Goal: Use online tool/utility: Utilize a website feature to perform a specific function

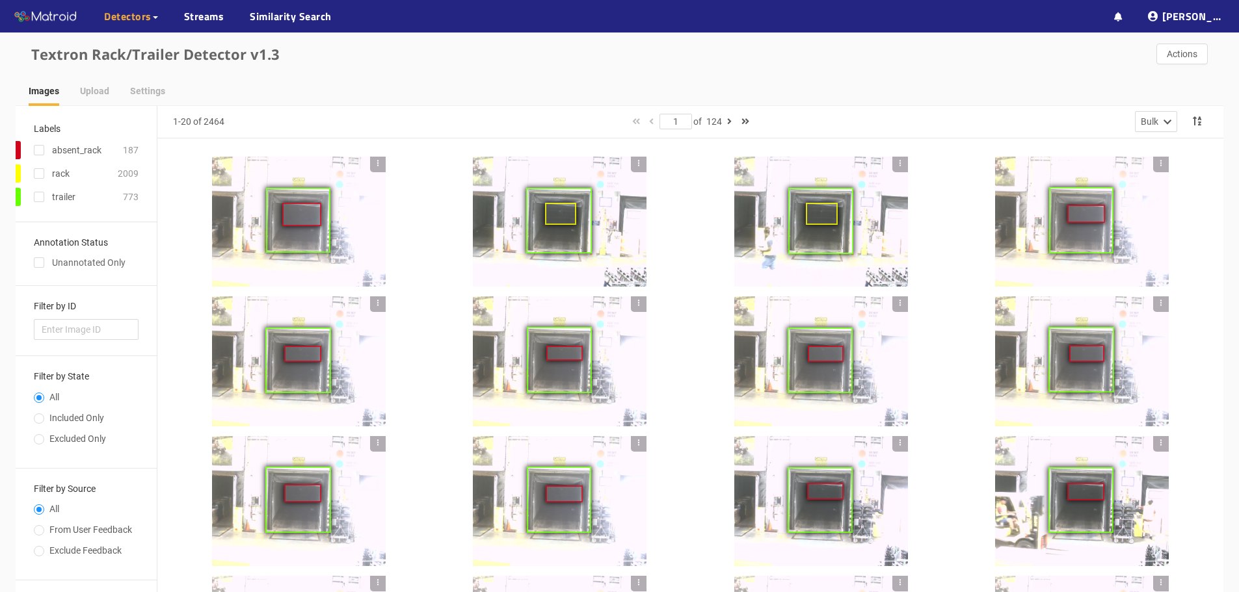
click at [77, 418] on span "Included Only" at bounding box center [76, 418] width 65 height 10
click at [44, 418] on input "Included Only" at bounding box center [39, 420] width 10 height 8
radio input "true"
radio input "false"
click at [244, 186] on div at bounding box center [299, 222] width 174 height 130
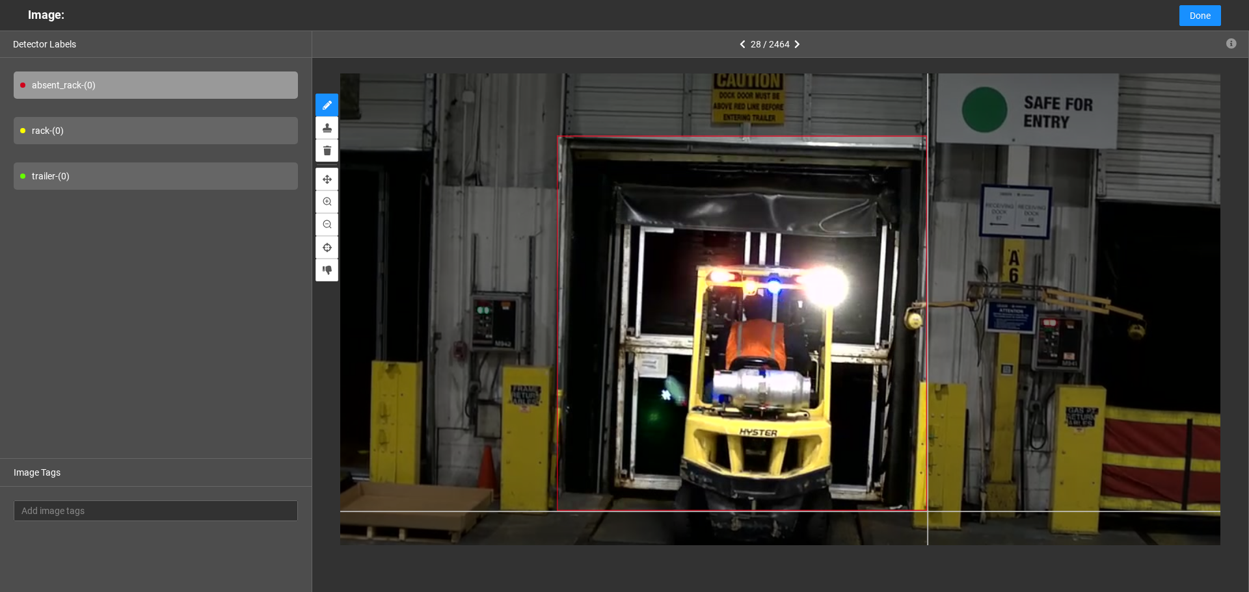
click at [927, 511] on div at bounding box center [750, 325] width 1008 height 756
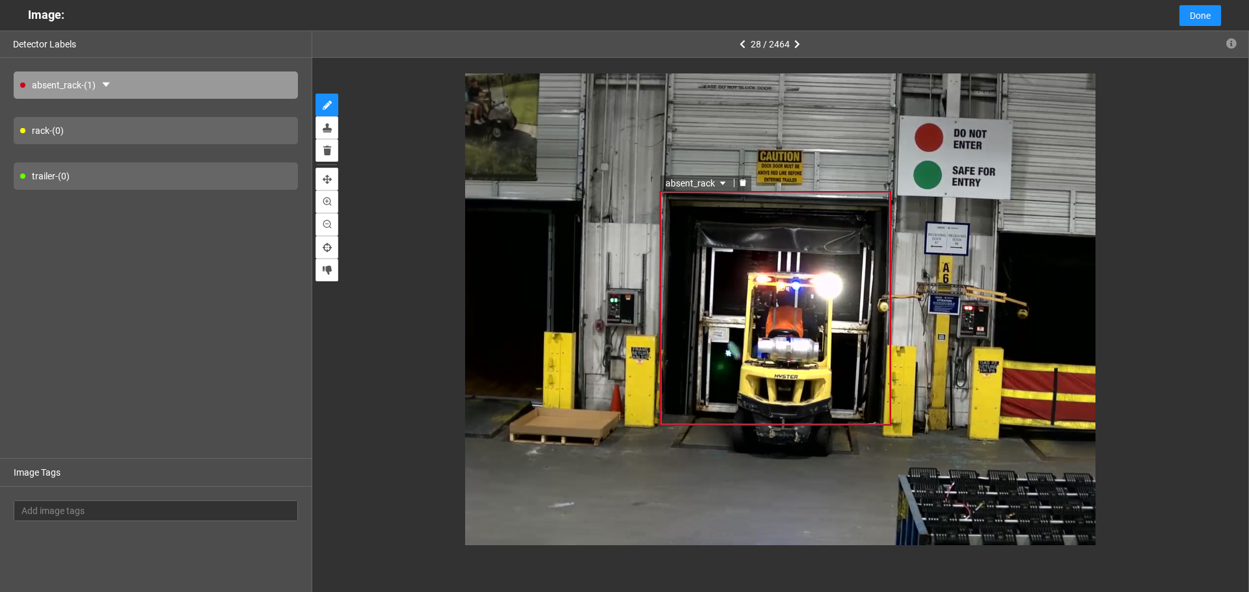
click at [702, 179] on span "absent_rack" at bounding box center [696, 183] width 63 height 14
click at [735, 182] on div at bounding box center [742, 183] width 17 height 12
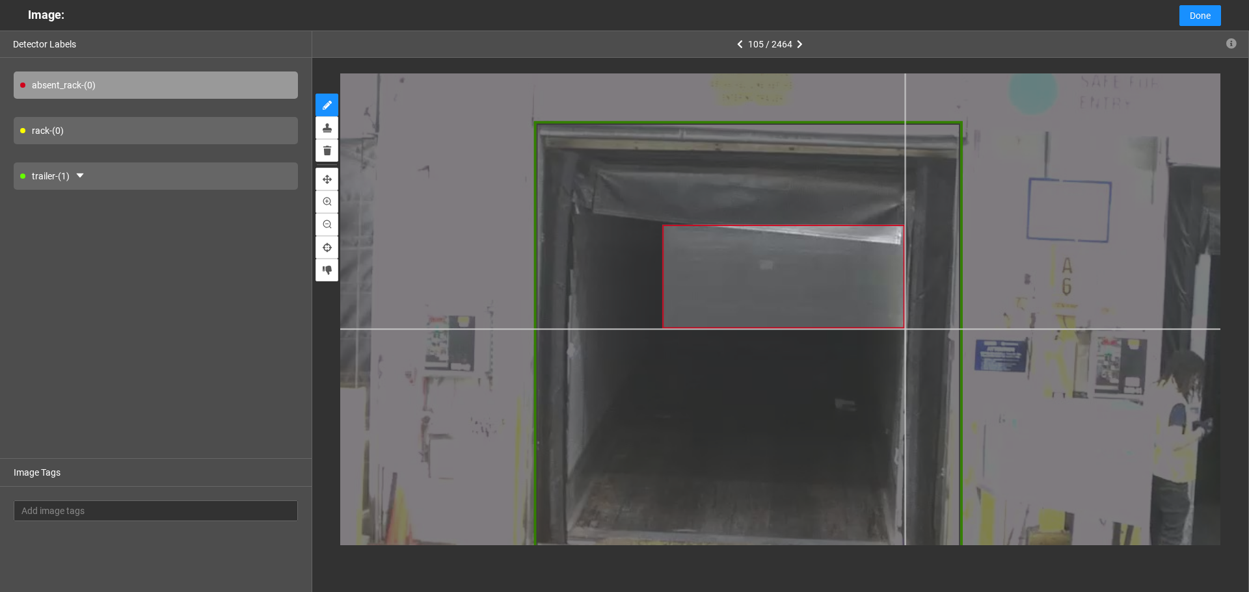
click at [905, 328] on div at bounding box center [753, 344] width 1197 height 897
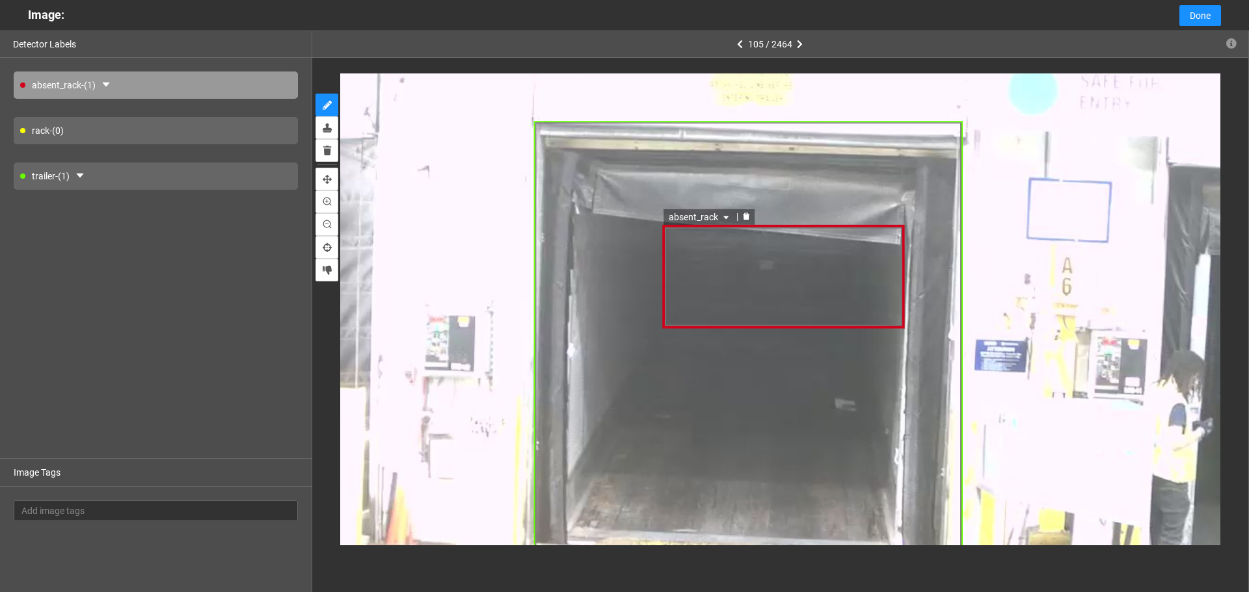
click at [817, 280] on div "absent_rack" at bounding box center [784, 276] width 242 height 104
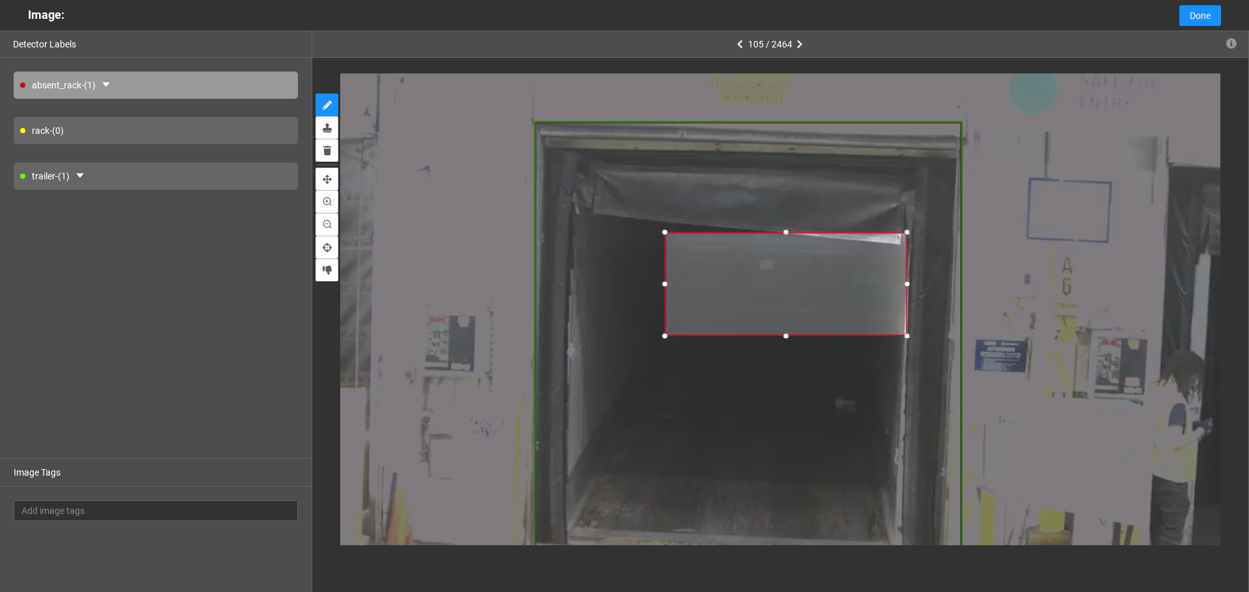
click at [819, 287] on div at bounding box center [786, 284] width 242 height 104
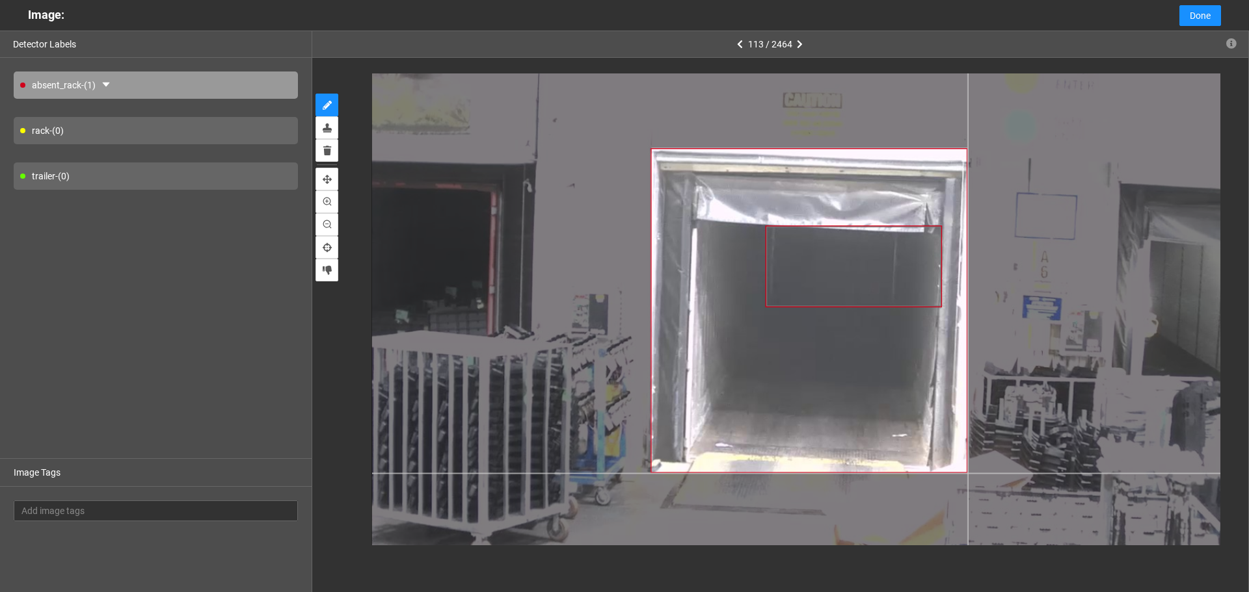
click at [968, 473] on div at bounding box center [813, 315] width 882 height 661
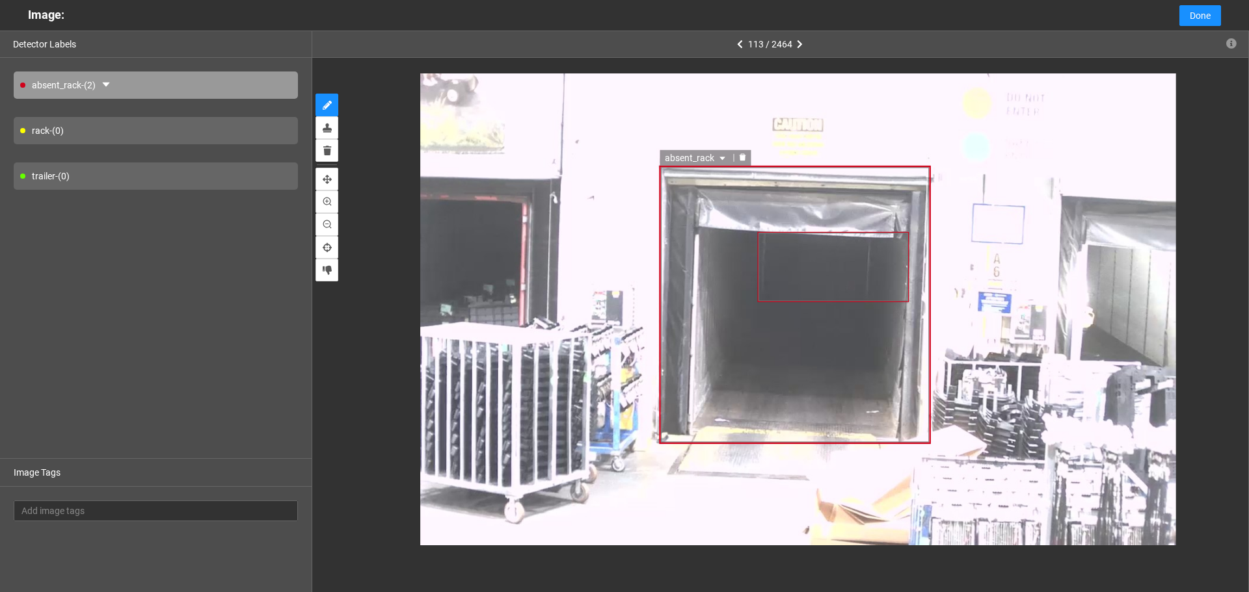
click at [687, 152] on span "absent_rack" at bounding box center [696, 158] width 63 height 14
click at [690, 215] on div "trailer" at bounding box center [695, 220] width 56 height 14
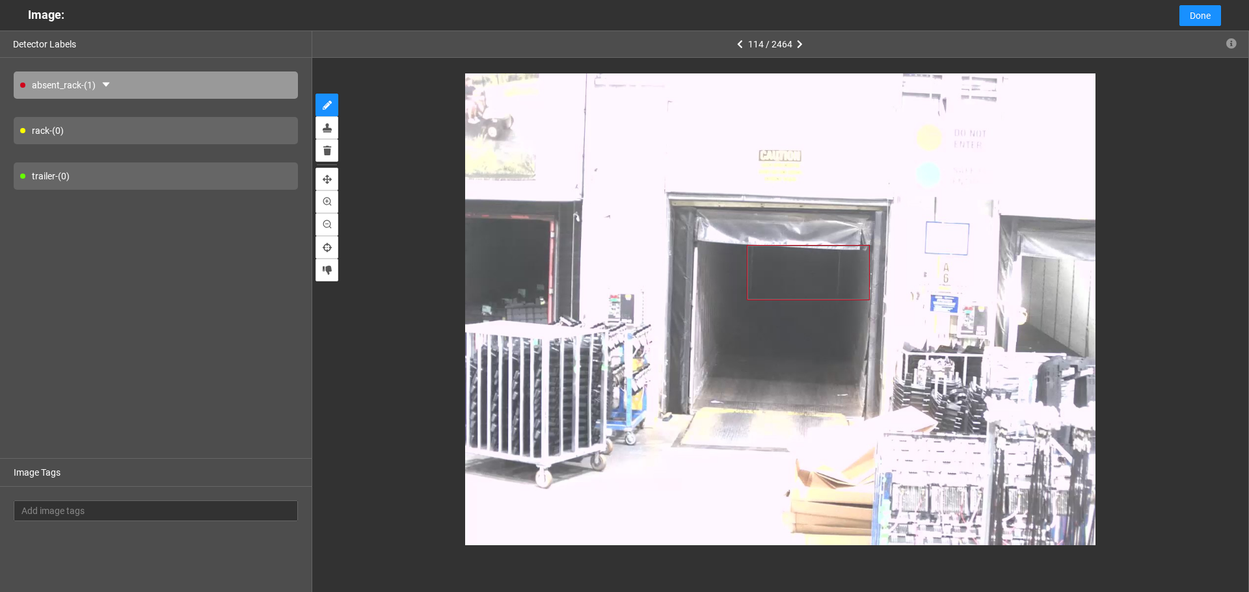
click at [158, 166] on div "trailer - (0)" at bounding box center [156, 176] width 284 height 27
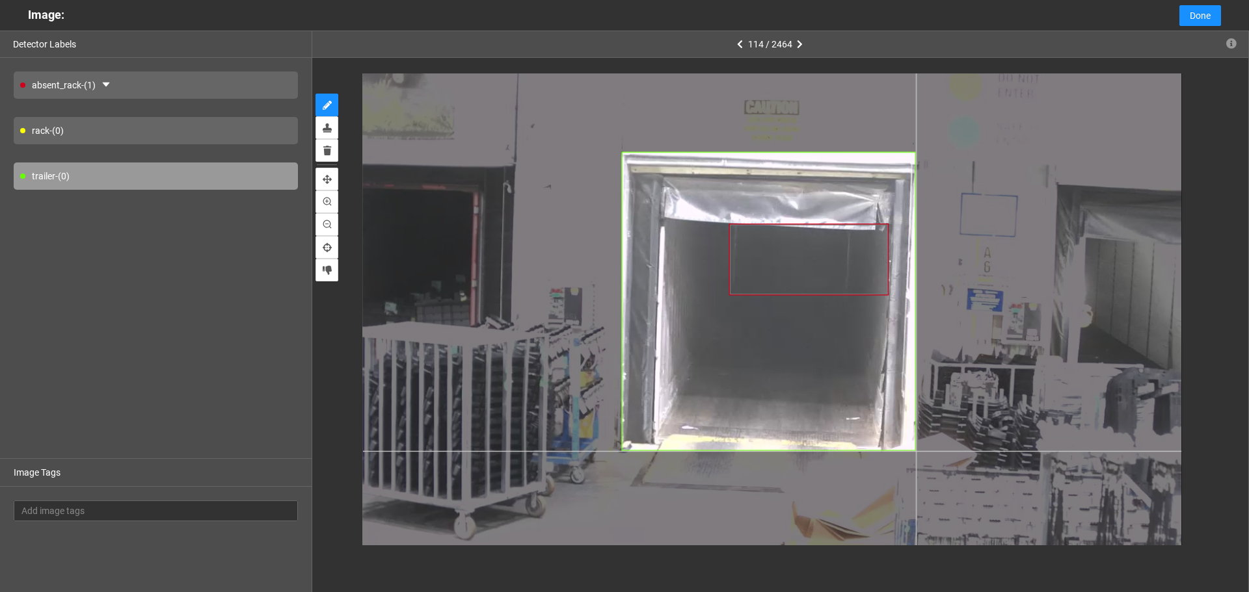
click at [916, 451] on div at bounding box center [772, 308] width 819 height 614
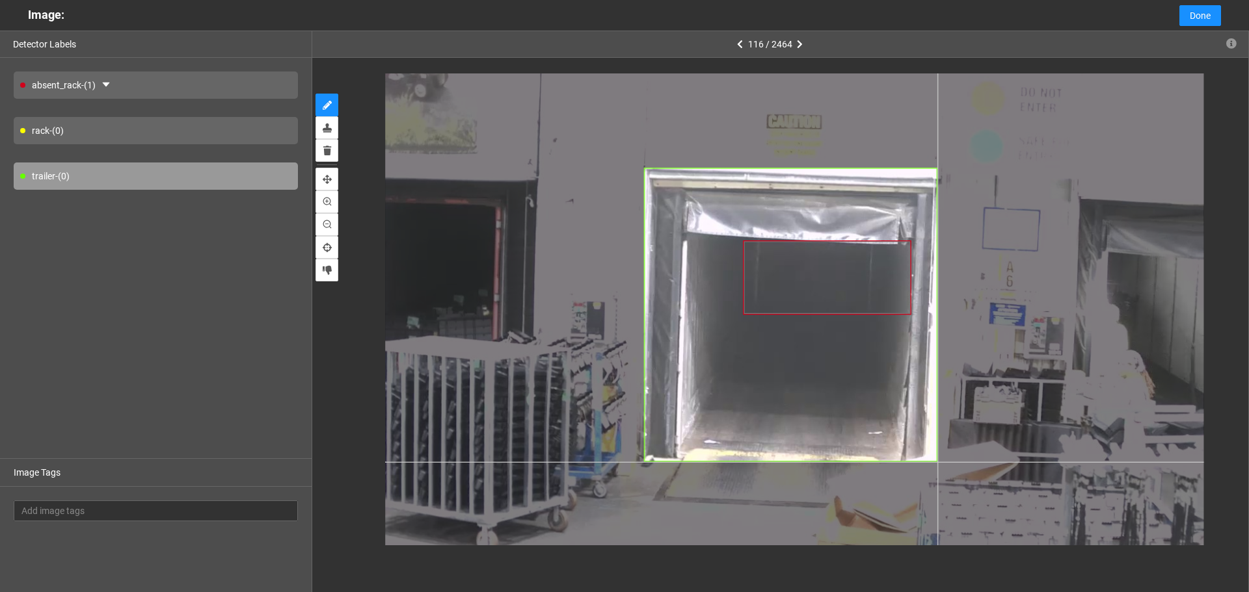
click at [937, 462] on div at bounding box center [794, 322] width 819 height 614
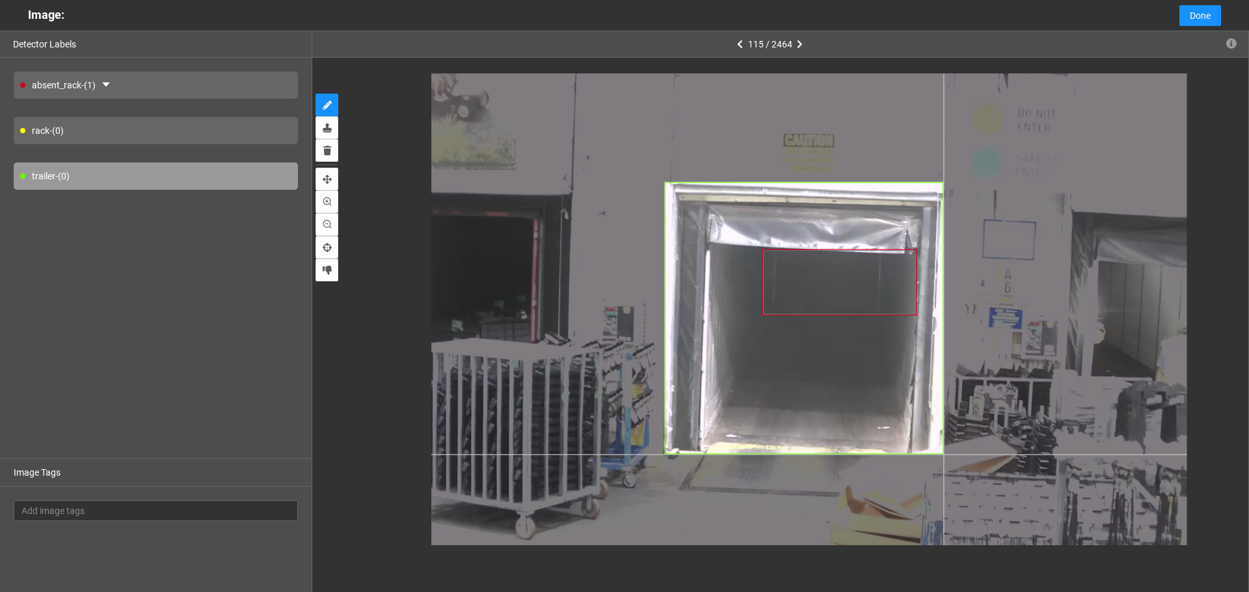
click at [943, 455] on div at bounding box center [809, 325] width 756 height 567
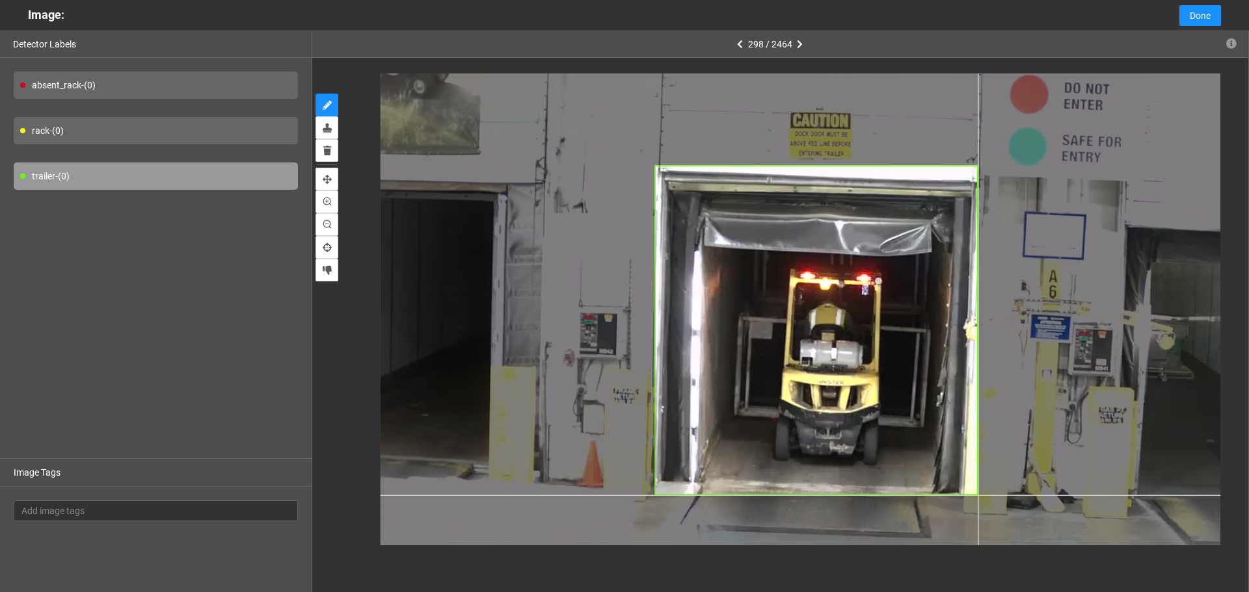
click at [978, 496] on div at bounding box center [821, 335] width 882 height 661
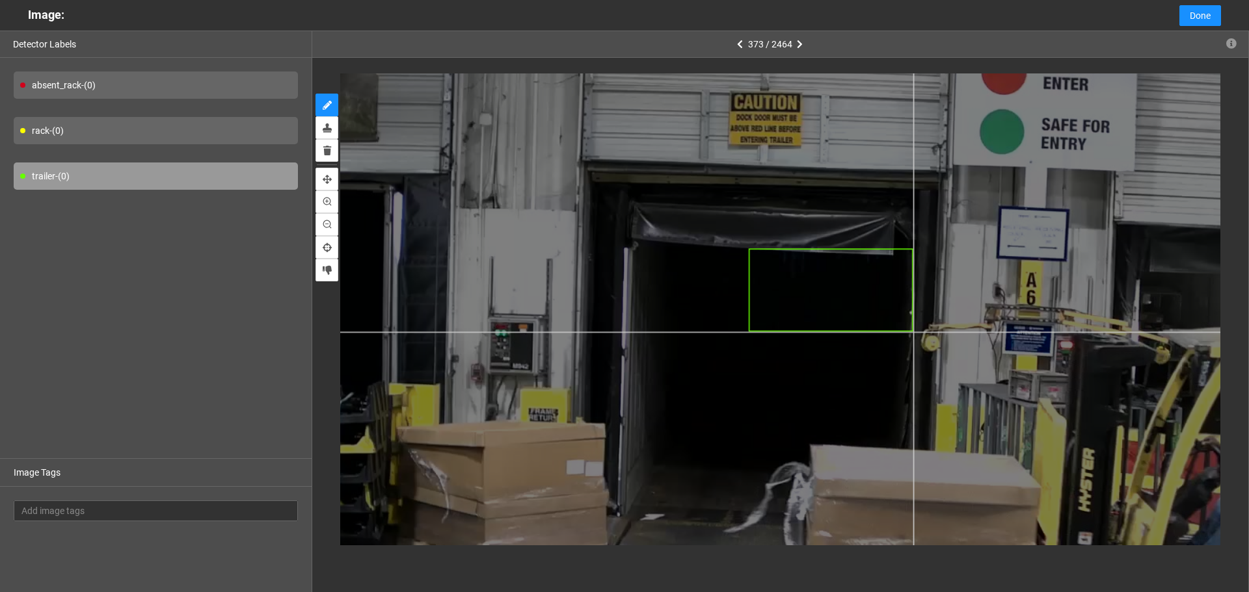
click at [913, 332] on div at bounding box center [767, 348] width 1008 height 756
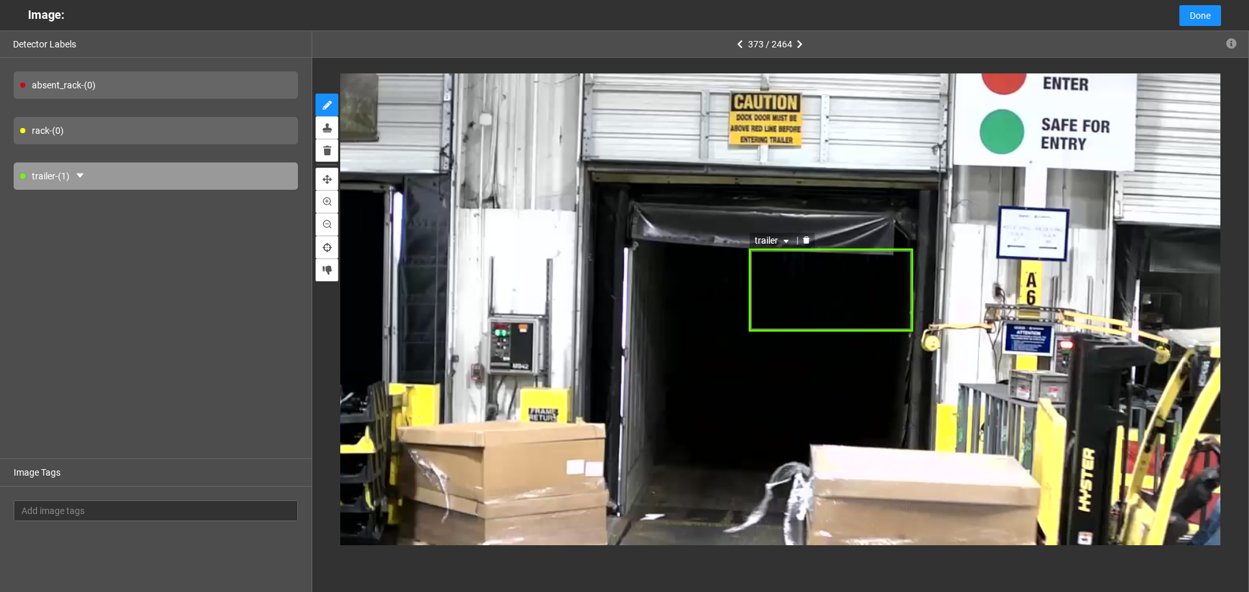
click at [781, 296] on div "trailer" at bounding box center [831, 290] width 165 height 83
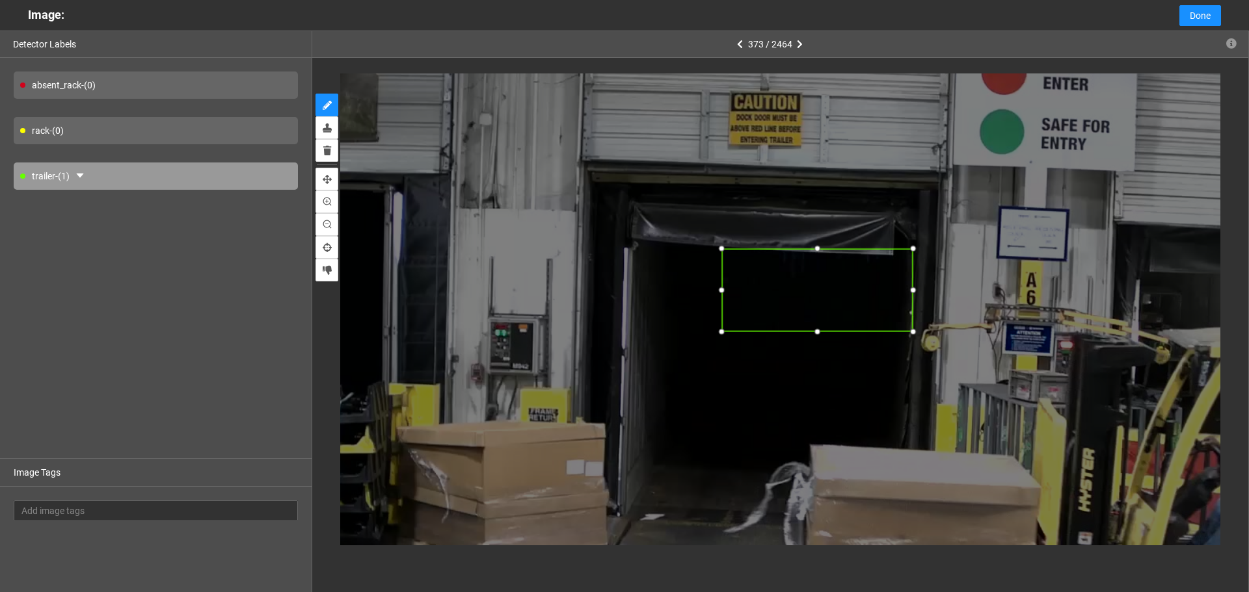
click at [720, 293] on div at bounding box center [722, 290] width 14 height 14
click at [756, 243] on icon "caret-down" at bounding box center [760, 242] width 8 height 8
click at [757, 265] on div "absent_rack" at bounding box center [755, 262] width 49 height 14
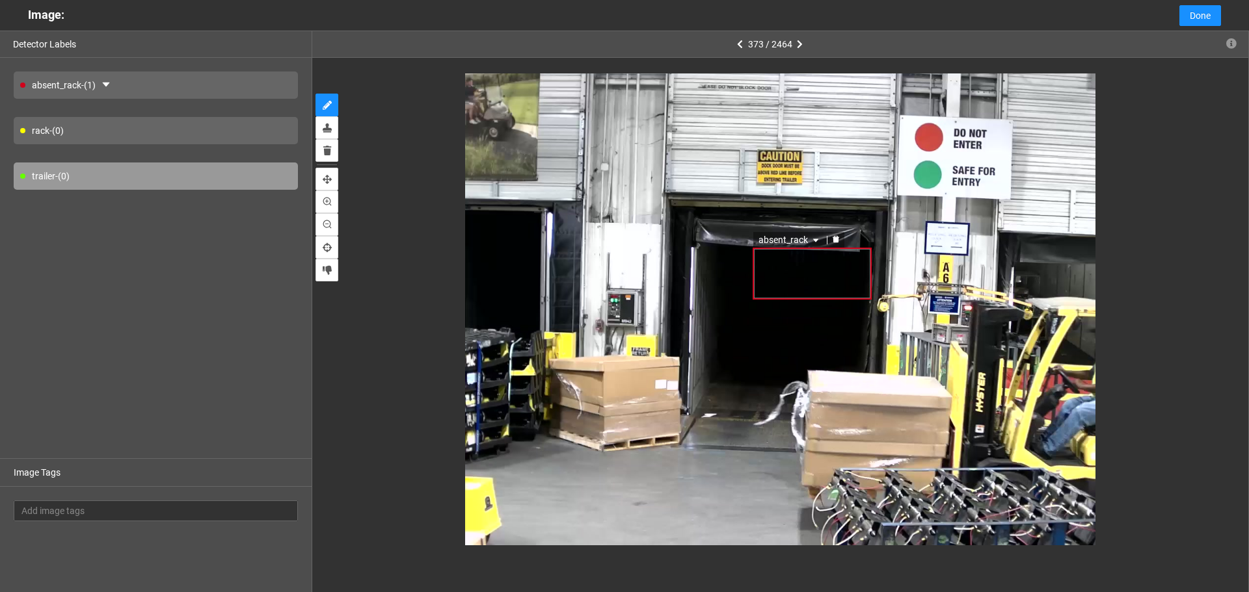
click at [853, 272] on div "absent_rack" at bounding box center [812, 273] width 120 height 51
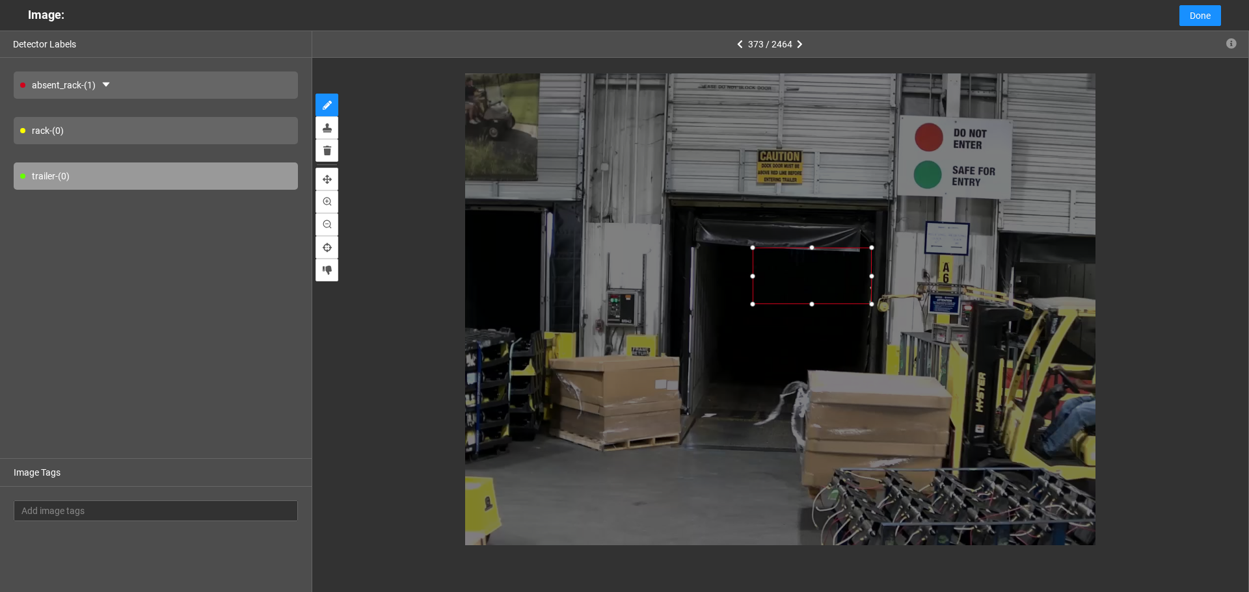
click at [810, 304] on div at bounding box center [811, 304] width 13 height 13
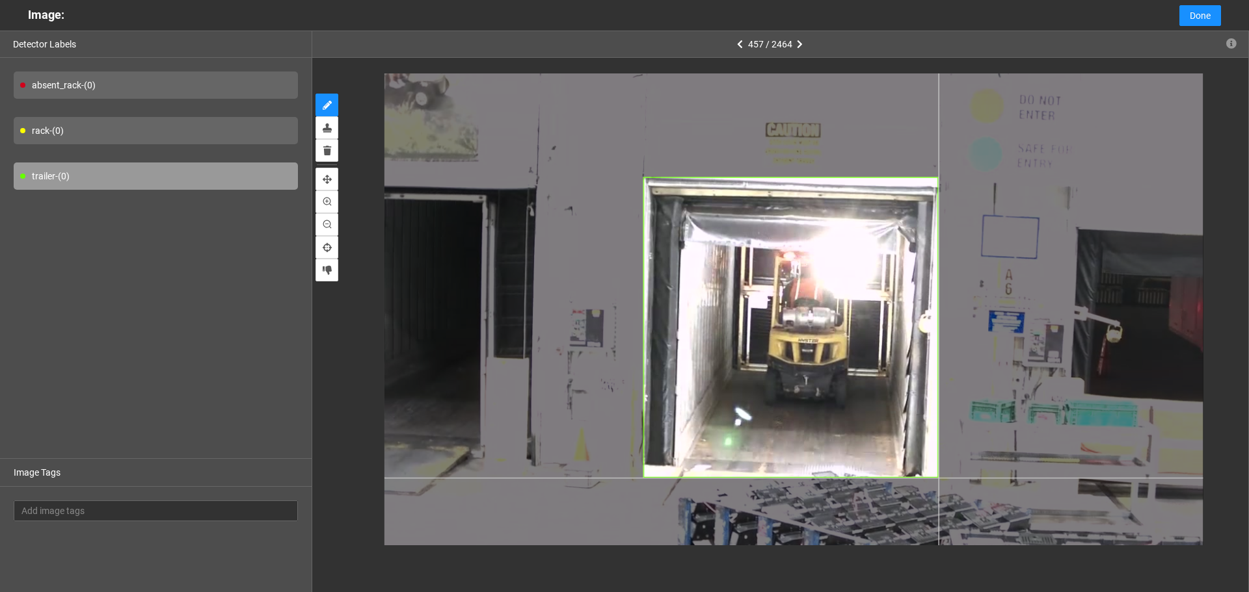
click at [938, 478] on div at bounding box center [793, 329] width 819 height 614
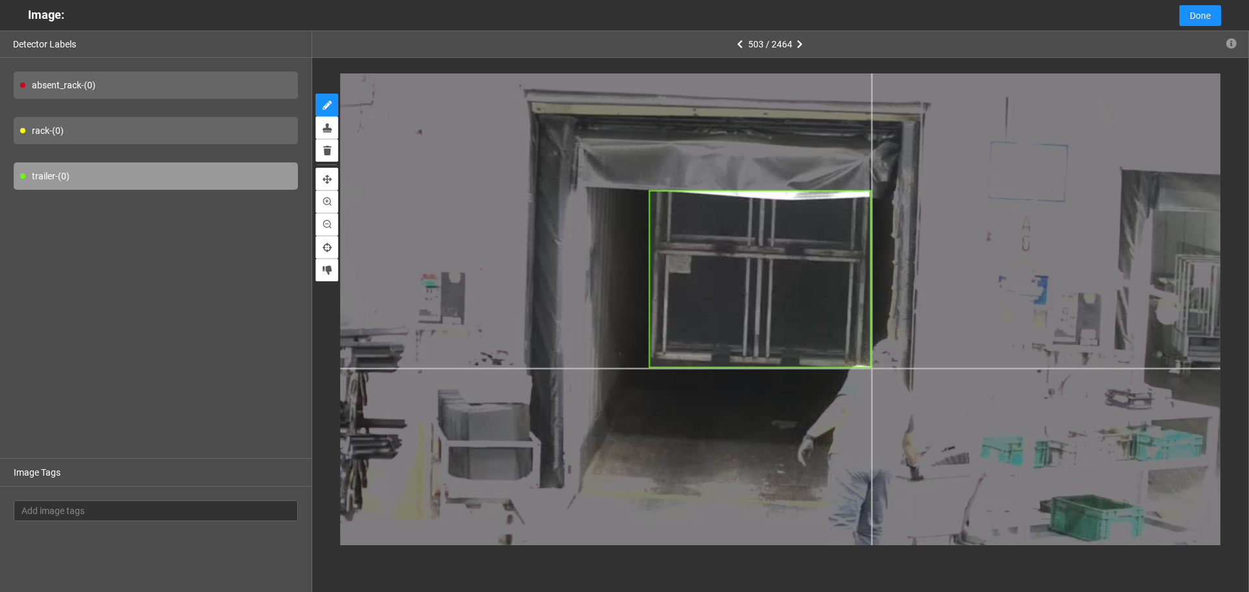
click at [871, 369] on div at bounding box center [729, 299] width 1134 height 850
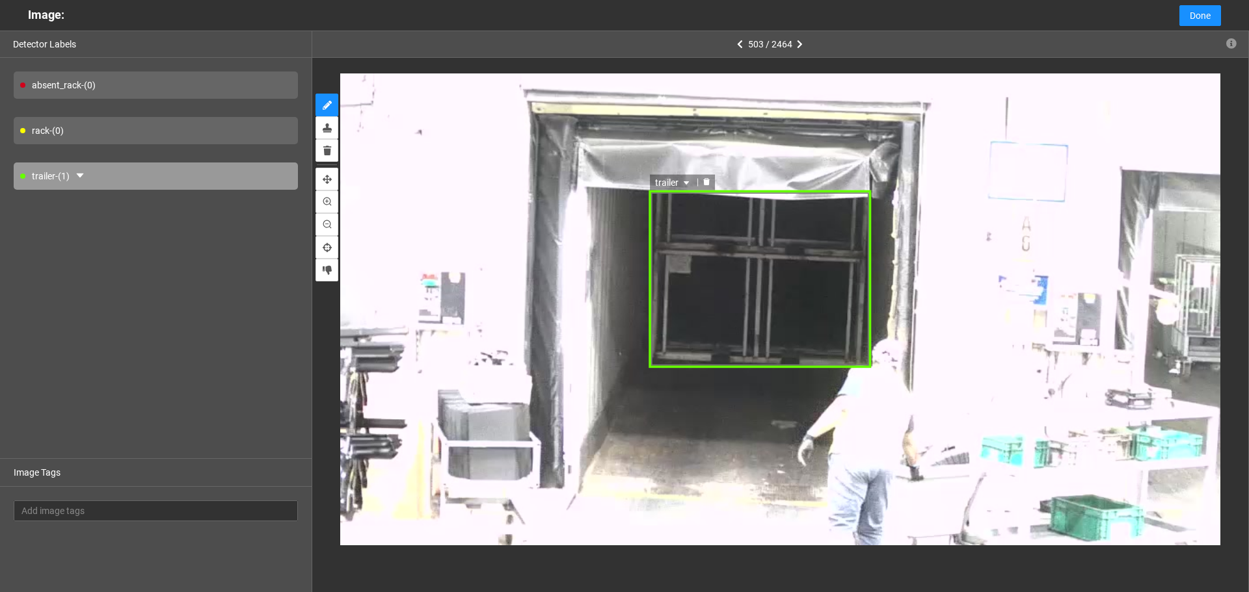
click at [663, 183] on span "trailer" at bounding box center [673, 182] width 37 height 14
click at [672, 230] on div "rack" at bounding box center [681, 224] width 49 height 14
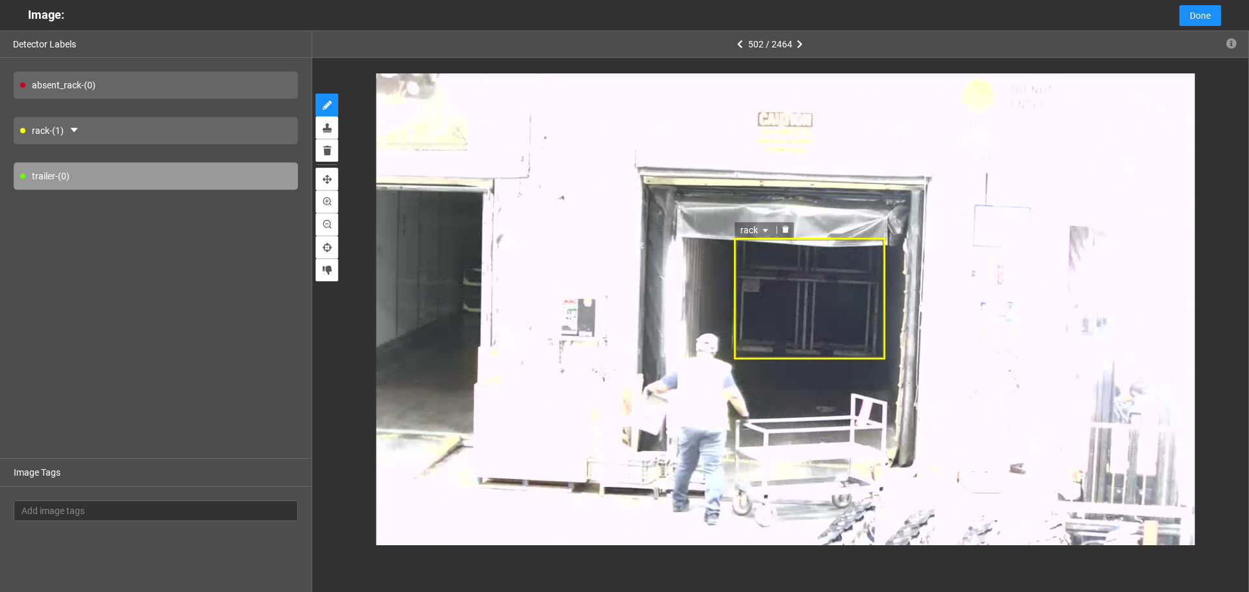
click at [757, 289] on div "rack" at bounding box center [810, 299] width 152 height 122
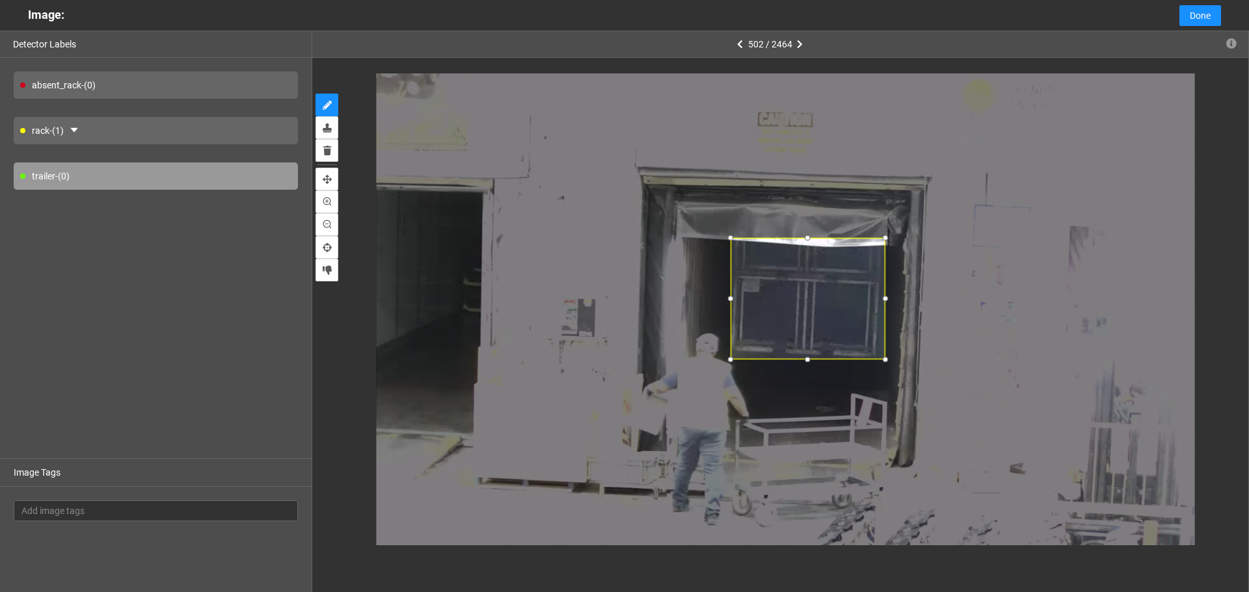
click at [730, 297] on div at bounding box center [730, 299] width 14 height 14
click at [724, 298] on div at bounding box center [728, 299] width 14 height 14
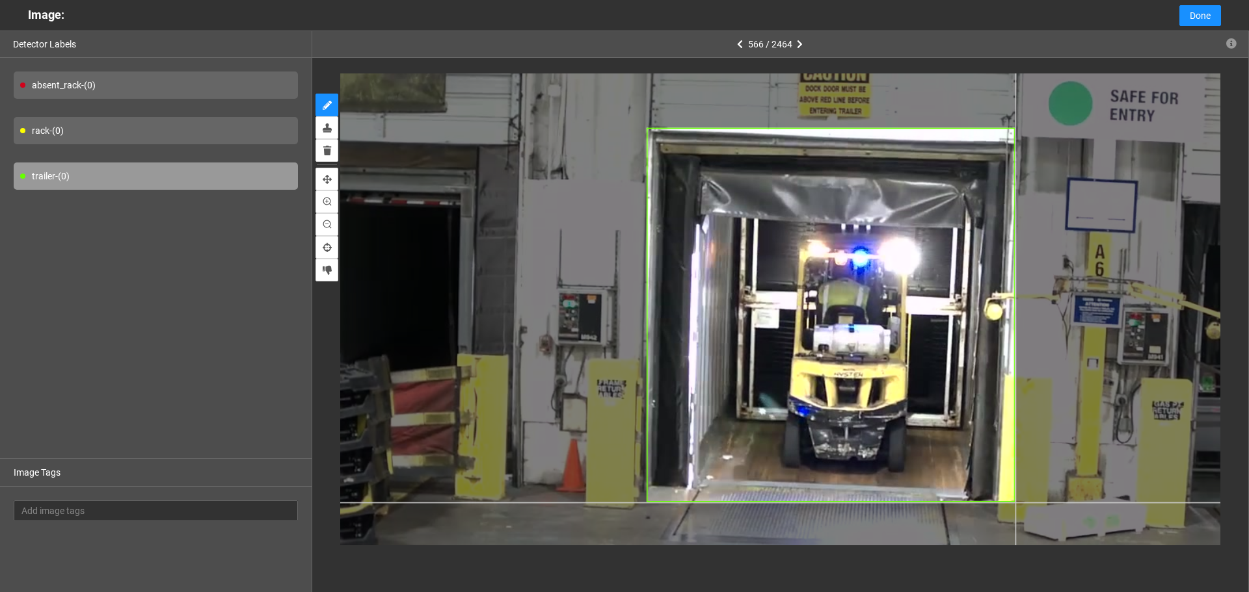
click at [1014, 503] on div at bounding box center [836, 319] width 1008 height 756
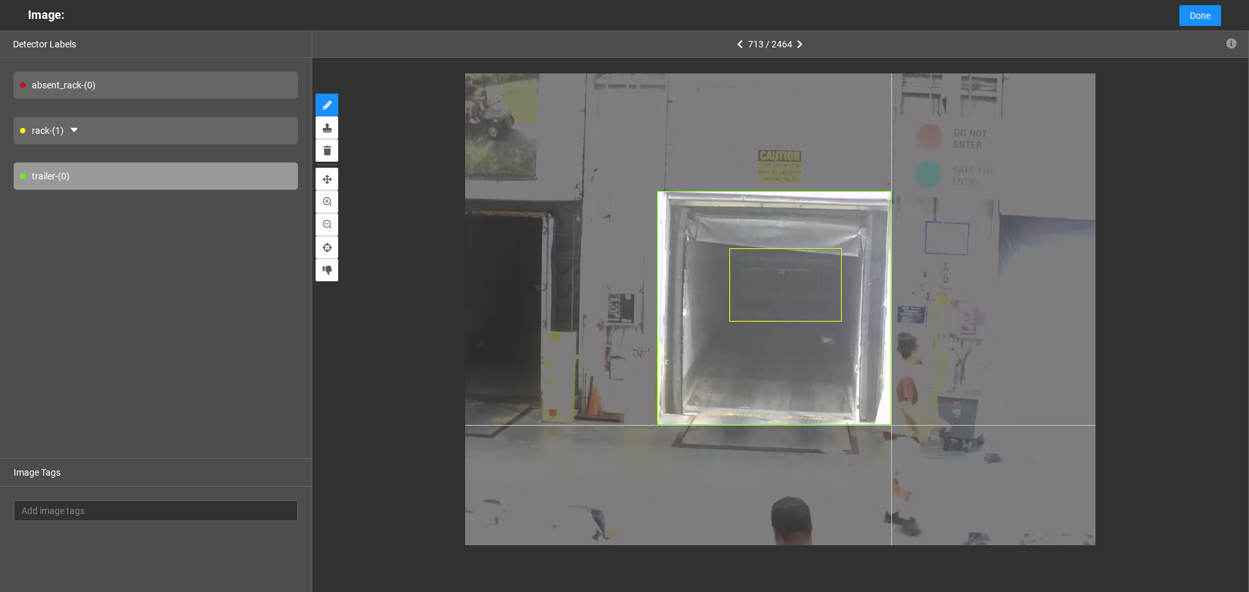
click at [891, 425] on div at bounding box center [780, 309] width 630 height 472
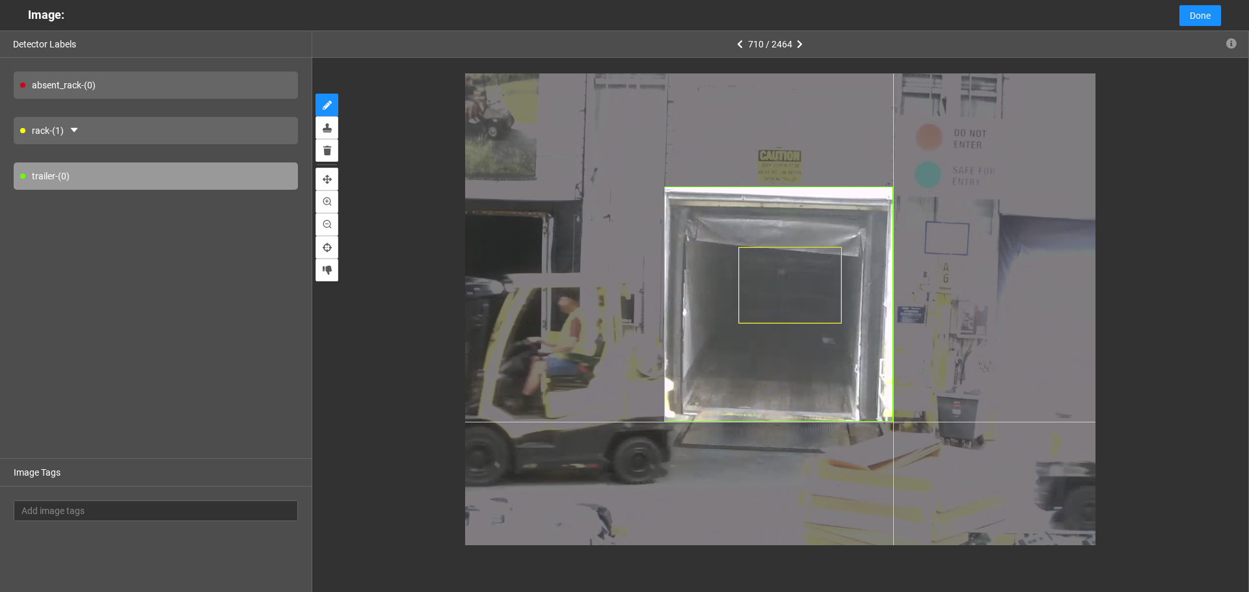
click at [893, 422] on div at bounding box center [780, 309] width 630 height 472
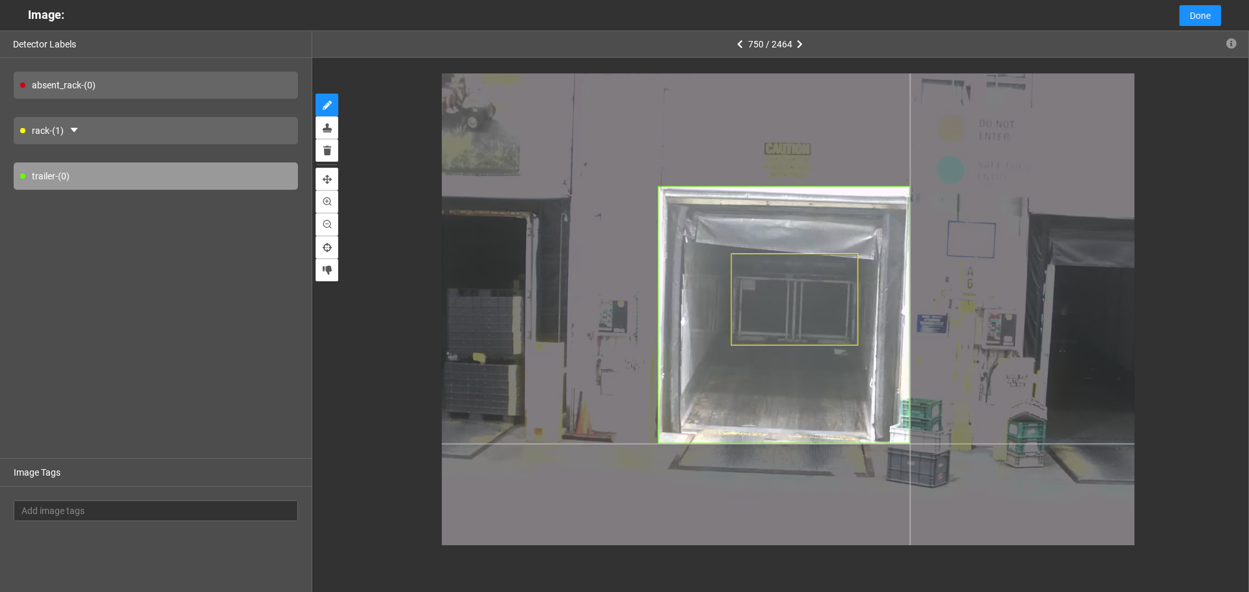
click at [910, 444] on div at bounding box center [788, 319] width 693 height 520
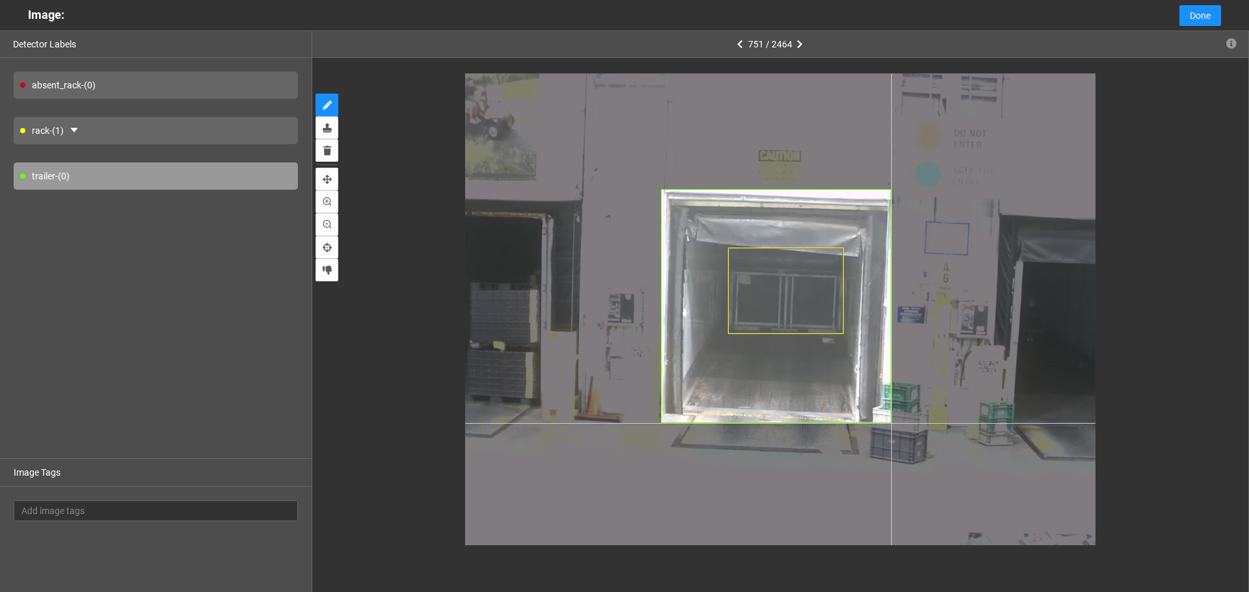
click at [891, 423] on div at bounding box center [780, 309] width 630 height 472
click at [890, 421] on div at bounding box center [780, 309] width 630 height 472
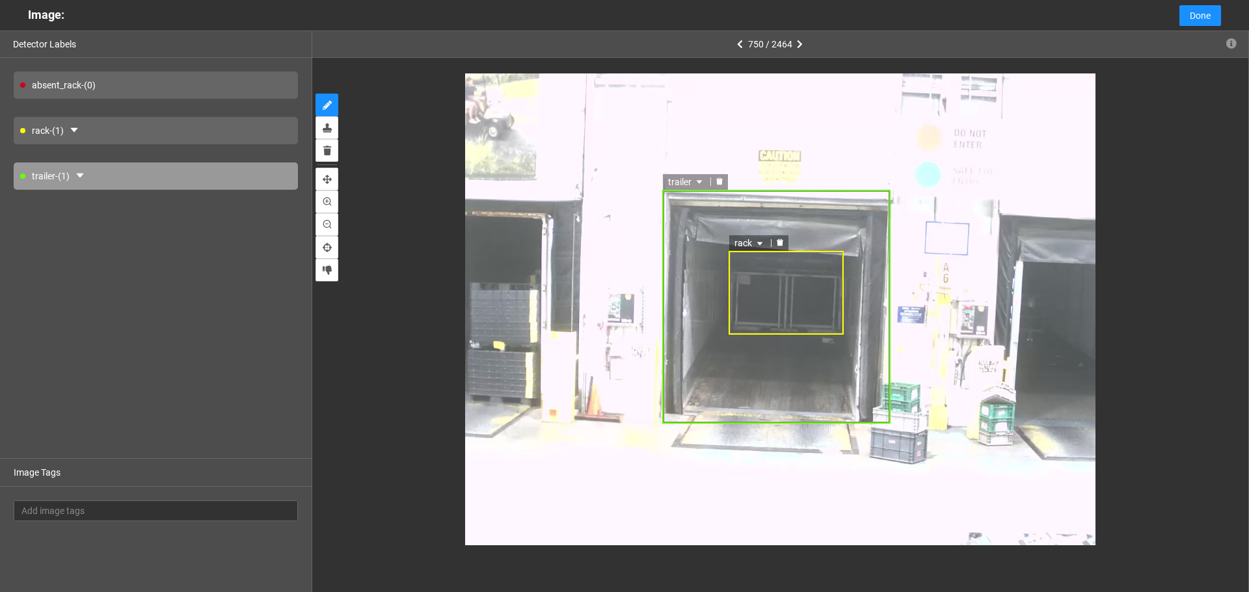
click at [721, 183] on icon "delete" at bounding box center [718, 181] width 7 height 7
click at [721, 185] on icon "delete" at bounding box center [718, 181] width 8 height 8
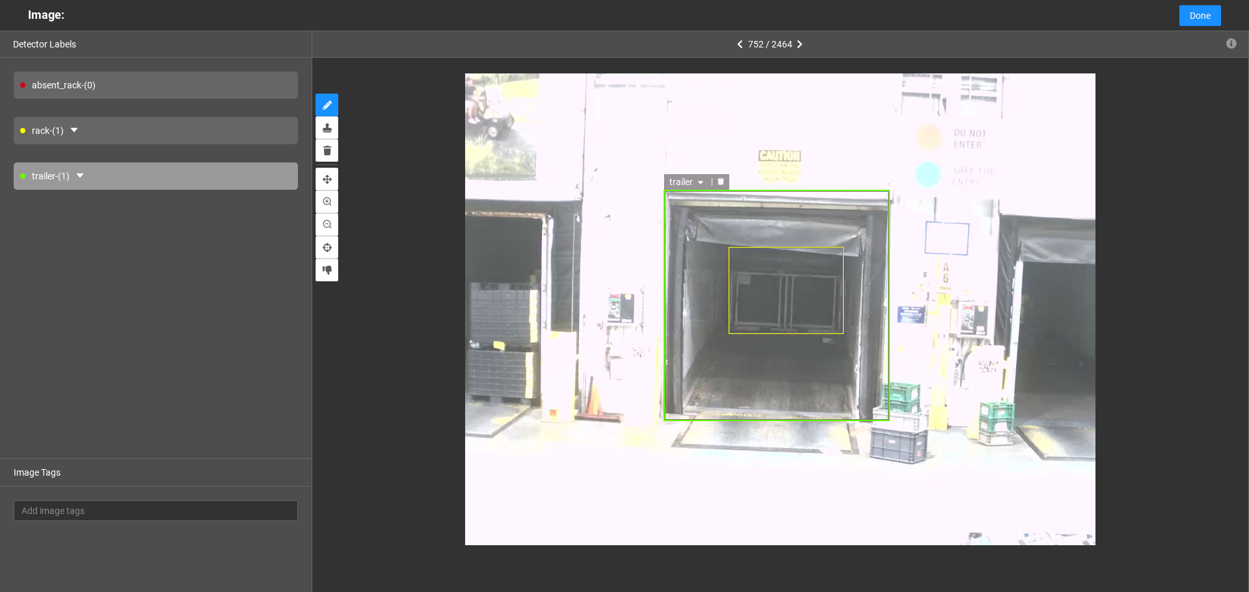
click at [719, 185] on icon "delete" at bounding box center [720, 181] width 7 height 7
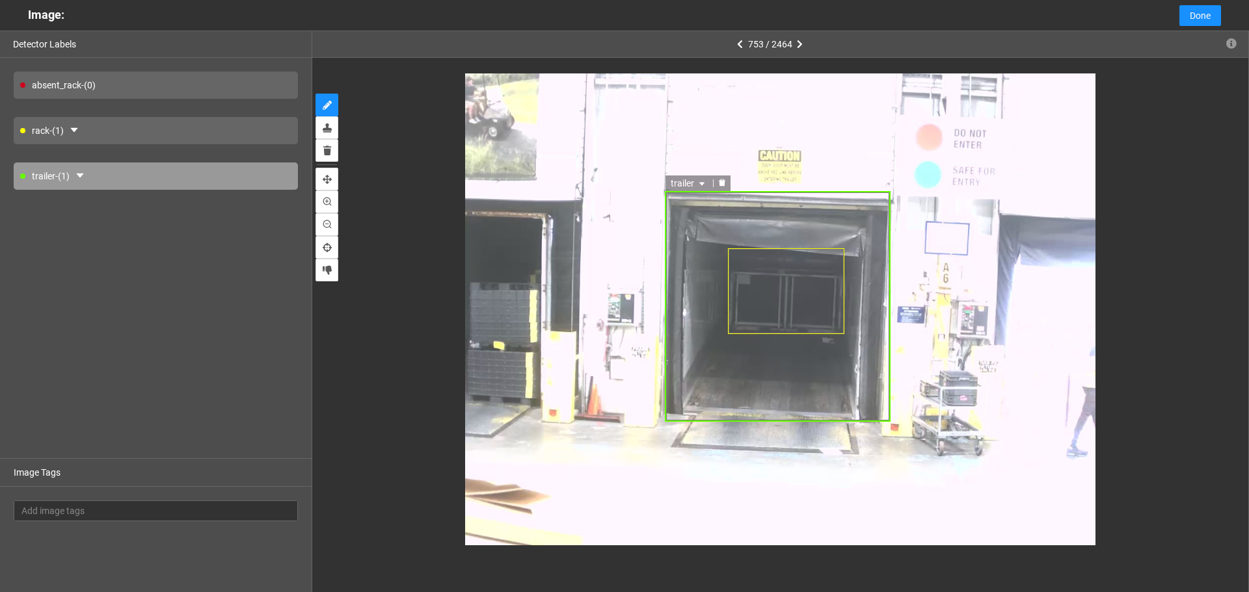
click at [720, 183] on icon "delete" at bounding box center [722, 182] width 7 height 7
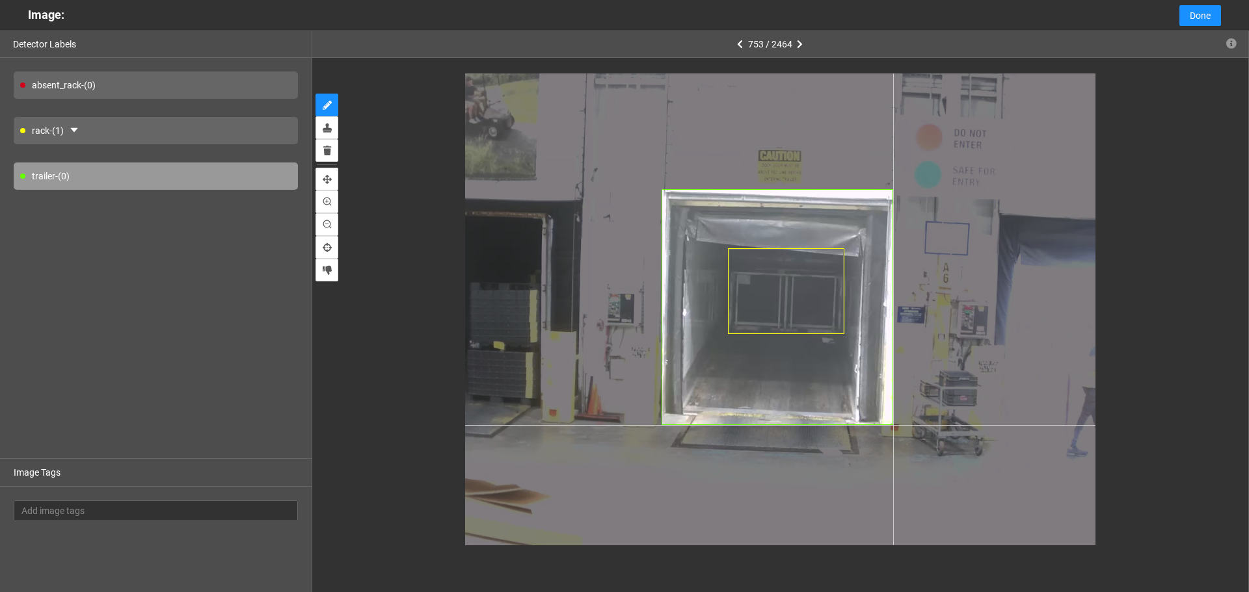
click at [893, 425] on div at bounding box center [780, 309] width 630 height 472
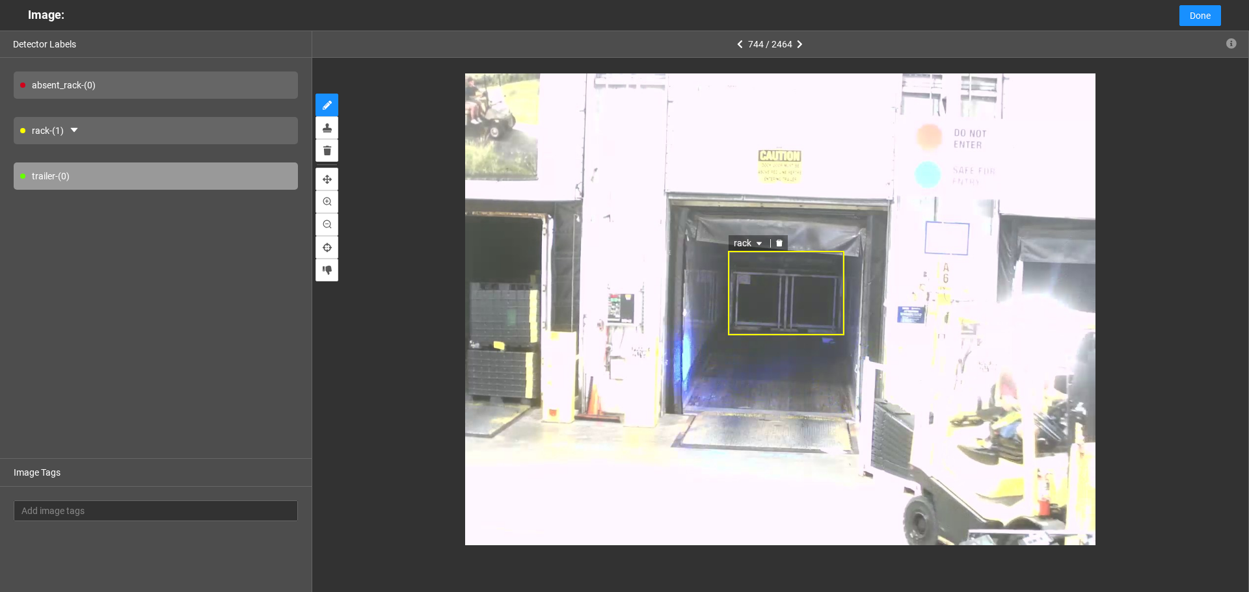
click at [770, 278] on div "rack" at bounding box center [786, 293] width 116 height 84
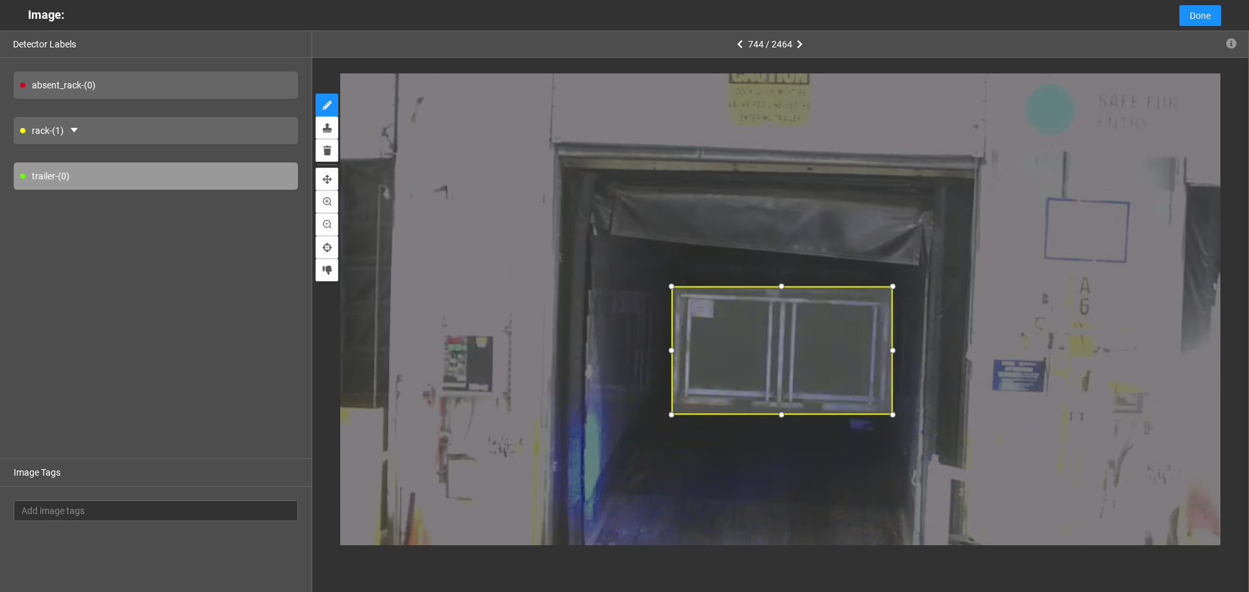
click at [779, 286] on div at bounding box center [781, 286] width 15 height 15
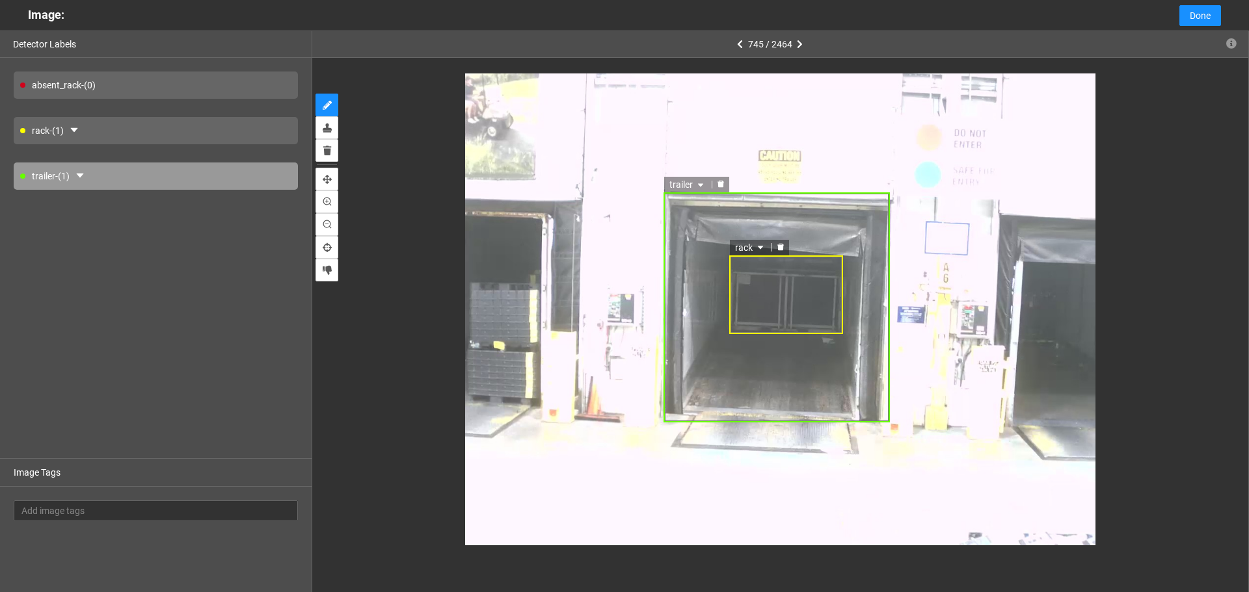
click at [793, 264] on div "rack" at bounding box center [786, 295] width 114 height 79
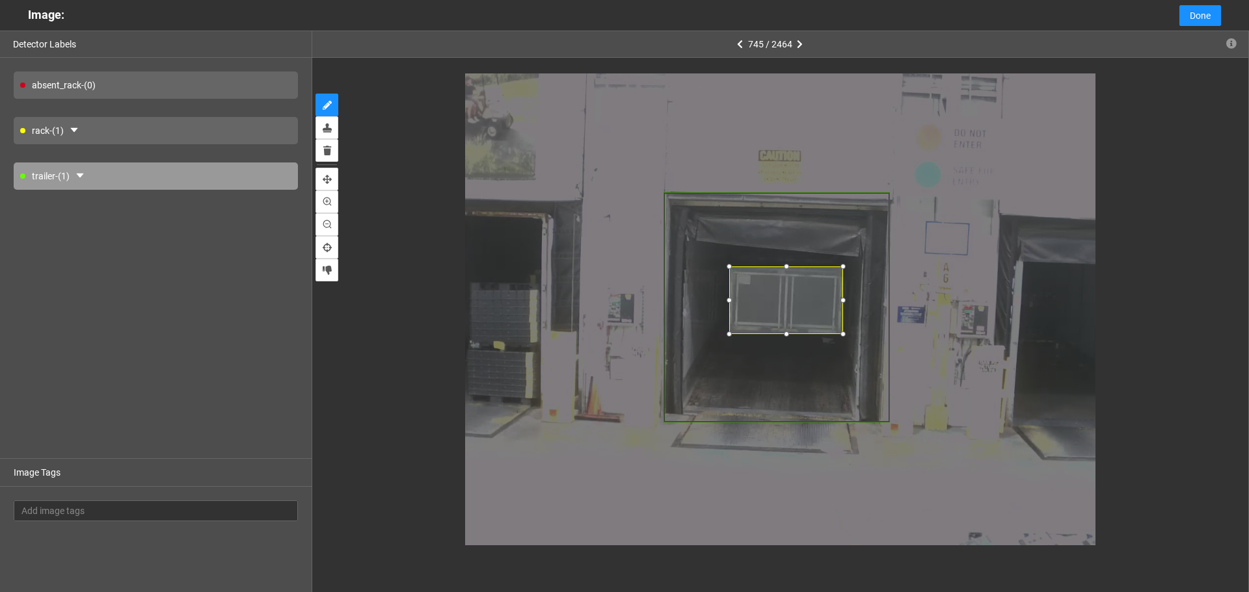
click at [785, 269] on div at bounding box center [786, 266] width 13 height 13
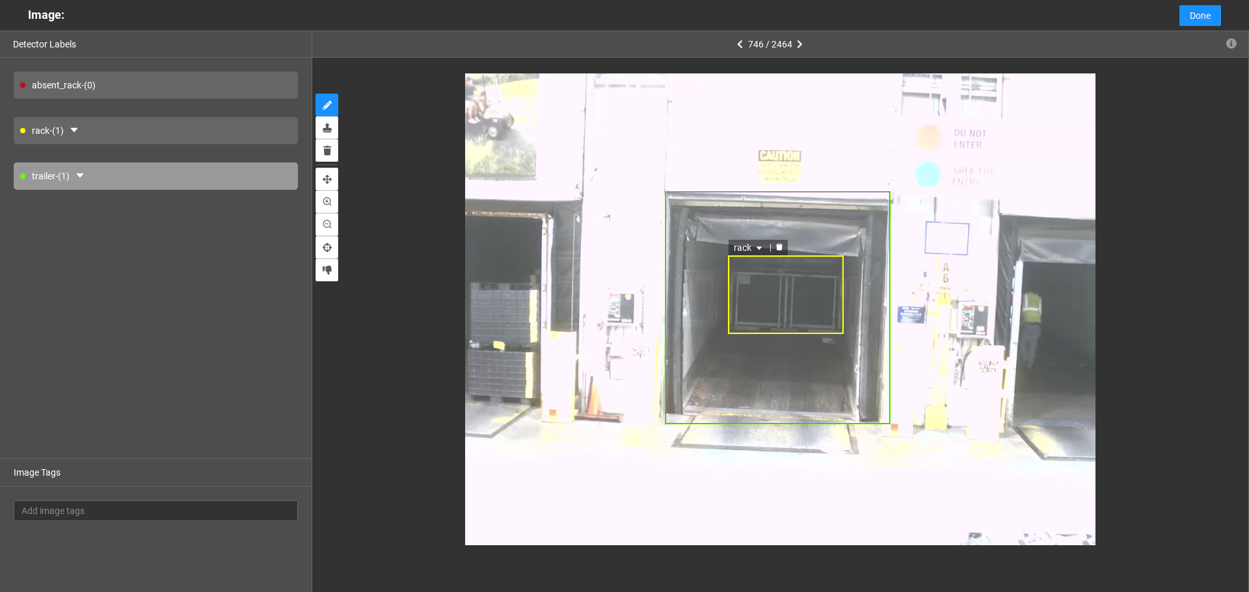
click at [778, 257] on div "rack" at bounding box center [785, 295] width 115 height 79
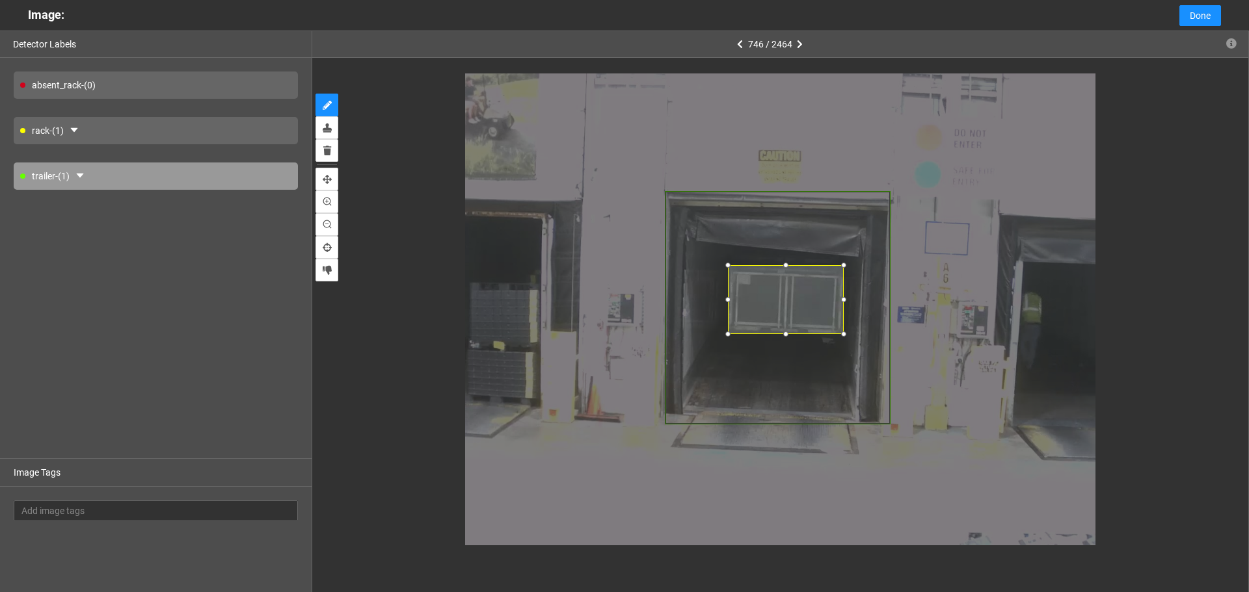
click at [781, 267] on div at bounding box center [785, 265] width 13 height 13
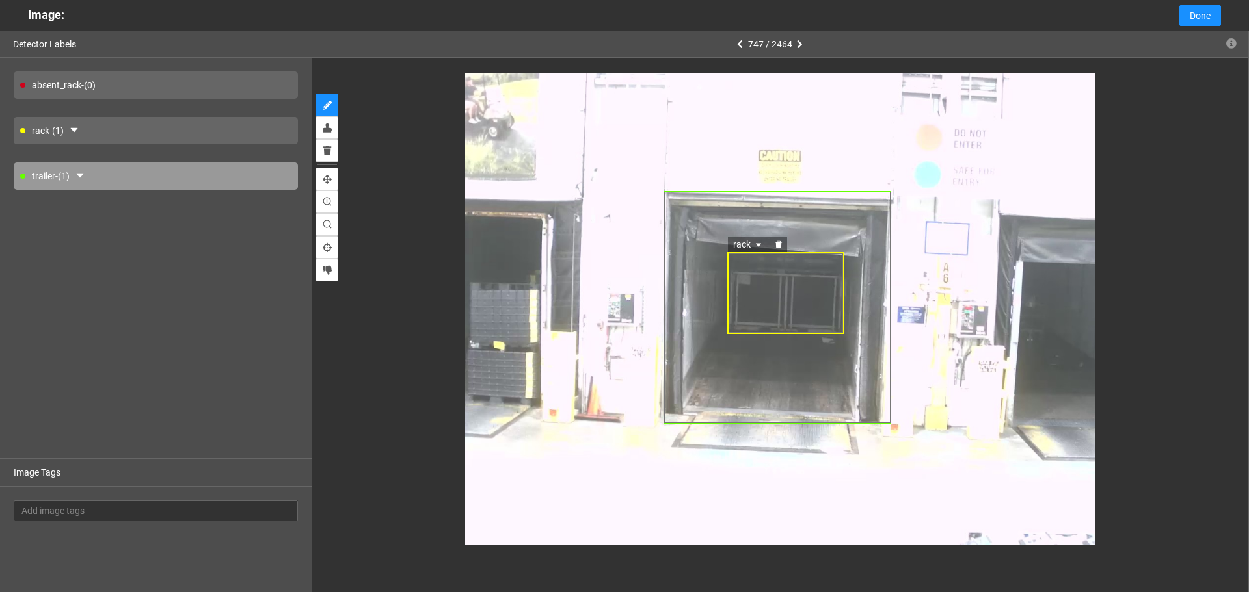
click at [784, 259] on div "rack" at bounding box center [785, 293] width 117 height 82
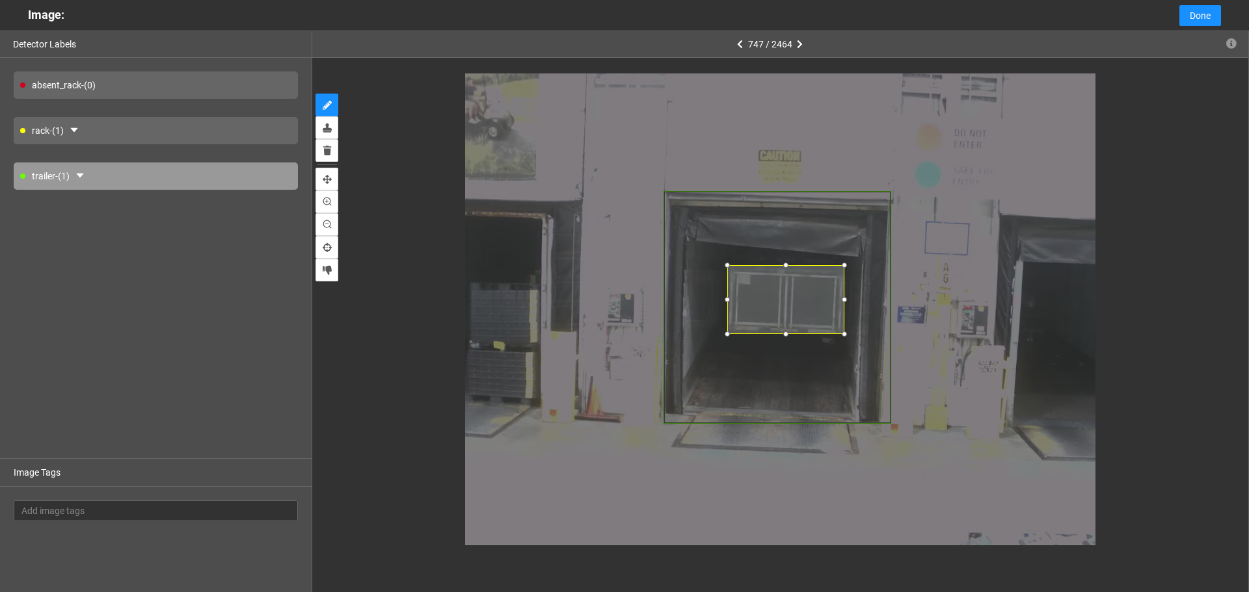
click at [786, 267] on div at bounding box center [785, 265] width 13 height 13
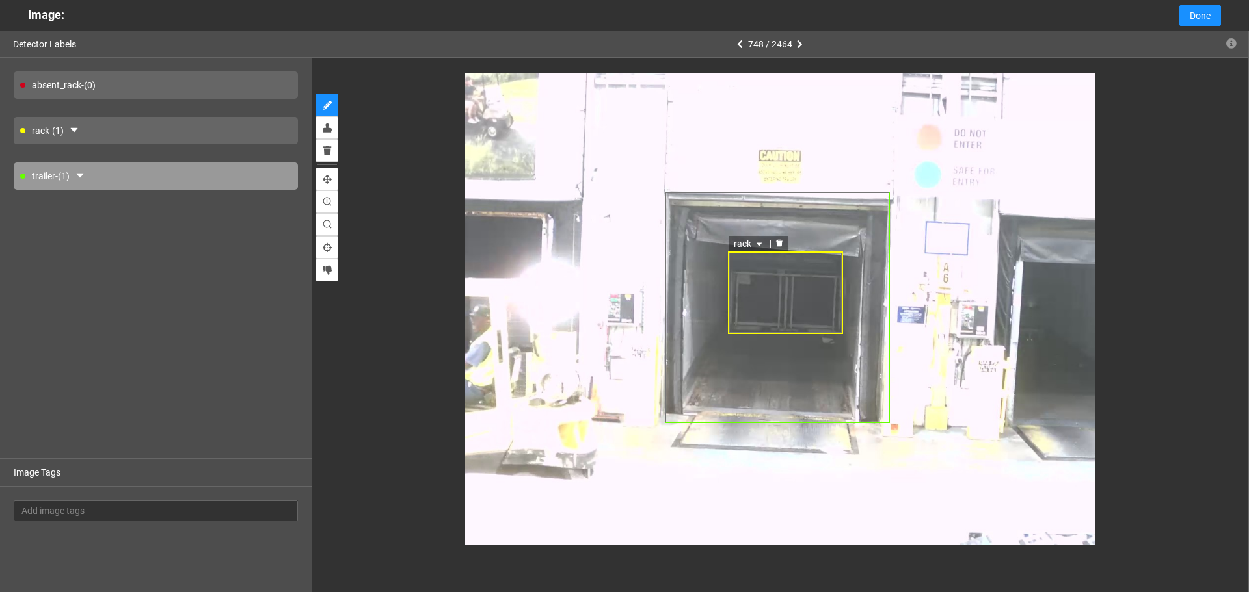
click at [782, 267] on div "rack" at bounding box center [786, 293] width 116 height 83
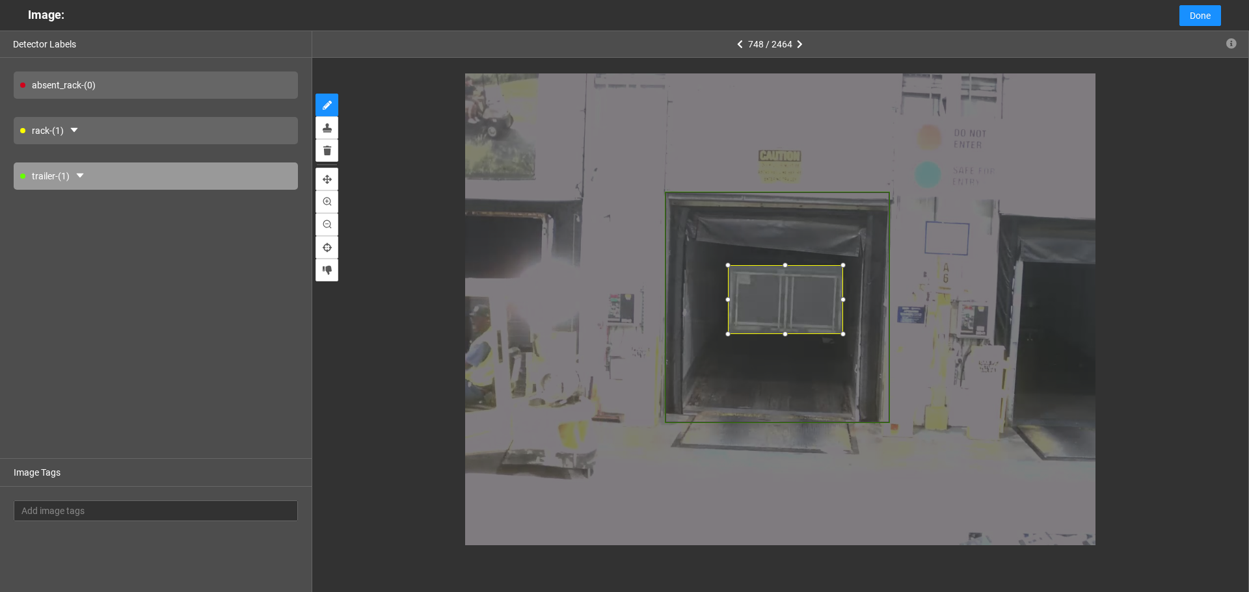
click at [784, 267] on div at bounding box center [784, 265] width 13 height 13
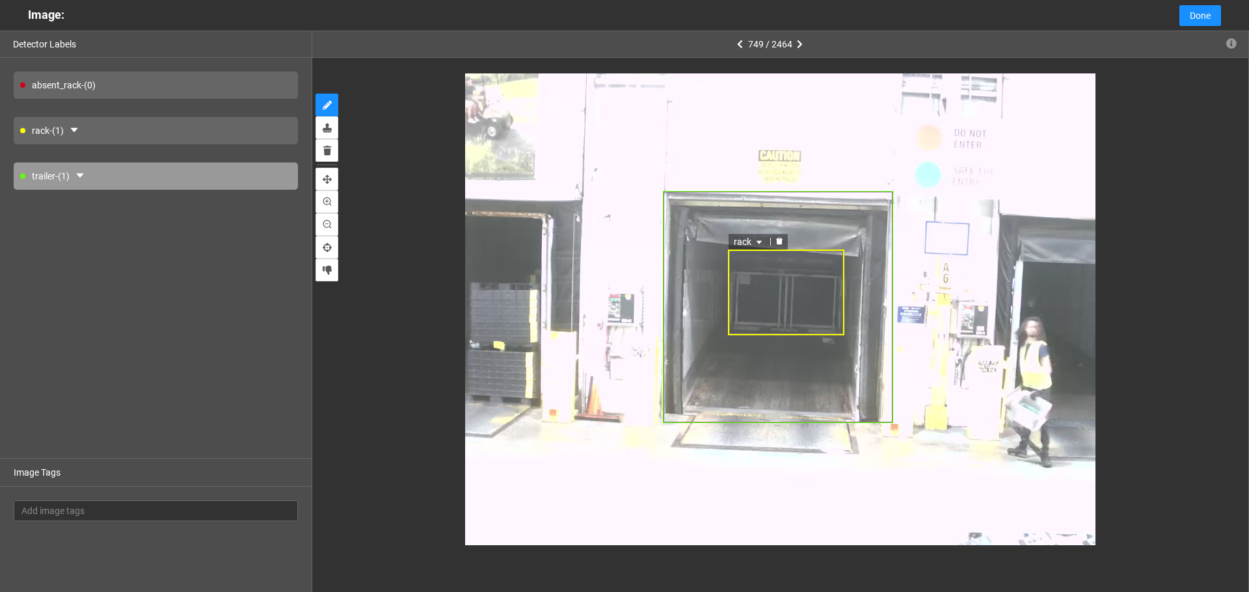
click at [782, 256] on div "rack" at bounding box center [786, 293] width 116 height 86
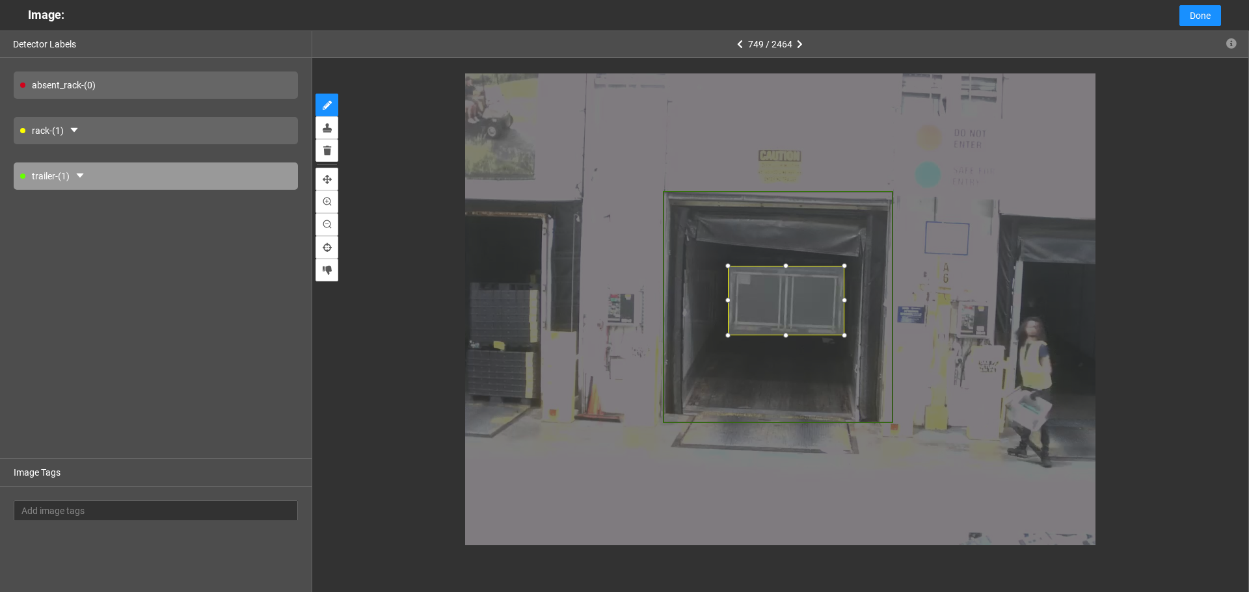
click at [782, 268] on div at bounding box center [785, 265] width 13 height 13
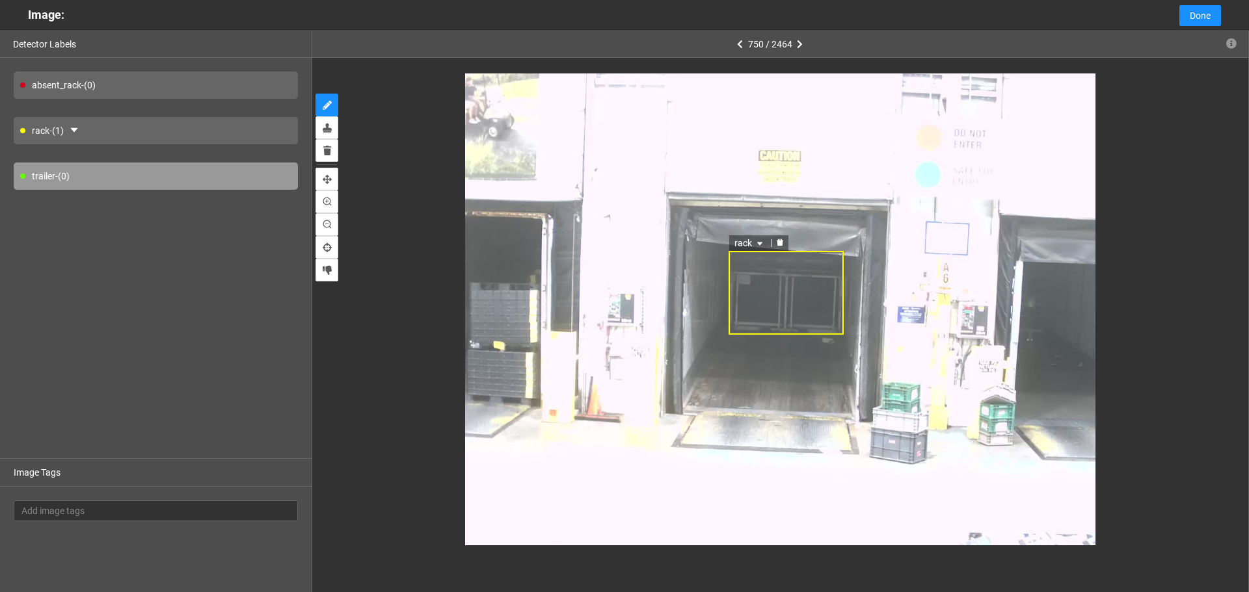
click at [788, 271] on div "rack" at bounding box center [785, 293] width 115 height 84
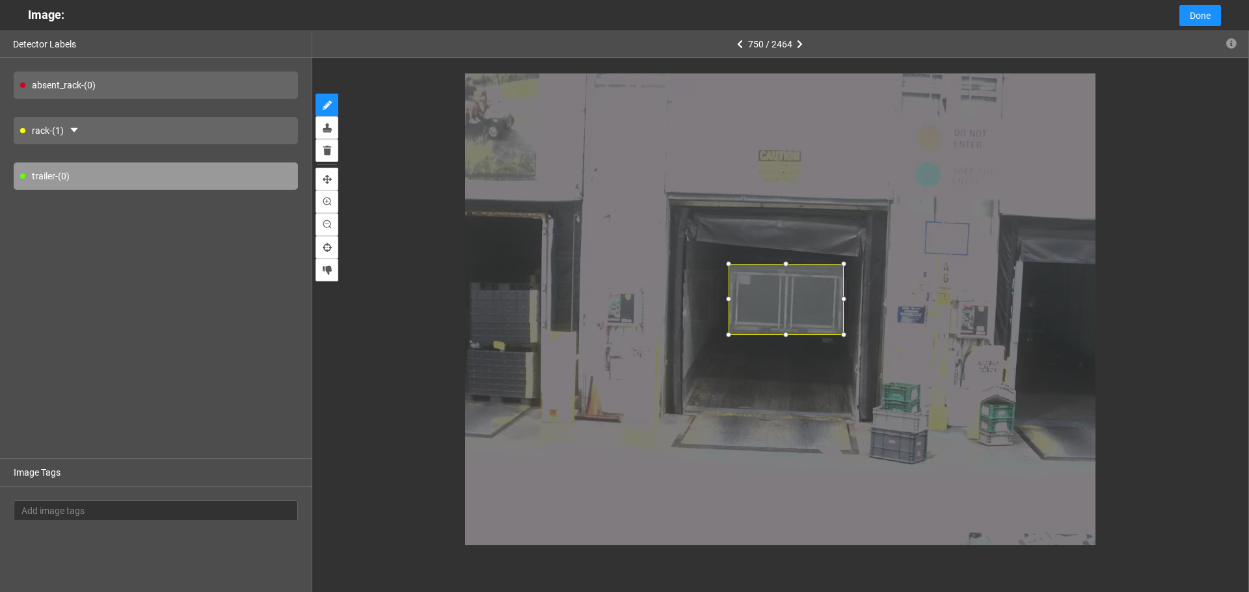
click at [783, 265] on div at bounding box center [785, 264] width 13 height 13
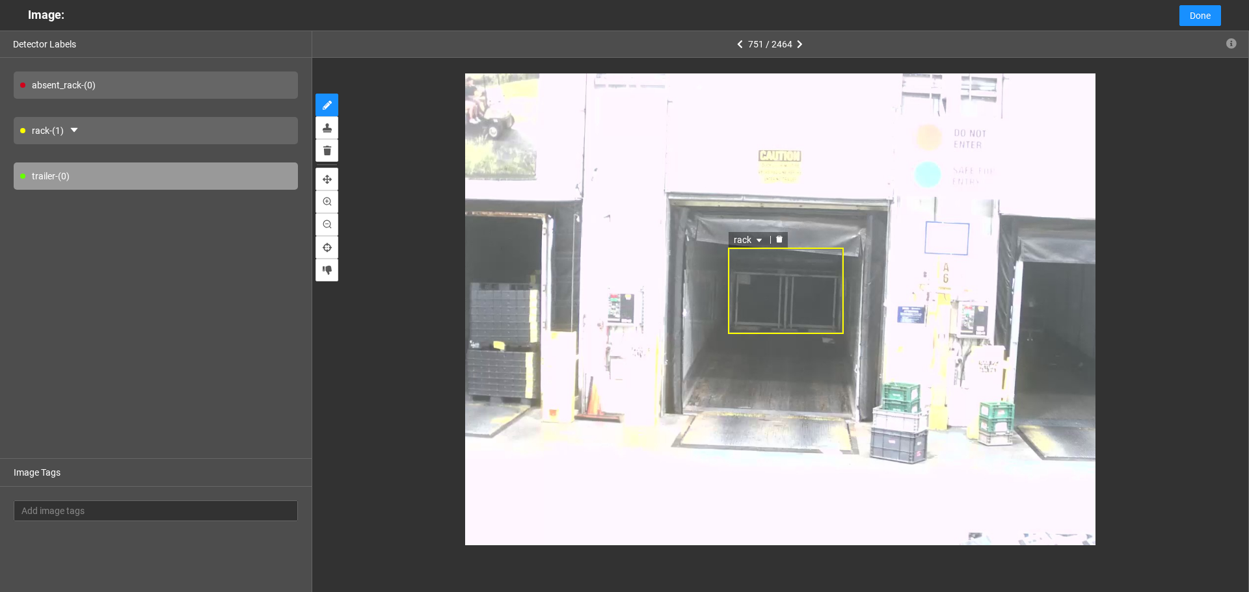
click at [781, 275] on div "rack" at bounding box center [786, 291] width 116 height 86
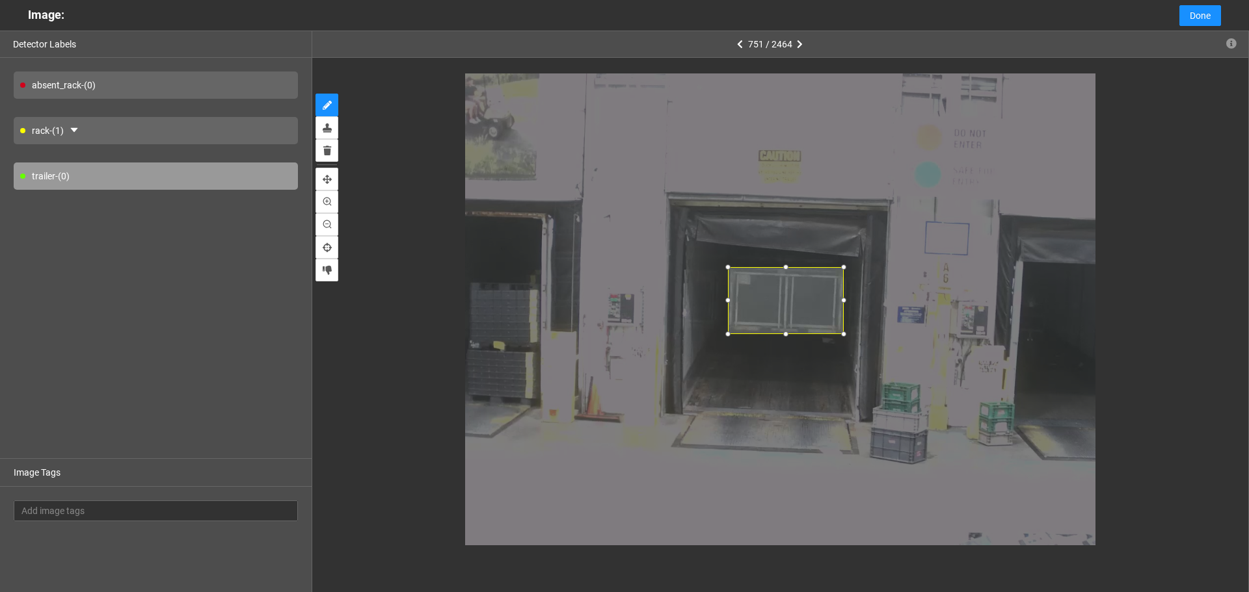
click at [782, 269] on div at bounding box center [785, 267] width 13 height 13
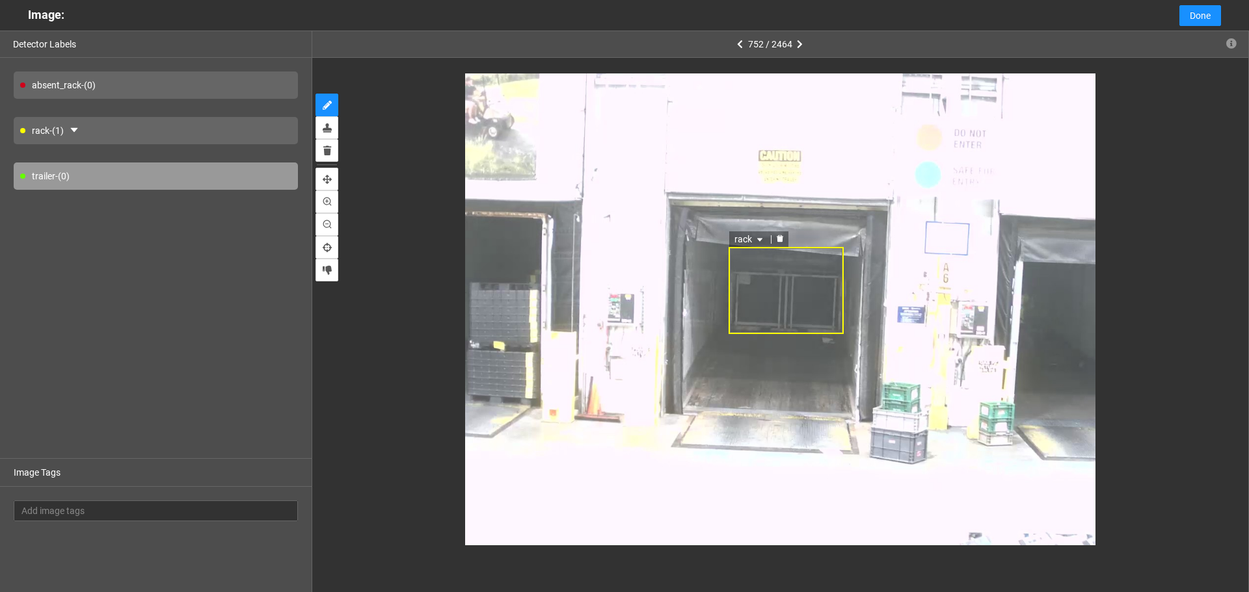
click at [784, 278] on div "rack" at bounding box center [785, 290] width 115 height 86
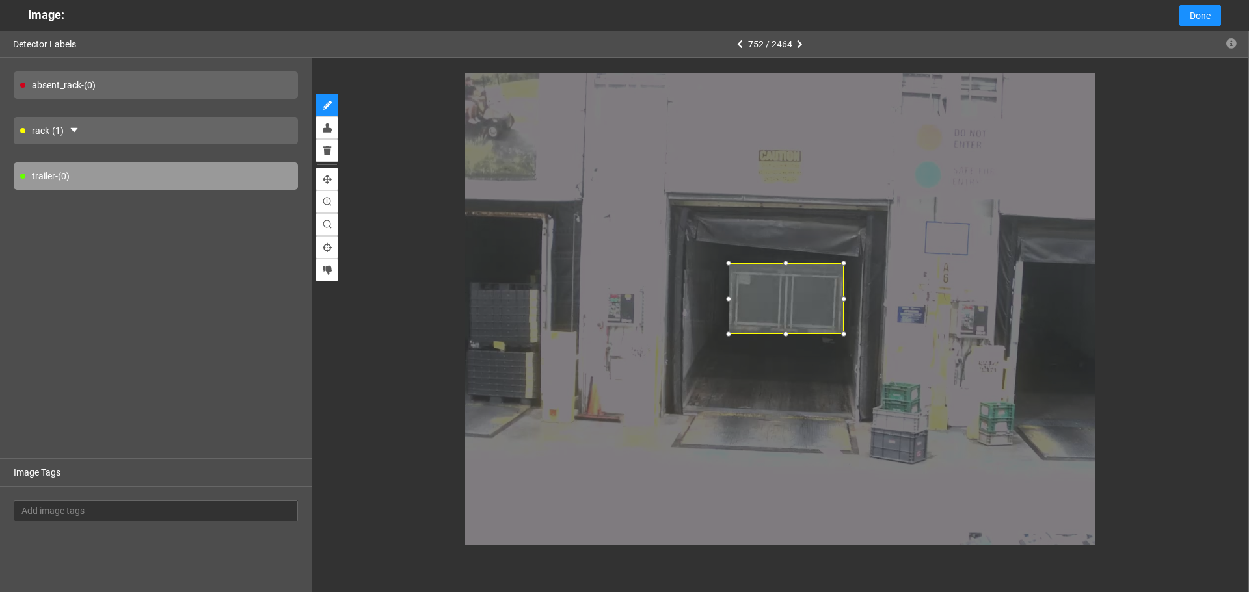
click at [784, 265] on div at bounding box center [785, 263] width 13 height 13
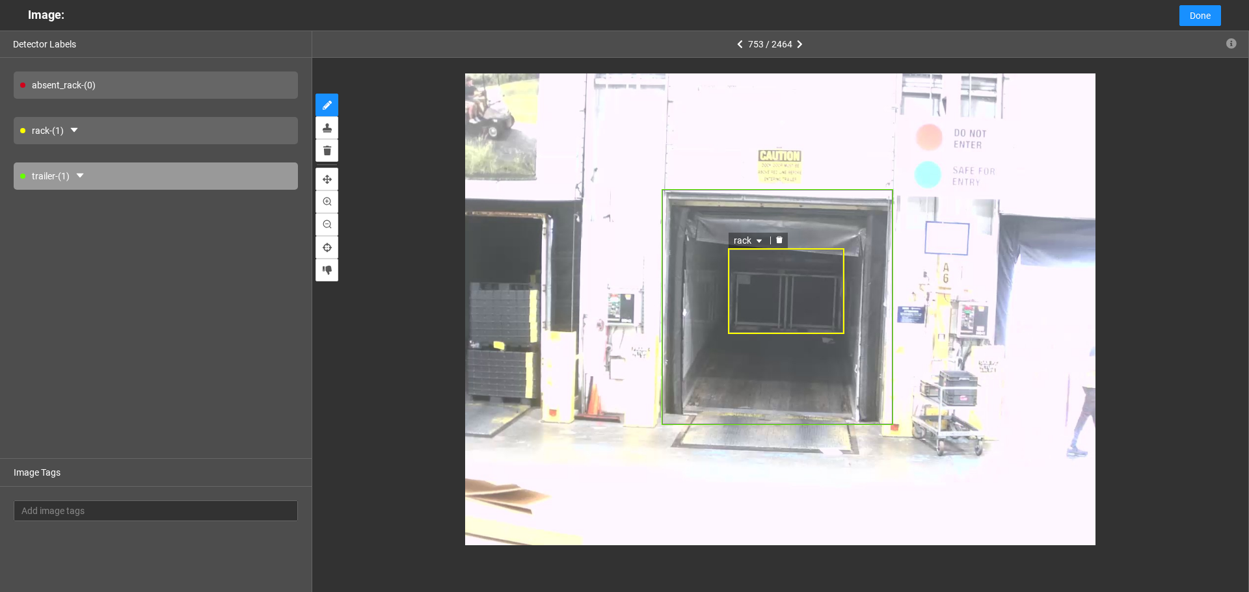
click at [790, 274] on div "rack" at bounding box center [786, 291] width 116 height 86
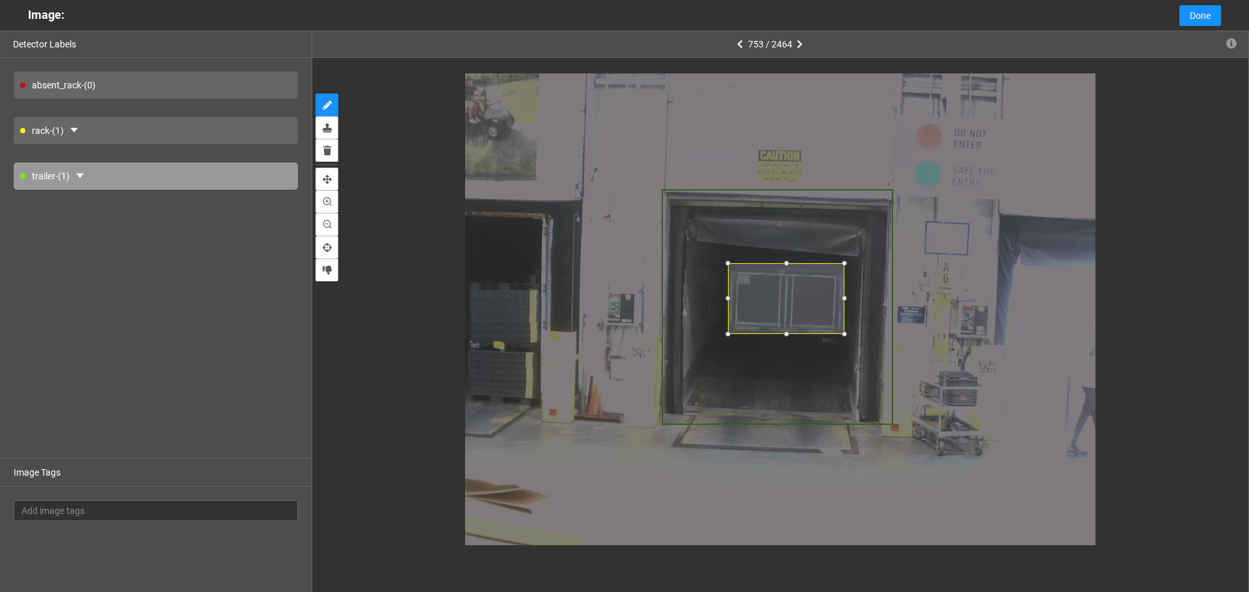
click at [784, 262] on div at bounding box center [786, 263] width 13 height 13
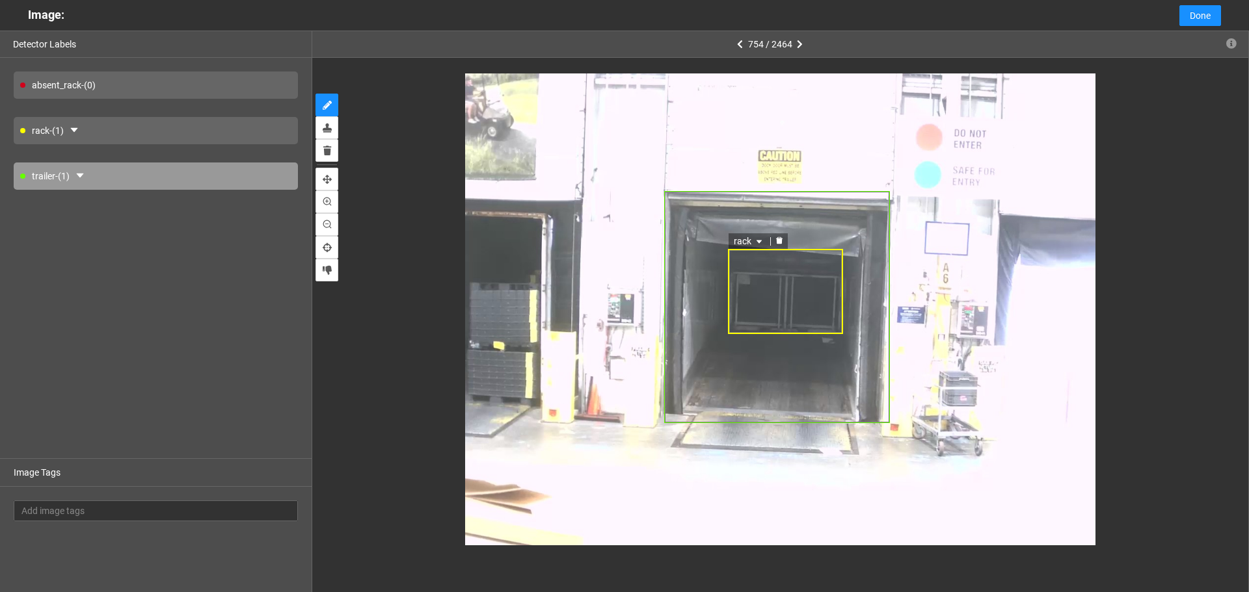
click at [791, 271] on div "rack" at bounding box center [785, 291] width 115 height 85
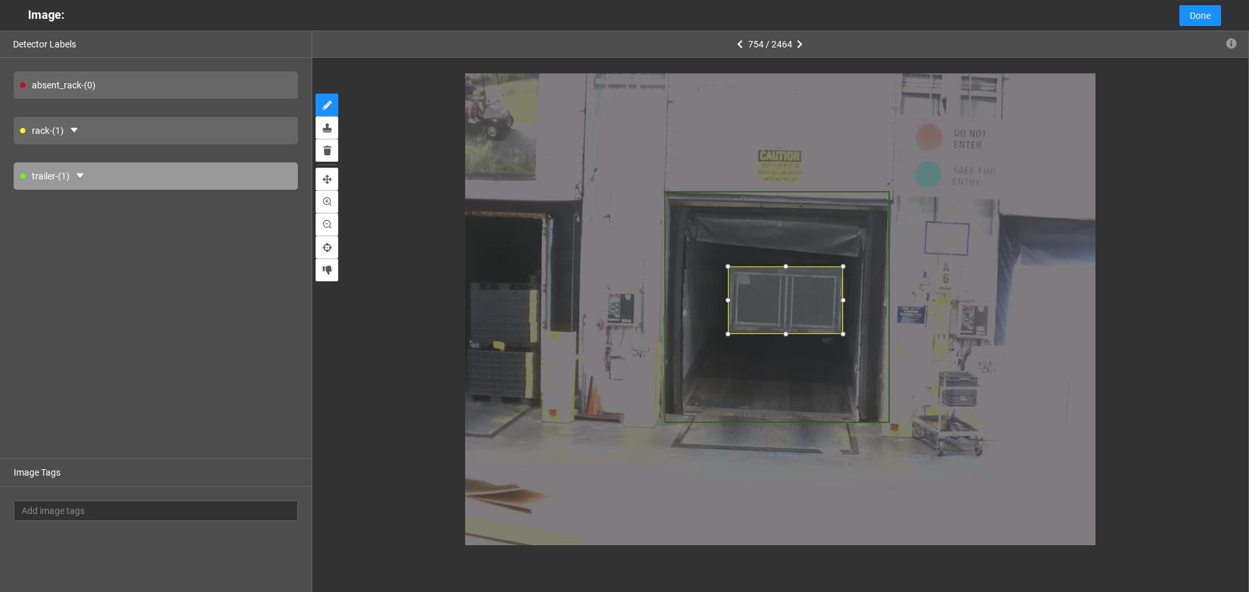
click at [784, 267] on div at bounding box center [785, 266] width 13 height 13
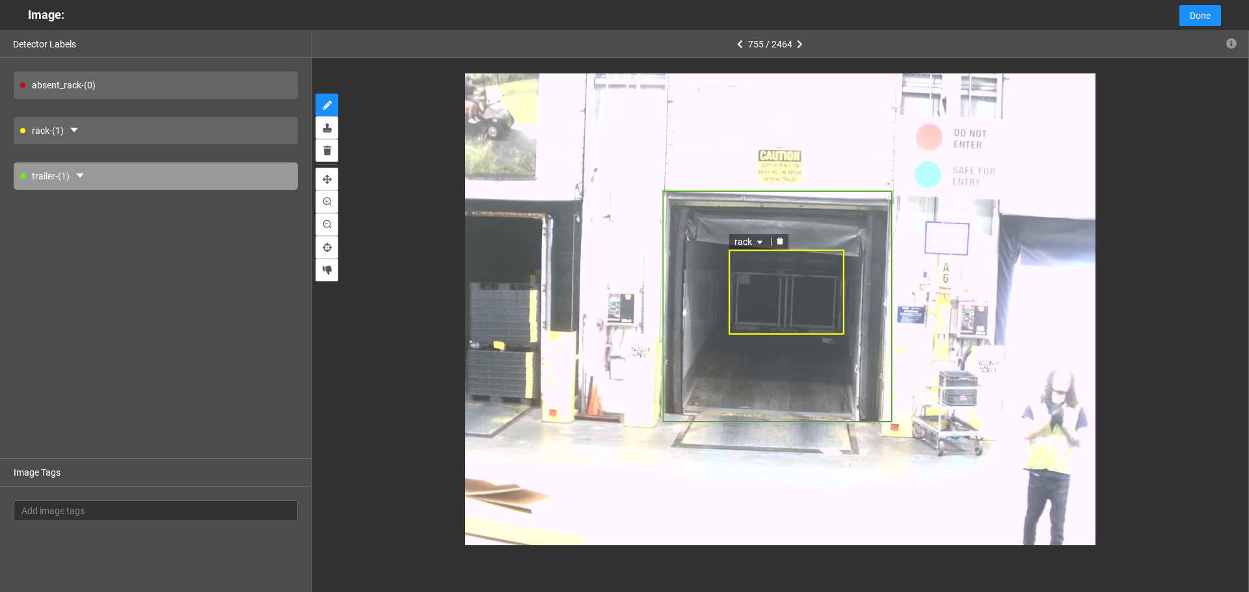
click at [792, 283] on div "rack" at bounding box center [786, 292] width 116 height 85
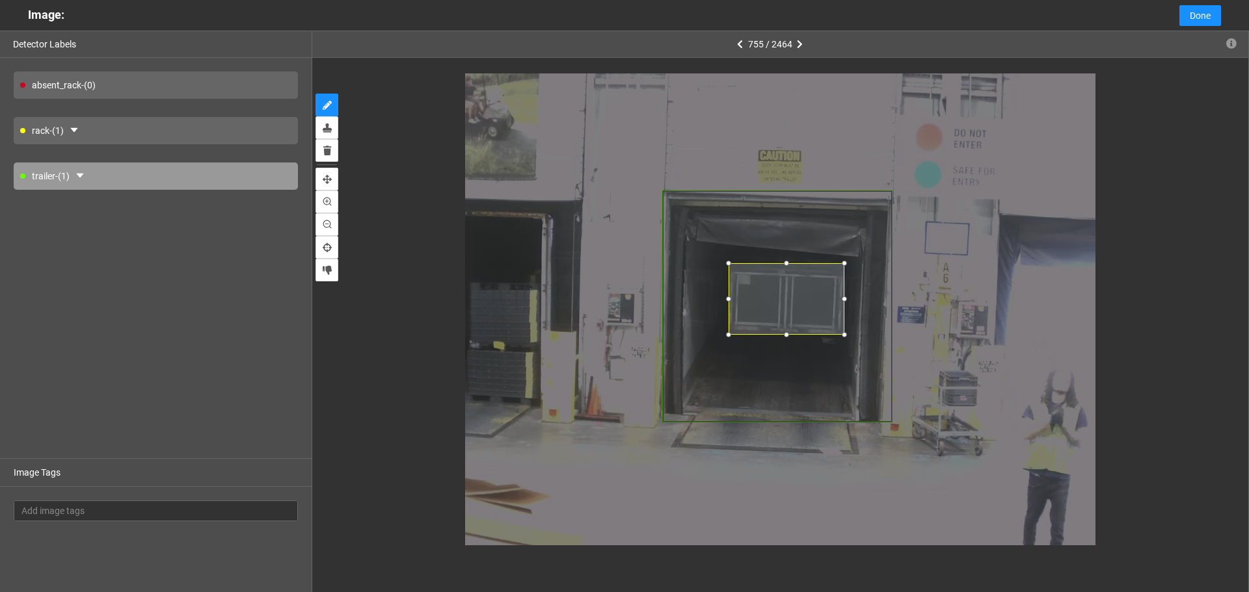
click at [786, 267] on div at bounding box center [786, 263] width 13 height 13
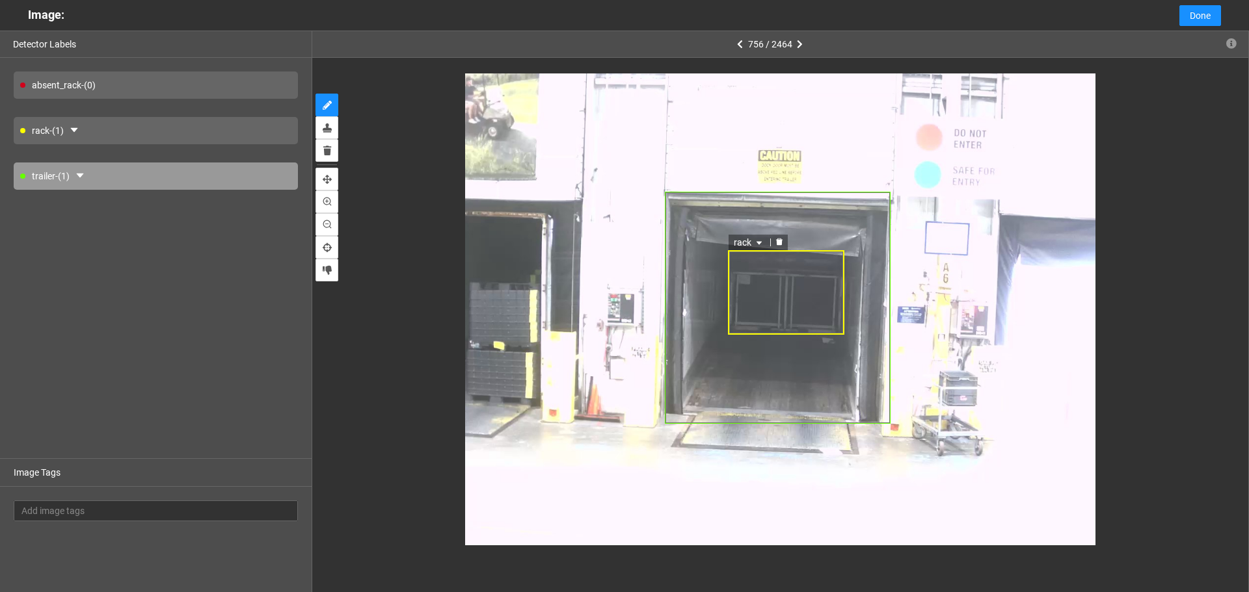
click at [784, 282] on div "rack" at bounding box center [786, 292] width 116 height 85
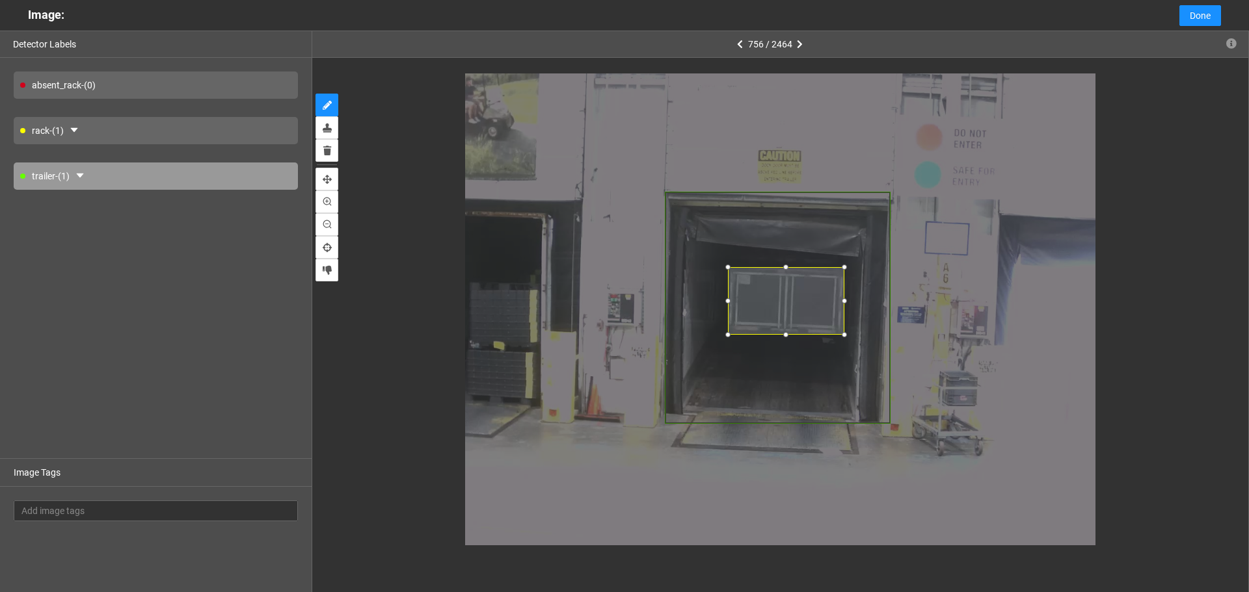
click at [784, 269] on div at bounding box center [785, 267] width 13 height 13
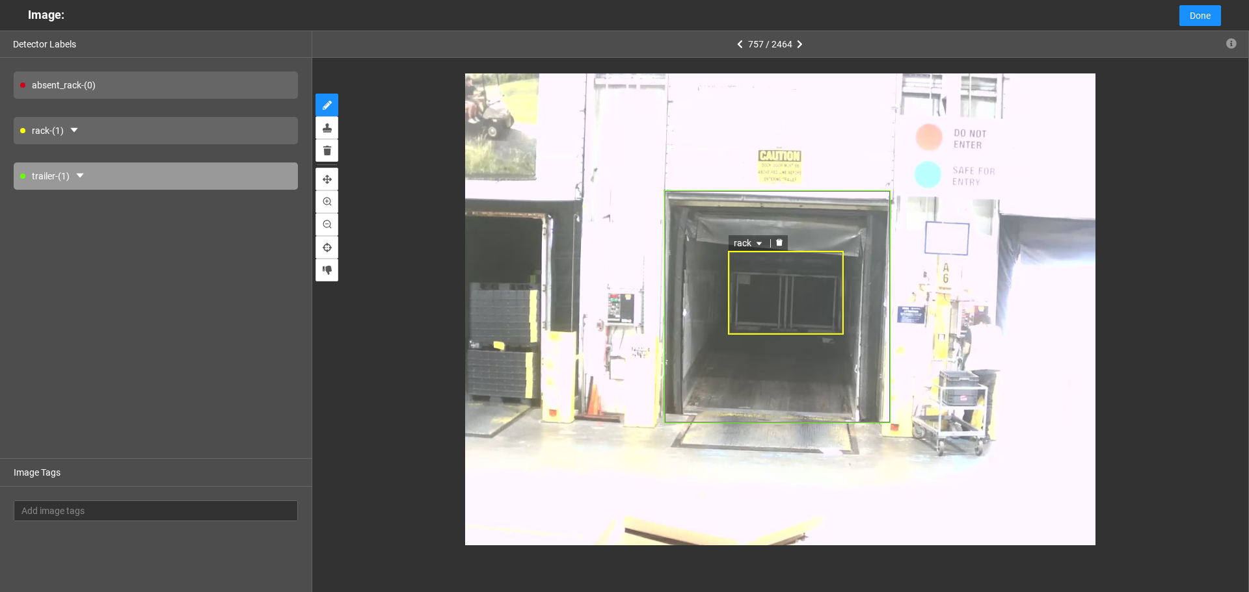
click at [793, 287] on div "rack" at bounding box center [786, 292] width 116 height 83
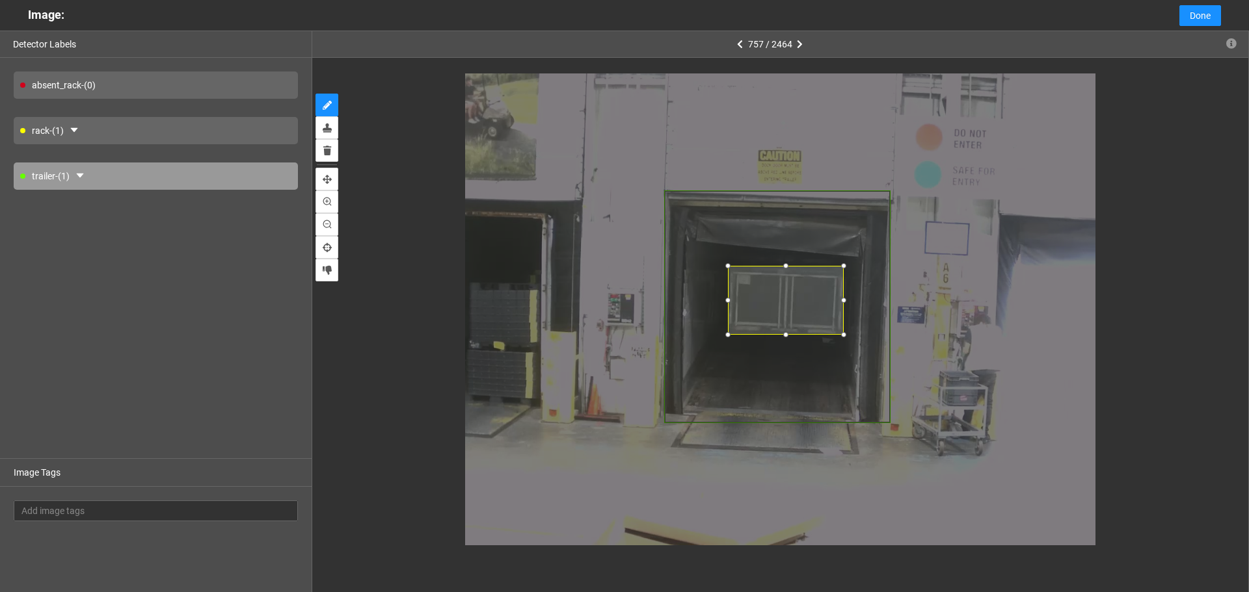
click at [786, 263] on div at bounding box center [785, 265] width 13 height 13
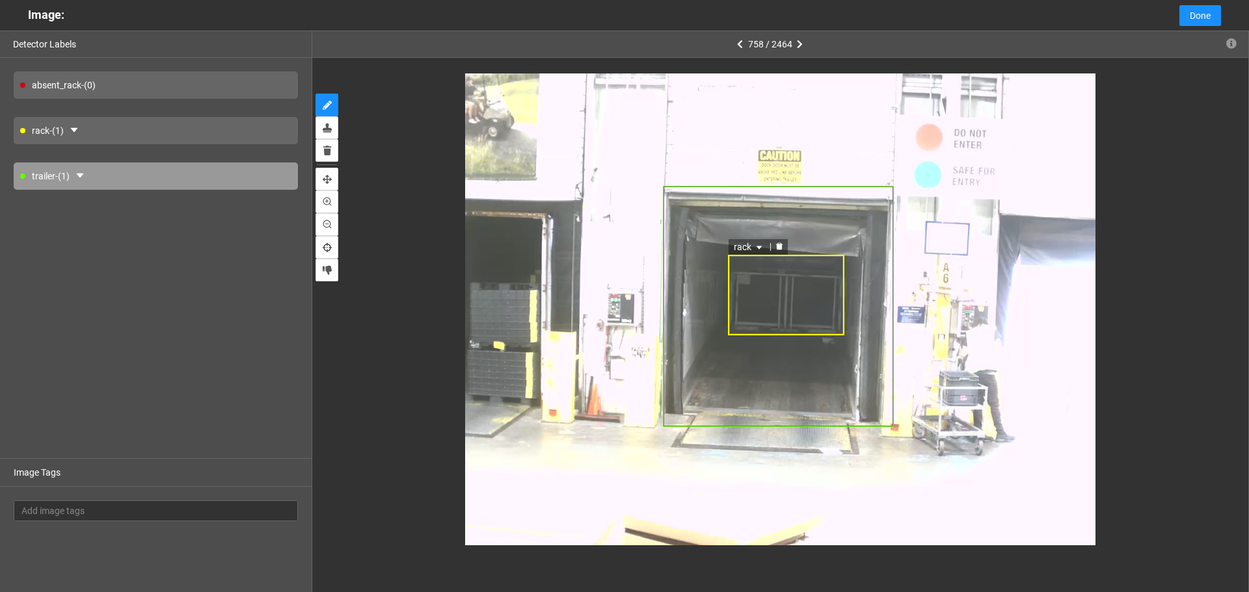
click at [786, 281] on div "rack" at bounding box center [786, 295] width 116 height 81
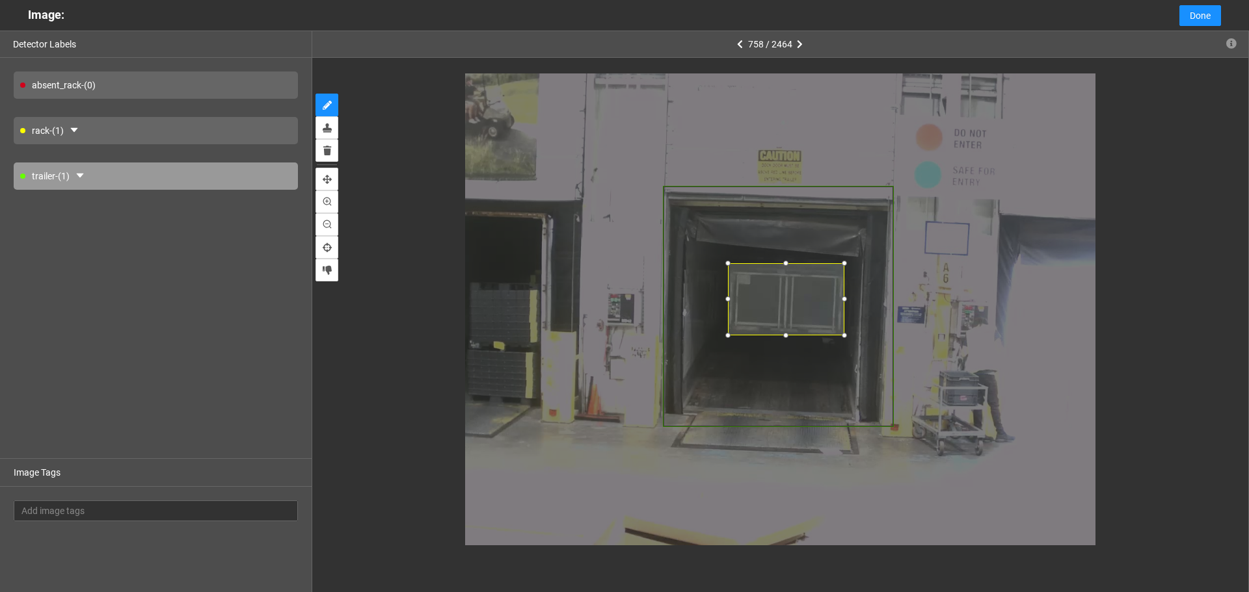
click at [786, 264] on div at bounding box center [785, 263] width 13 height 13
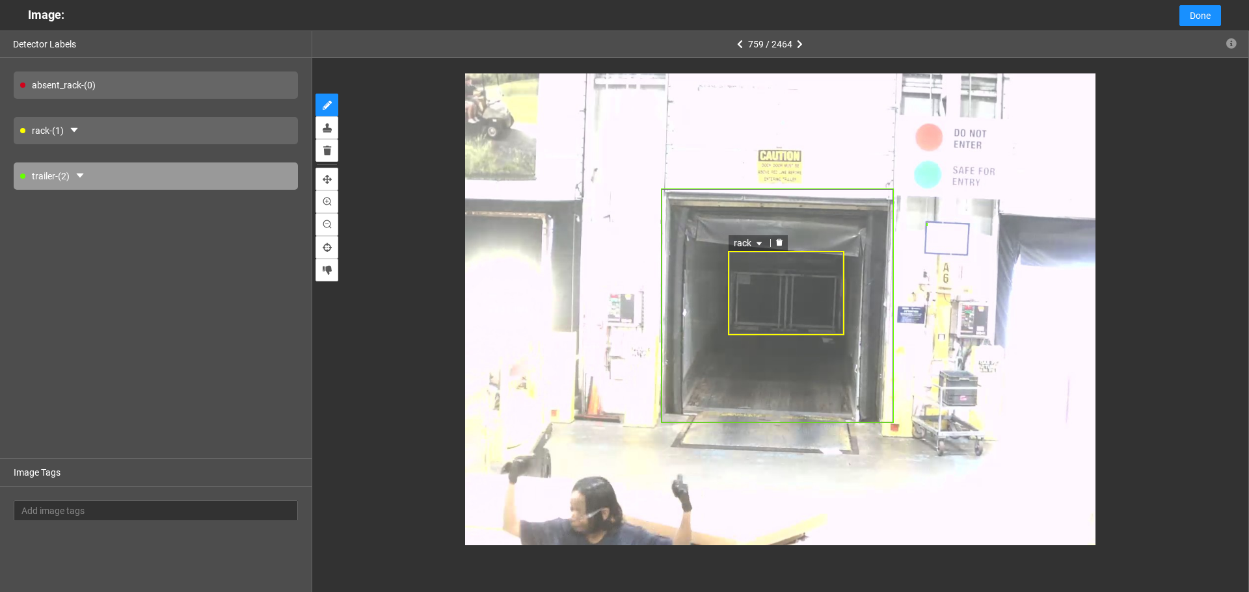
click at [786, 282] on div "rack" at bounding box center [786, 293] width 116 height 85
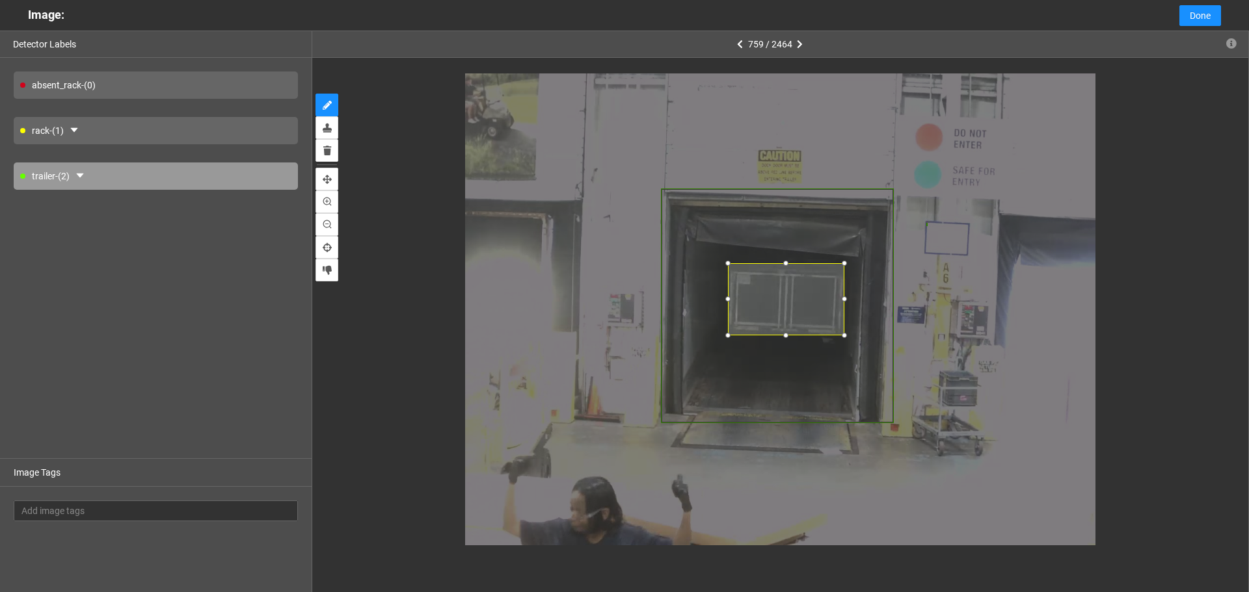
click at [784, 261] on div at bounding box center [785, 263] width 13 height 13
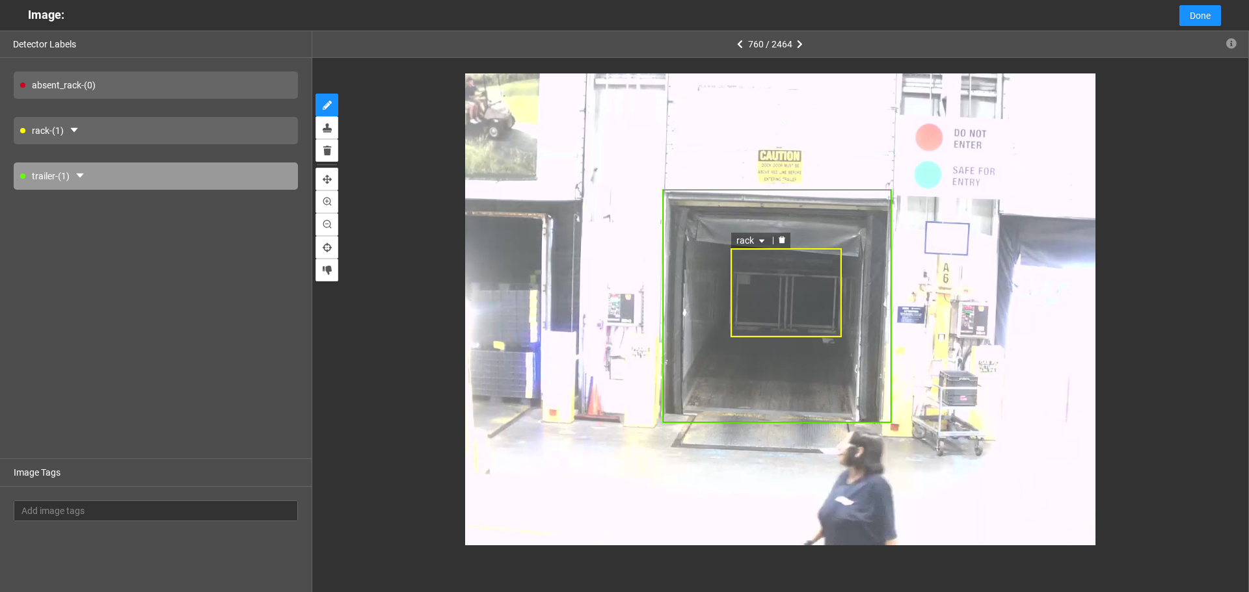
click at [782, 279] on div "rack" at bounding box center [785, 292] width 111 height 89
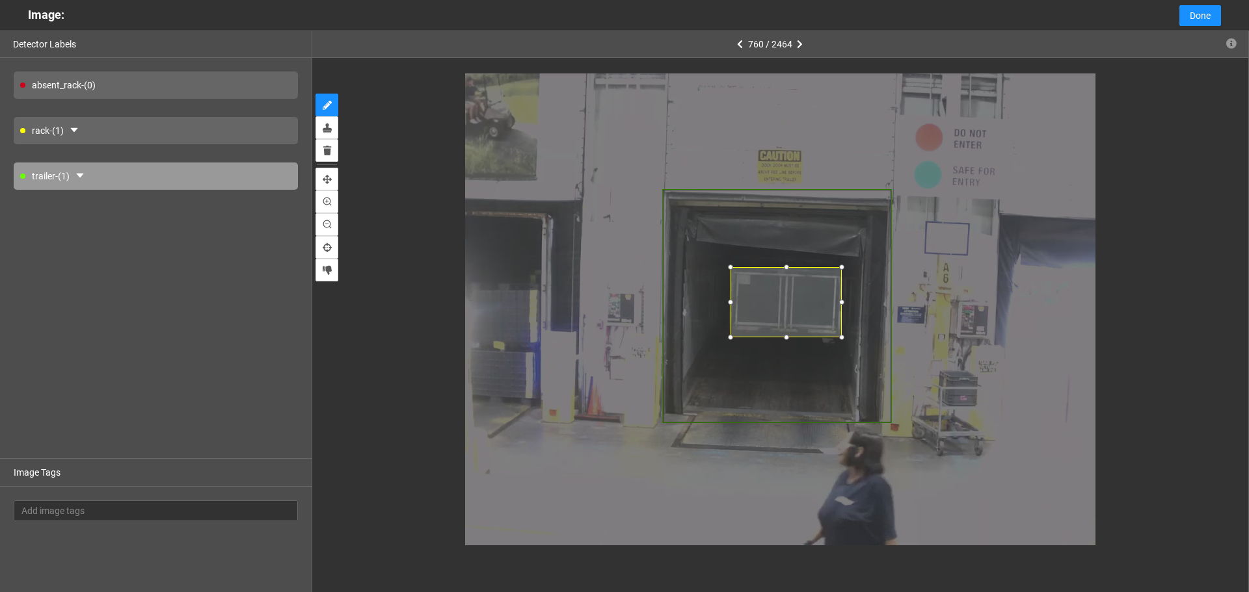
click at [784, 265] on div at bounding box center [786, 267] width 13 height 13
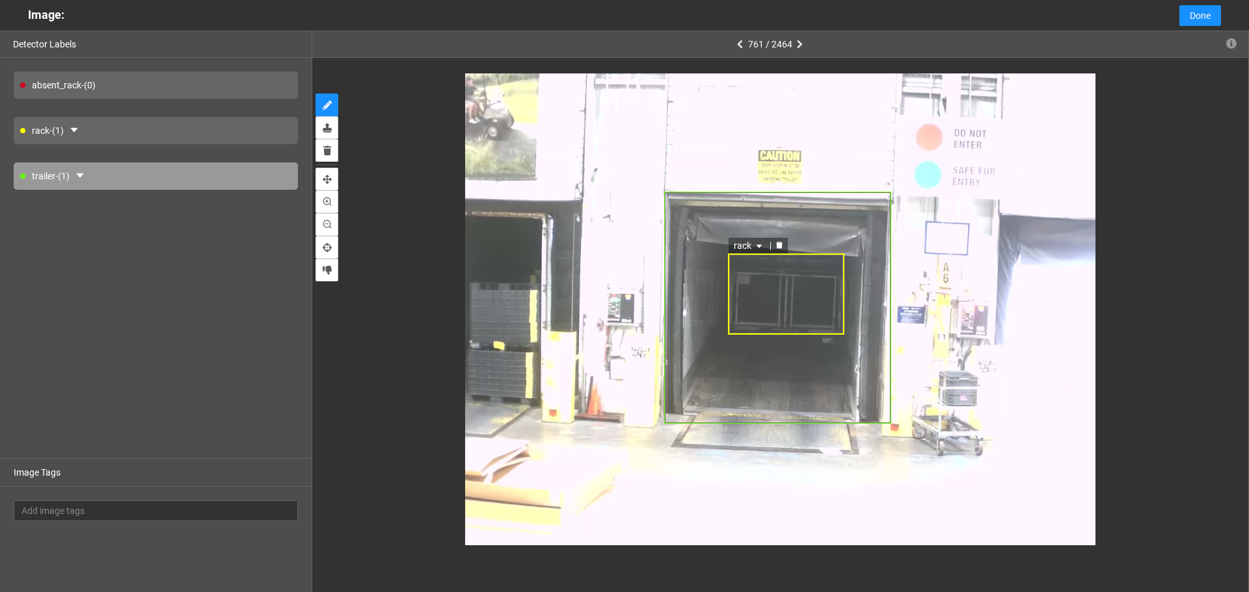
click at [791, 285] on div "rack" at bounding box center [786, 294] width 116 height 81
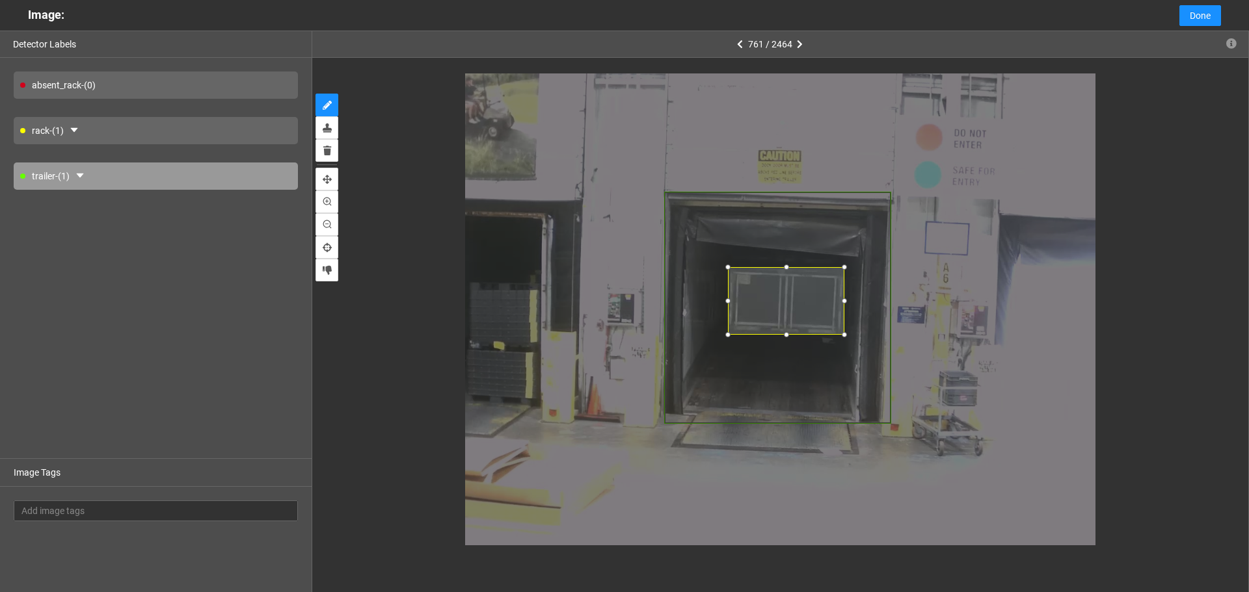
click at [784, 268] on div at bounding box center [786, 267] width 13 height 13
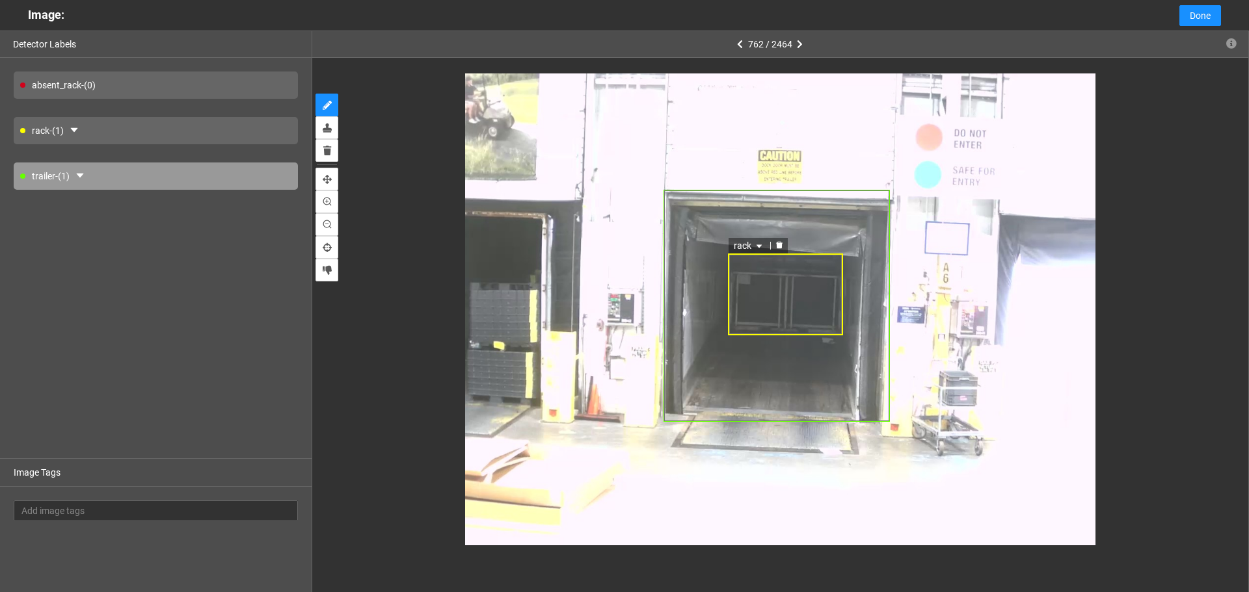
click at [786, 289] on div "rack" at bounding box center [785, 295] width 115 height 82
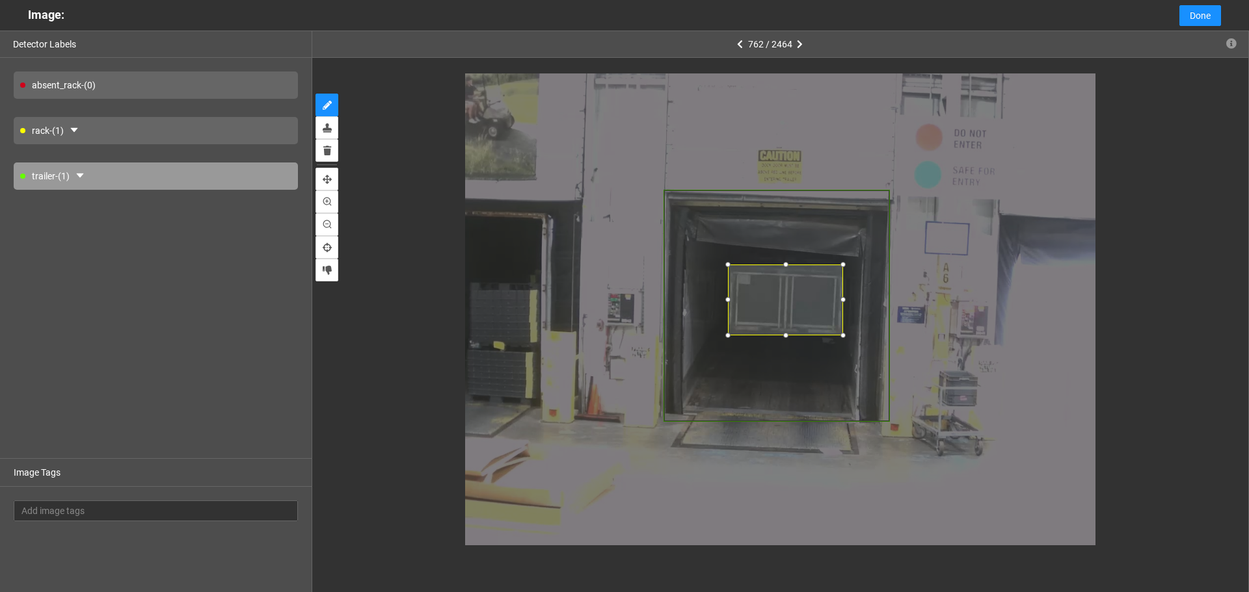
click at [784, 265] on div at bounding box center [785, 264] width 13 height 13
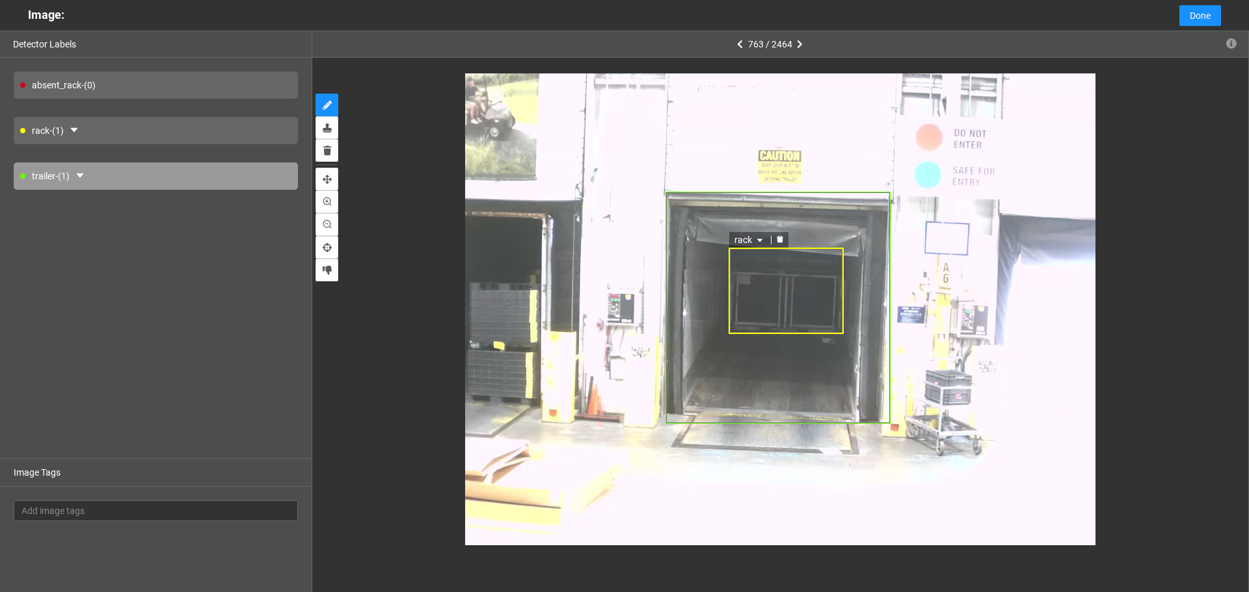
click at [788, 283] on div "rack" at bounding box center [785, 291] width 115 height 86
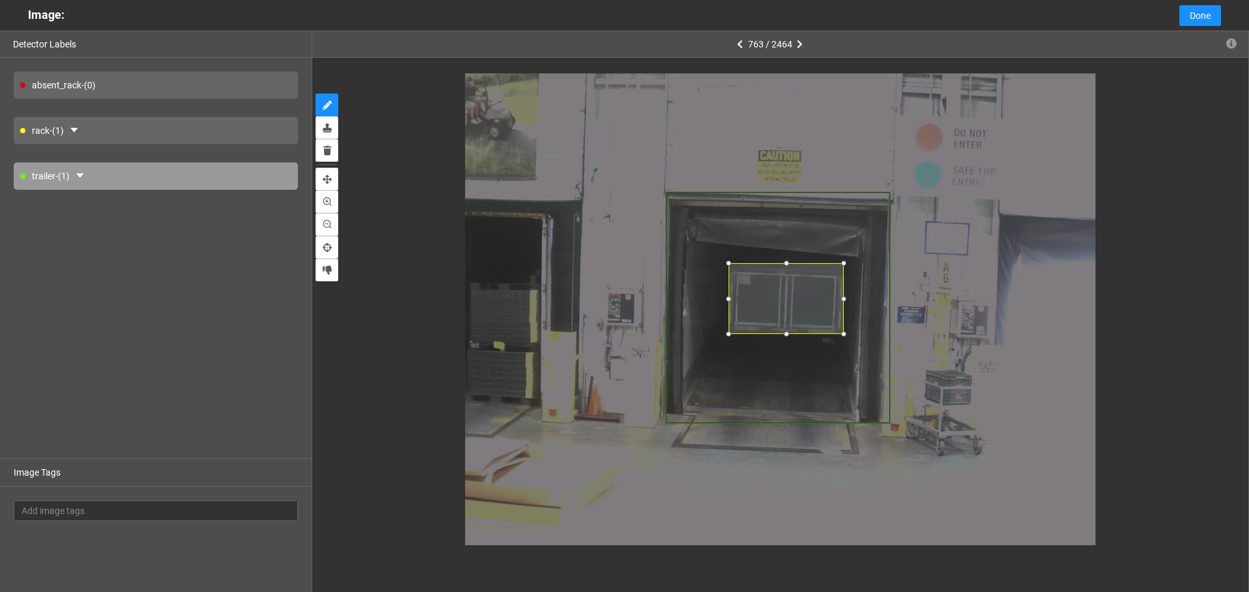
click at [786, 263] on div at bounding box center [786, 263] width 13 height 13
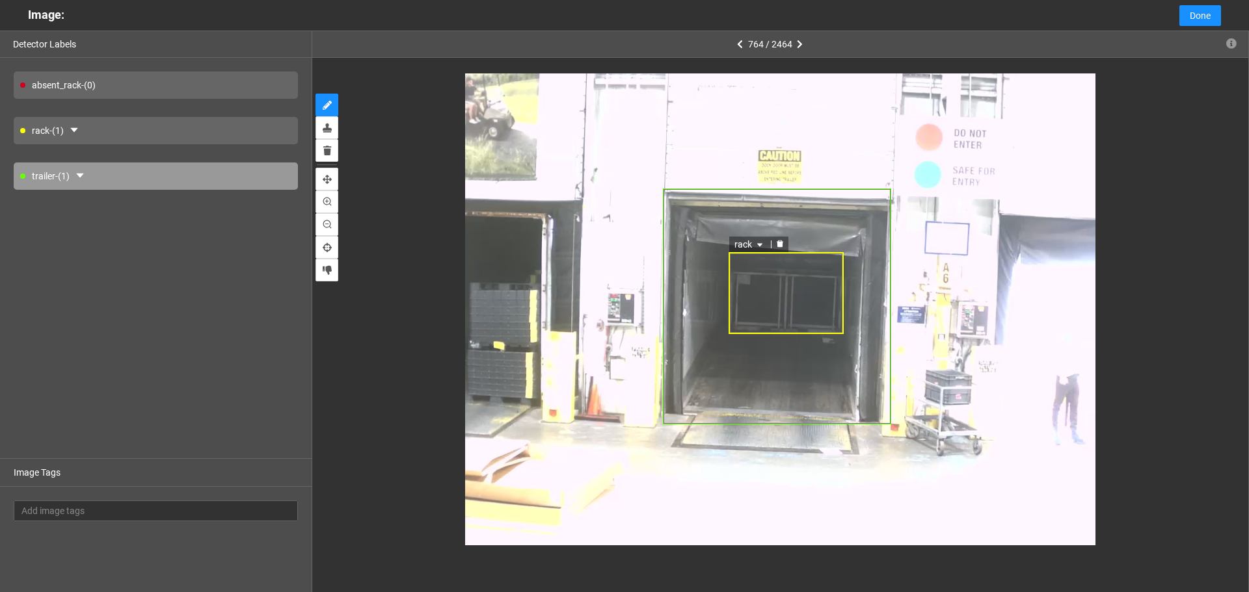
click at [793, 289] on div "rack" at bounding box center [786, 293] width 116 height 82
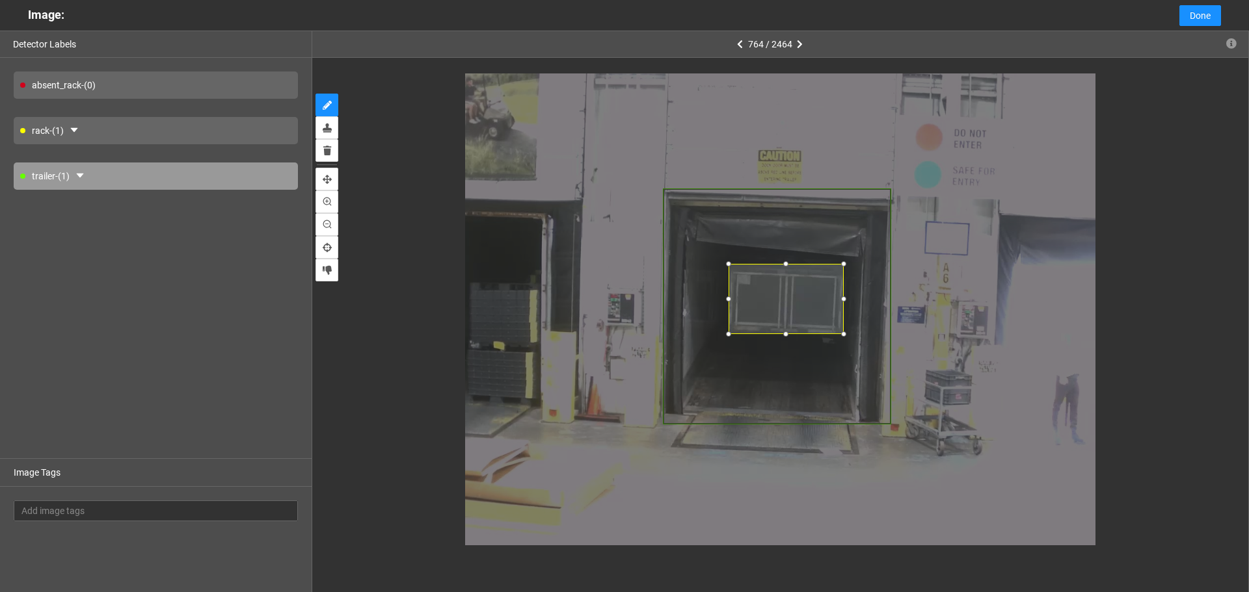
click at [787, 267] on div at bounding box center [785, 264] width 13 height 13
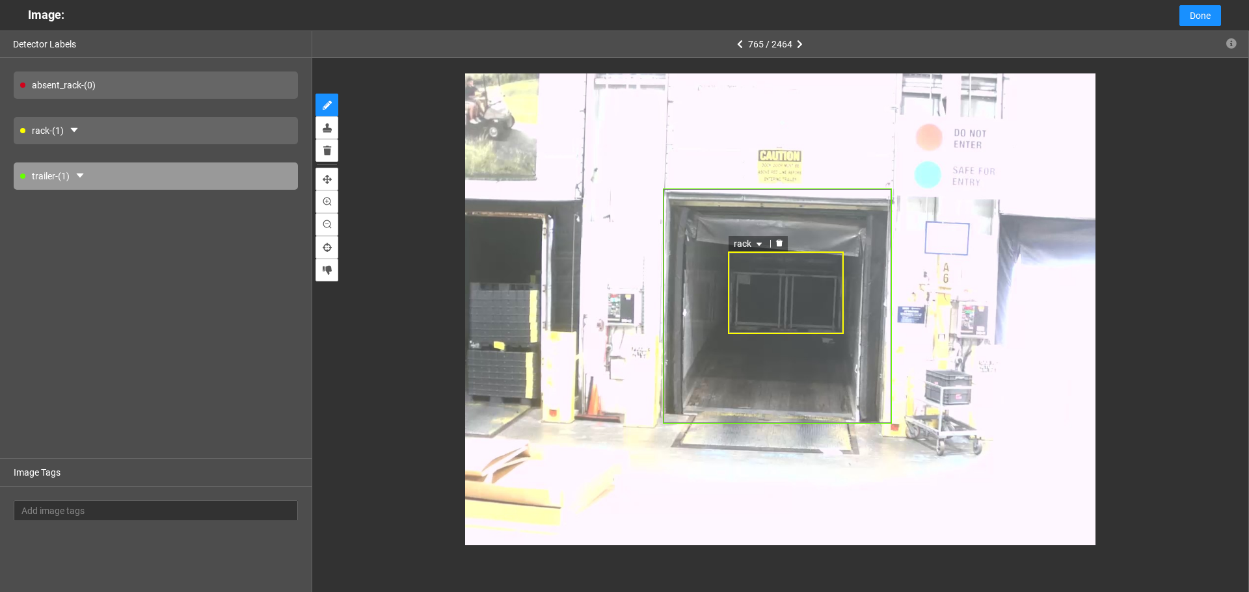
click at [792, 287] on div "rack" at bounding box center [786, 293] width 116 height 83
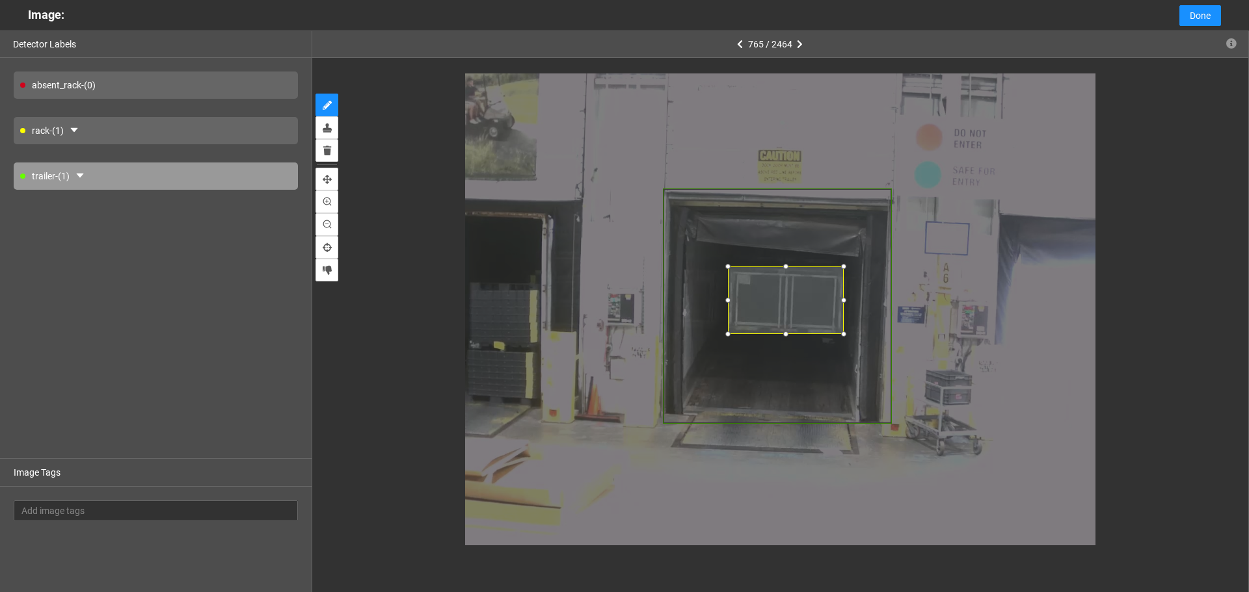
click at [786, 267] on div at bounding box center [785, 266] width 13 height 13
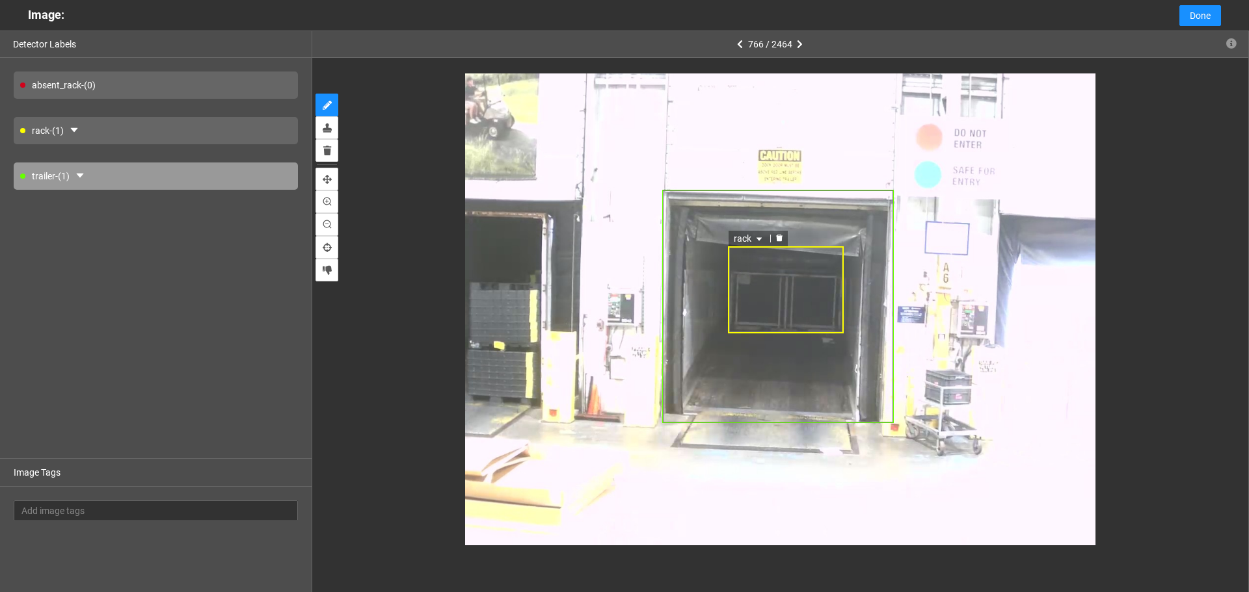
click at [783, 281] on div "rack" at bounding box center [786, 289] width 116 height 87
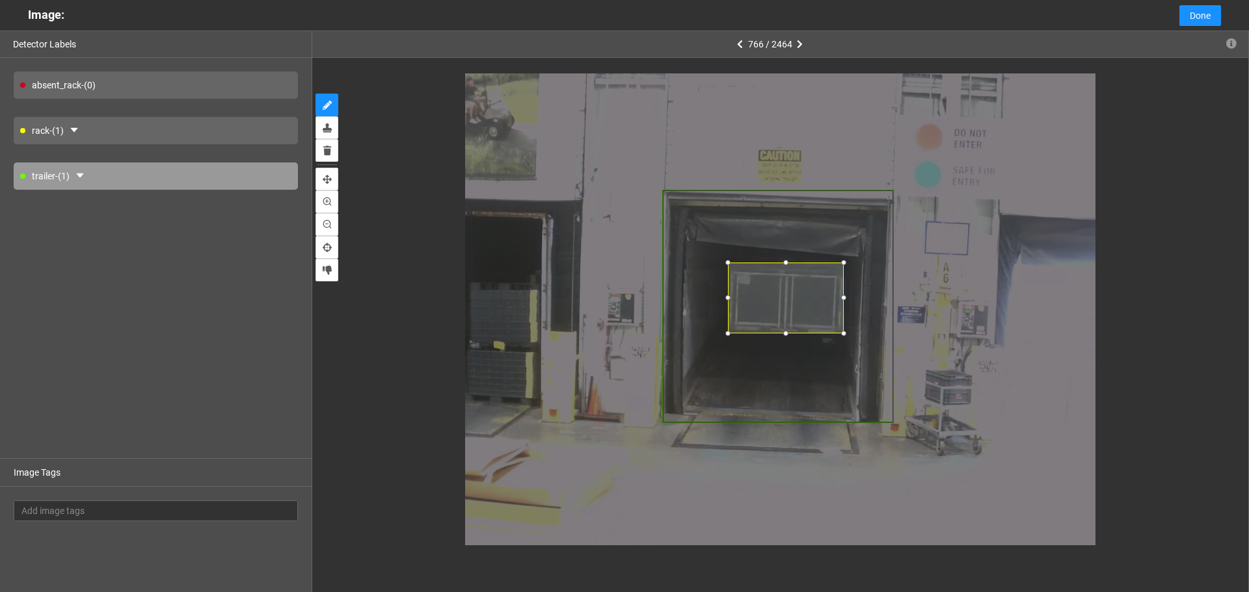
click at [783, 267] on div at bounding box center [785, 262] width 13 height 13
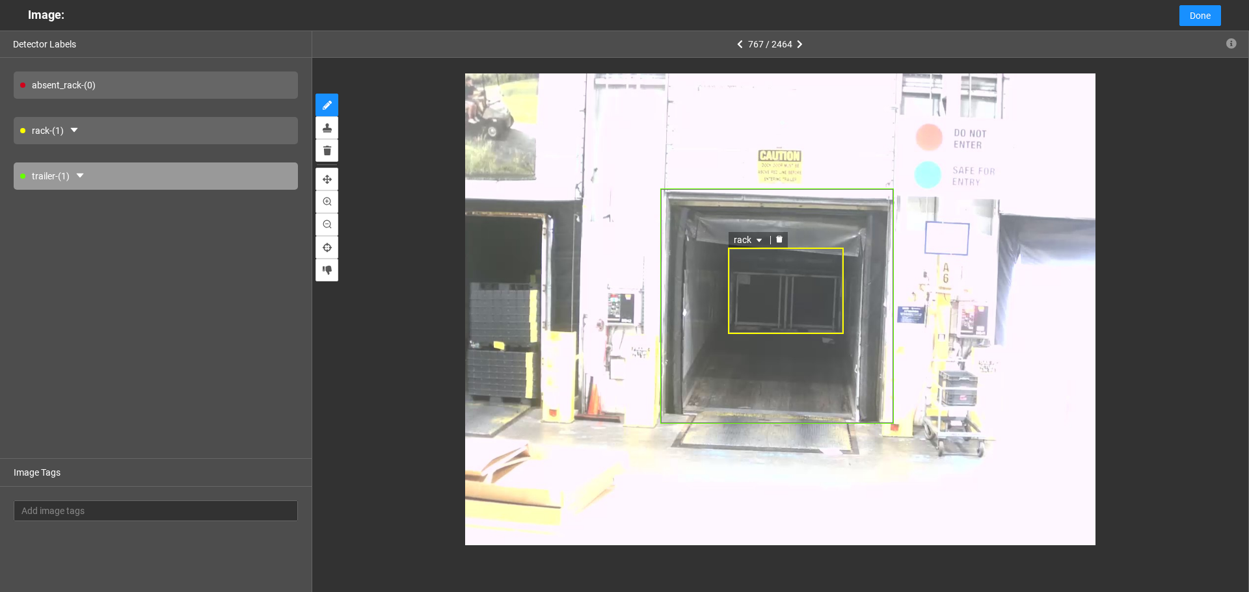
click at [786, 285] on div "rack" at bounding box center [786, 291] width 116 height 86
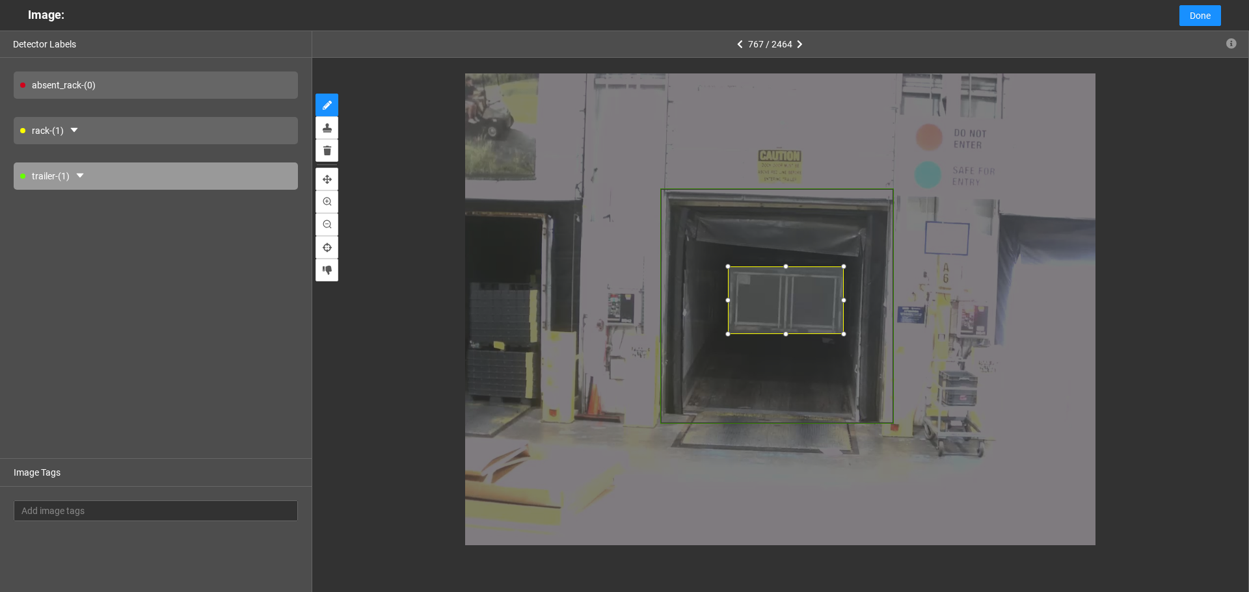
click at [784, 267] on div at bounding box center [785, 266] width 13 height 13
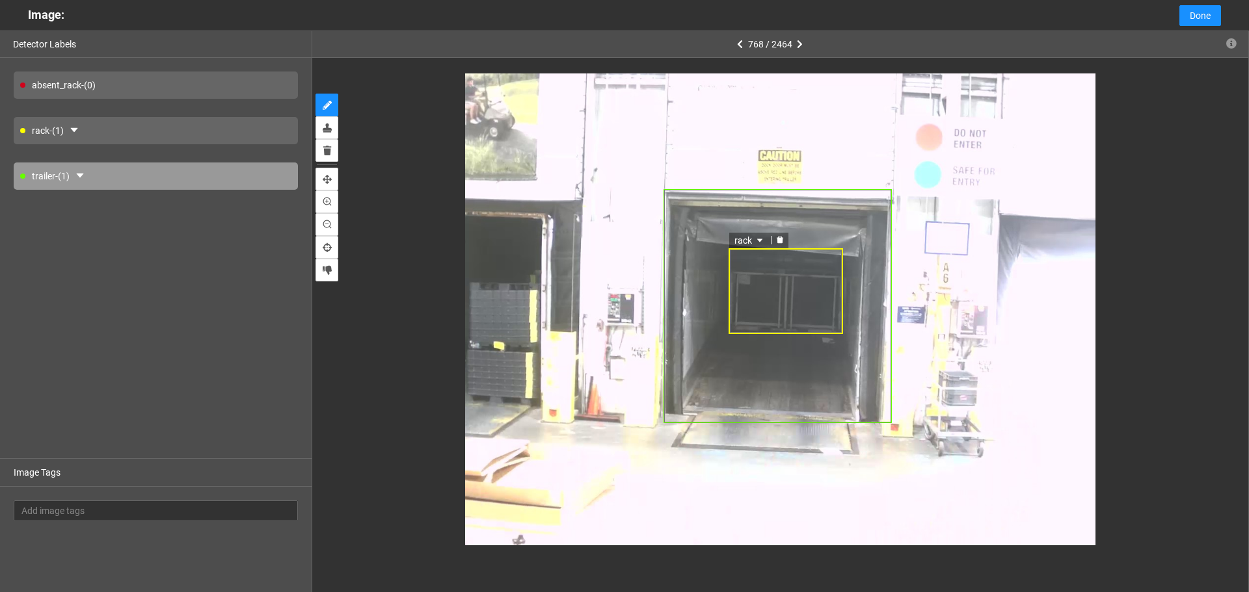
click at [786, 284] on div "rack" at bounding box center [785, 291] width 114 height 86
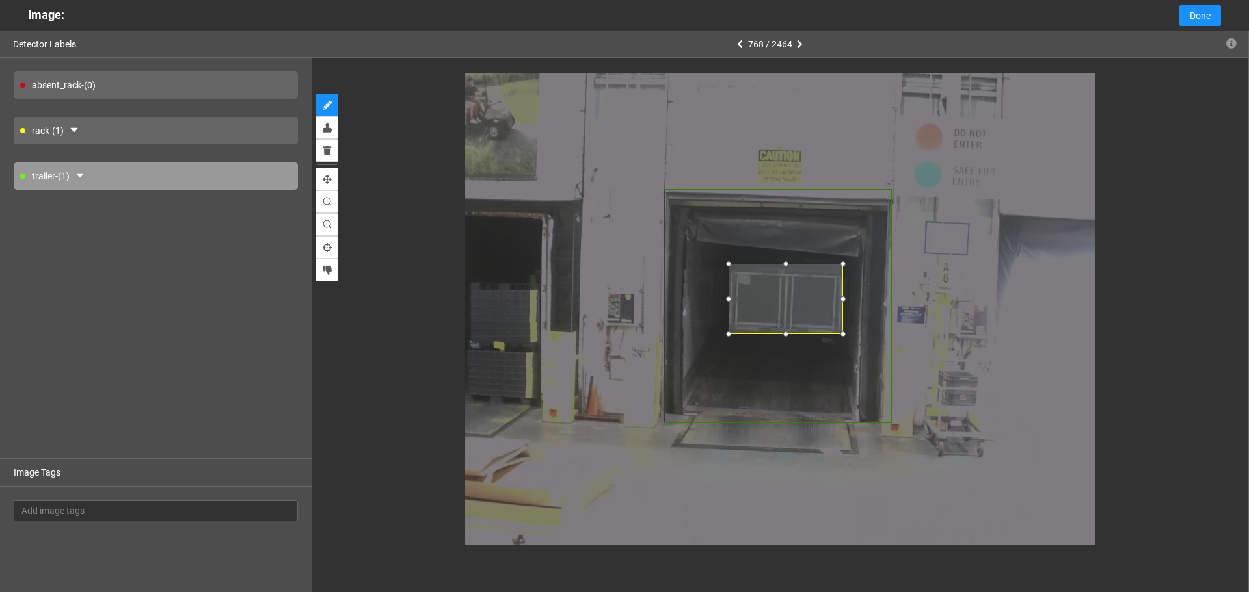
click at [779, 263] on div at bounding box center [785, 264] width 13 height 13
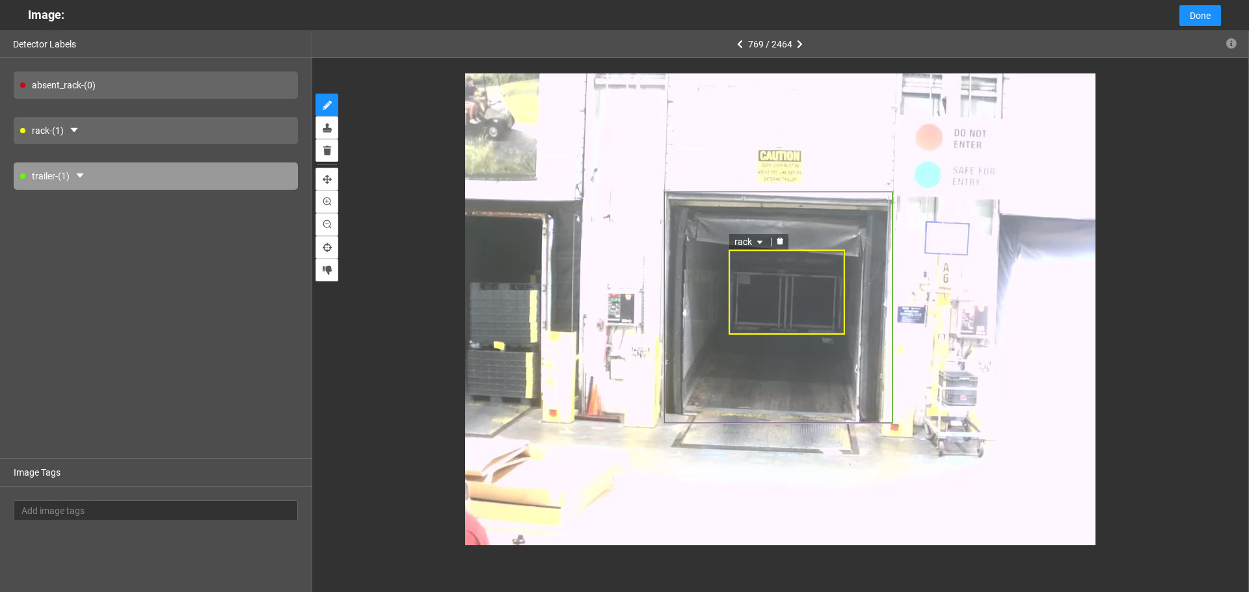
click at [784, 280] on div "rack" at bounding box center [786, 292] width 116 height 85
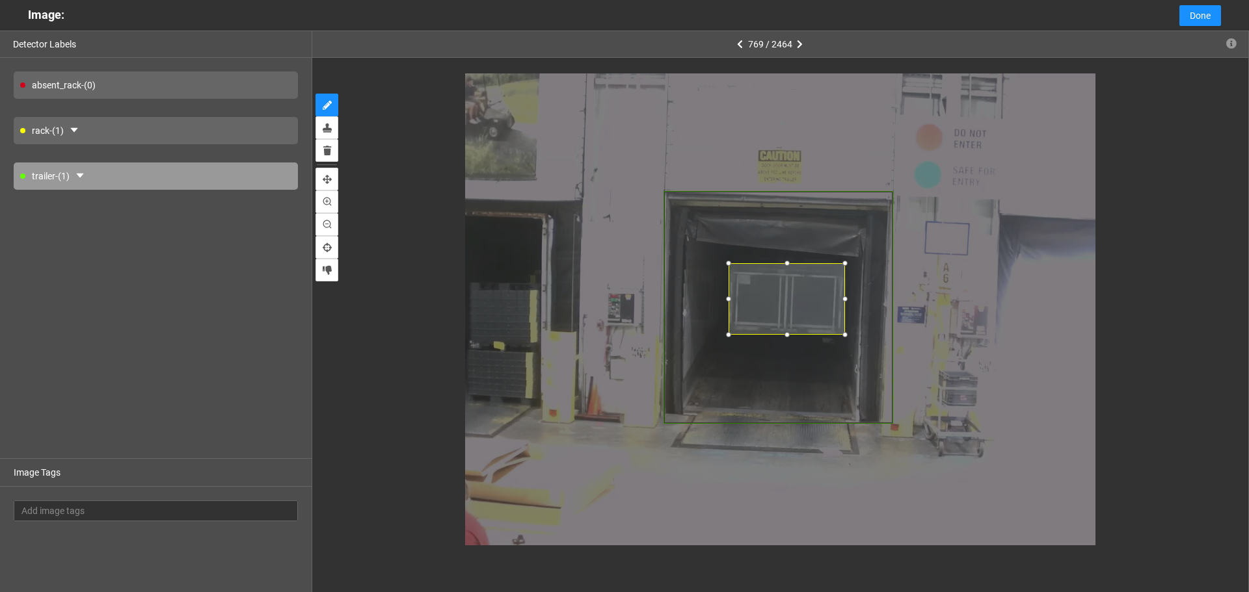
click at [785, 263] on div at bounding box center [786, 263] width 13 height 13
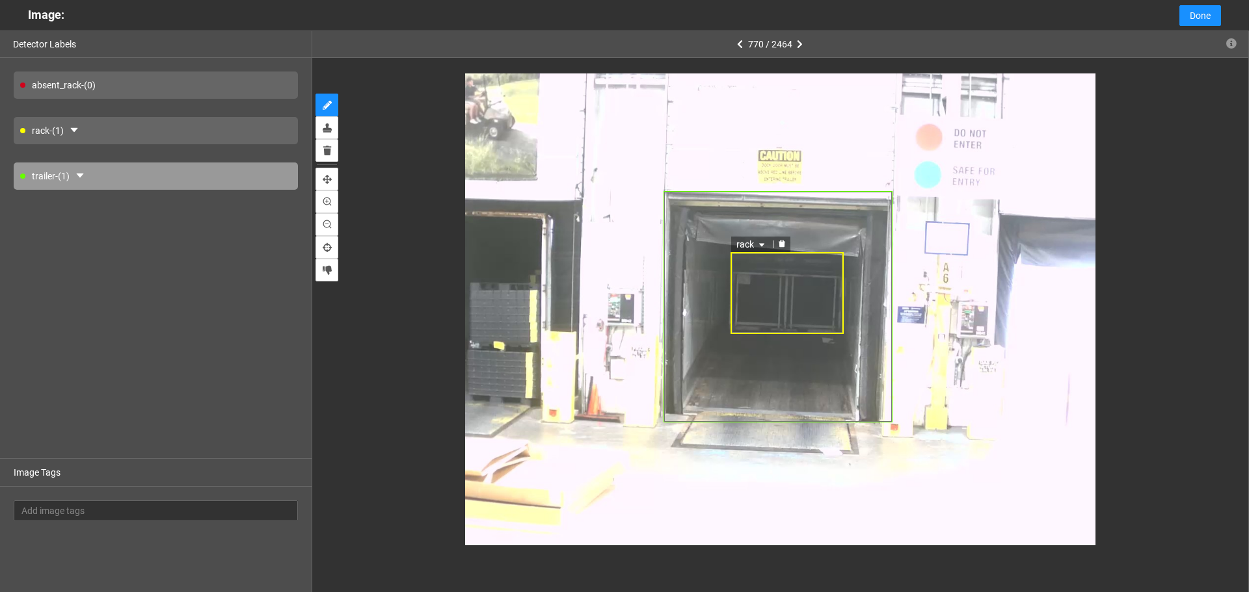
click at [788, 283] on div "rack" at bounding box center [786, 293] width 113 height 82
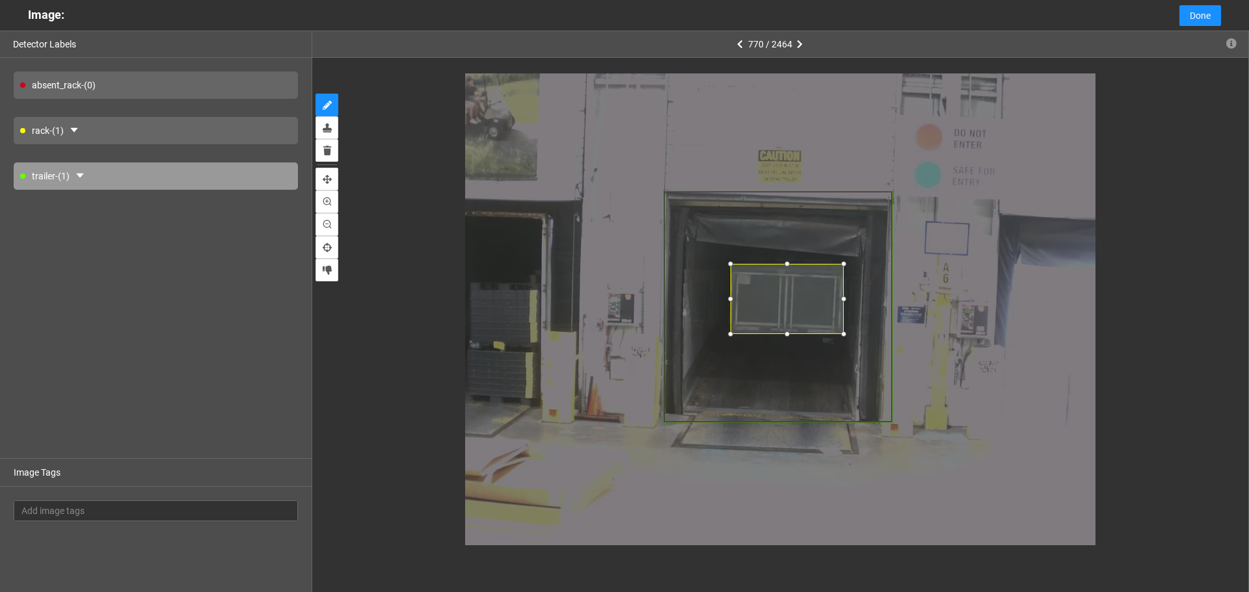
click at [786, 267] on div at bounding box center [786, 264] width 13 height 13
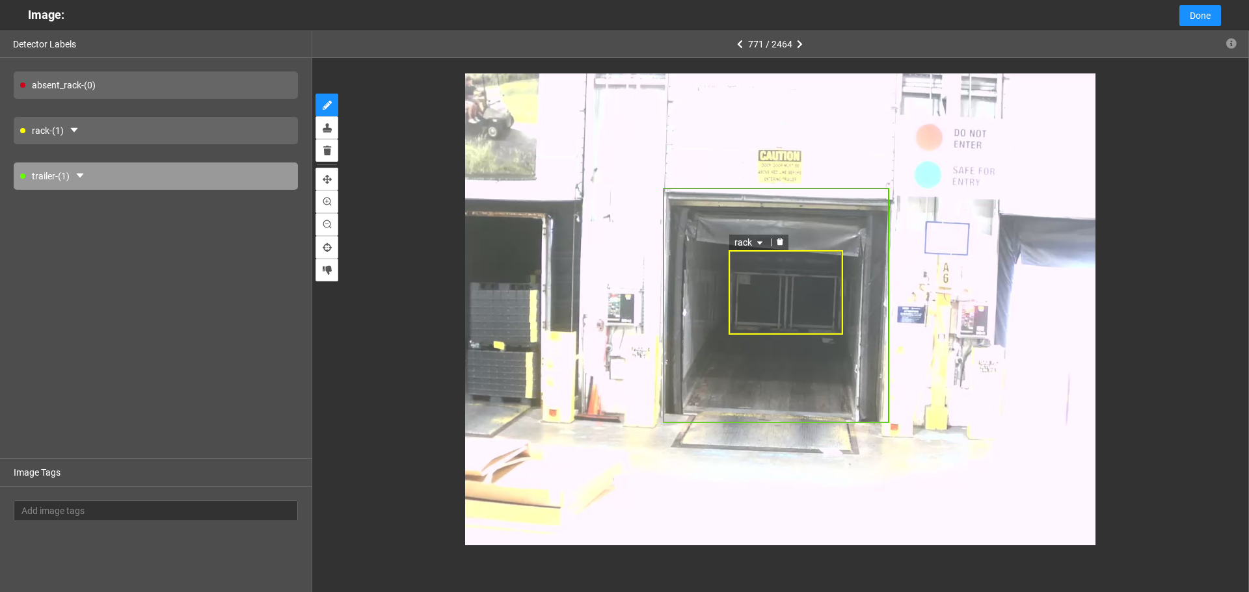
click at [786, 281] on div "rack" at bounding box center [785, 292] width 114 height 85
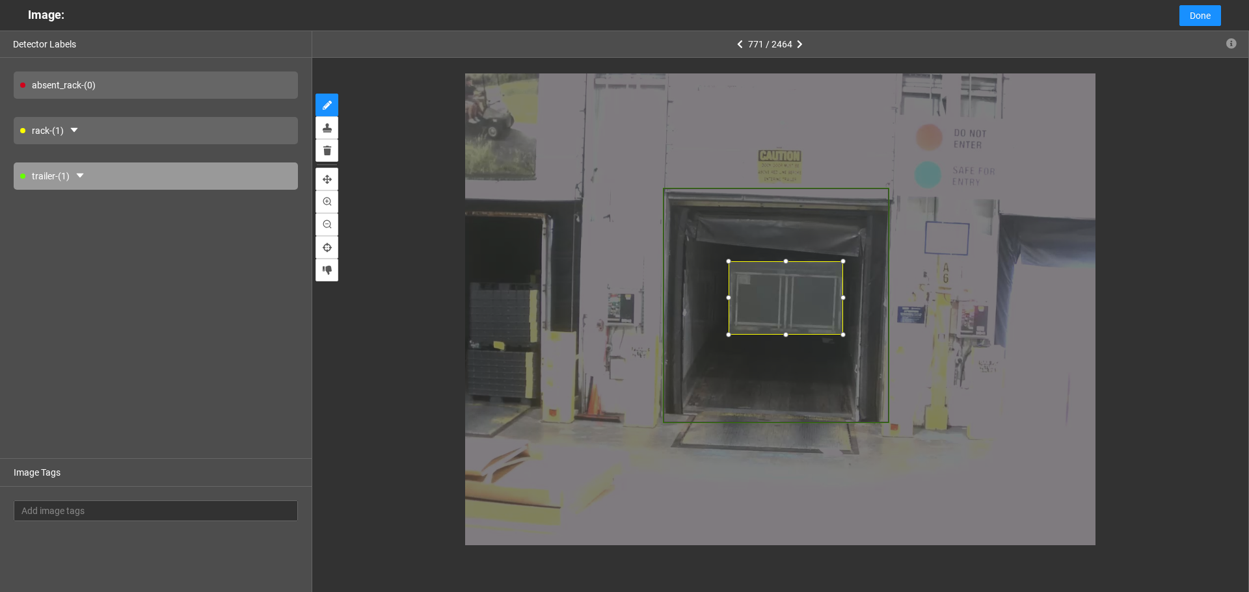
click at [786, 264] on div at bounding box center [785, 261] width 13 height 13
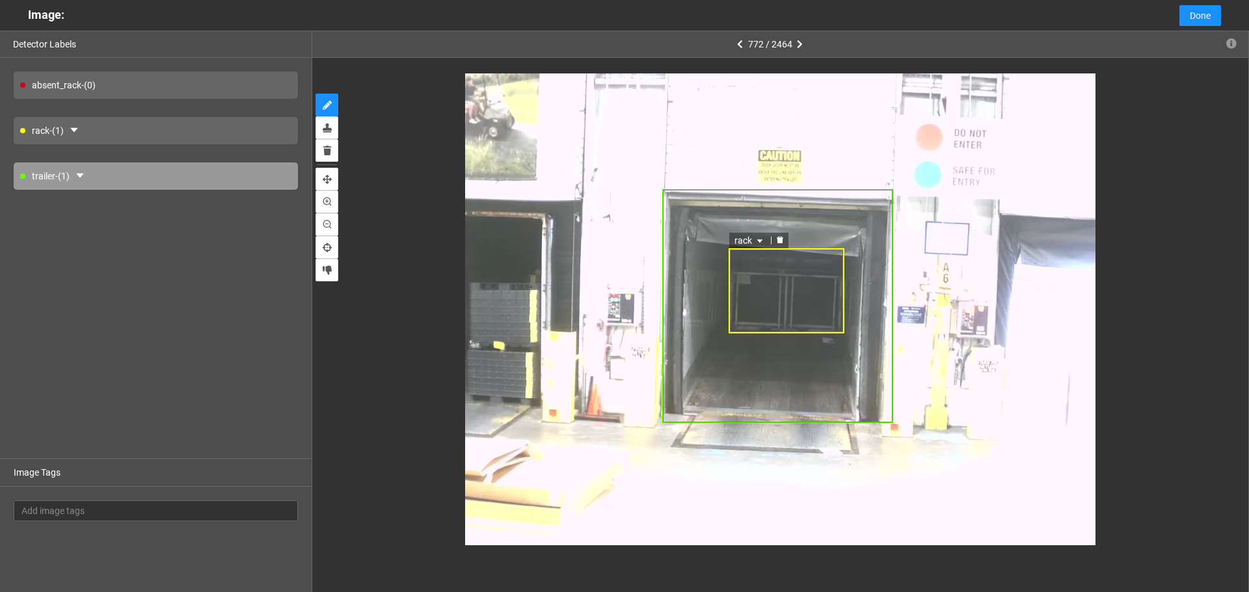
click at [786, 279] on div "rack" at bounding box center [786, 290] width 116 height 85
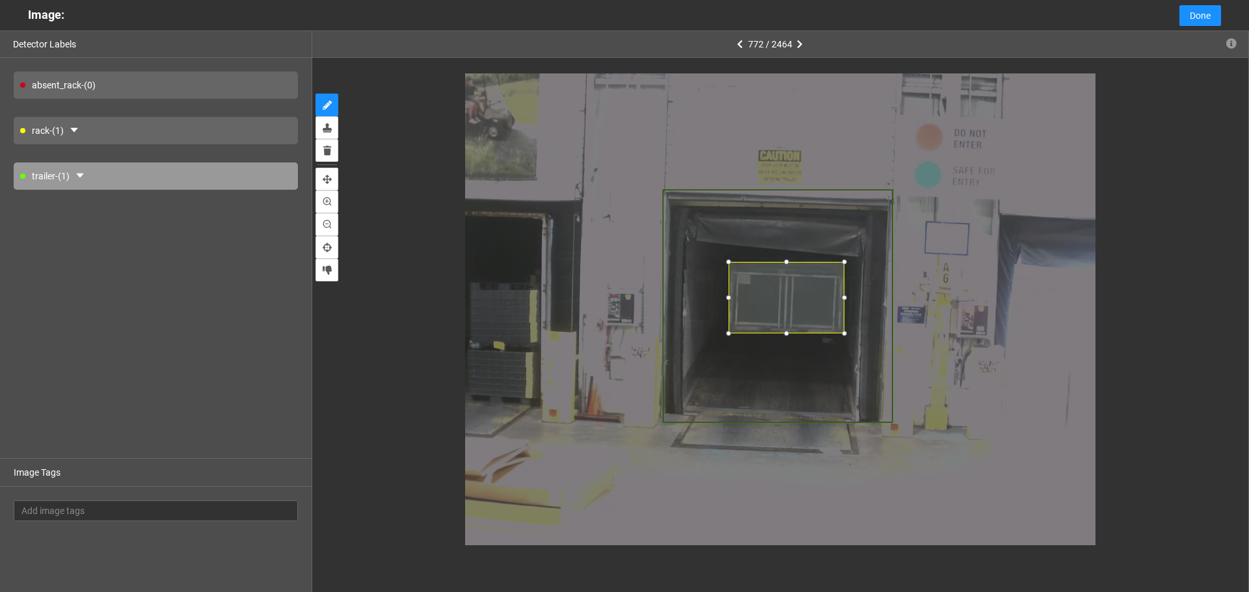
click at [784, 263] on div at bounding box center [786, 262] width 13 height 13
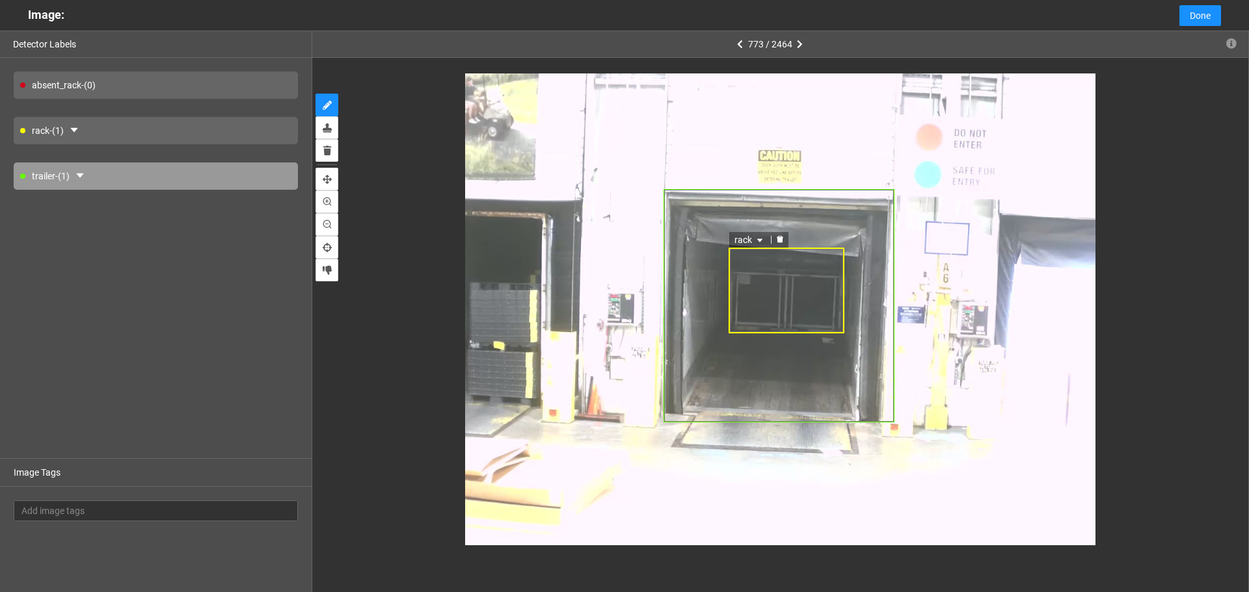
click at [788, 279] on div "rack" at bounding box center [786, 291] width 116 height 86
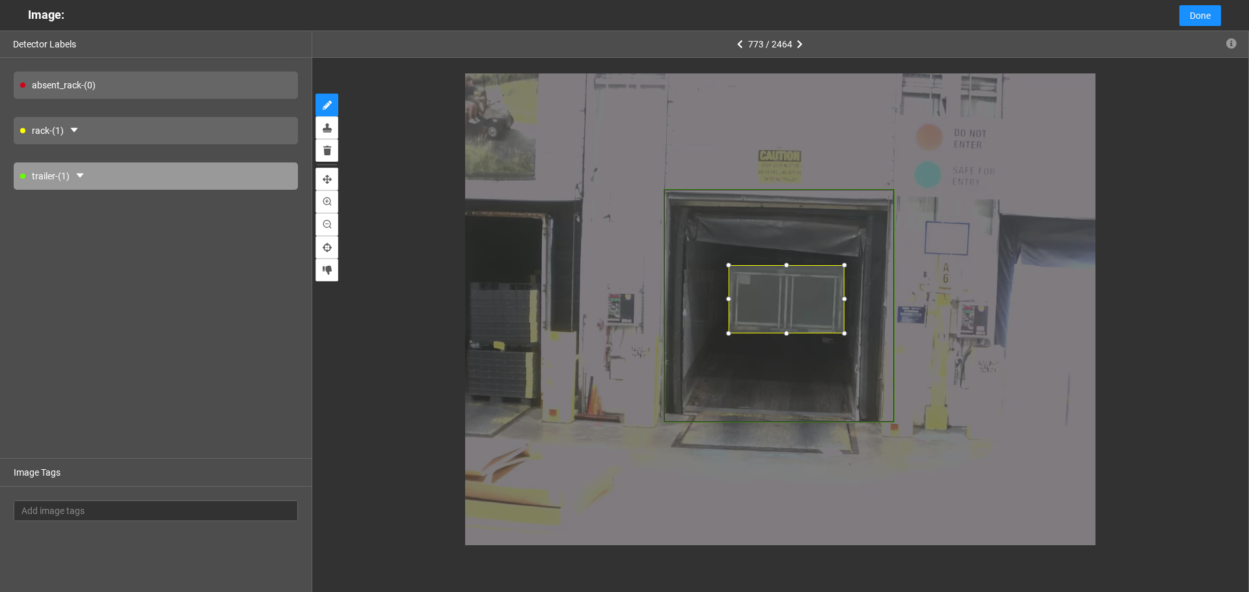
click at [786, 265] on div at bounding box center [786, 265] width 13 height 13
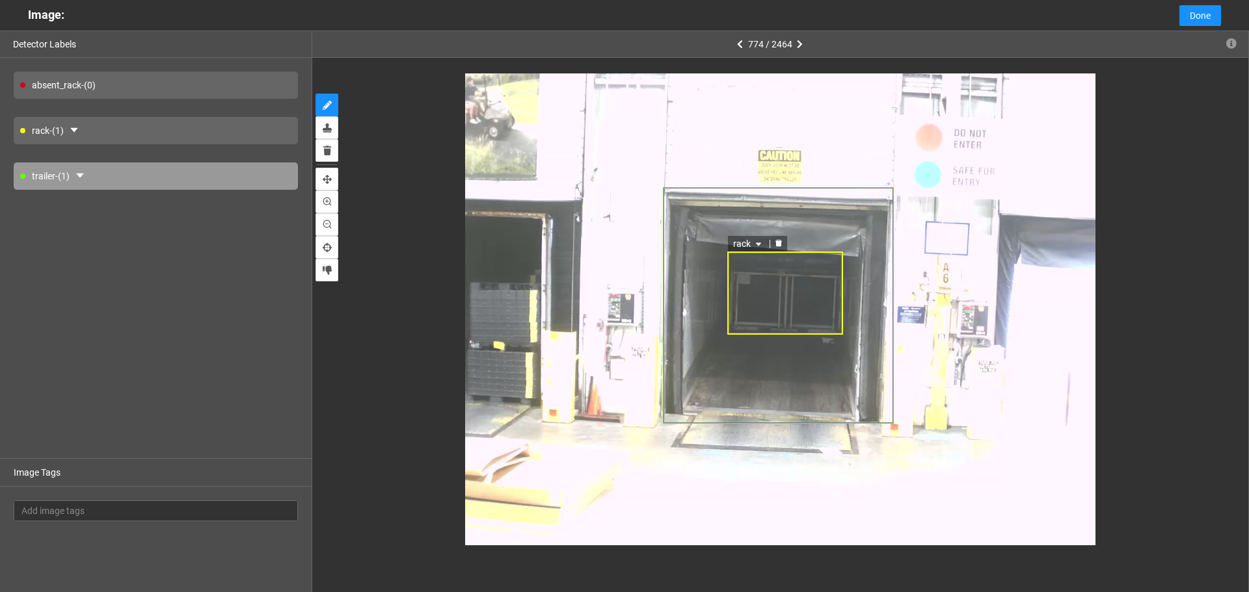
click at [791, 282] on div "rack" at bounding box center [785, 293] width 116 height 83
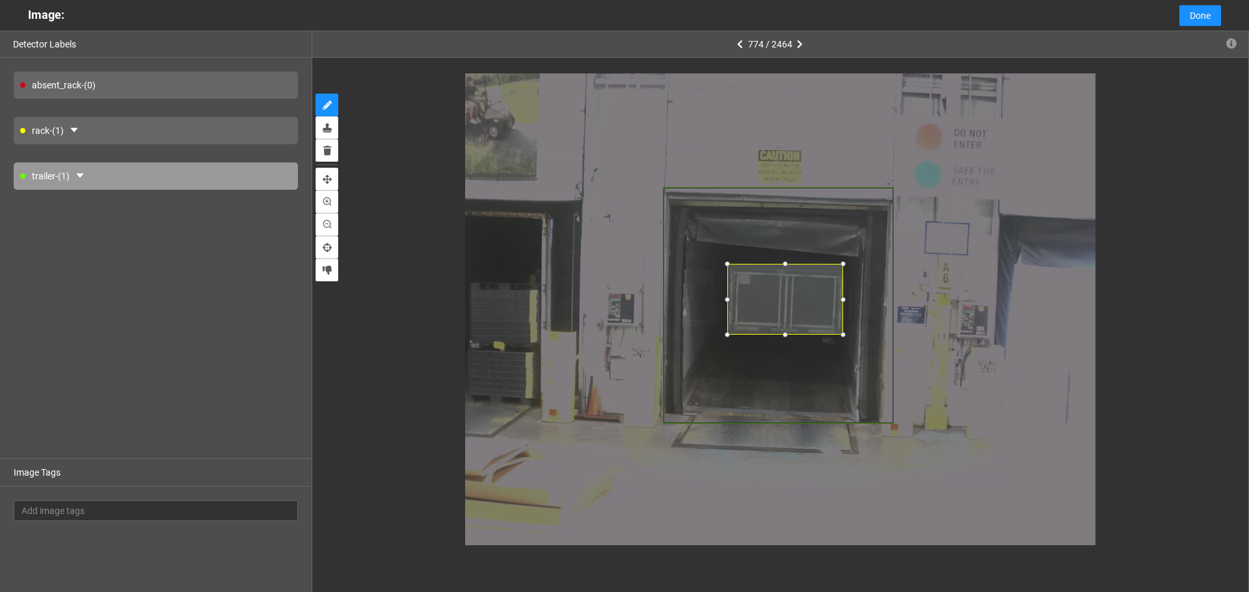
click at [786, 266] on div at bounding box center [784, 264] width 13 height 13
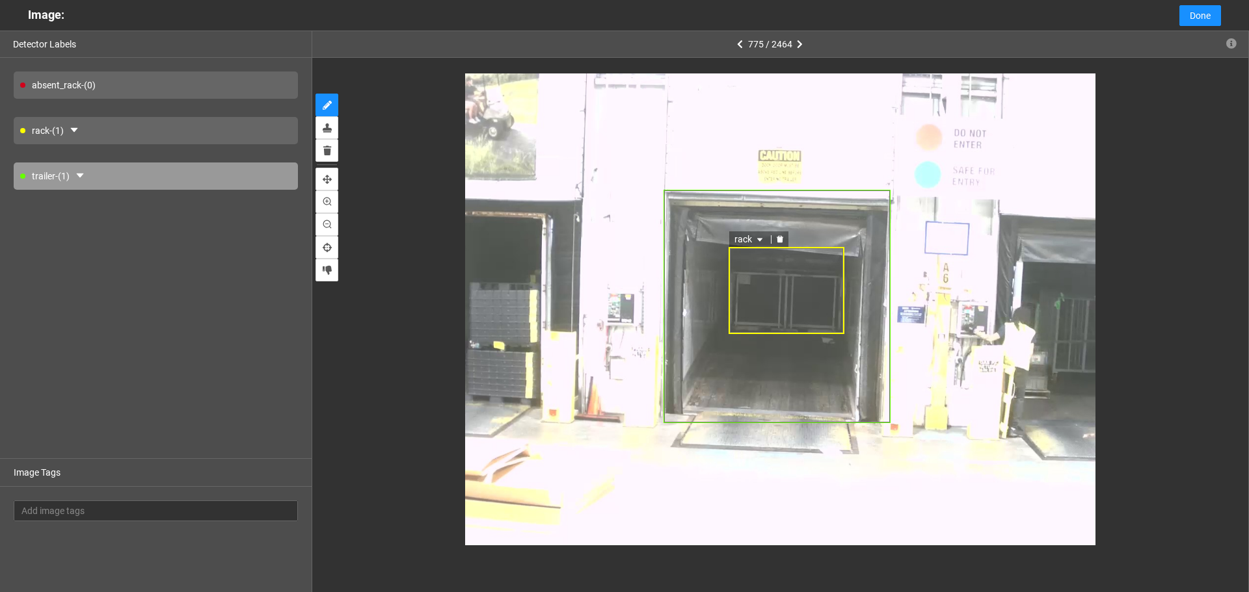
click at [791, 285] on div "rack" at bounding box center [786, 290] width 116 height 86
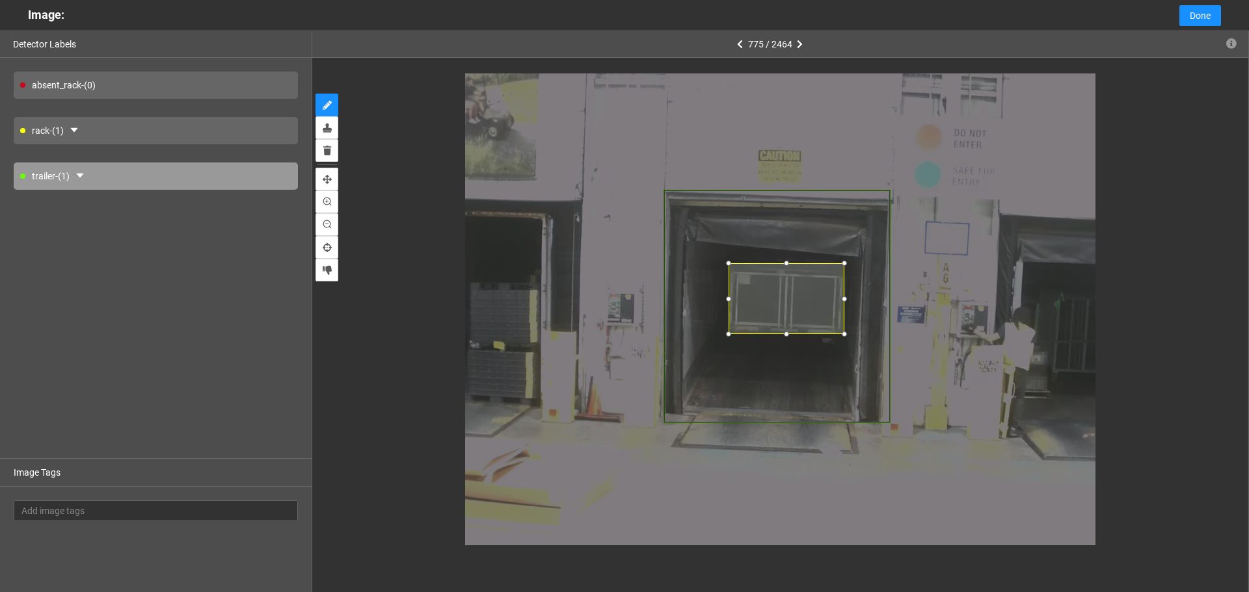
click at [788, 263] on div at bounding box center [786, 263] width 13 height 13
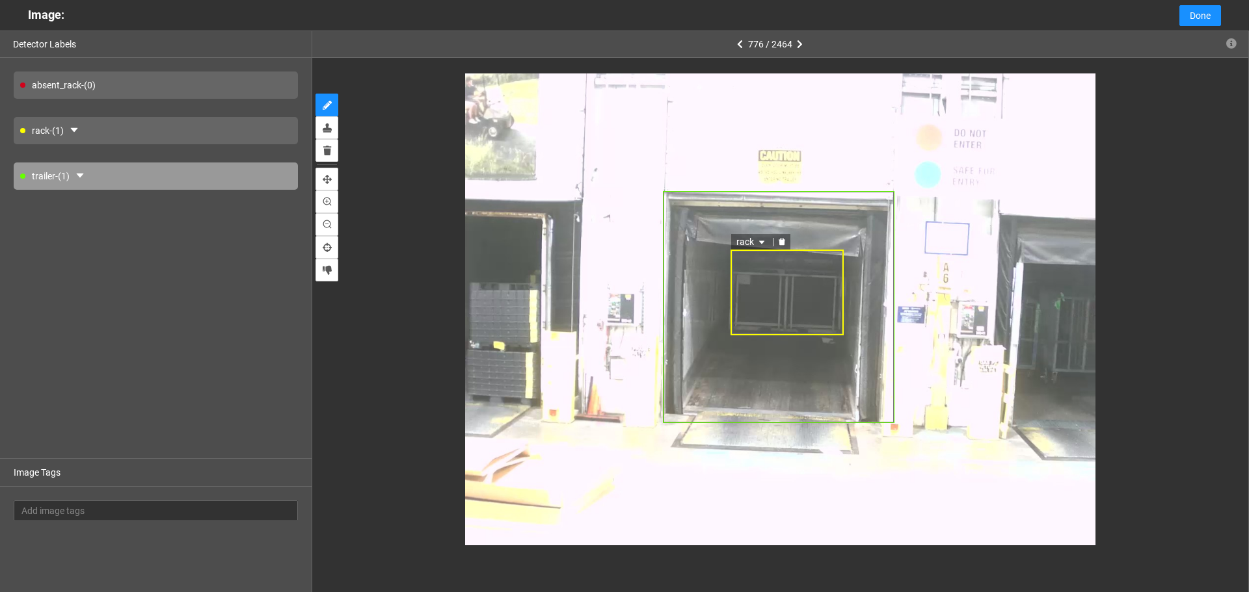
click at [795, 282] on div "rack" at bounding box center [786, 292] width 113 height 85
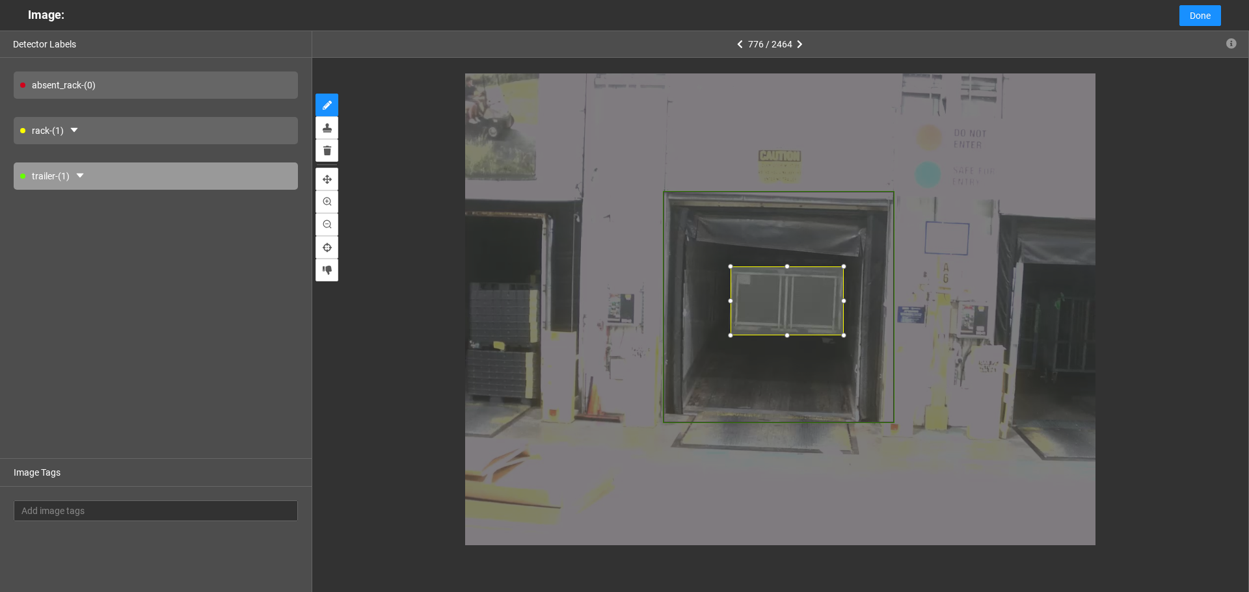
click at [784, 267] on div at bounding box center [786, 266] width 13 height 13
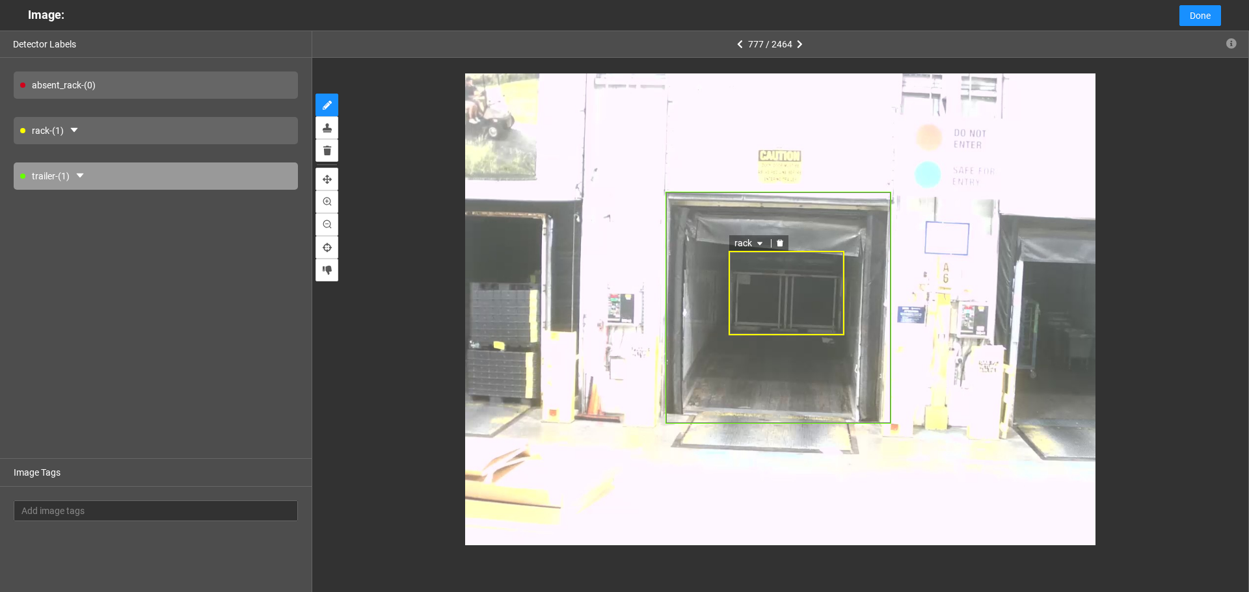
click at [791, 282] on div "rack" at bounding box center [786, 293] width 116 height 84
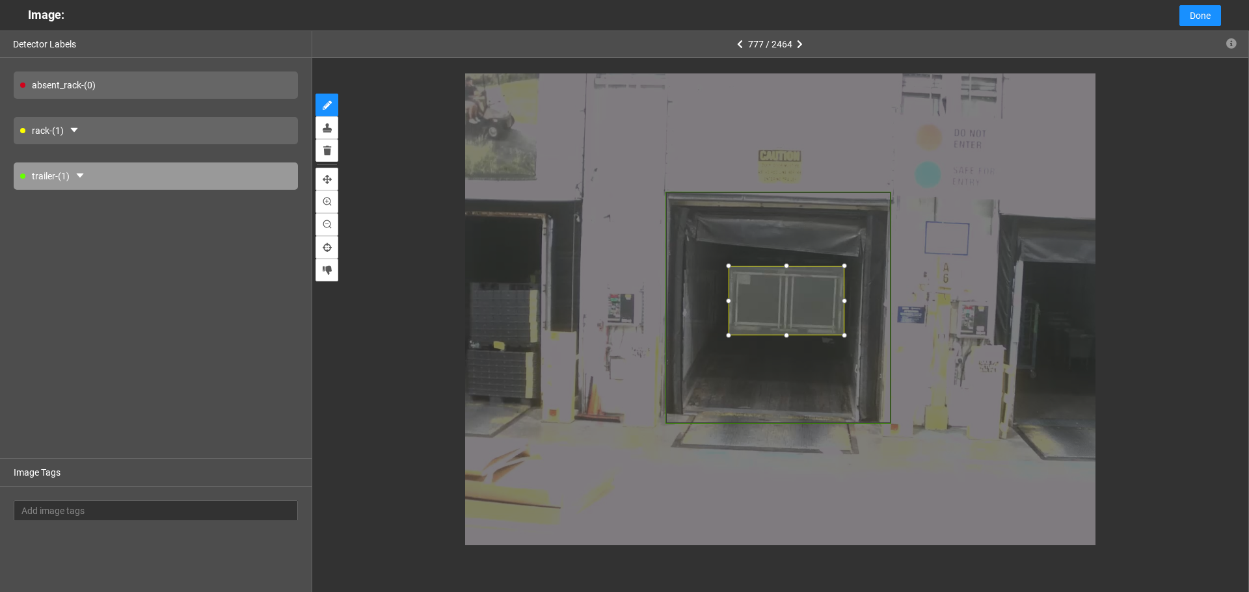
click at [784, 267] on div at bounding box center [786, 265] width 13 height 13
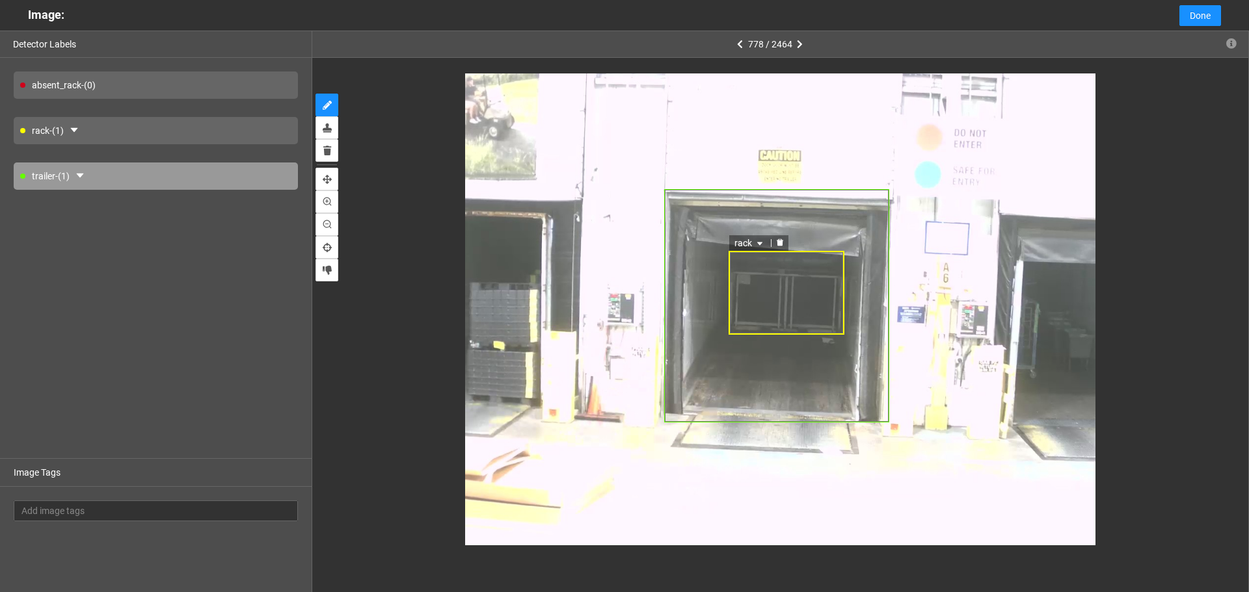
click at [784, 282] on div "rack" at bounding box center [786, 293] width 116 height 84
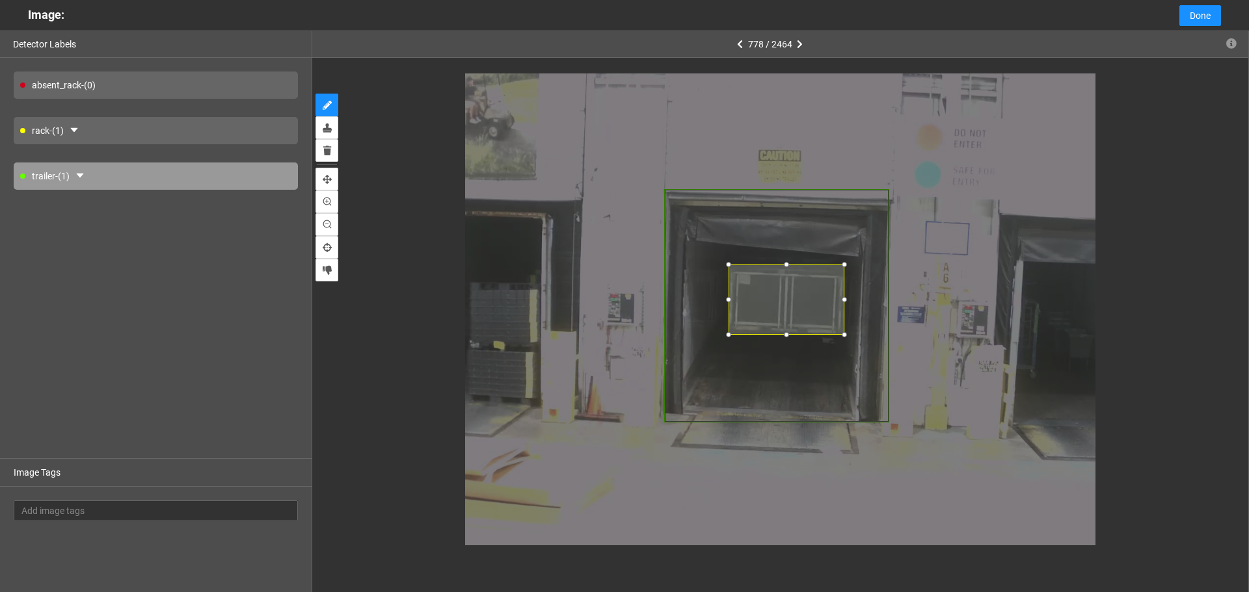
click at [783, 265] on div at bounding box center [786, 264] width 13 height 13
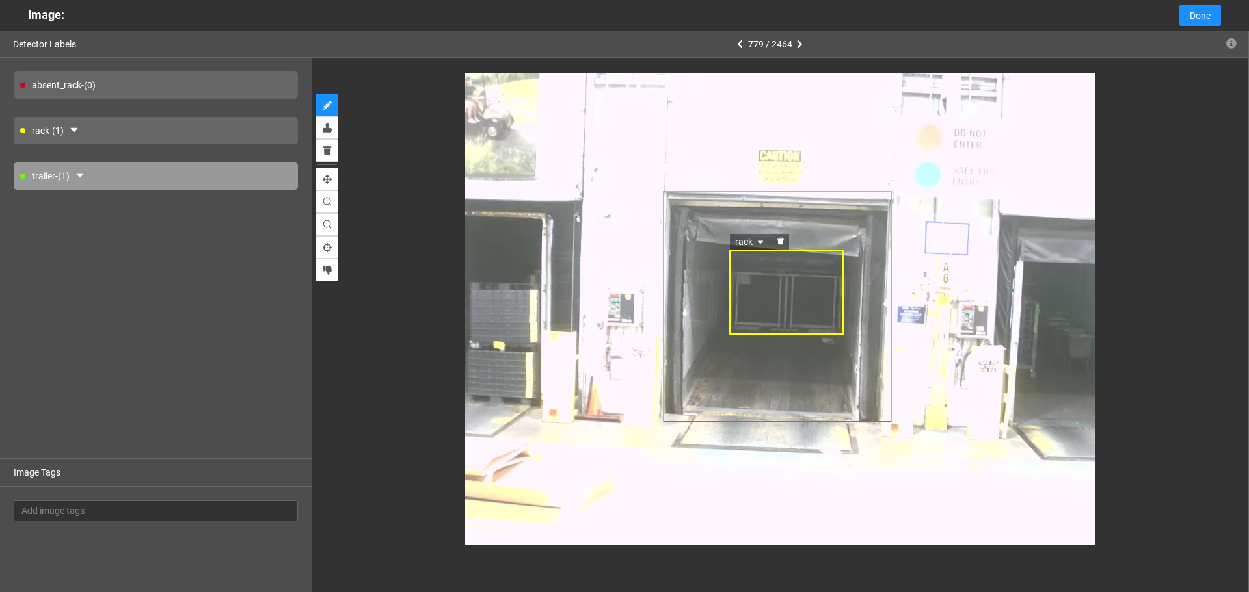
click at [788, 279] on div "rack" at bounding box center [786, 292] width 114 height 85
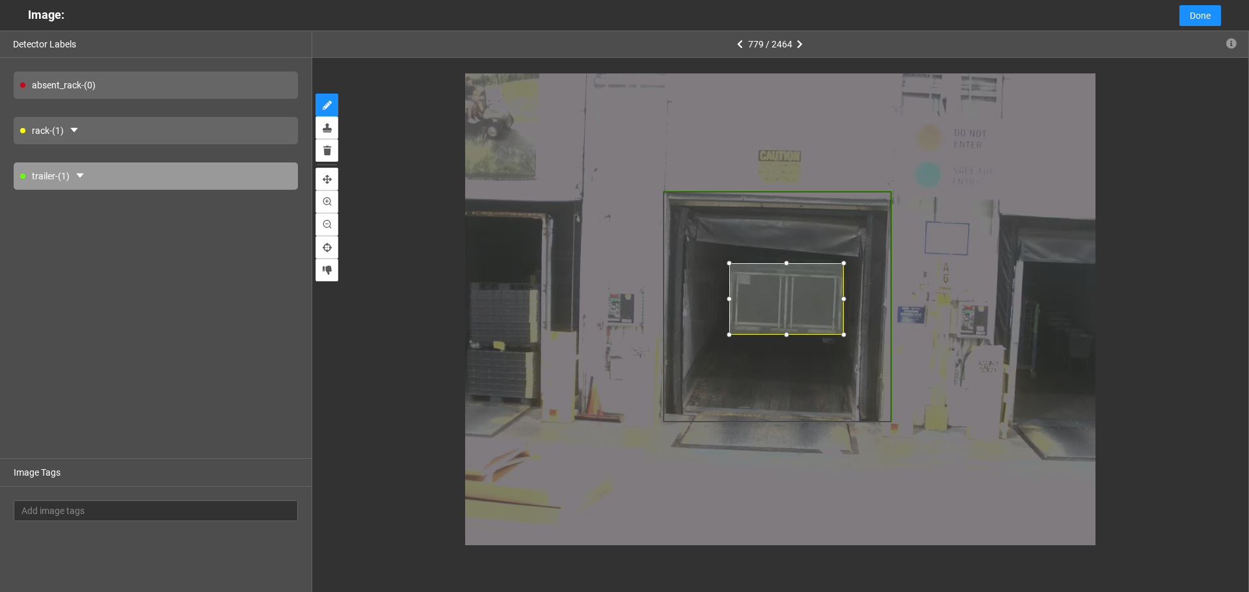
click at [783, 263] on div at bounding box center [786, 263] width 13 height 13
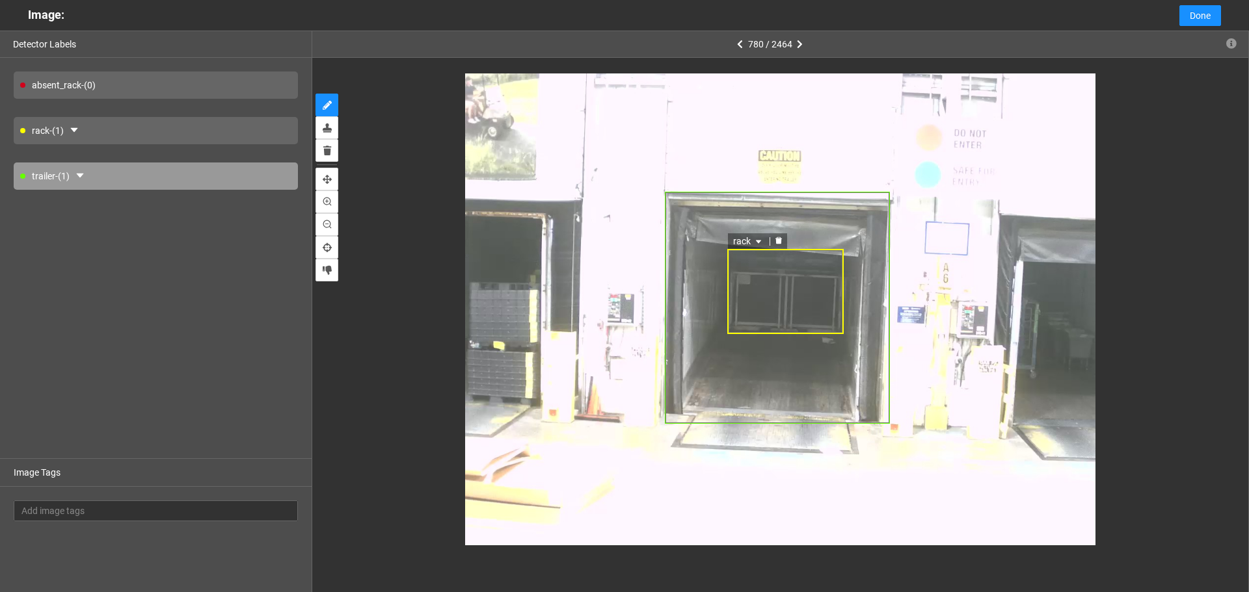
click at [787, 274] on div "rack" at bounding box center [785, 291] width 116 height 85
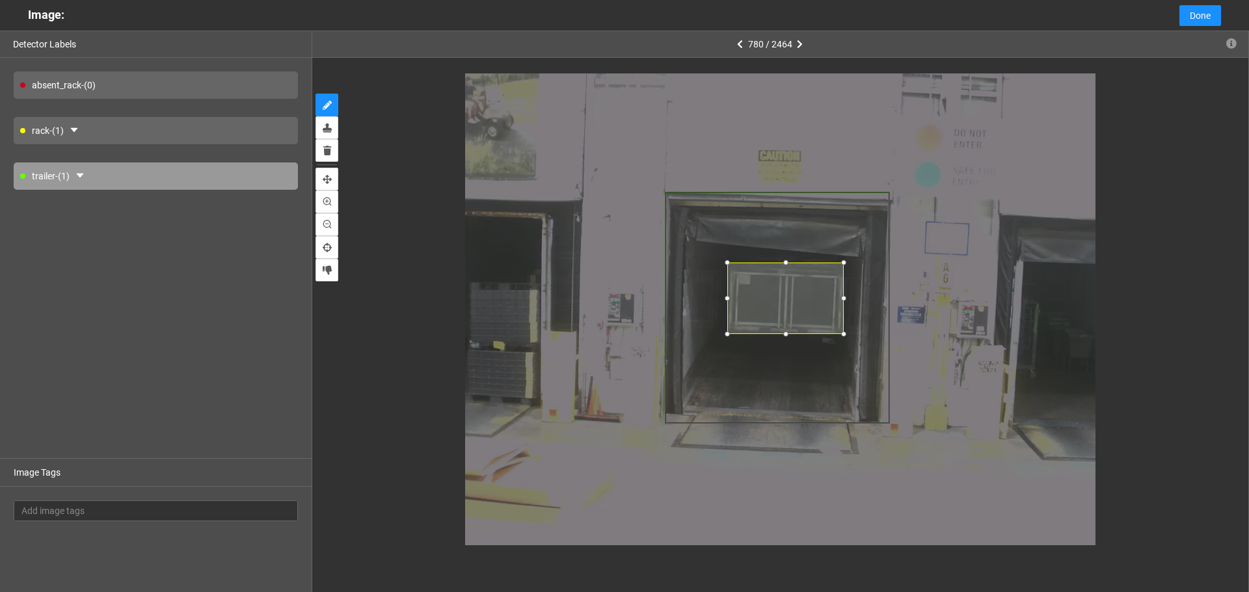
click at [784, 266] on div at bounding box center [785, 262] width 13 height 13
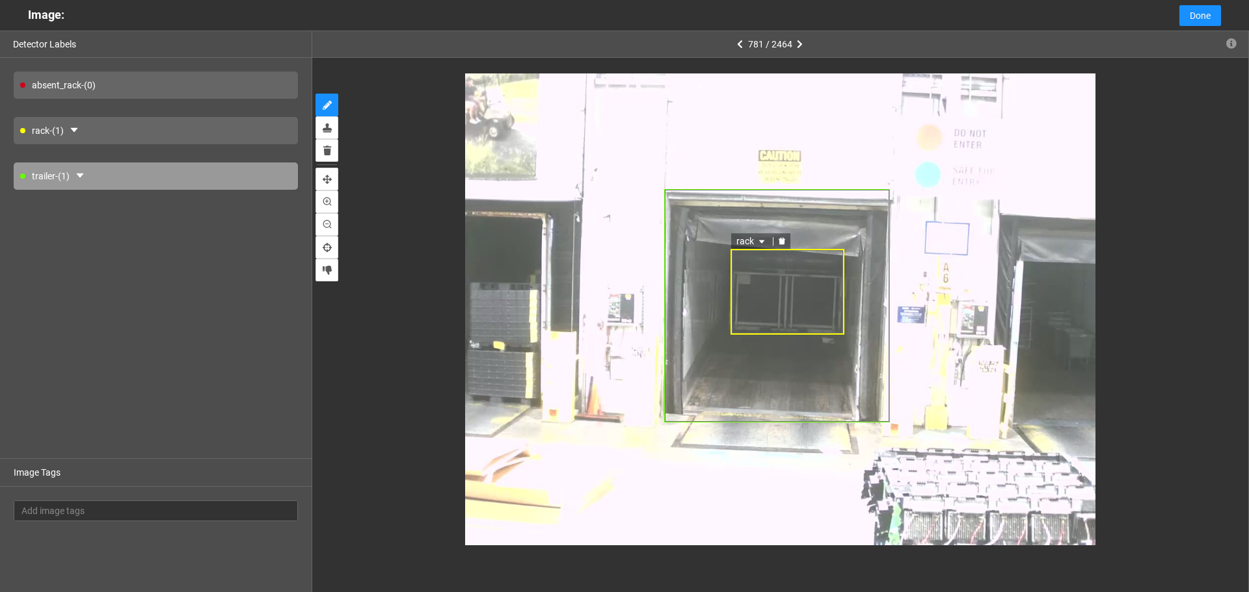
click at [785, 274] on div "rack" at bounding box center [786, 291] width 113 height 85
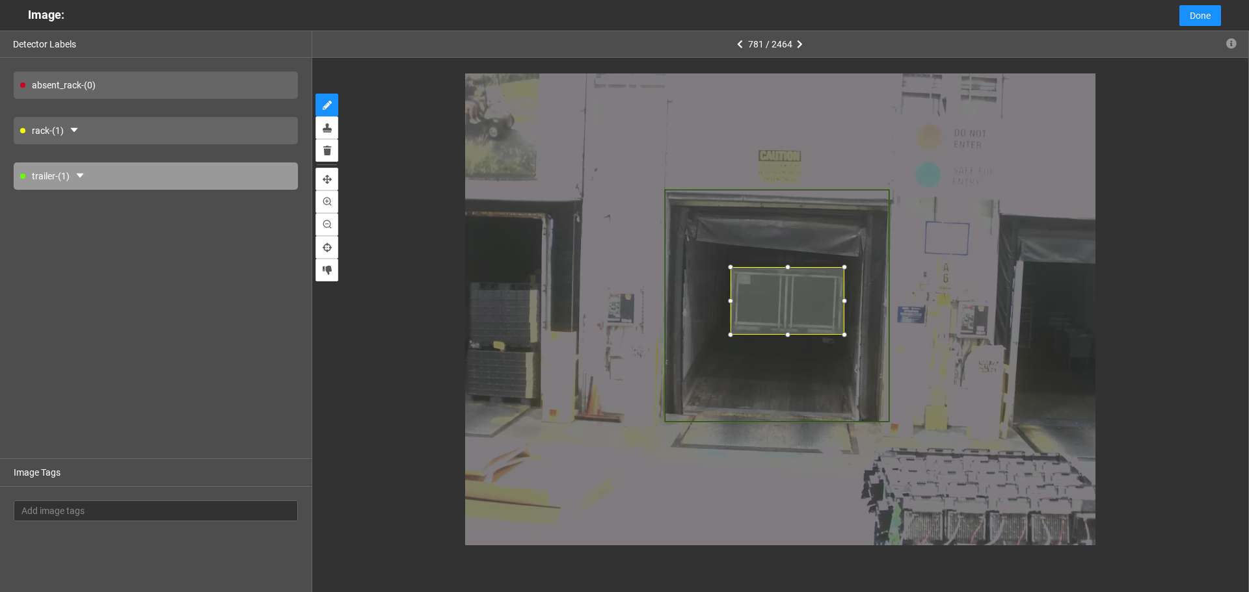
click at [786, 269] on div at bounding box center [787, 267] width 13 height 13
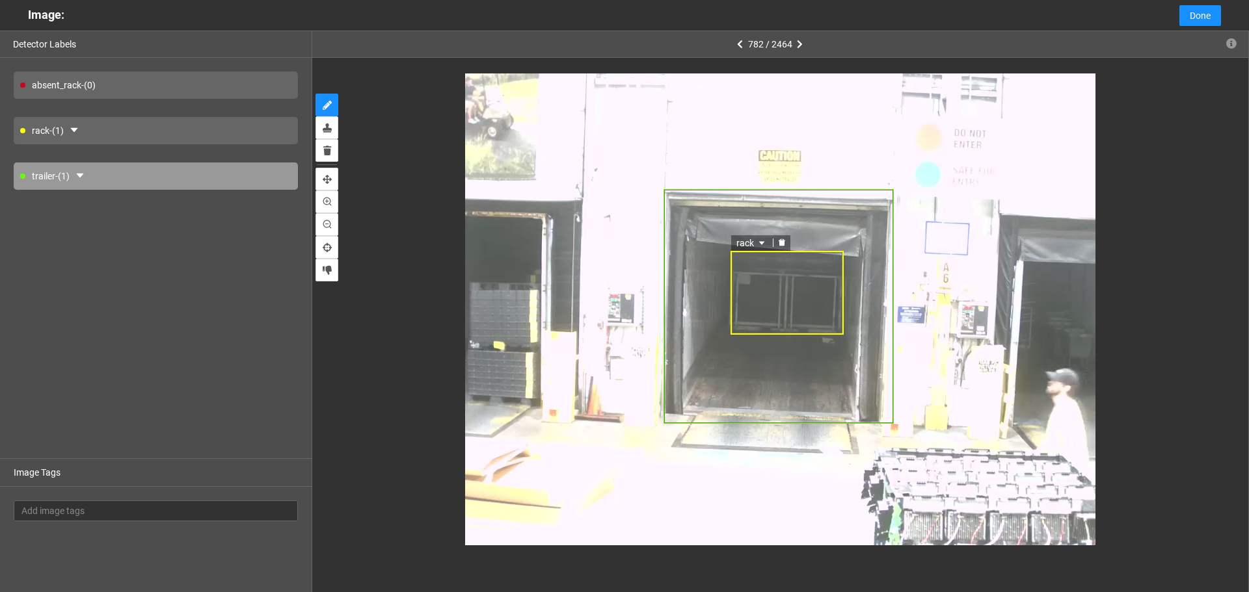
click at [787, 280] on div "rack" at bounding box center [786, 293] width 113 height 84
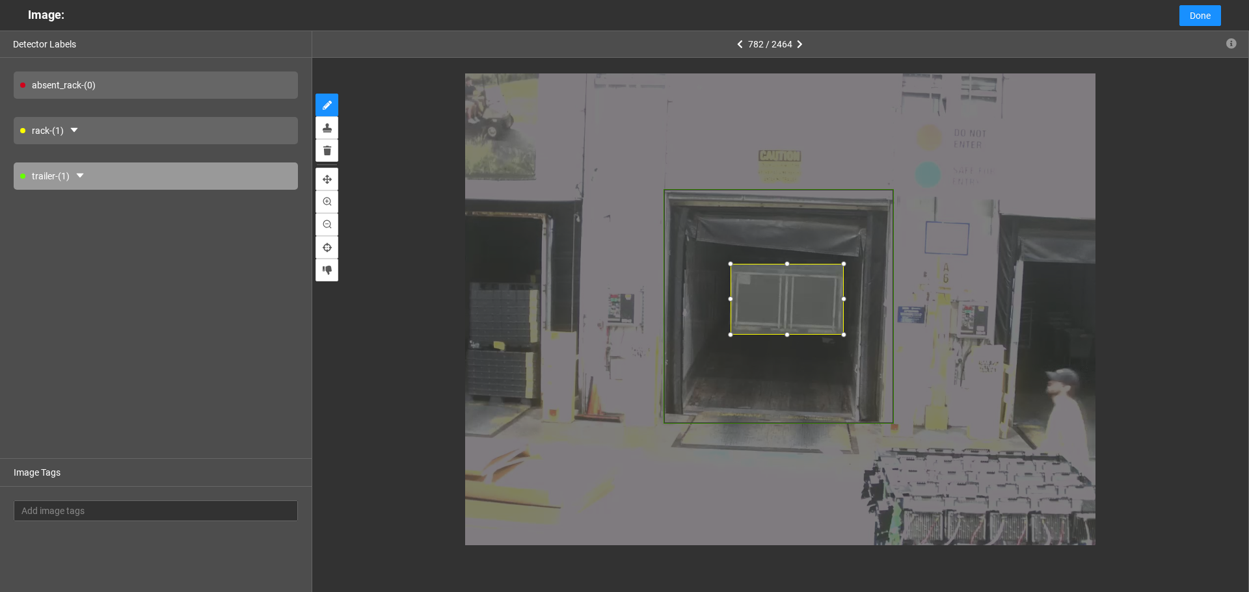
click at [785, 265] on div at bounding box center [786, 264] width 13 height 13
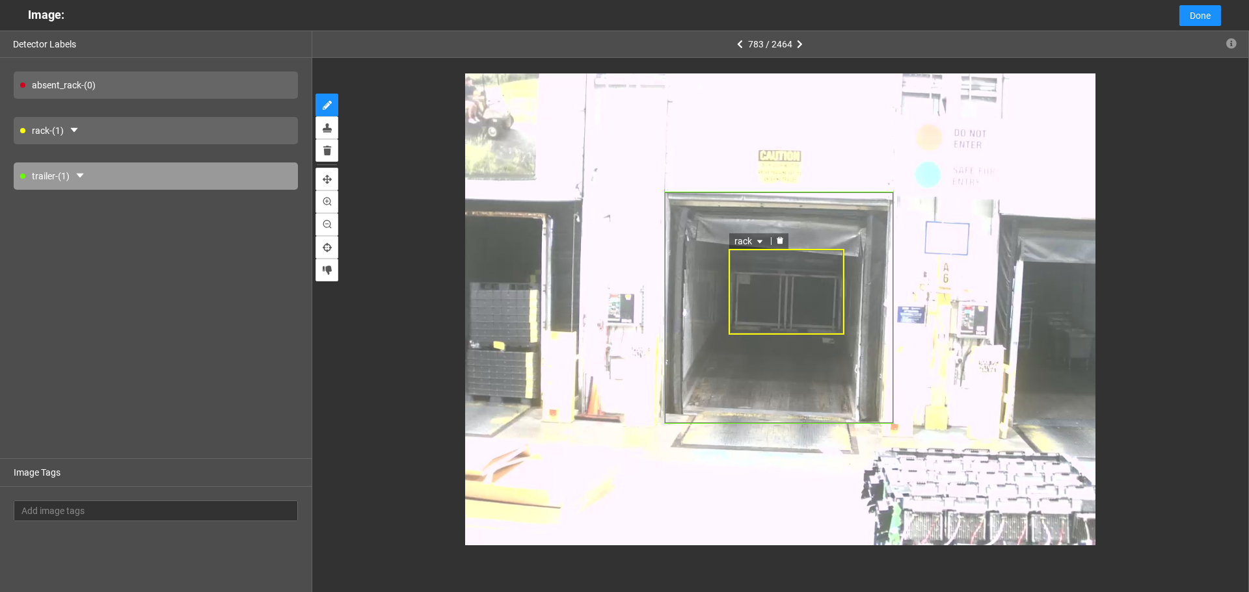
click at [786, 278] on div "rack" at bounding box center [786, 292] width 116 height 86
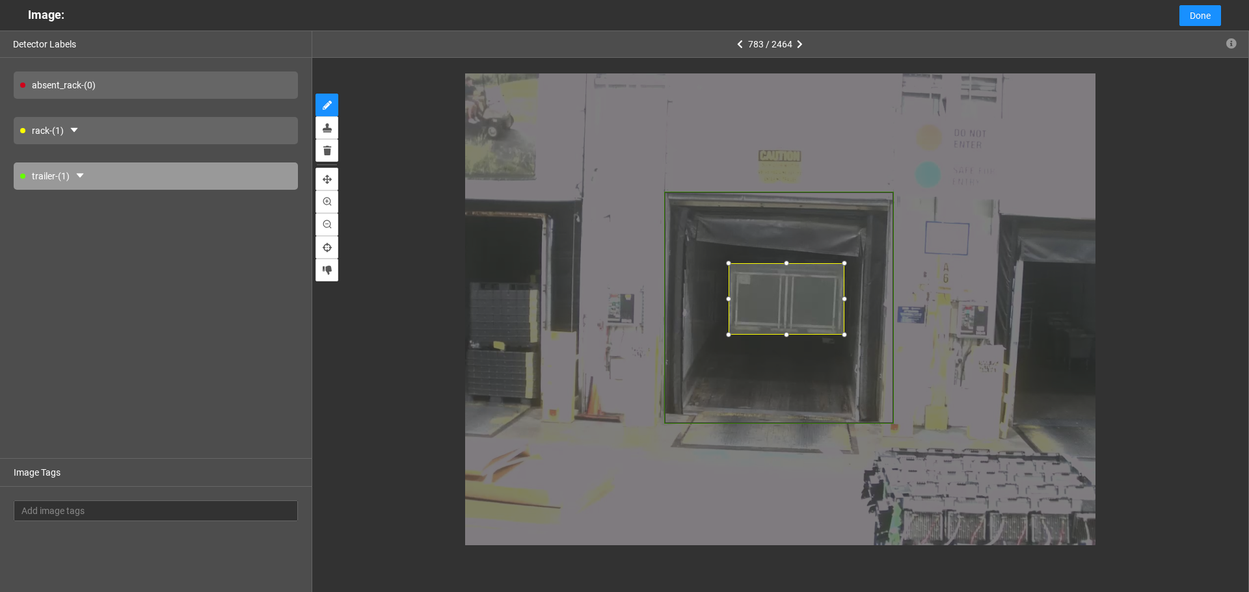
click at [783, 265] on div at bounding box center [786, 263] width 13 height 13
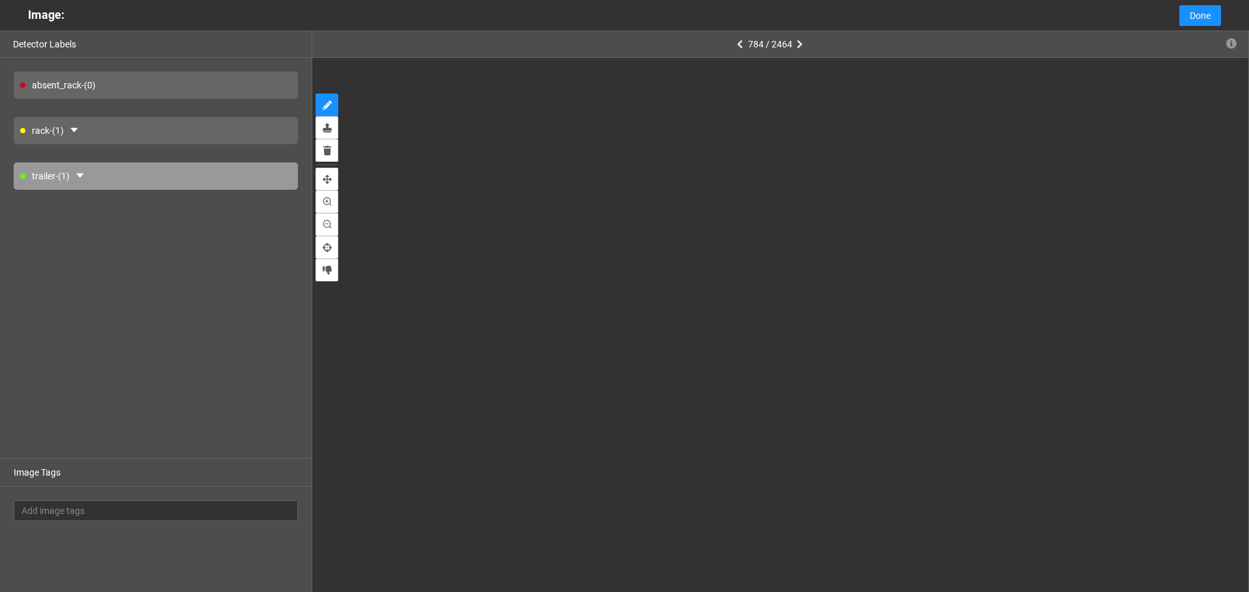
click at [783, 278] on div at bounding box center [780, 309] width 880 height 472
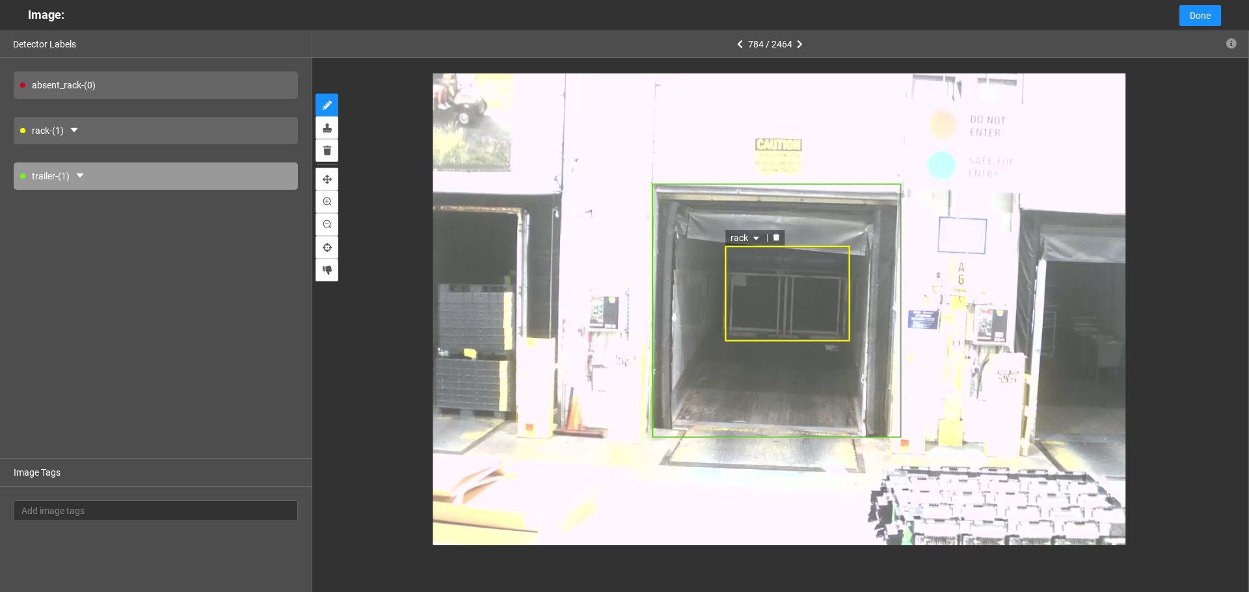
click at [788, 267] on div "rack" at bounding box center [787, 294] width 126 height 96
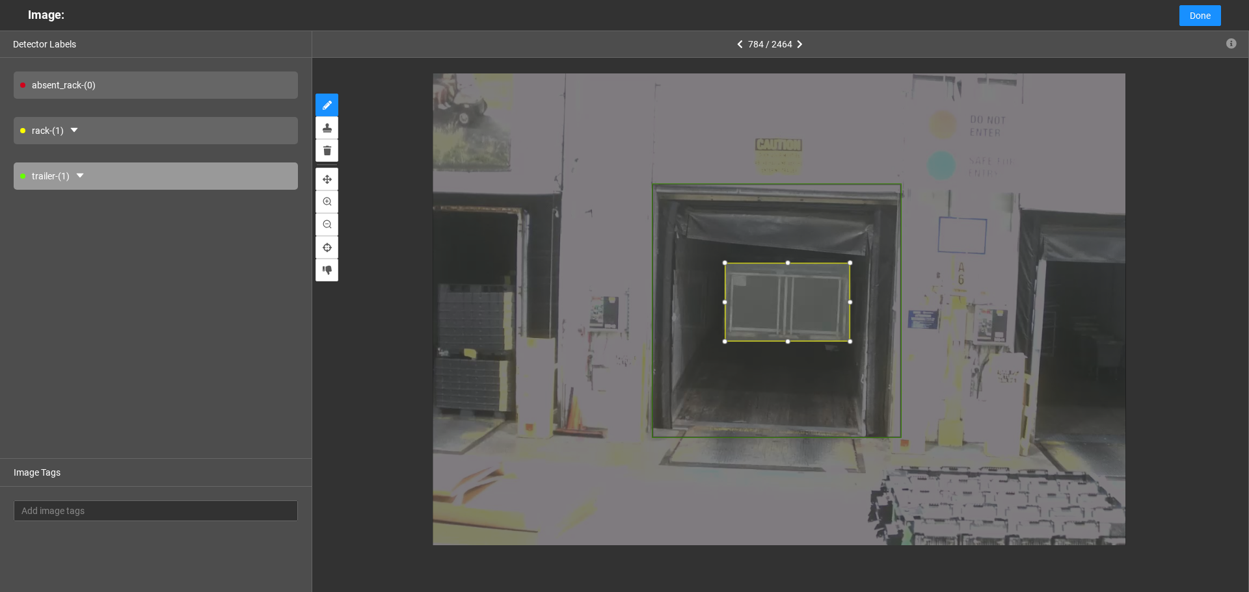
click at [786, 263] on div at bounding box center [787, 262] width 13 height 13
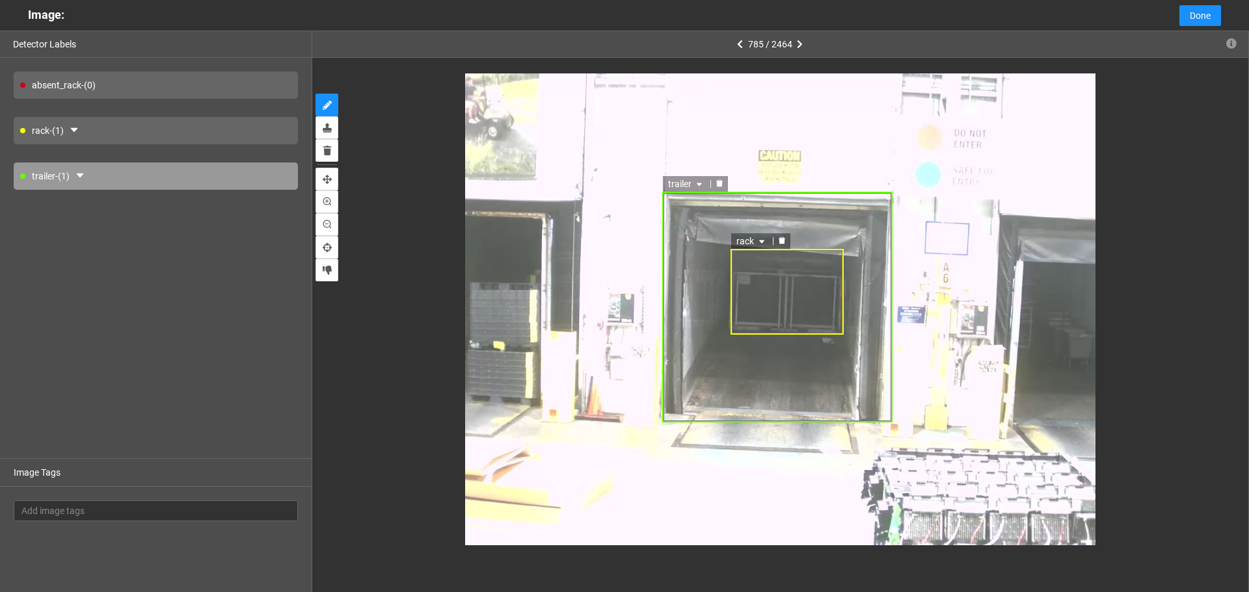
click at [793, 278] on div "rack" at bounding box center [786, 292] width 113 height 86
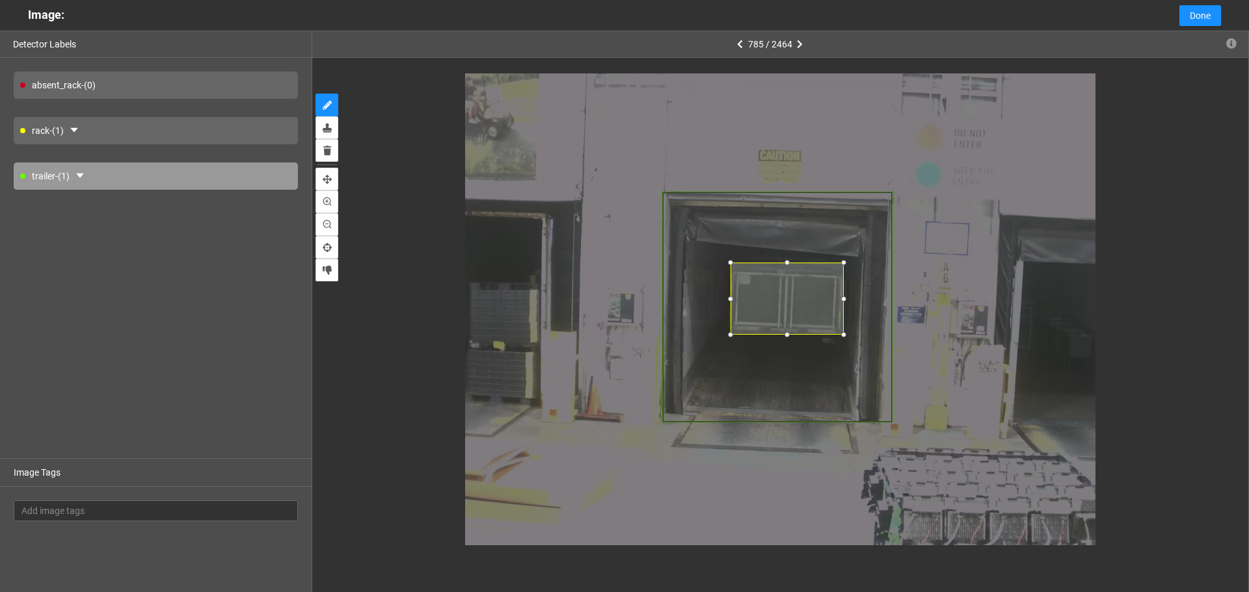
click at [788, 262] on div at bounding box center [786, 262] width 13 height 13
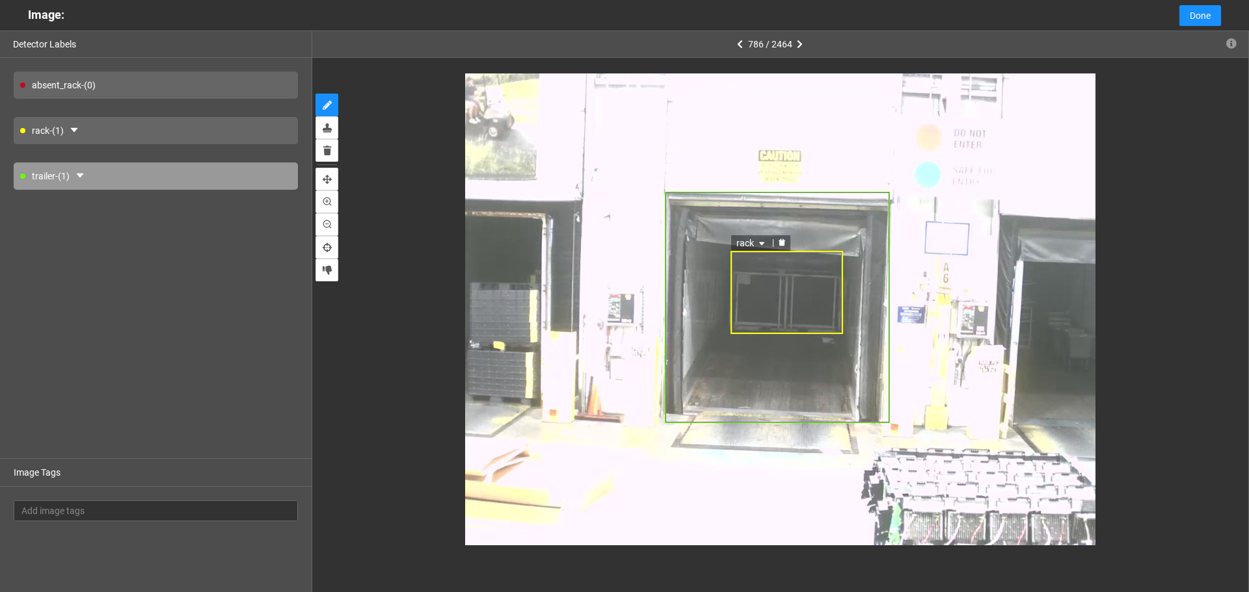
click at [784, 278] on div "rack" at bounding box center [786, 292] width 112 height 83
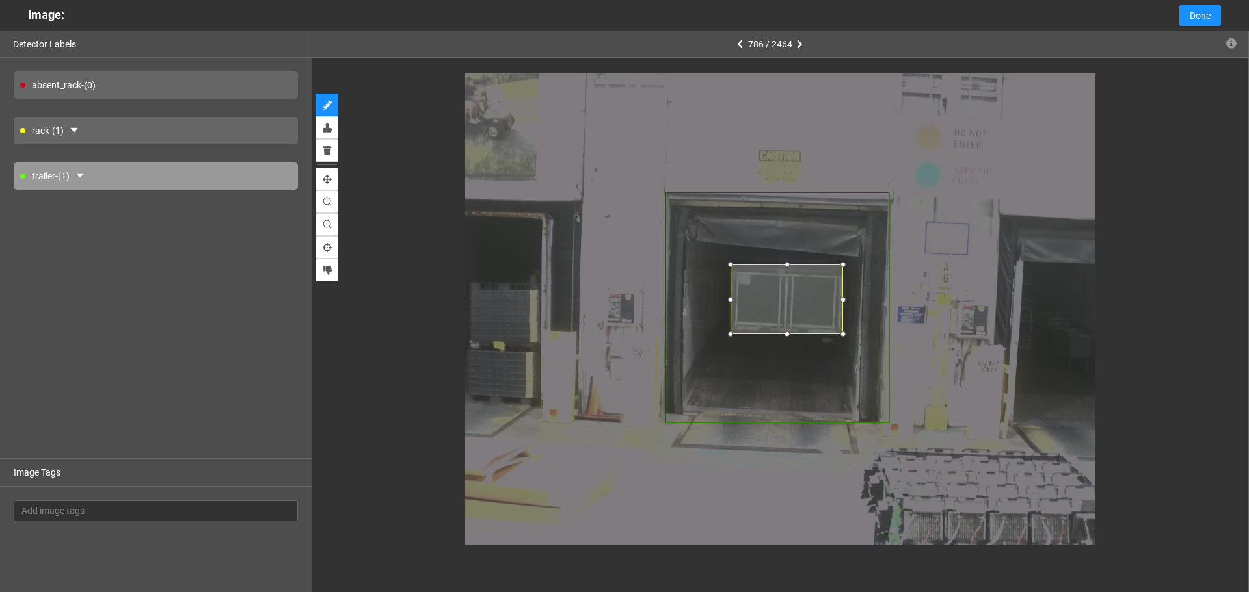
click at [780, 265] on div at bounding box center [786, 264] width 13 height 13
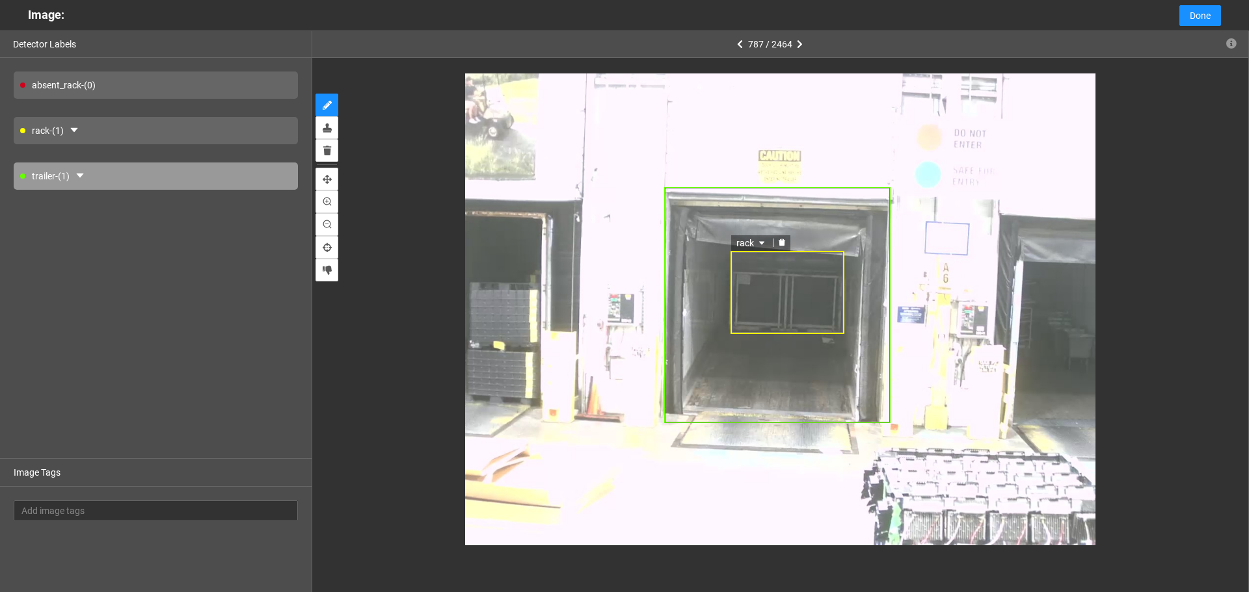
click at [782, 281] on div "rack" at bounding box center [787, 293] width 114 height 84
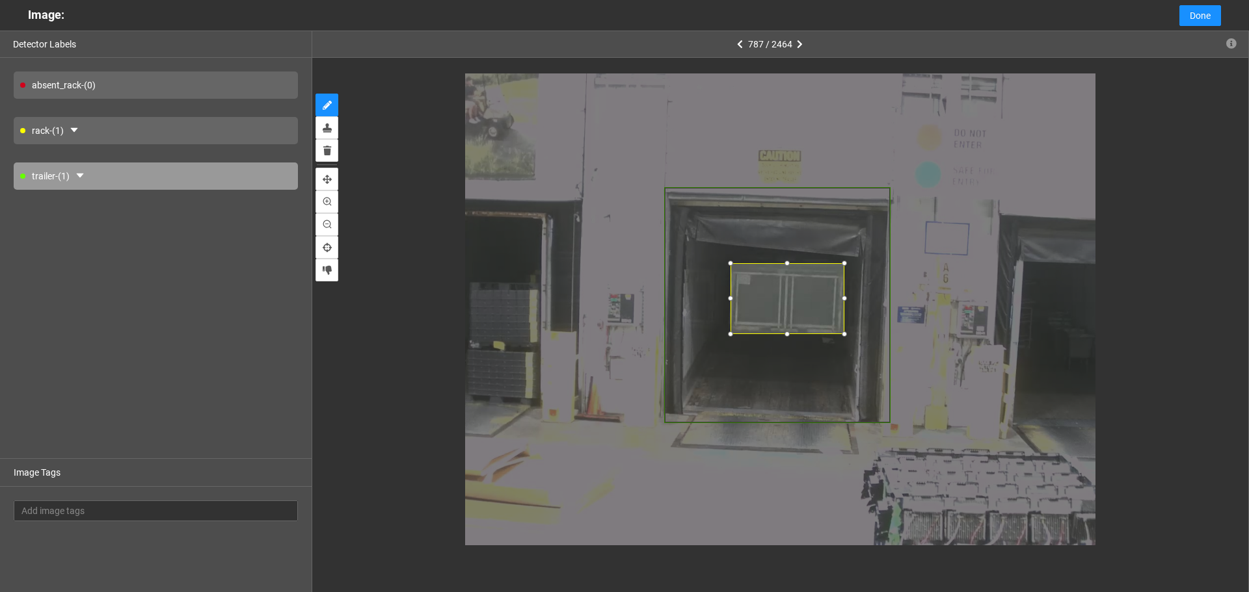
click at [782, 263] on div at bounding box center [786, 263] width 13 height 13
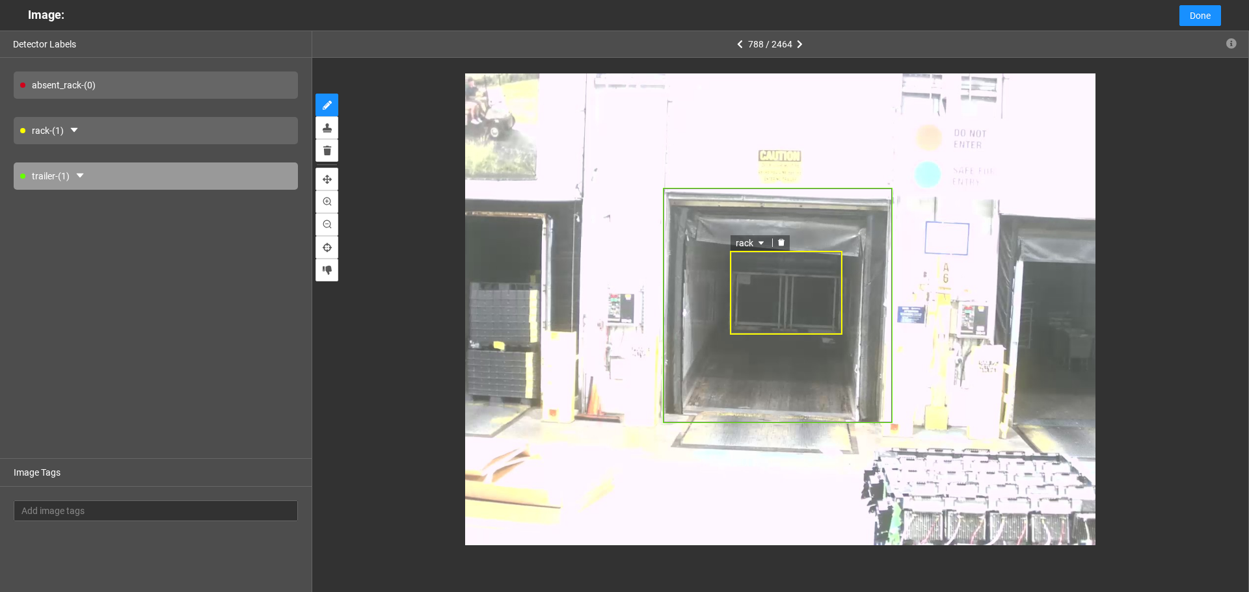
click at [785, 282] on div "rack" at bounding box center [786, 293] width 113 height 85
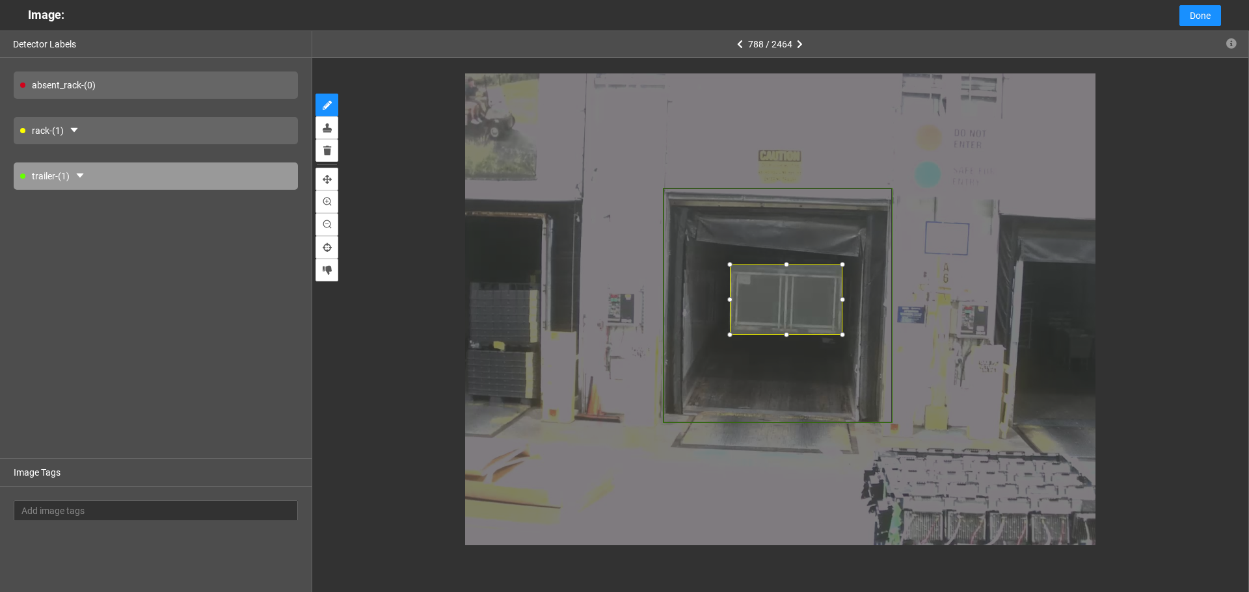
click at [784, 265] on div at bounding box center [786, 264] width 13 height 13
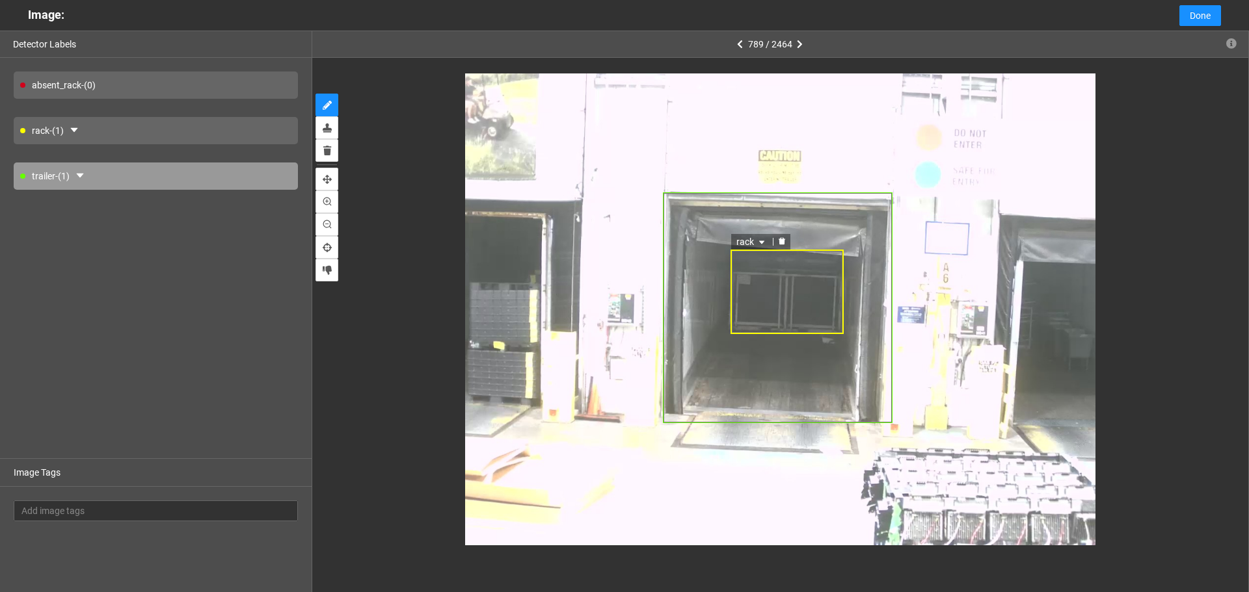
click at [782, 287] on div "rack" at bounding box center [786, 292] width 113 height 85
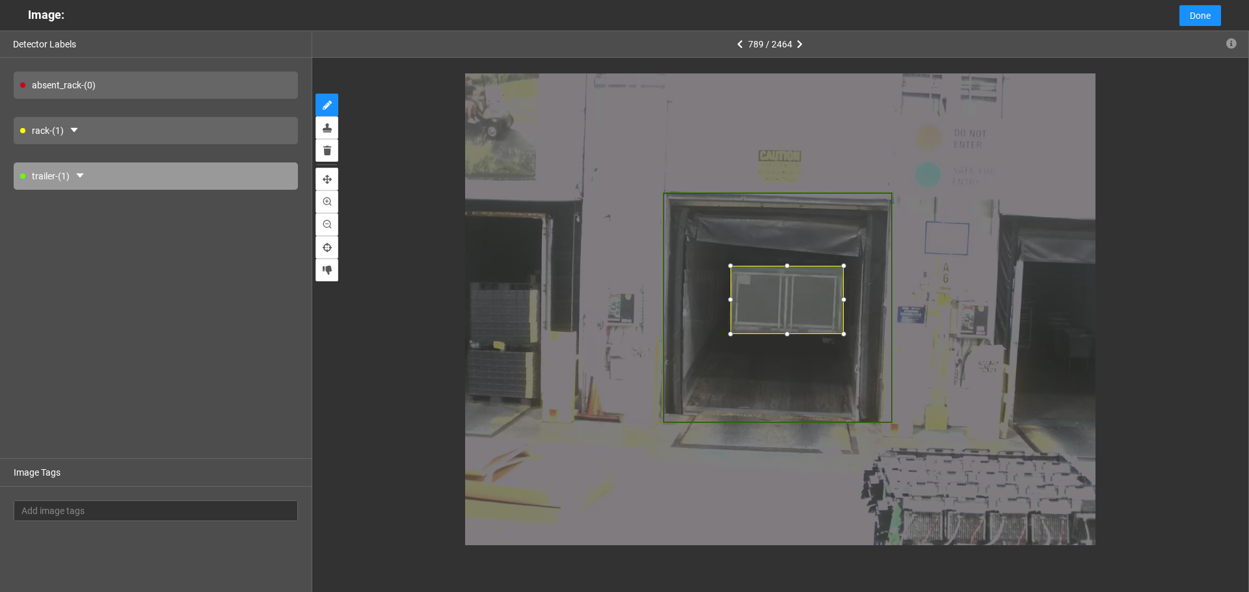
click at [785, 265] on div at bounding box center [786, 265] width 13 height 13
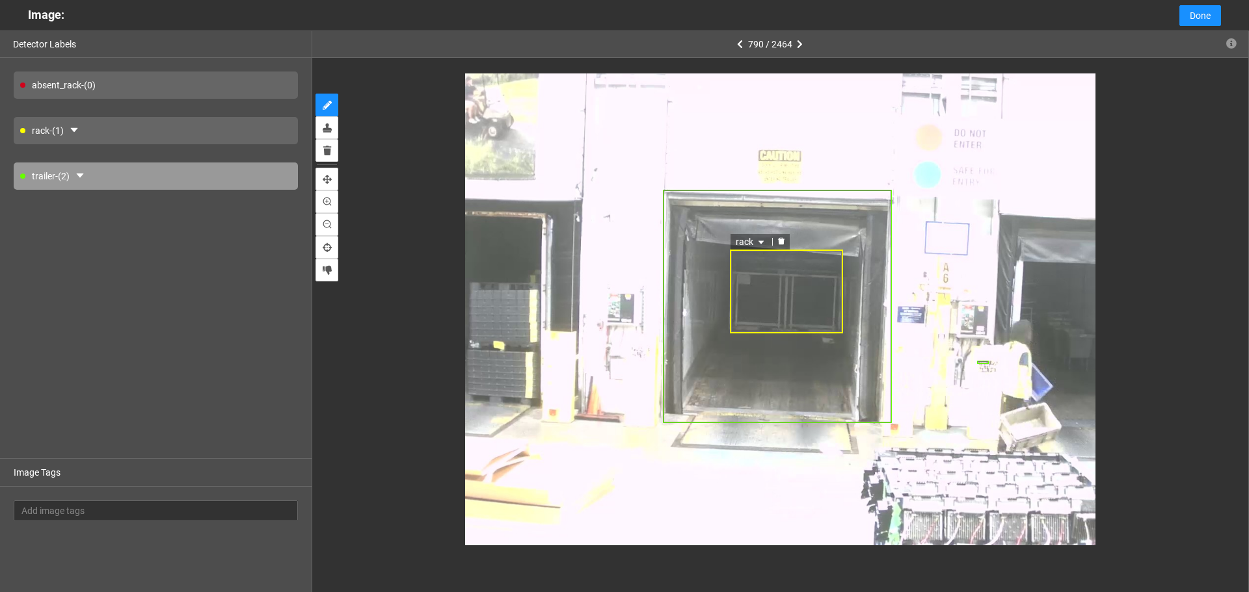
click at [782, 285] on div "rack" at bounding box center [786, 292] width 113 height 84
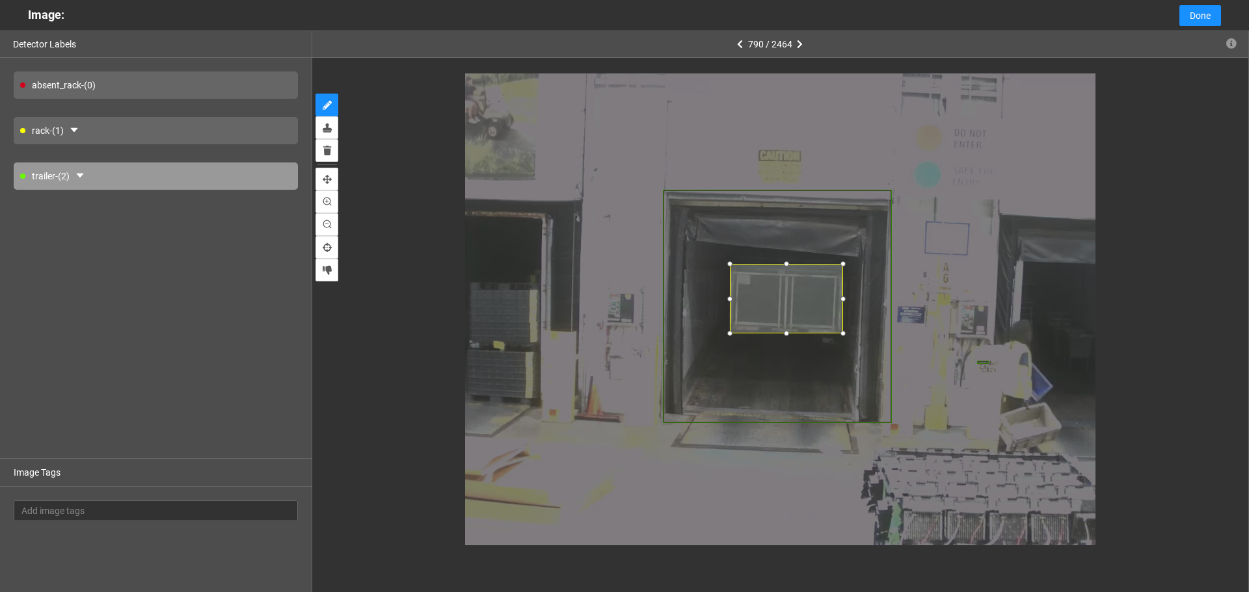
click at [785, 267] on div at bounding box center [786, 264] width 13 height 13
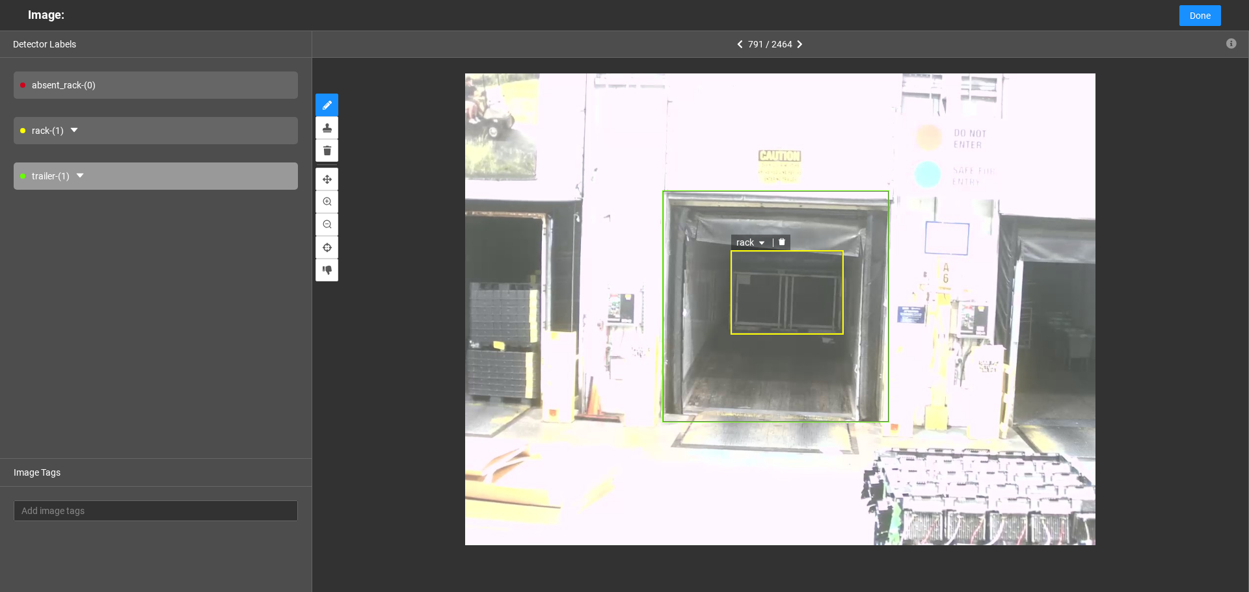
click at [787, 284] on div "rack" at bounding box center [786, 292] width 113 height 85
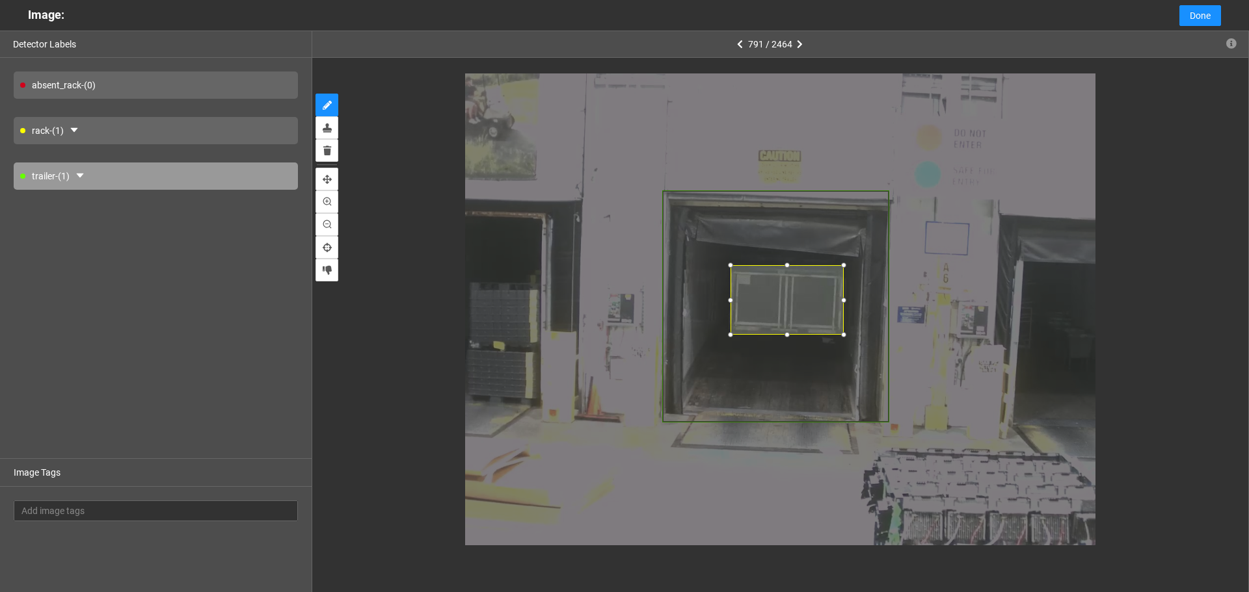
click at [786, 267] on div at bounding box center [786, 265] width 13 height 13
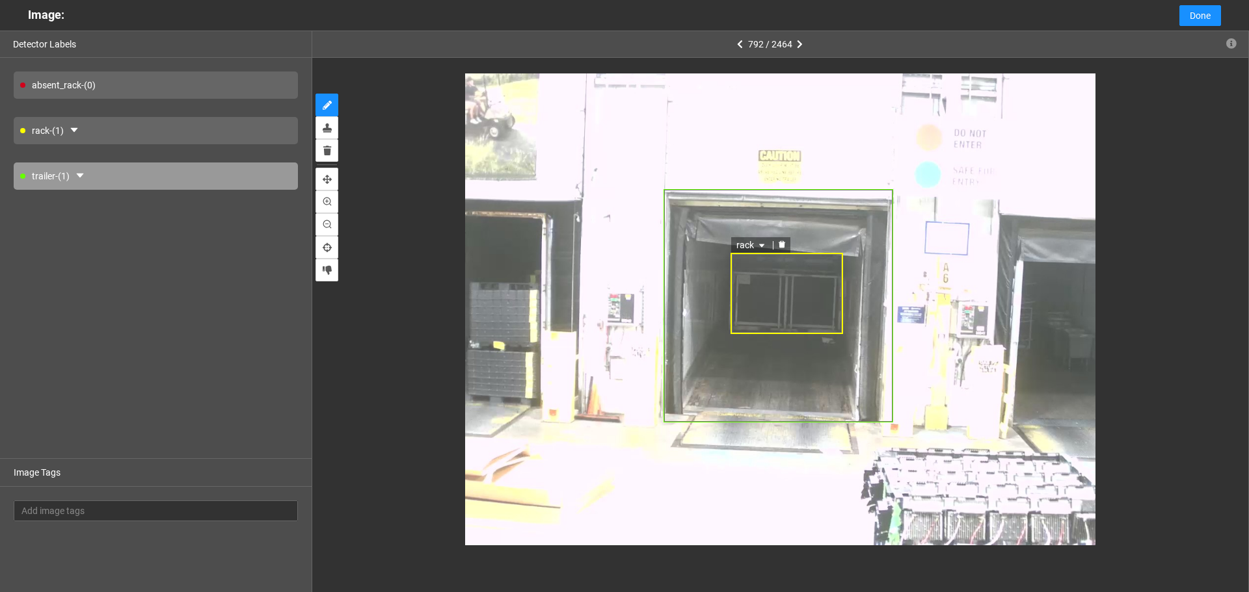
click at [787, 282] on div "rack" at bounding box center [786, 293] width 113 height 81
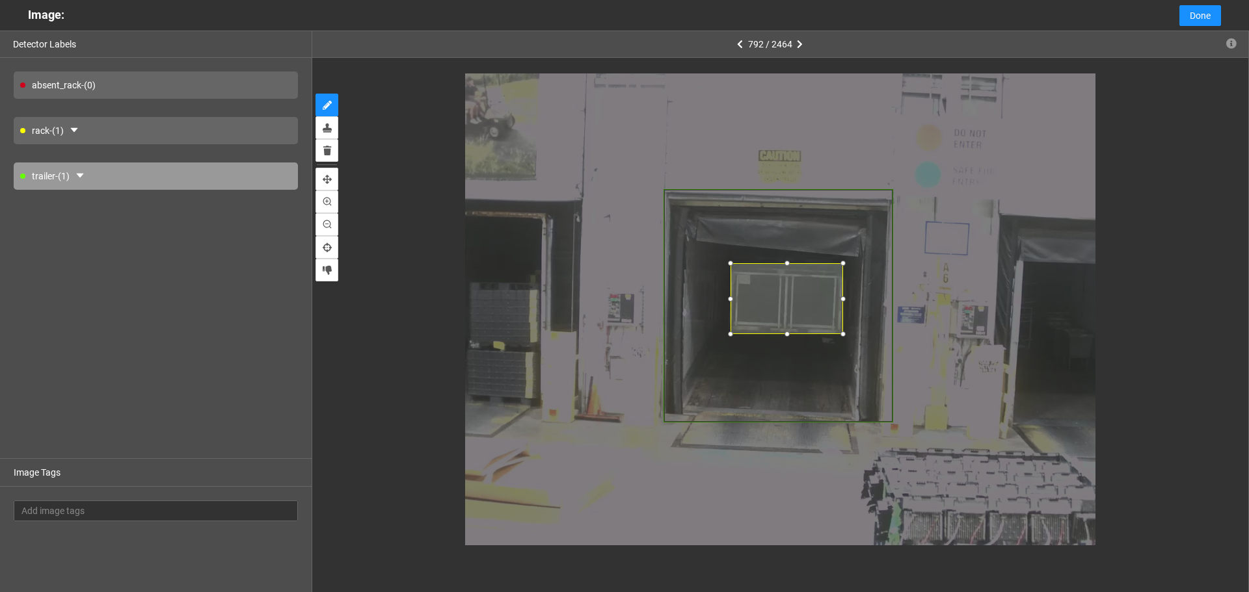
click at [787, 263] on div at bounding box center [786, 263] width 13 height 13
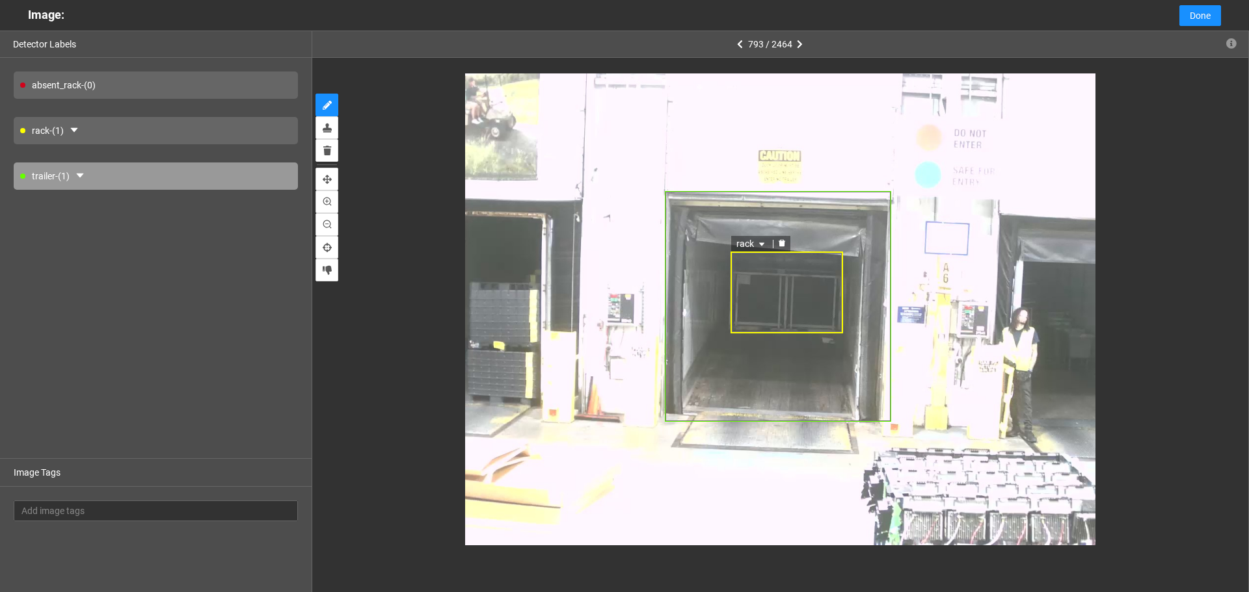
click at [791, 285] on div "rack" at bounding box center [786, 292] width 113 height 81
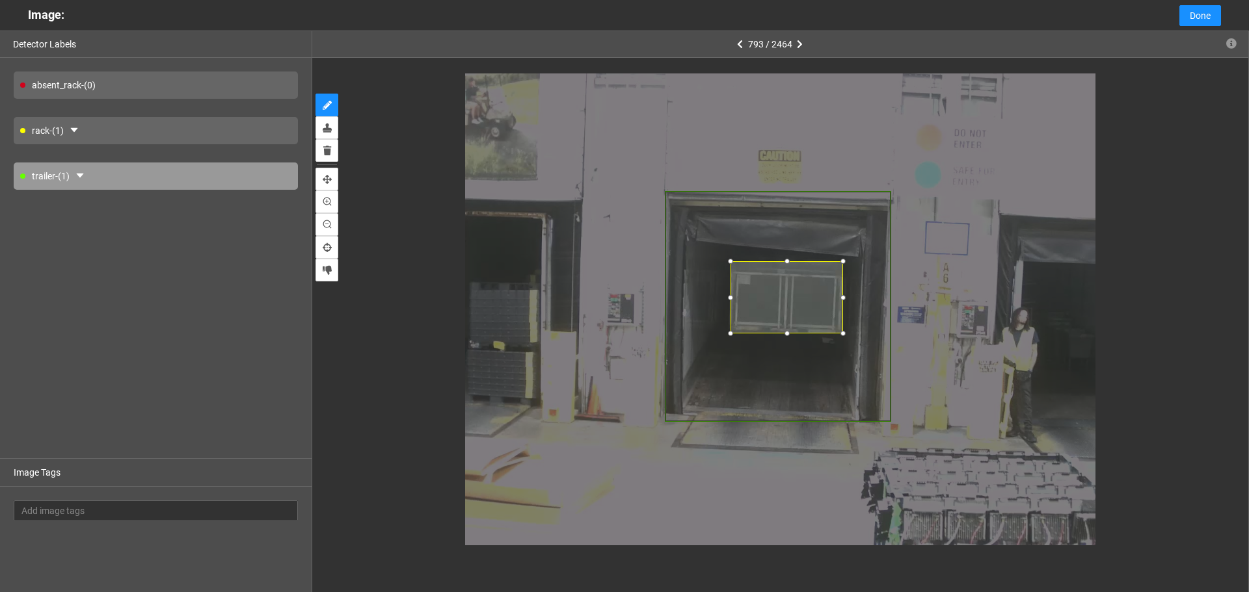
click at [788, 263] on div at bounding box center [786, 261] width 13 height 13
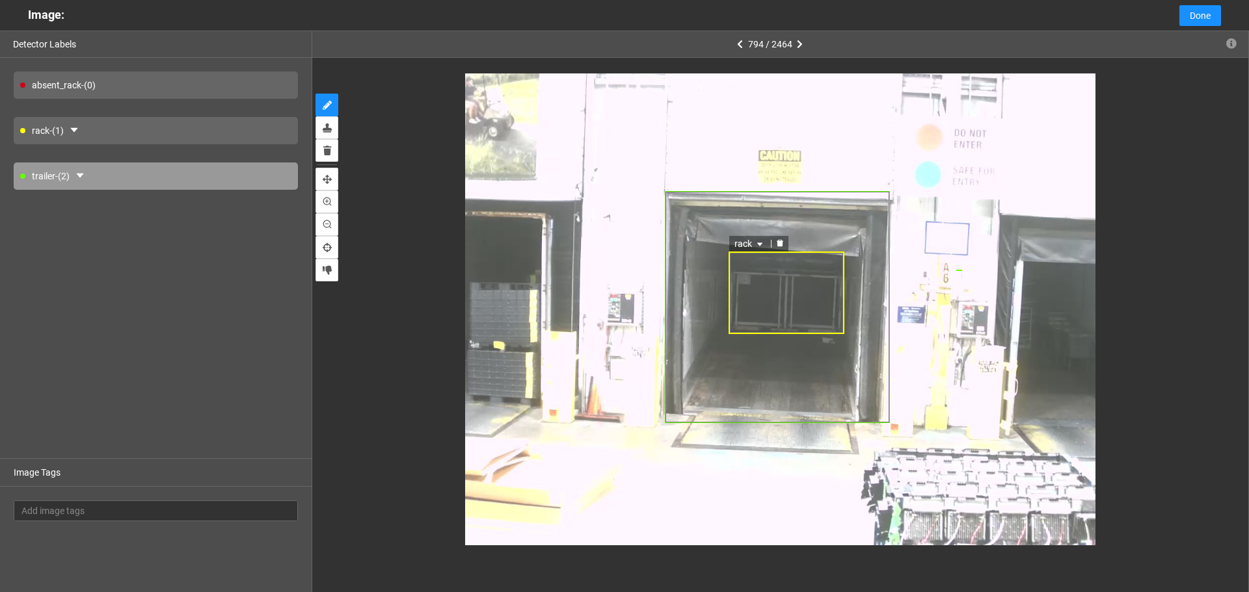
click at [788, 282] on div "rack" at bounding box center [786, 293] width 116 height 83
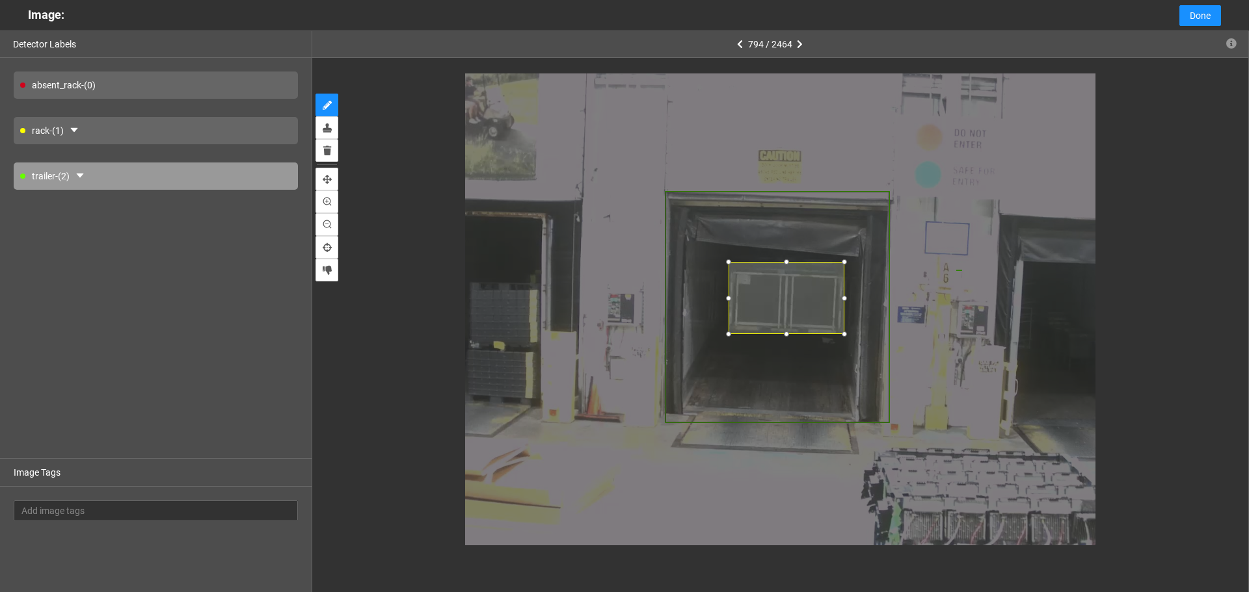
click at [784, 262] on div at bounding box center [786, 262] width 13 height 13
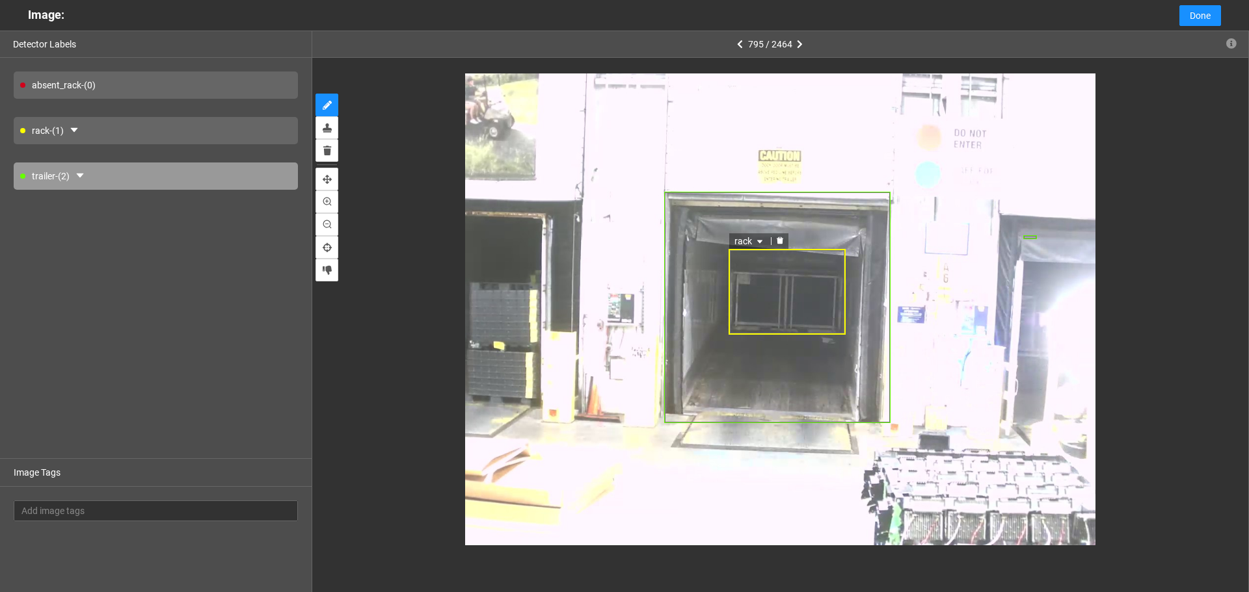
click at [787, 292] on div "rack" at bounding box center [786, 292] width 117 height 86
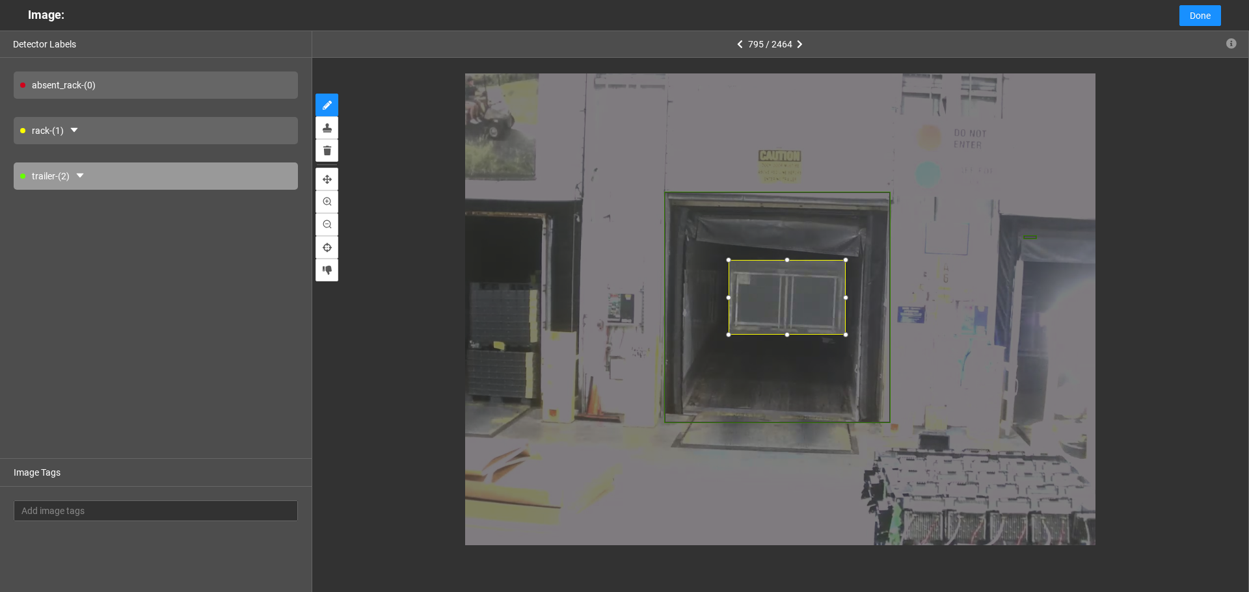
click at [787, 265] on div at bounding box center [786, 260] width 13 height 13
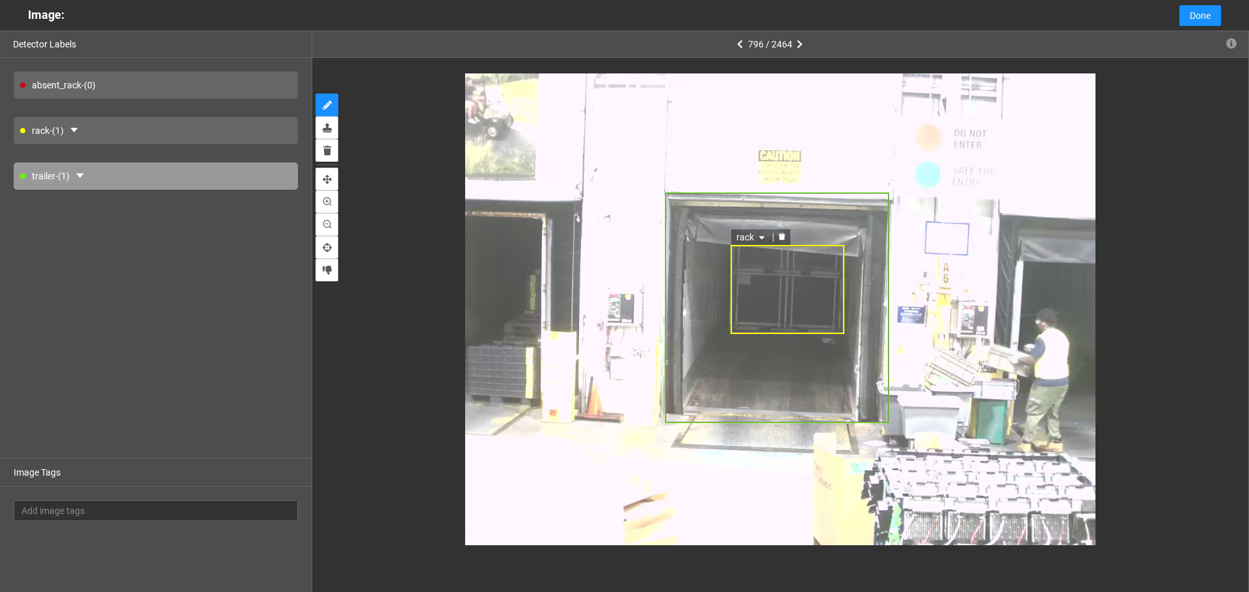
click at [788, 285] on div "rack" at bounding box center [787, 289] width 114 height 89
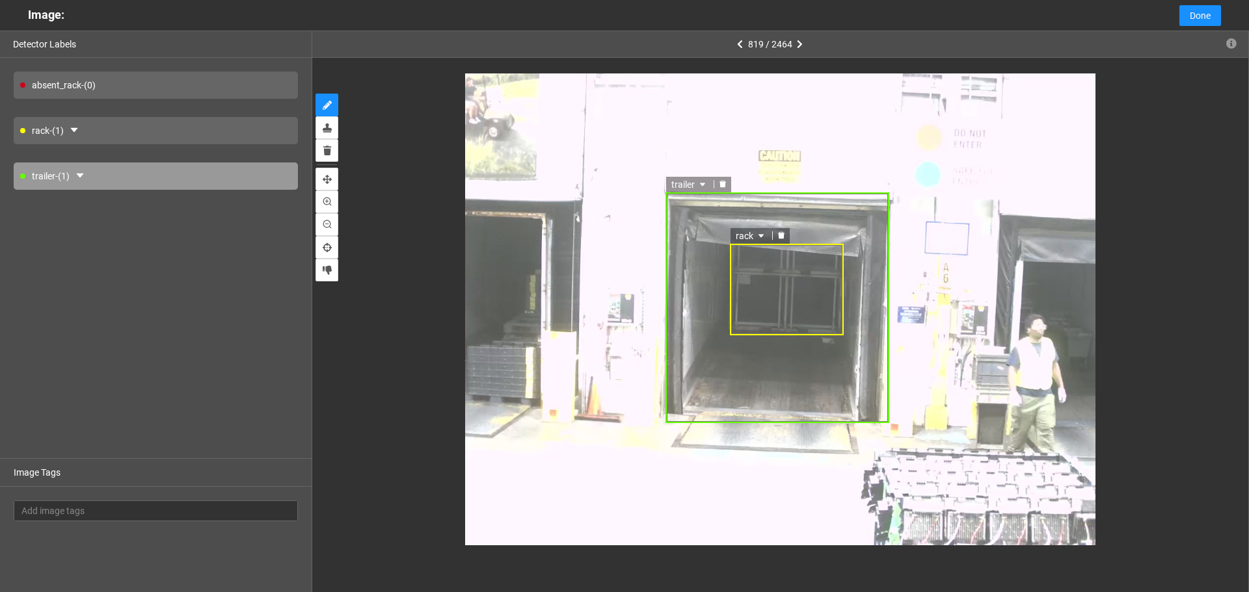
click at [863, 209] on div "trailer" at bounding box center [776, 307] width 223 height 231
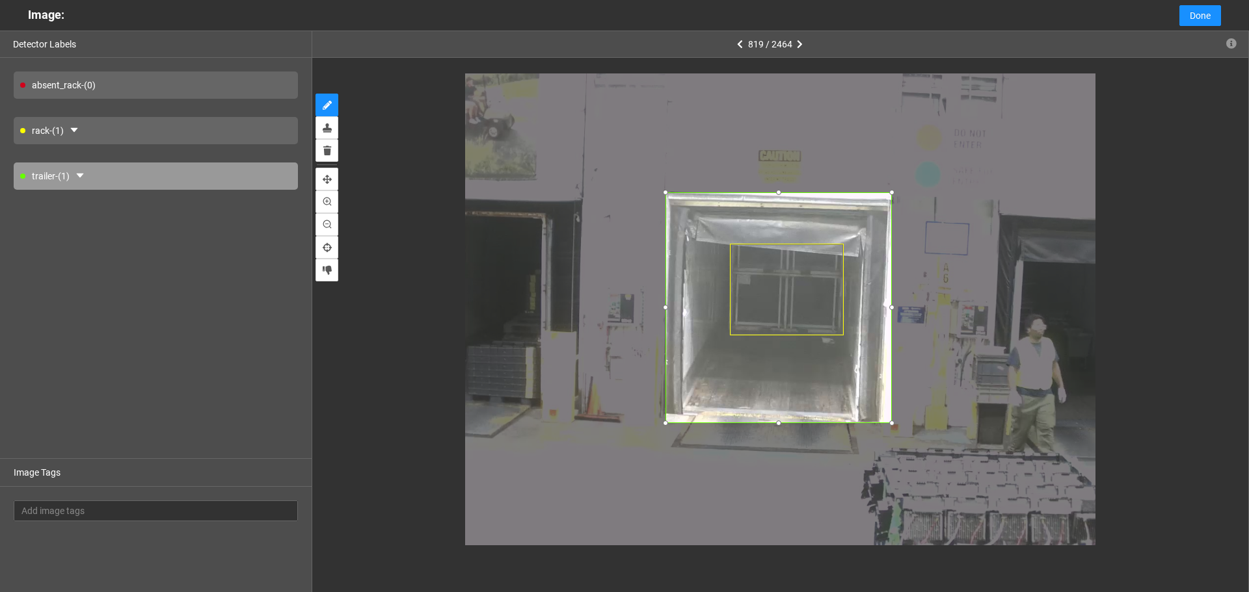
click at [892, 307] on div at bounding box center [891, 307] width 13 height 13
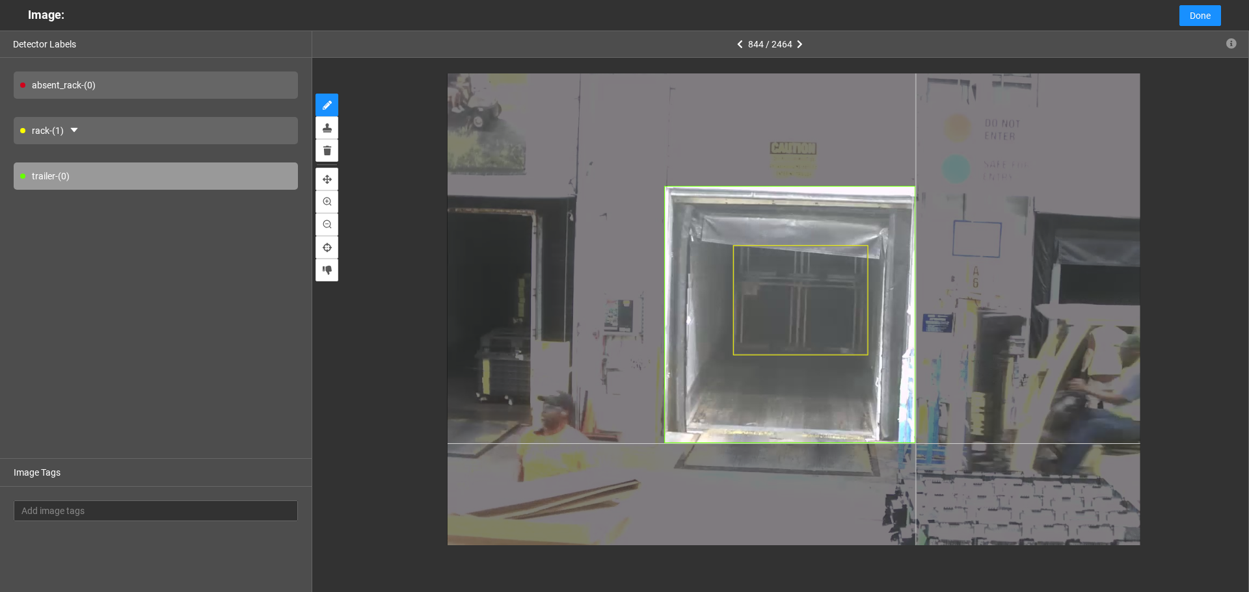
click at [915, 444] on div at bounding box center [793, 317] width 693 height 520
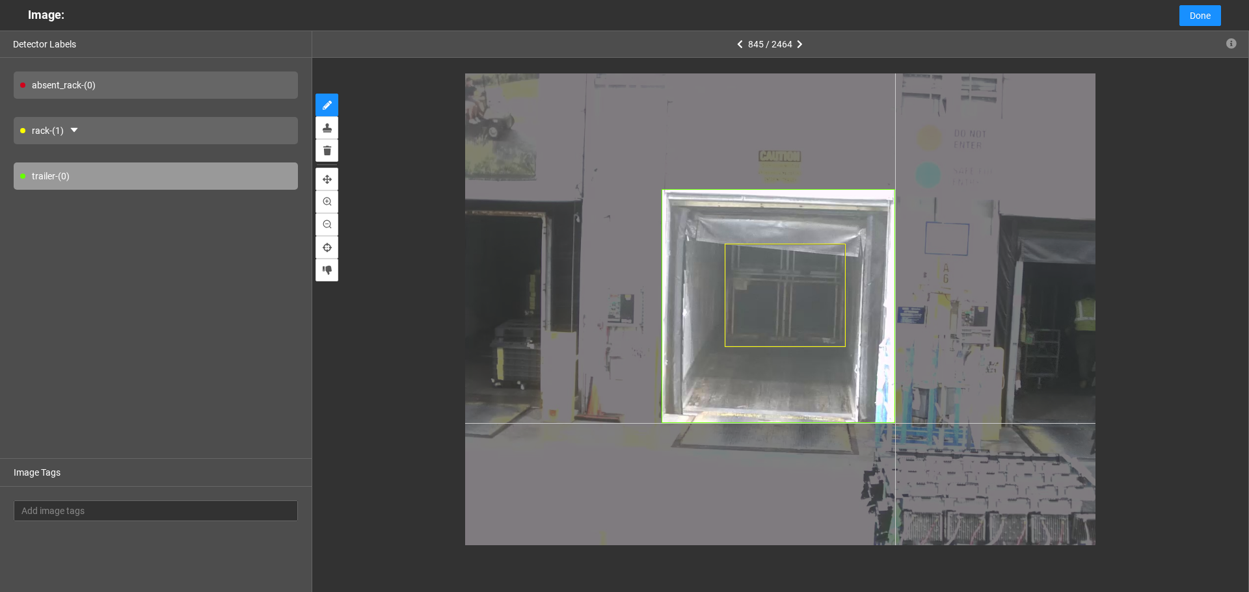
click at [895, 423] on div at bounding box center [780, 309] width 630 height 472
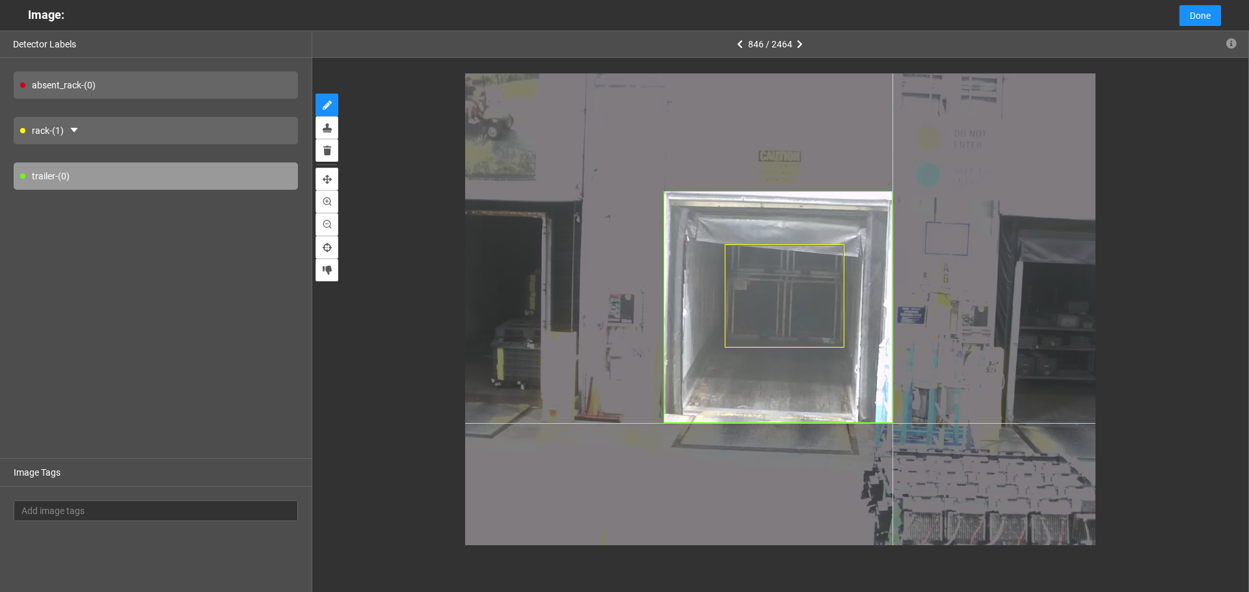
click at [892, 423] on div at bounding box center [780, 309] width 630 height 472
click at [892, 422] on div at bounding box center [780, 309] width 630 height 472
click at [892, 424] on div at bounding box center [780, 309] width 630 height 472
click at [891, 423] on div at bounding box center [780, 309] width 630 height 472
click at [893, 425] on div at bounding box center [780, 309] width 630 height 472
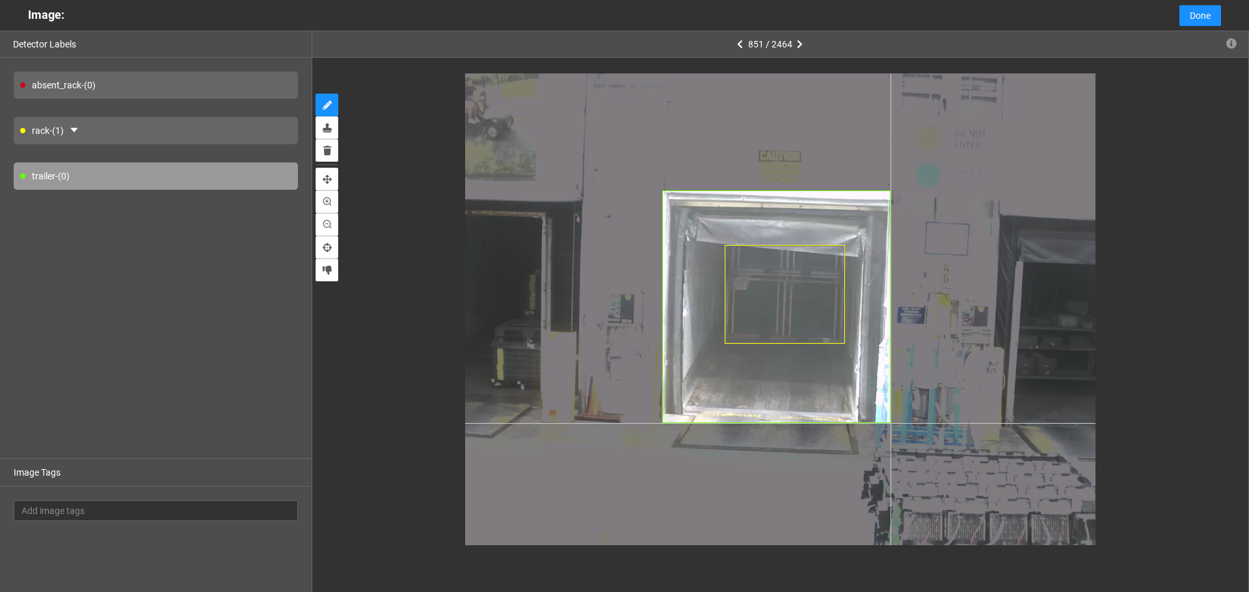
click at [890, 423] on div at bounding box center [780, 309] width 630 height 472
click at [891, 424] on div at bounding box center [780, 309] width 630 height 472
click at [892, 423] on div at bounding box center [780, 309] width 630 height 472
click at [892, 424] on div at bounding box center [780, 309] width 630 height 472
click at [894, 423] on div at bounding box center [780, 309] width 630 height 472
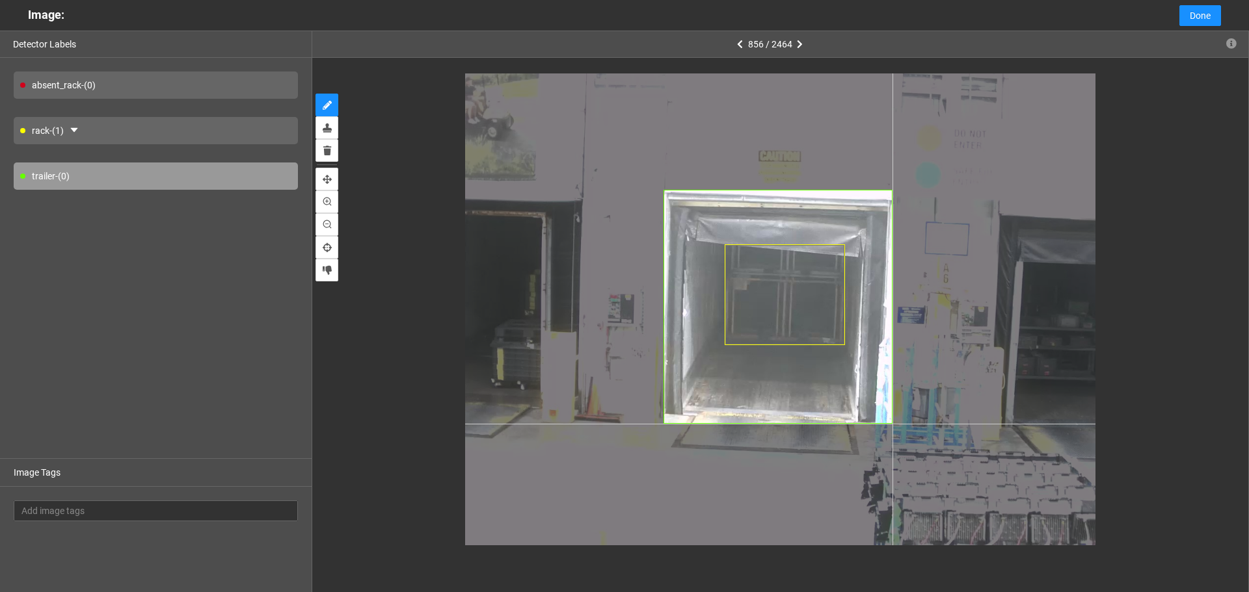
click at [892, 424] on div at bounding box center [780, 309] width 630 height 472
click at [894, 424] on div at bounding box center [780, 309] width 630 height 472
click at [894, 423] on div at bounding box center [780, 309] width 630 height 472
click at [893, 422] on div at bounding box center [780, 309] width 630 height 472
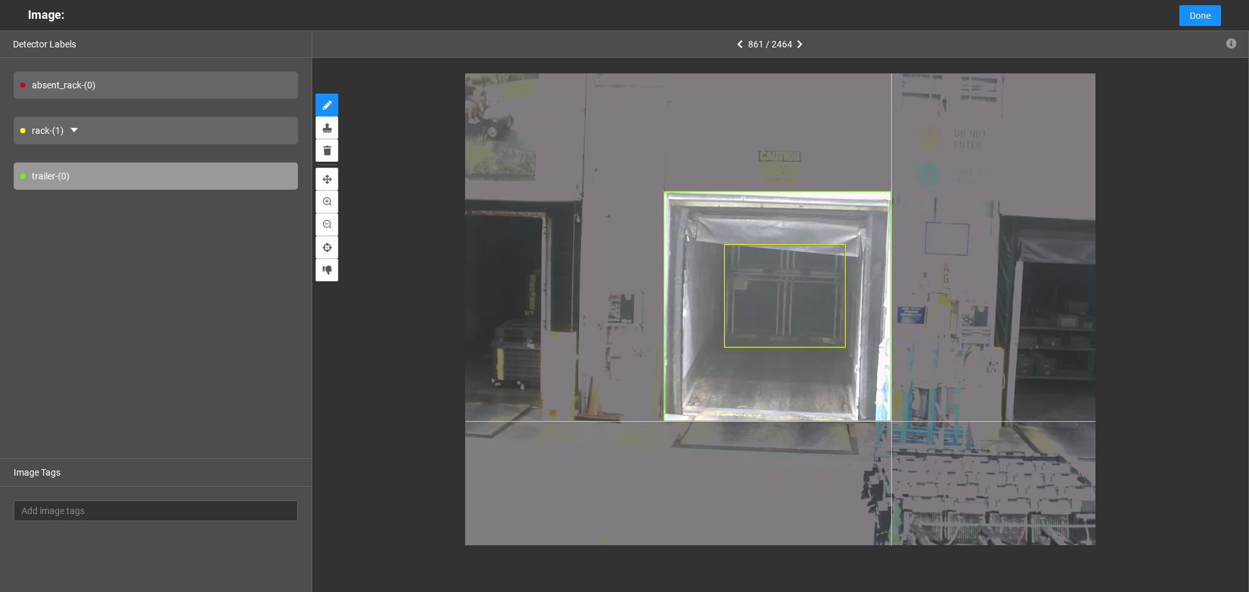
click at [891, 421] on div at bounding box center [780, 309] width 630 height 472
click at [892, 423] on div at bounding box center [780, 309] width 630 height 472
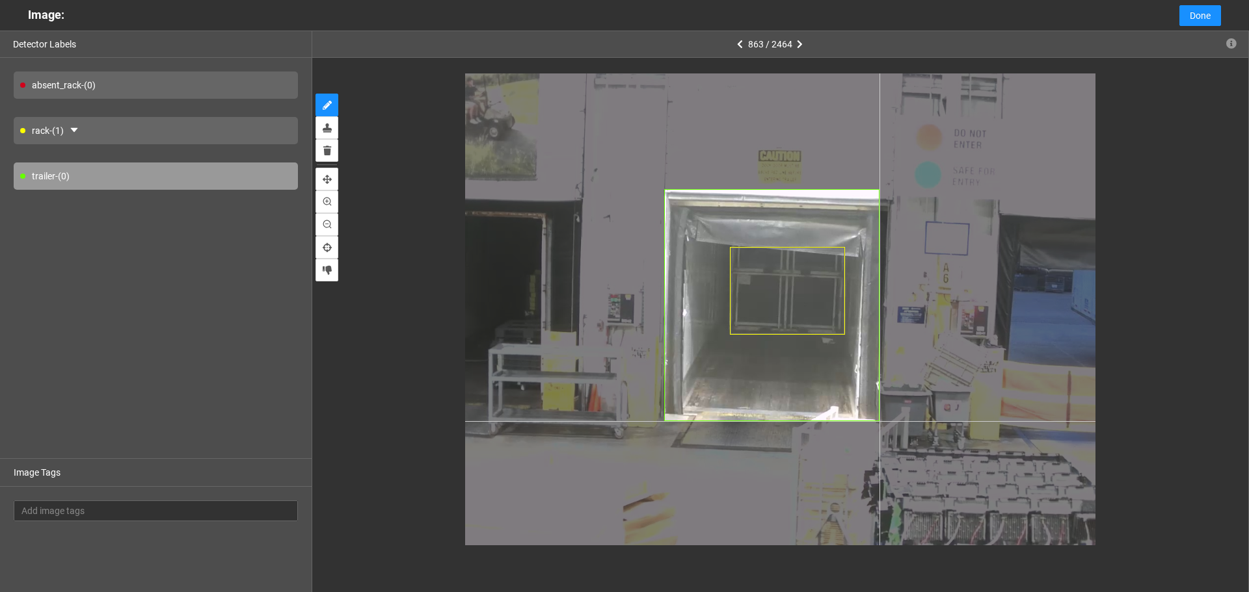
click at [879, 421] on div at bounding box center [780, 309] width 630 height 472
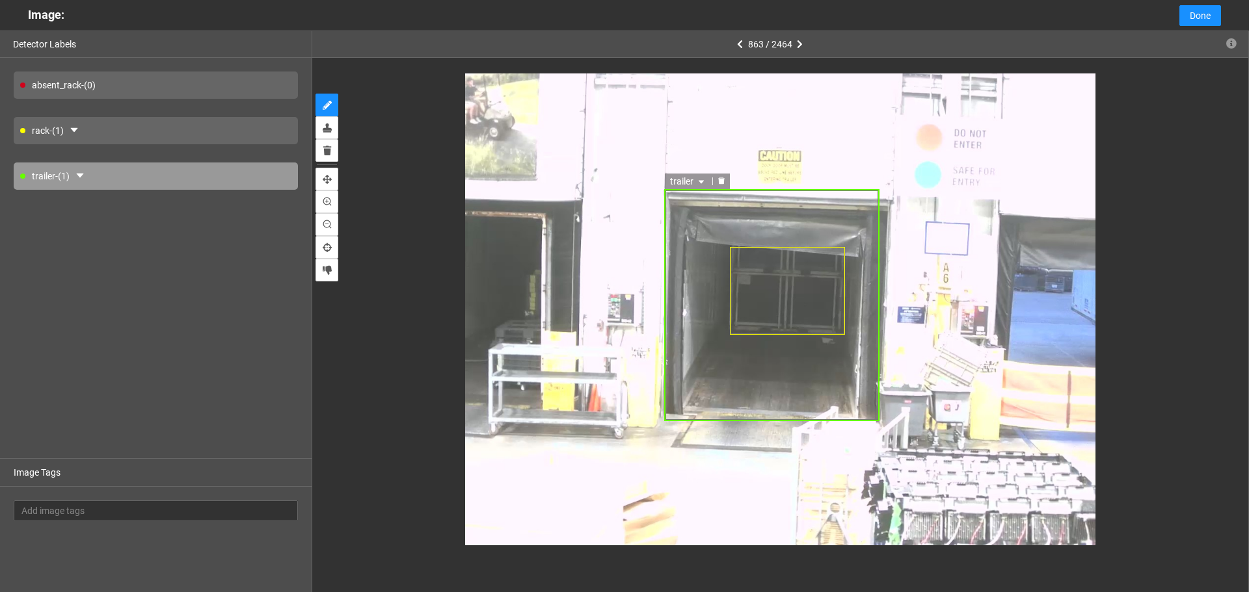
click at [721, 180] on icon "delete" at bounding box center [721, 181] width 7 height 7
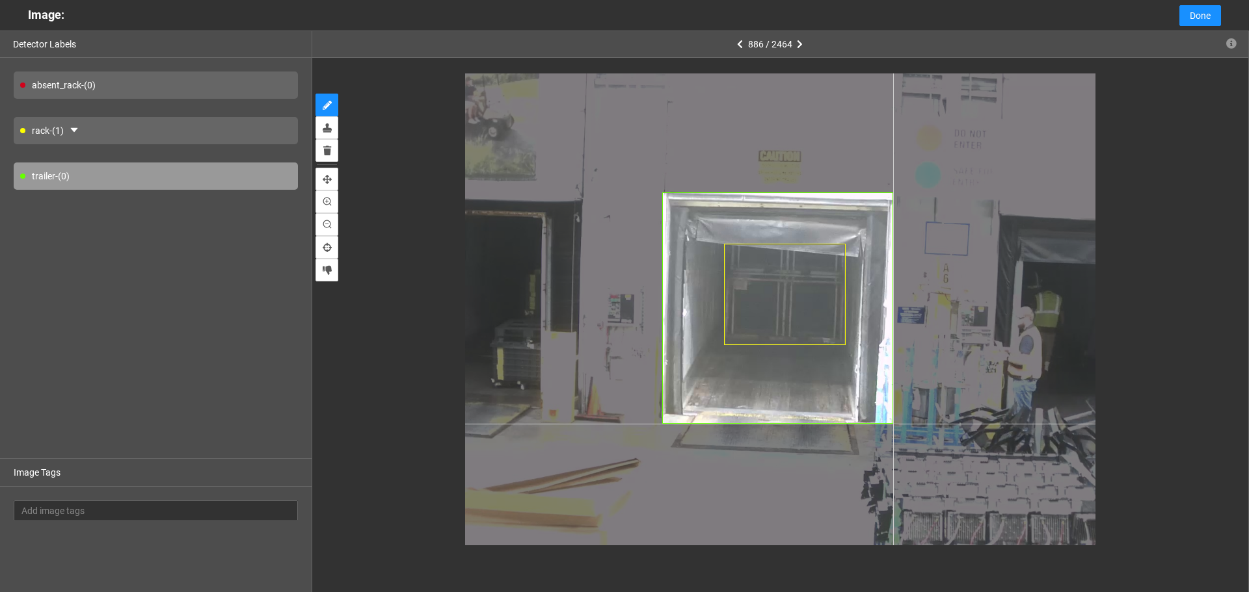
click at [893, 424] on div at bounding box center [780, 309] width 630 height 472
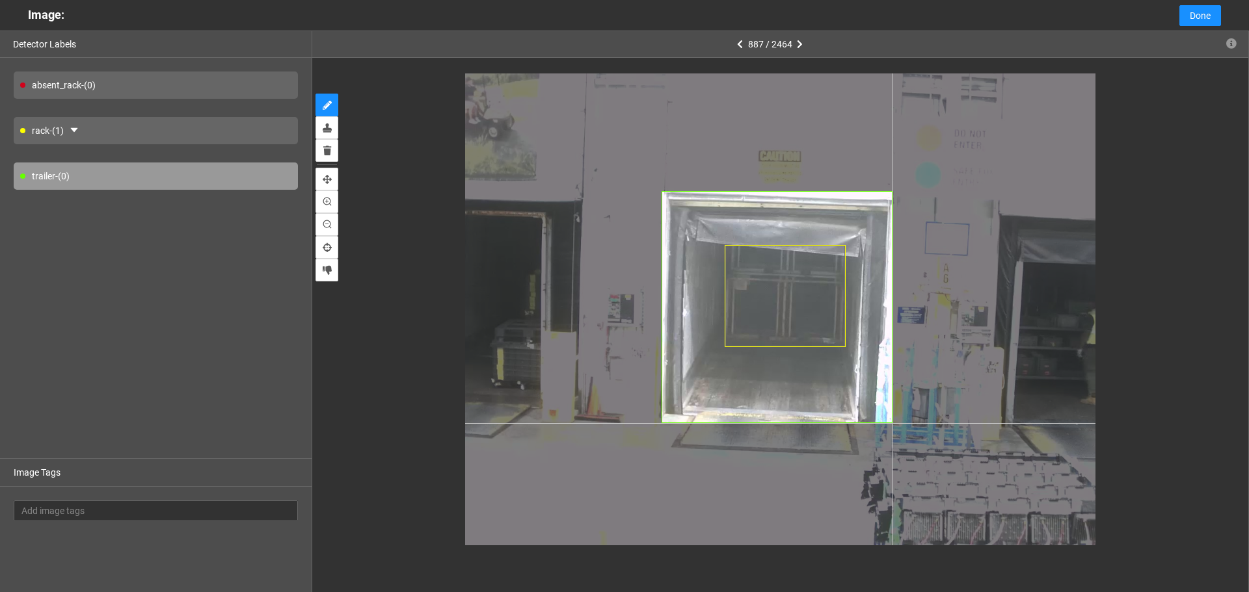
click at [892, 423] on div at bounding box center [780, 309] width 630 height 472
click at [893, 423] on div at bounding box center [780, 309] width 630 height 472
click at [894, 425] on div at bounding box center [780, 309] width 630 height 472
click at [892, 423] on div at bounding box center [780, 309] width 630 height 472
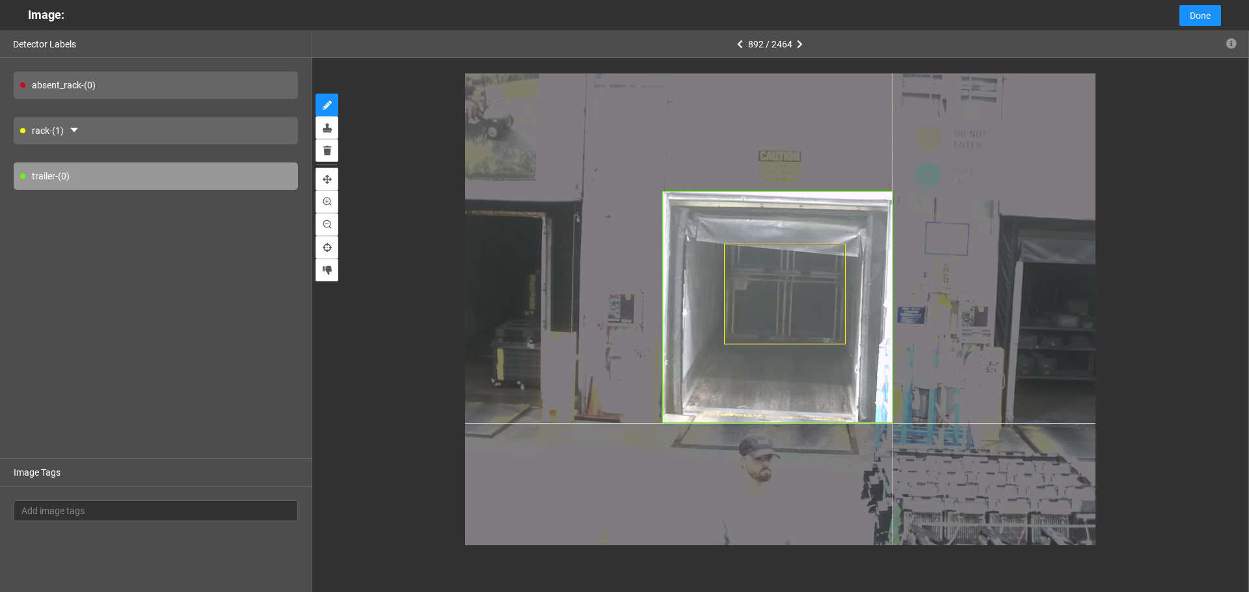
click at [892, 423] on div at bounding box center [780, 309] width 630 height 472
click at [890, 425] on div at bounding box center [780, 309] width 630 height 472
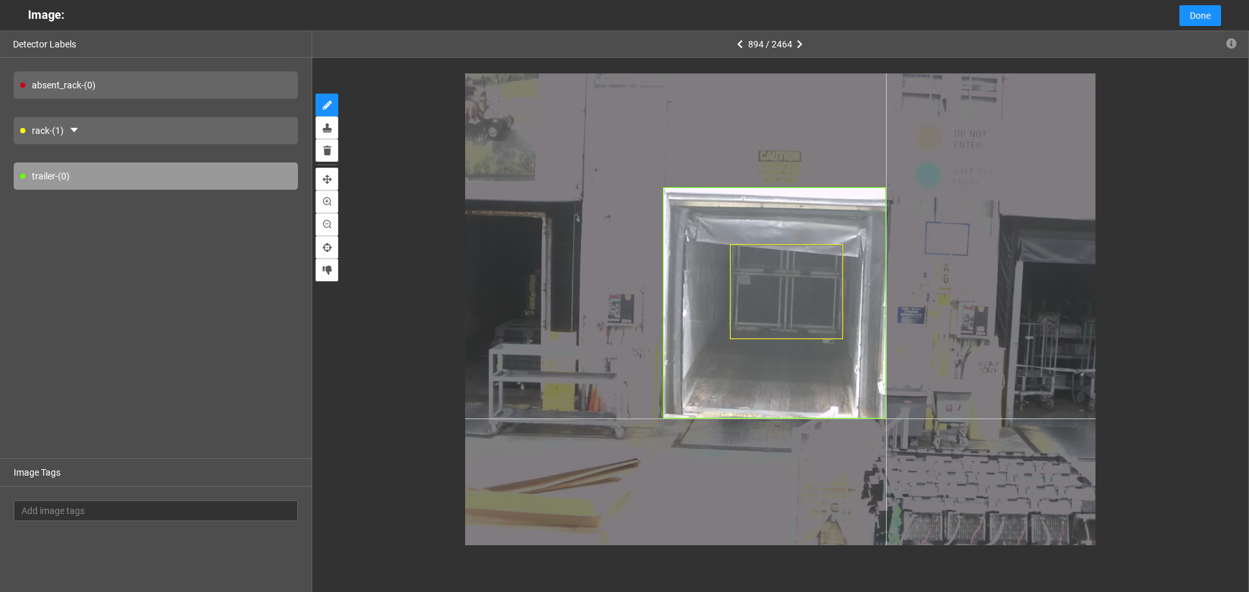
click at [886, 419] on div at bounding box center [780, 309] width 630 height 472
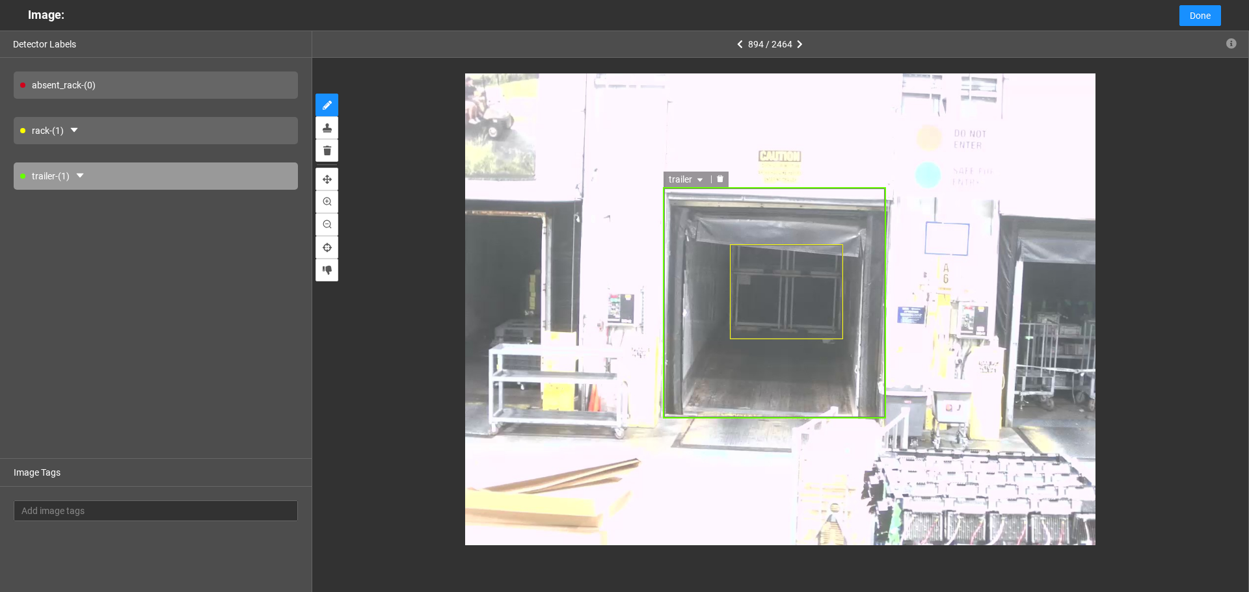
click at [720, 176] on icon "delete" at bounding box center [720, 179] width 7 height 7
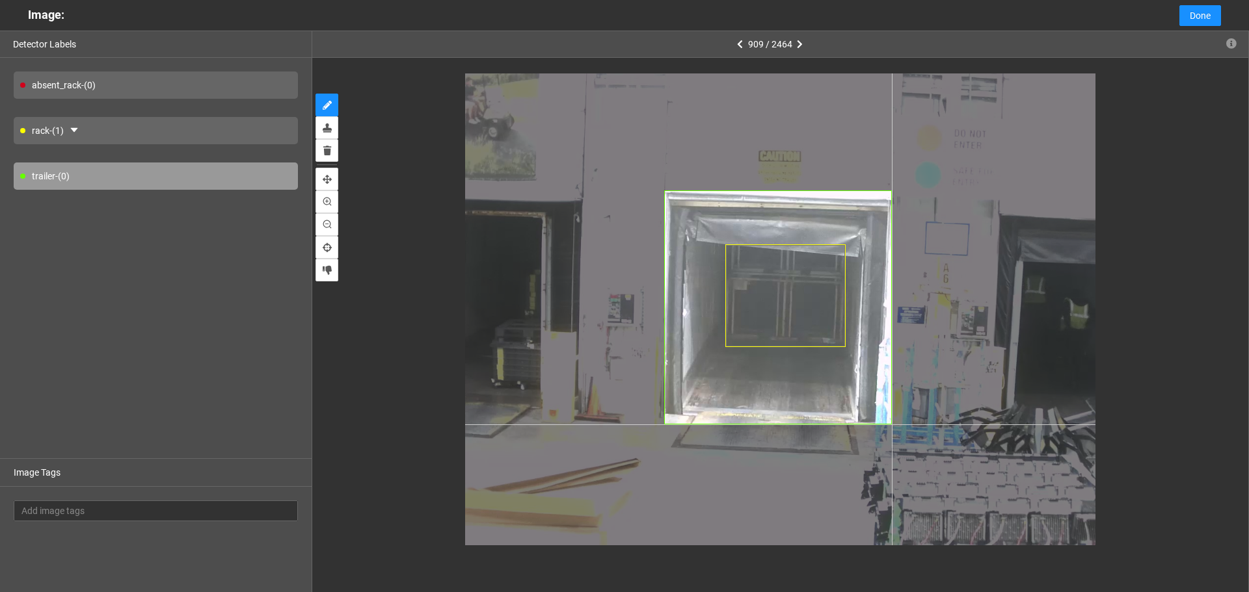
click at [892, 425] on div at bounding box center [780, 309] width 630 height 472
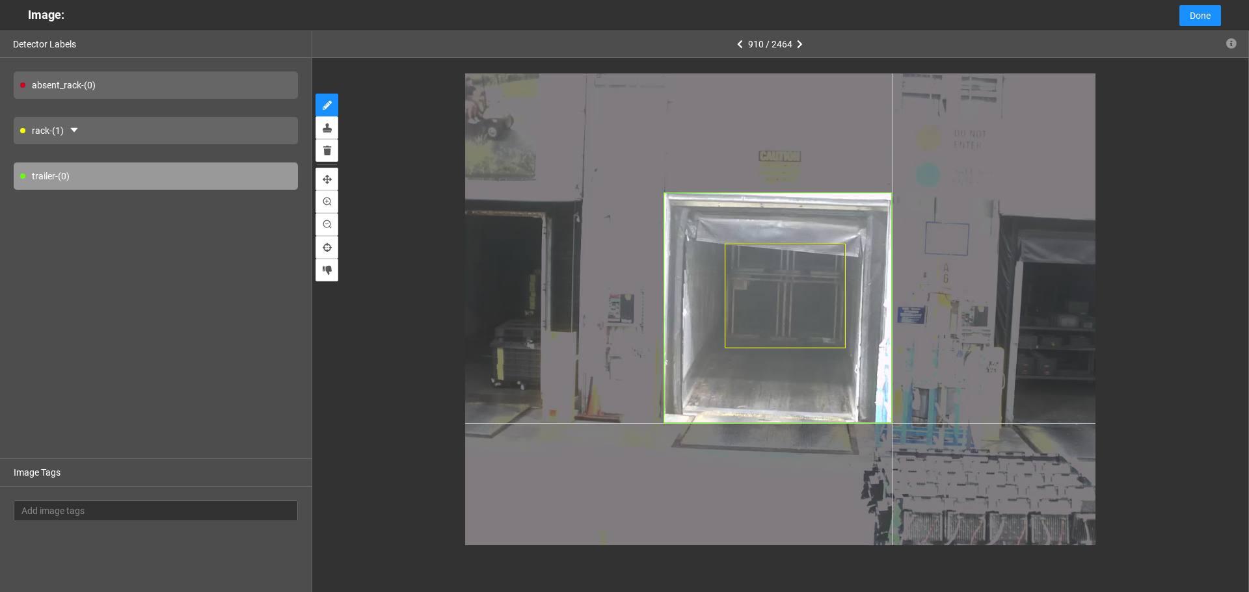
click at [892, 423] on div at bounding box center [780, 309] width 630 height 472
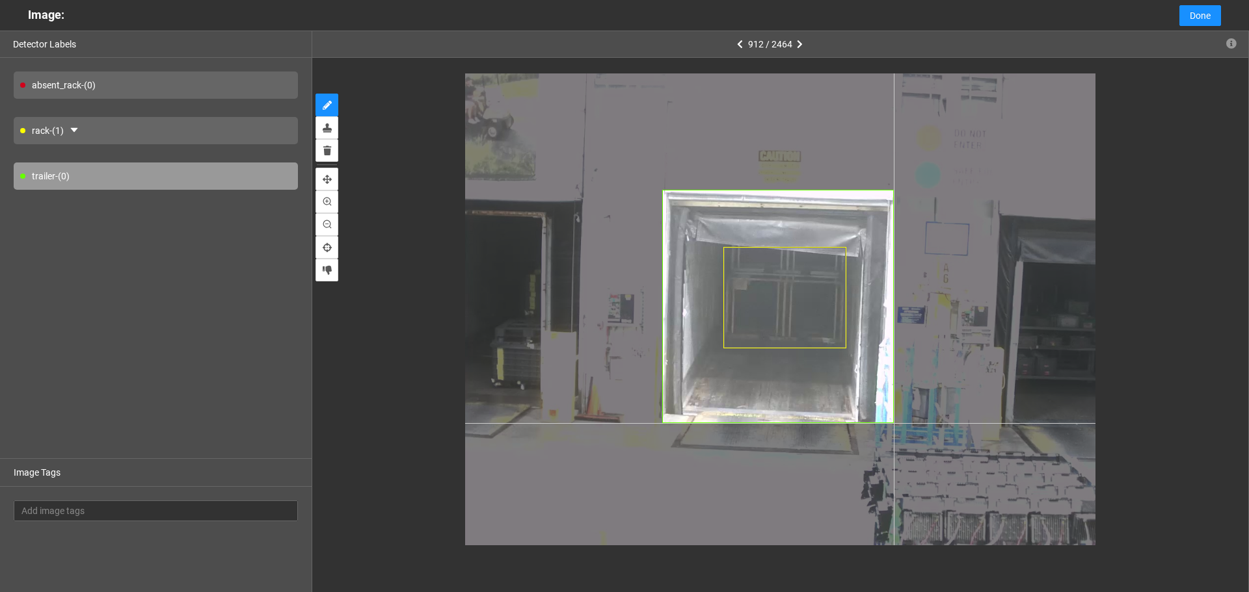
click at [894, 423] on div at bounding box center [780, 309] width 630 height 472
click at [892, 425] on div at bounding box center [780, 309] width 630 height 472
click at [894, 425] on div at bounding box center [780, 309] width 630 height 472
click at [891, 425] on div at bounding box center [780, 309] width 630 height 472
click at [894, 424] on div at bounding box center [780, 309] width 630 height 472
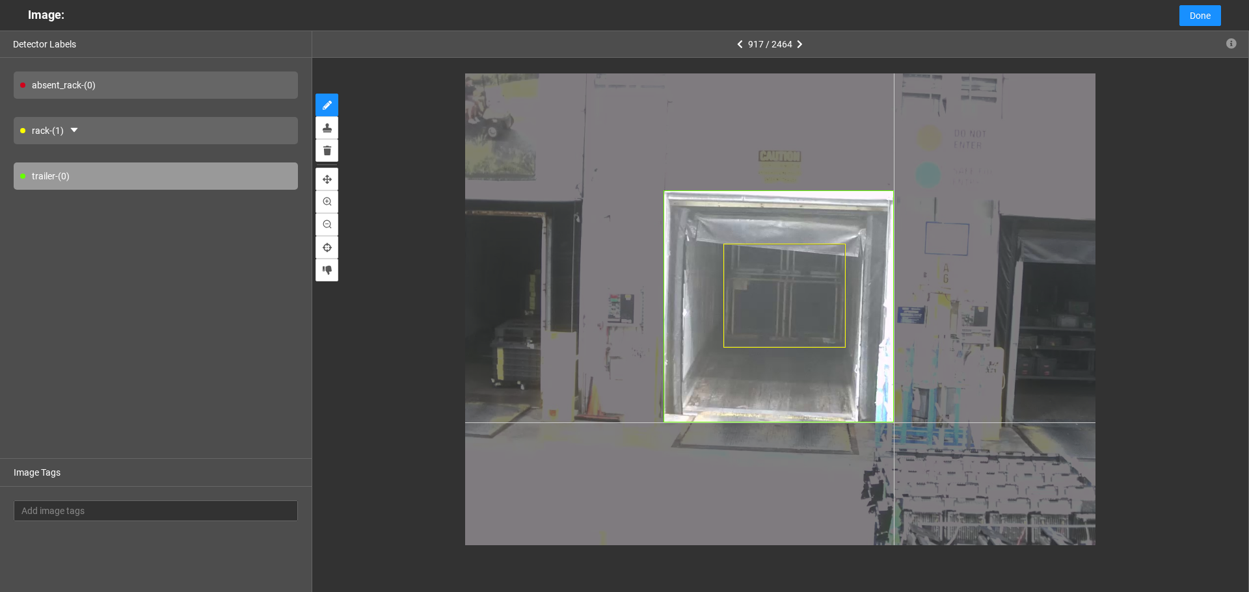
click at [894, 423] on div at bounding box center [780, 309] width 630 height 472
click at [895, 425] on div at bounding box center [780, 309] width 630 height 472
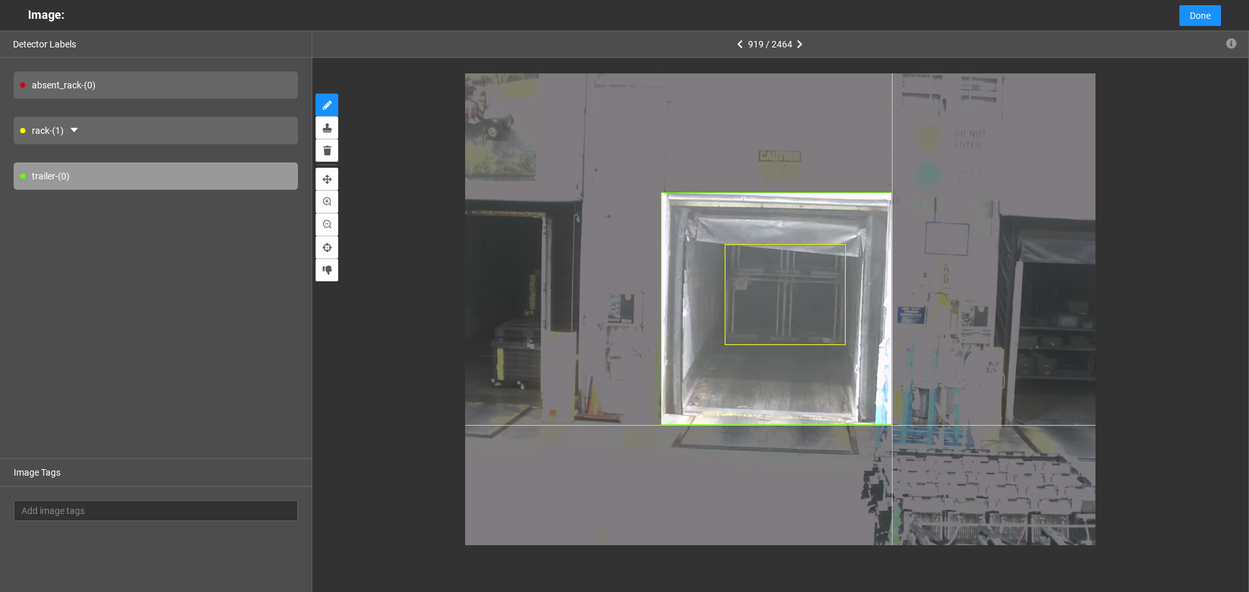
click at [892, 425] on div at bounding box center [780, 309] width 630 height 472
click at [892, 424] on div at bounding box center [780, 309] width 630 height 472
click at [891, 425] on div at bounding box center [780, 309] width 630 height 472
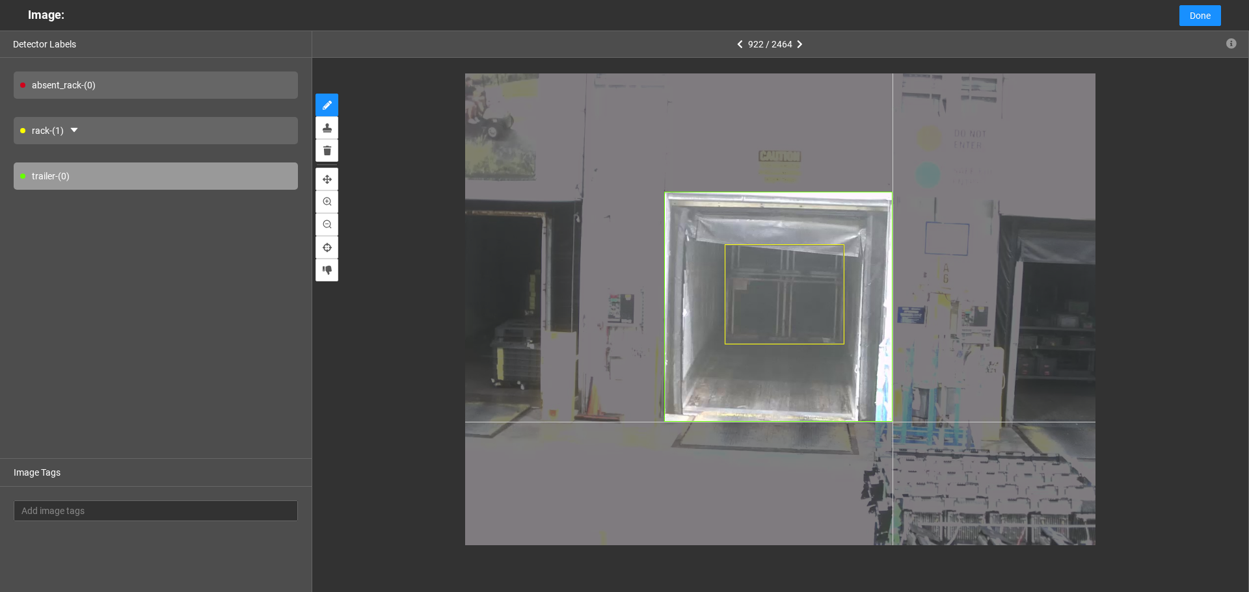
click at [892, 422] on div at bounding box center [780, 309] width 630 height 472
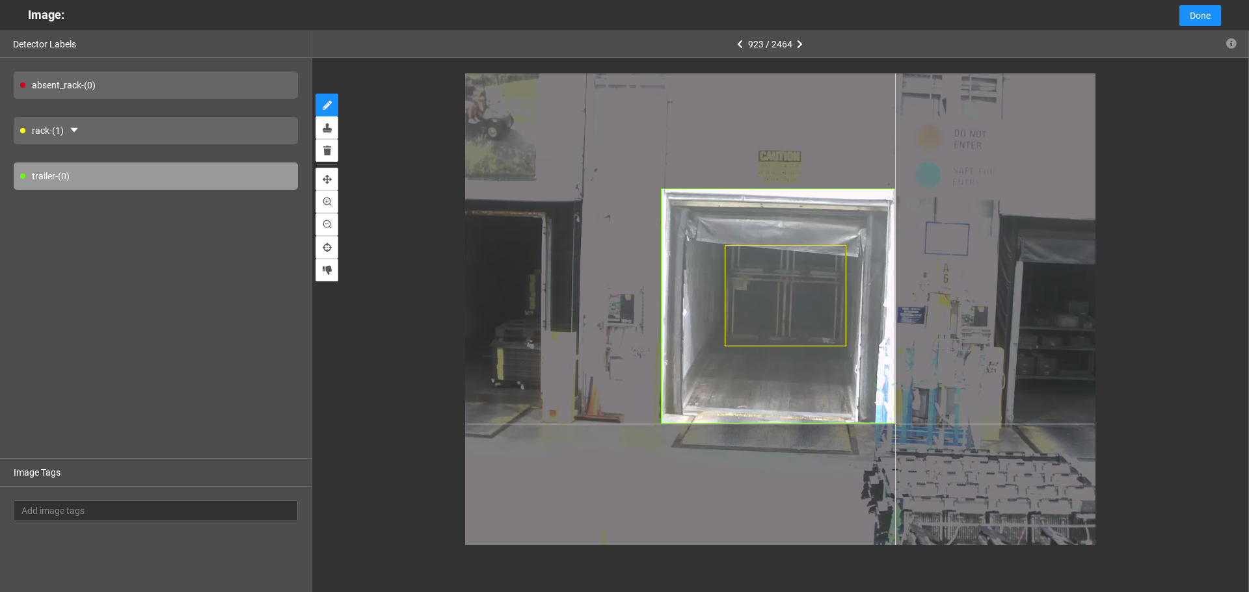
click at [895, 424] on div at bounding box center [780, 309] width 630 height 472
click at [895, 425] on div at bounding box center [780, 309] width 630 height 472
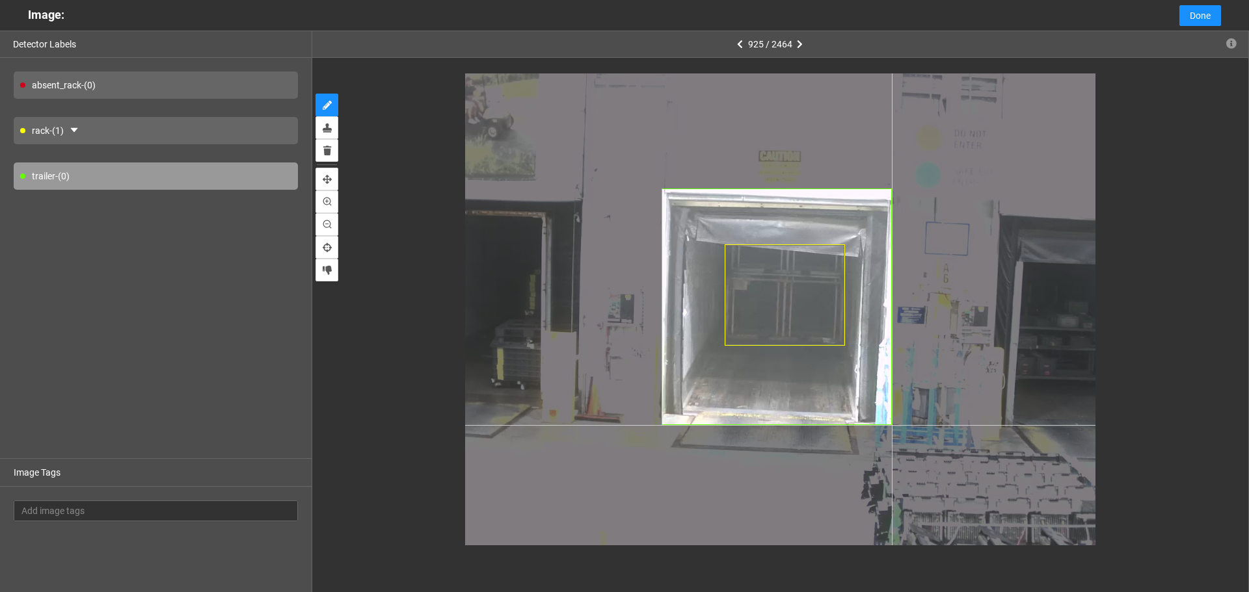
click at [892, 425] on div at bounding box center [780, 309] width 630 height 472
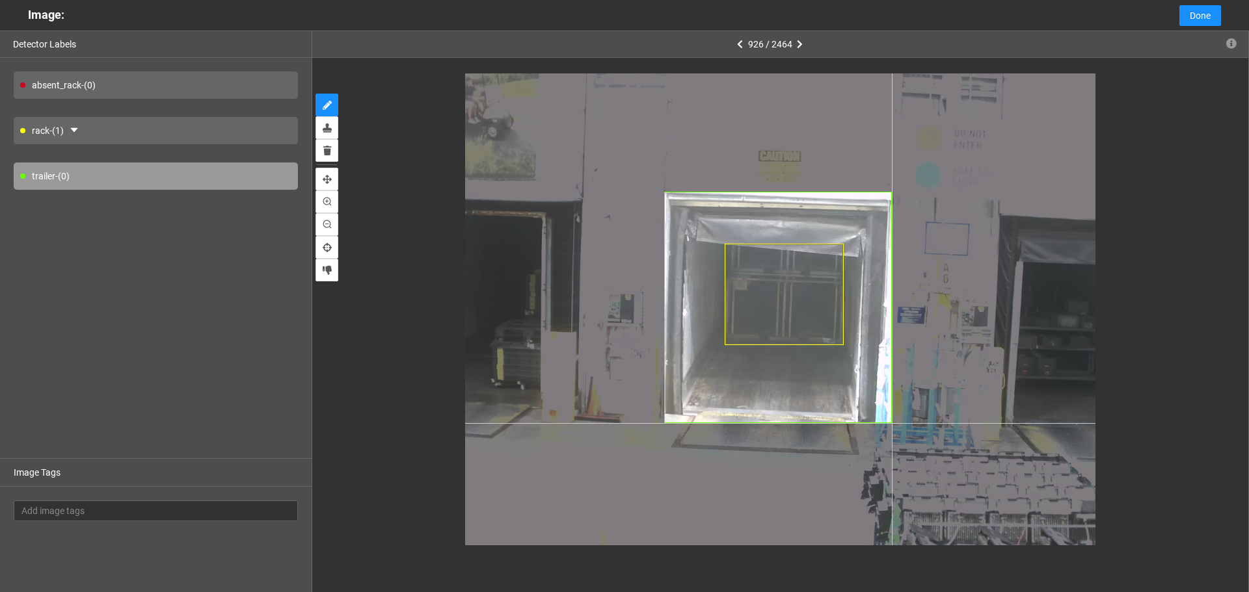
click at [892, 423] on div at bounding box center [780, 309] width 630 height 472
click at [893, 423] on div at bounding box center [780, 309] width 630 height 472
click at [892, 425] on div at bounding box center [780, 309] width 630 height 472
click at [892, 423] on div at bounding box center [780, 309] width 630 height 472
click at [892, 424] on div at bounding box center [780, 309] width 630 height 472
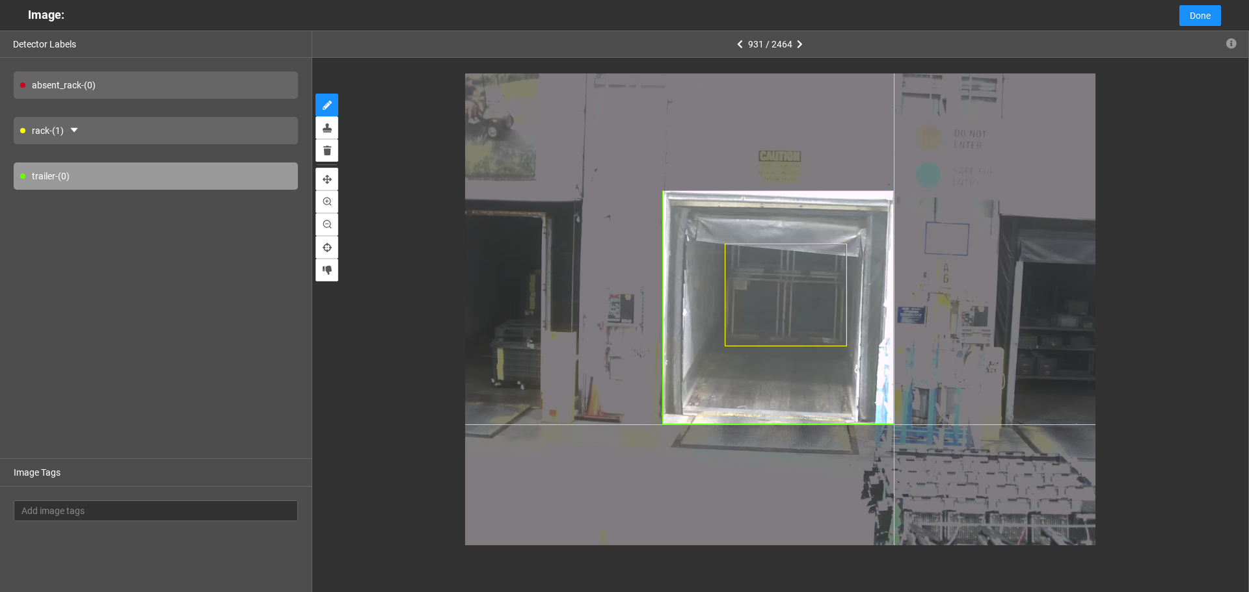
click at [894, 425] on div at bounding box center [780, 309] width 630 height 472
click at [892, 426] on div at bounding box center [780, 309] width 630 height 472
click at [892, 425] on div at bounding box center [780, 309] width 630 height 472
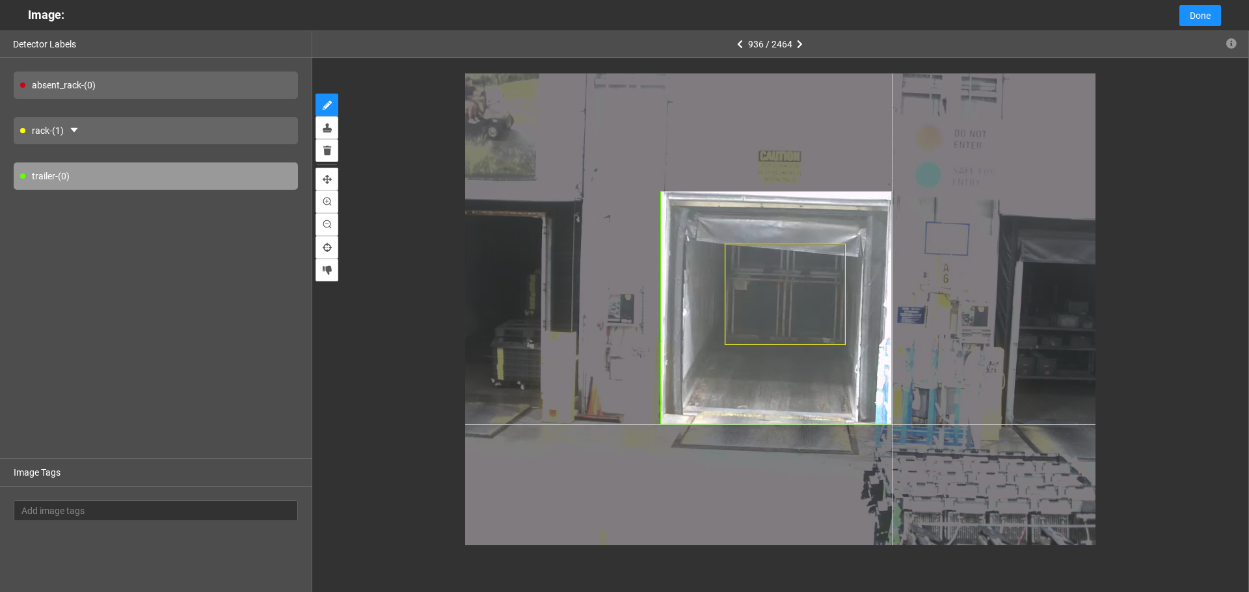
click at [892, 425] on div at bounding box center [780, 309] width 630 height 472
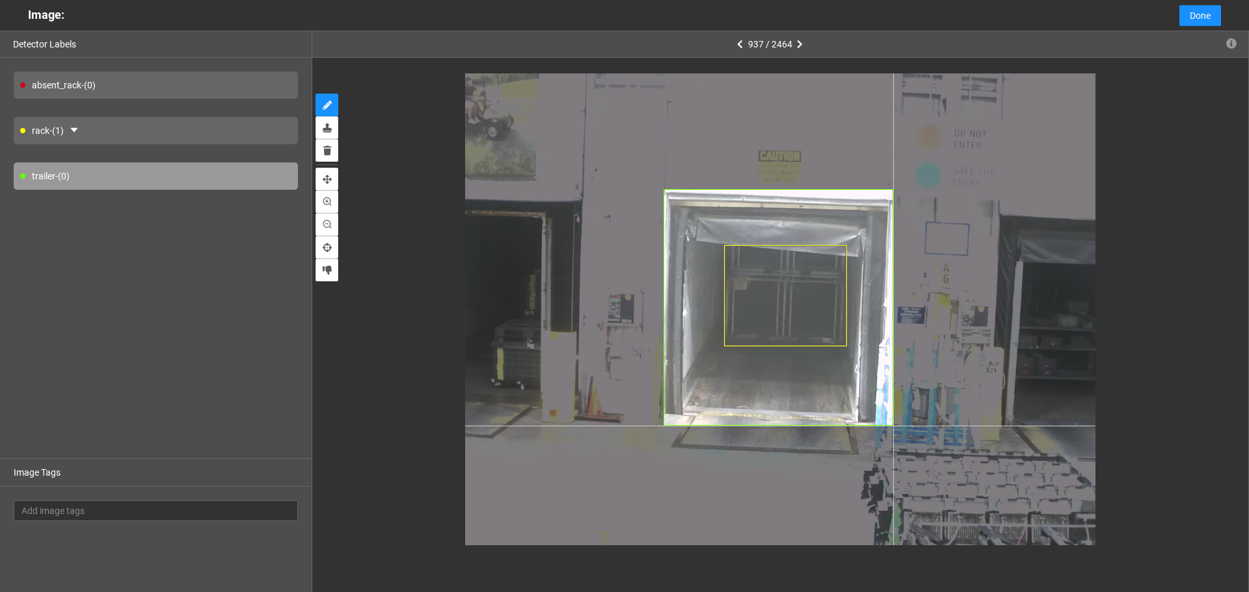
click at [893, 426] on div at bounding box center [780, 309] width 630 height 472
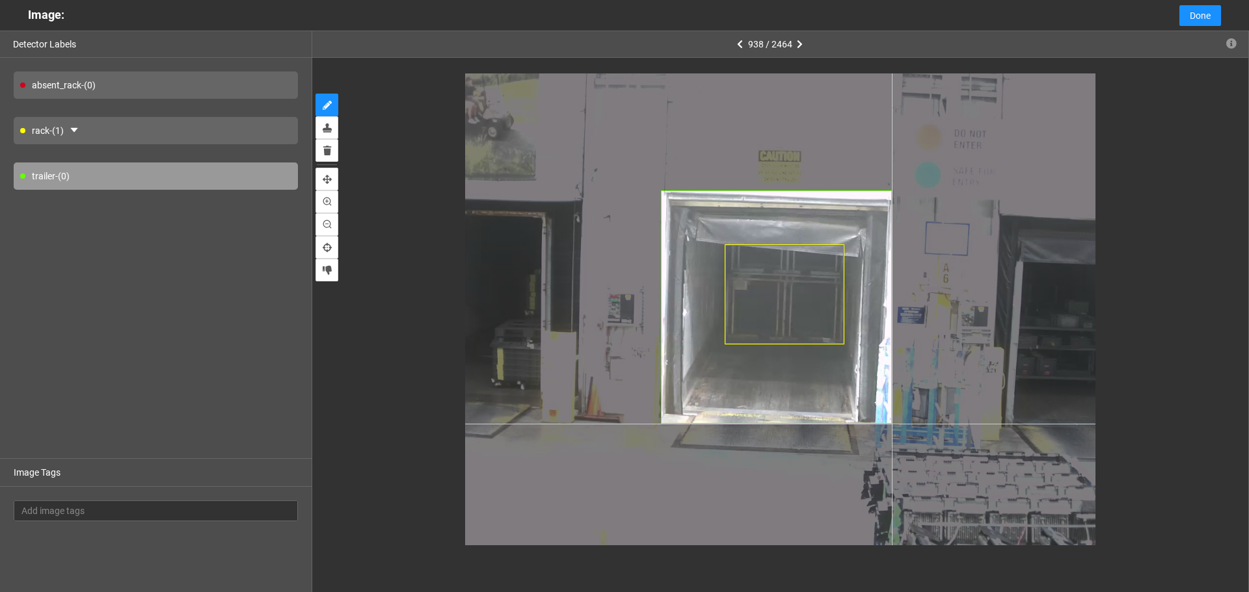
click at [892, 424] on div at bounding box center [780, 309] width 630 height 472
click at [891, 424] on div at bounding box center [780, 309] width 630 height 472
click at [896, 422] on div at bounding box center [780, 309] width 630 height 472
click at [892, 423] on div at bounding box center [780, 309] width 630 height 472
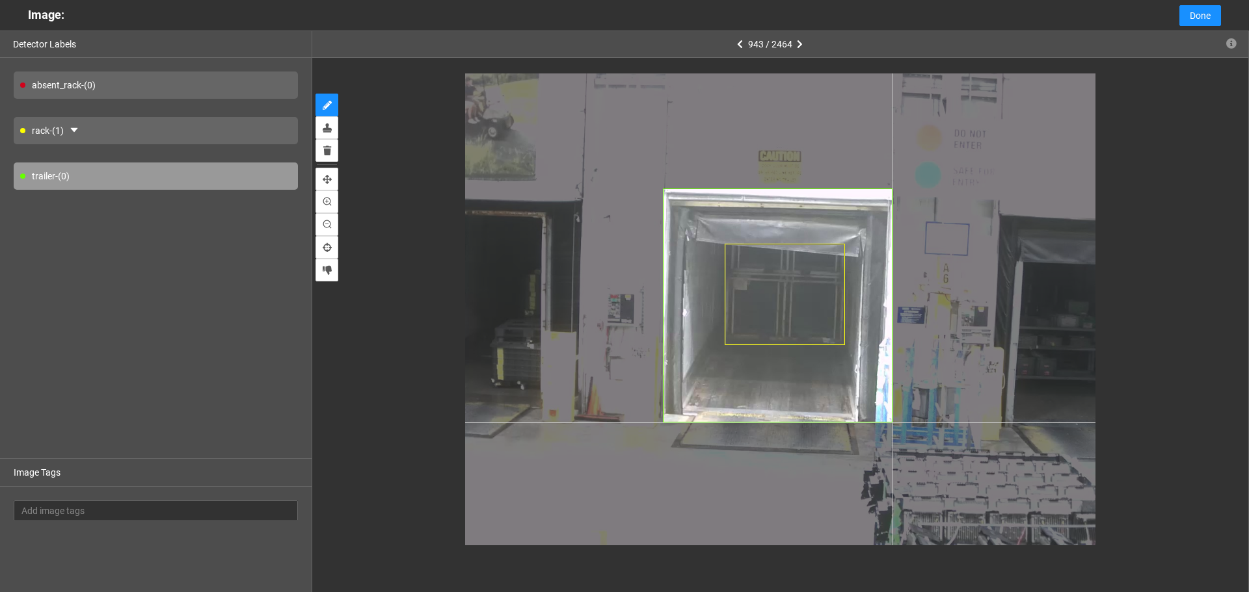
click at [892, 423] on div at bounding box center [780, 309] width 630 height 472
click at [893, 422] on div at bounding box center [780, 309] width 630 height 472
click at [892, 423] on div at bounding box center [780, 309] width 630 height 472
click at [895, 423] on div at bounding box center [780, 309] width 630 height 472
click at [894, 421] on div at bounding box center [780, 309] width 630 height 472
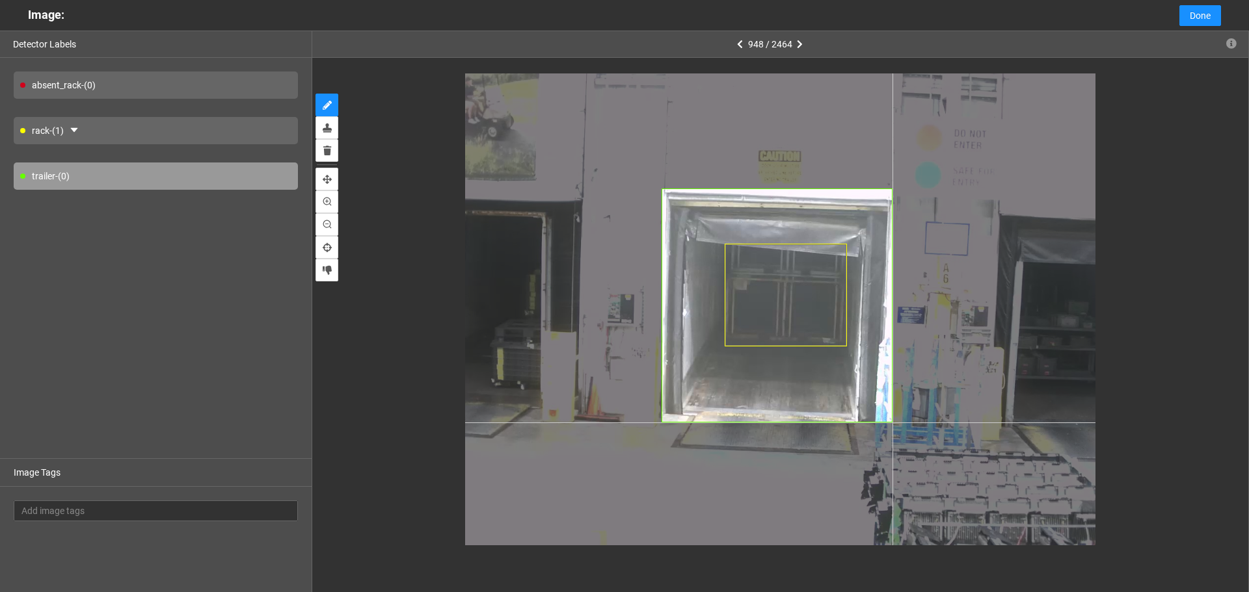
click at [892, 423] on div at bounding box center [780, 309] width 630 height 472
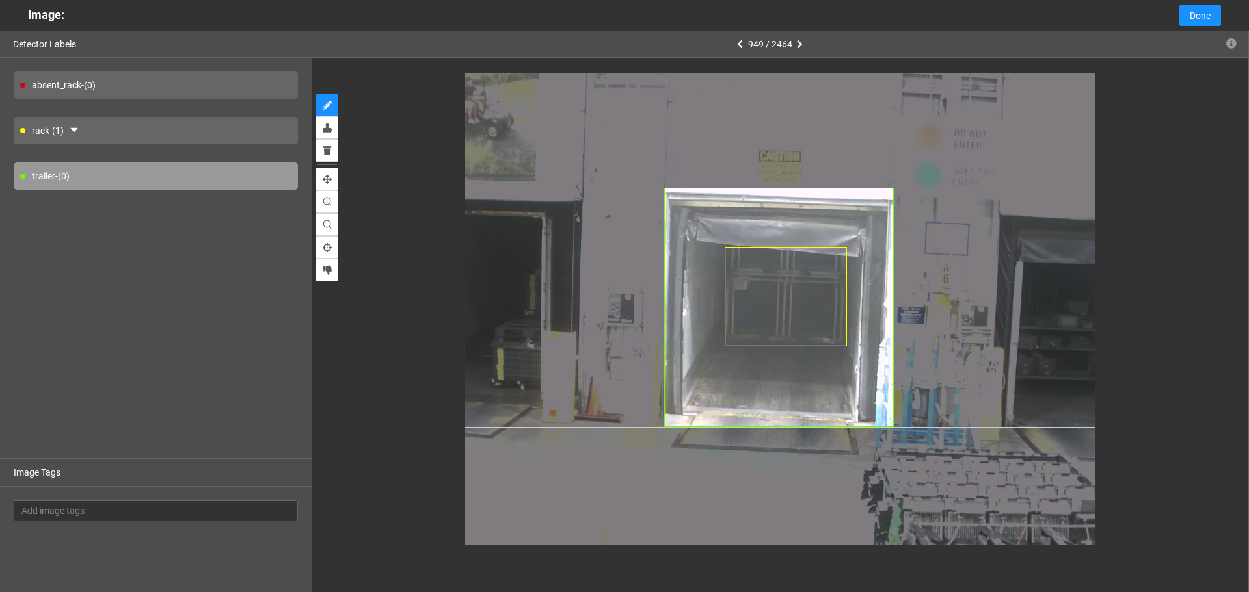
click at [894, 427] on div at bounding box center [780, 309] width 630 height 472
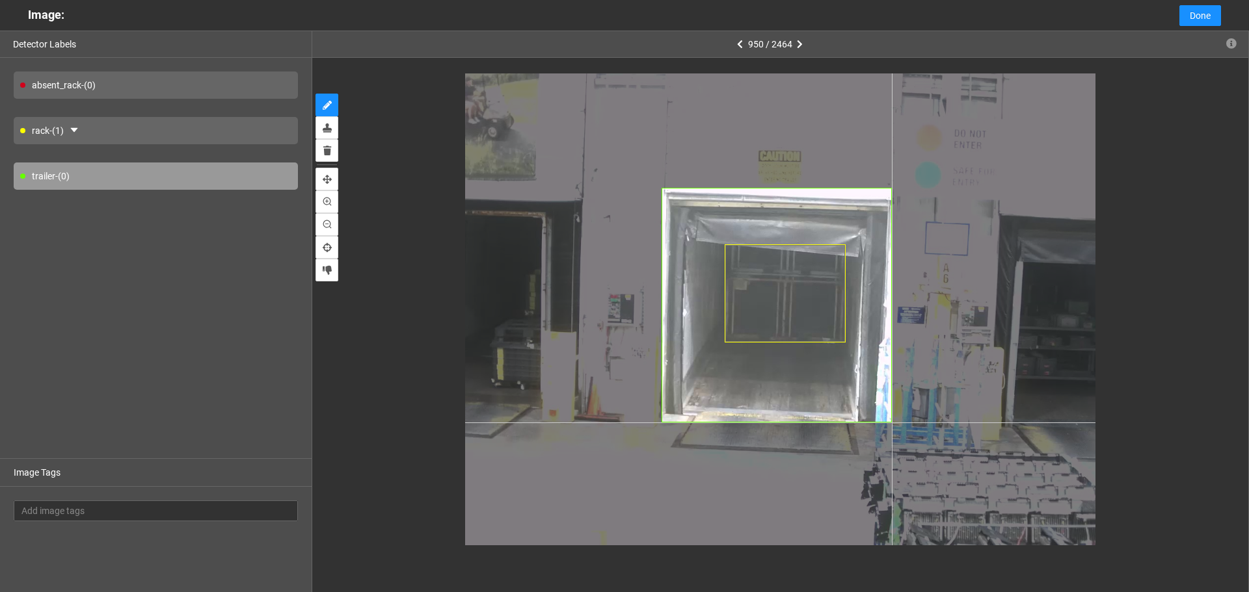
click at [892, 423] on div at bounding box center [780, 309] width 630 height 472
click at [893, 424] on div at bounding box center [780, 309] width 630 height 472
click at [894, 425] on div at bounding box center [780, 309] width 630 height 472
click at [892, 422] on div at bounding box center [780, 309] width 630 height 472
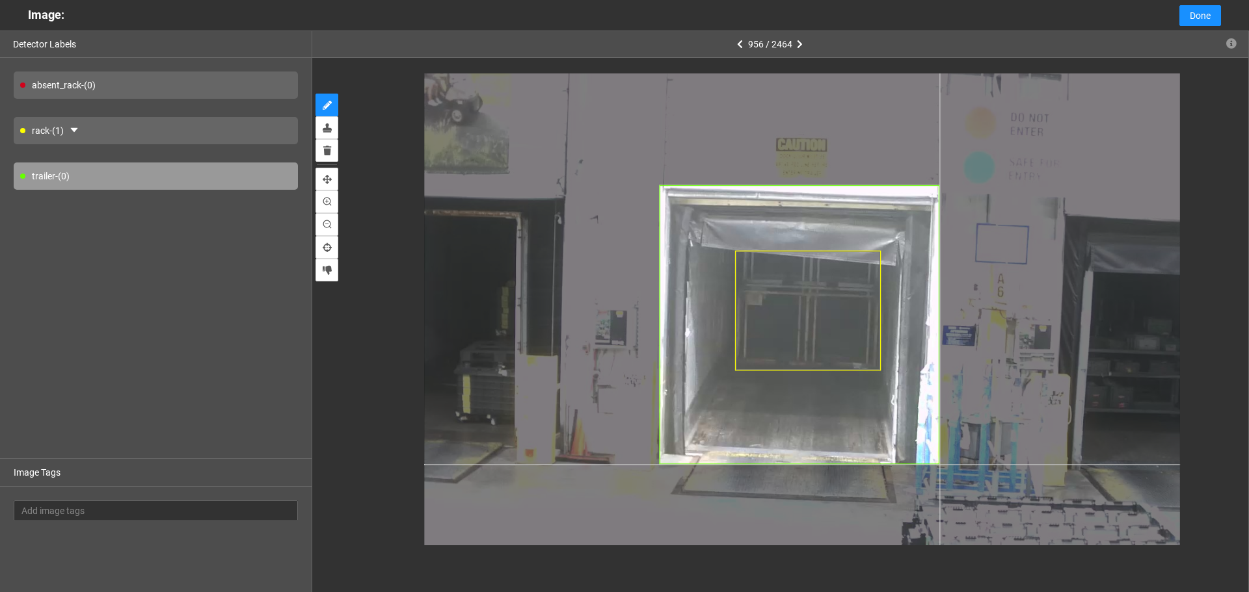
click at [939, 464] on div at bounding box center [803, 329] width 756 height 567
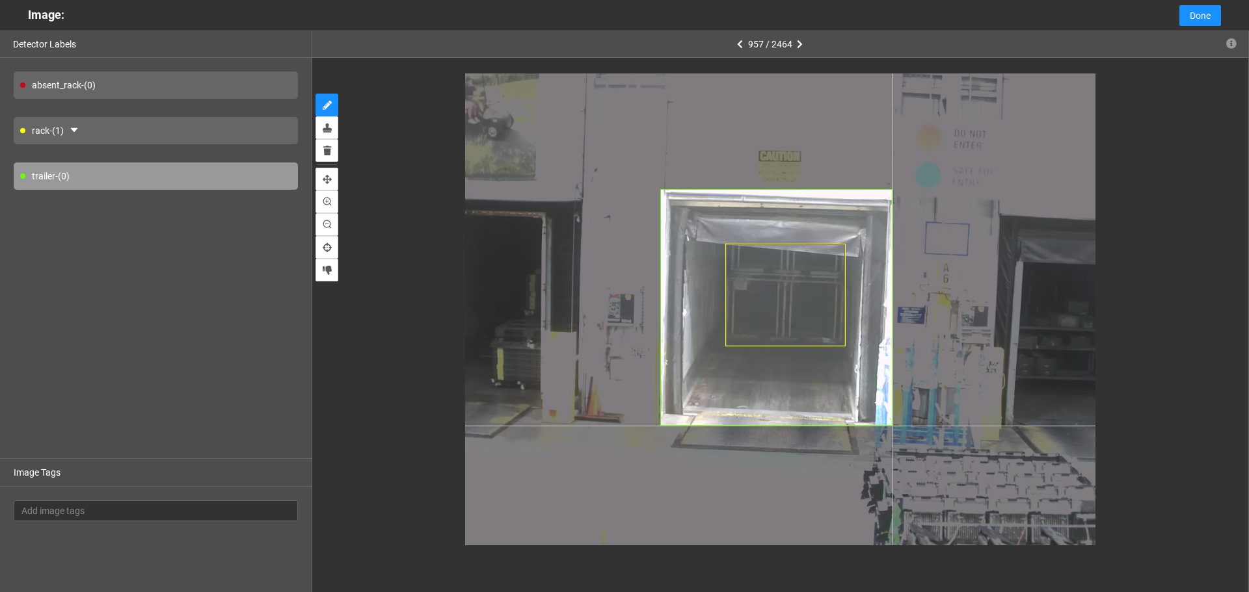
click at [892, 426] on div at bounding box center [780, 309] width 630 height 472
click at [894, 423] on div at bounding box center [780, 309] width 630 height 472
click at [893, 425] on div at bounding box center [780, 309] width 630 height 472
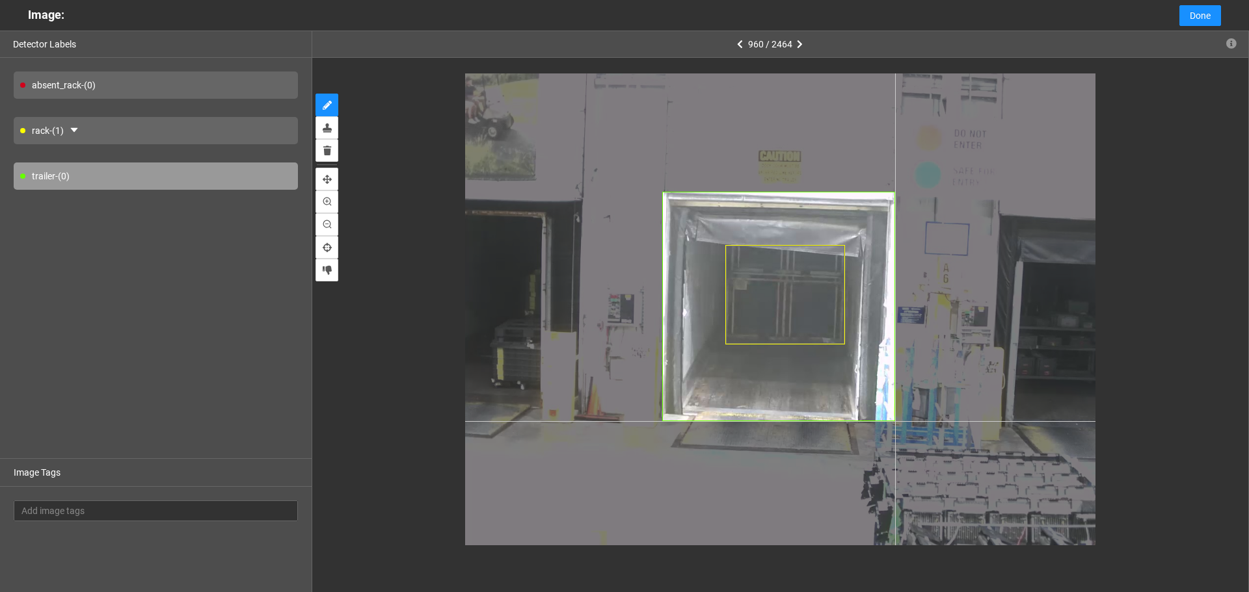
click at [894, 421] on div at bounding box center [780, 309] width 630 height 472
click at [892, 423] on div at bounding box center [780, 309] width 630 height 472
click at [893, 421] on div at bounding box center [780, 309] width 630 height 472
click at [894, 424] on div at bounding box center [780, 309] width 630 height 472
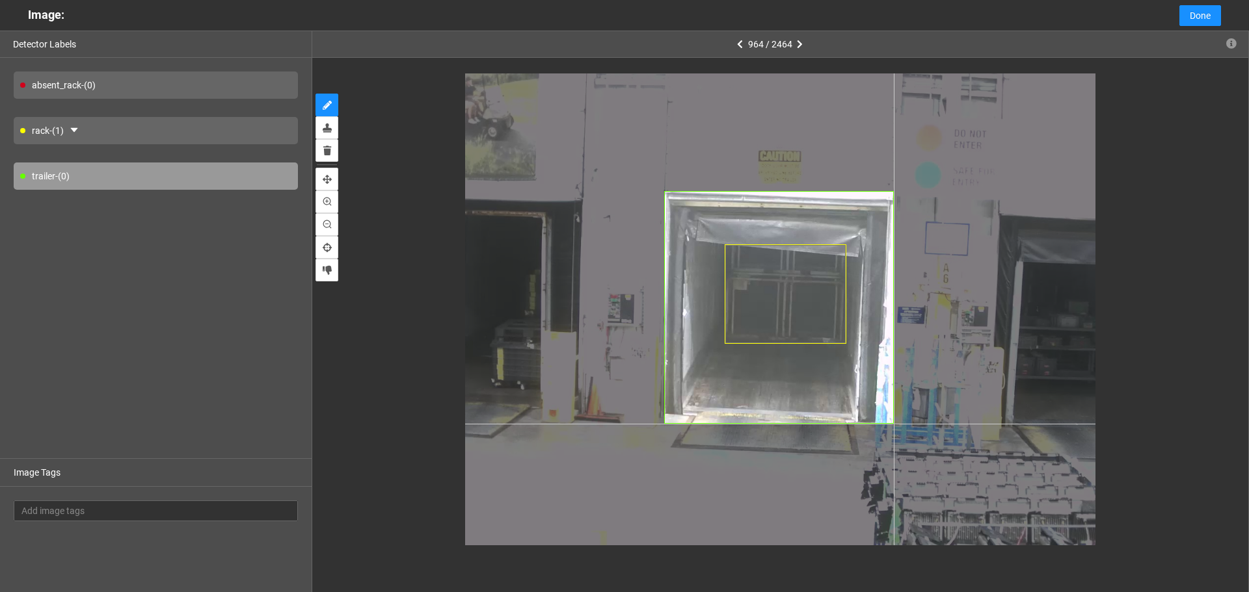
click at [894, 424] on div at bounding box center [780, 309] width 630 height 472
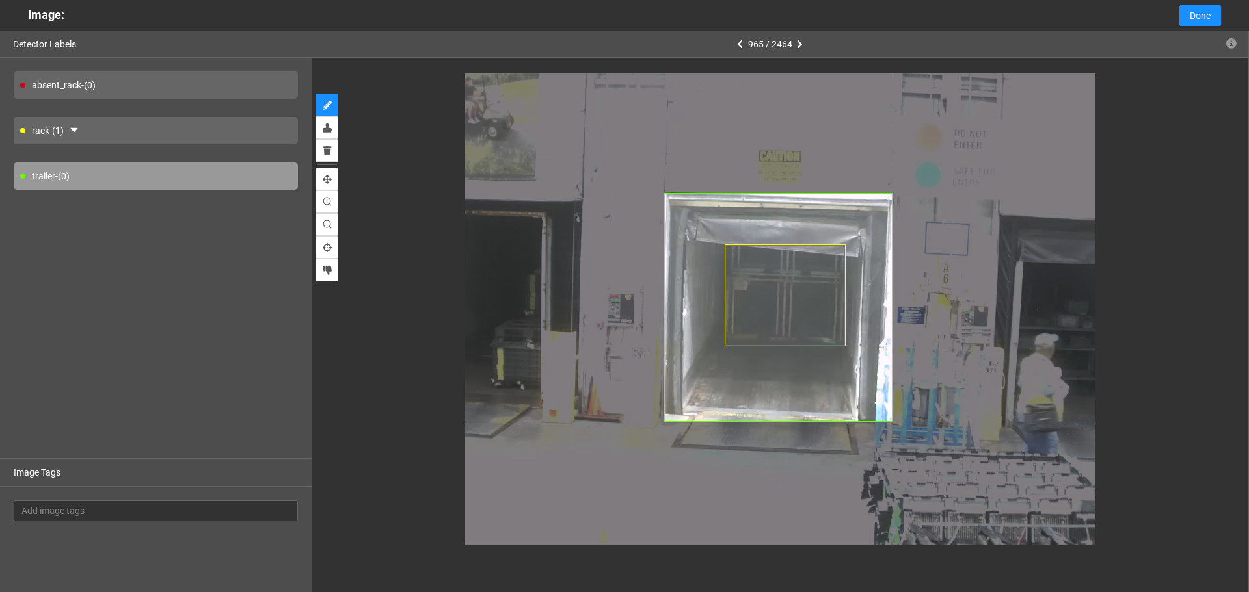
click at [893, 421] on div at bounding box center [780, 309] width 630 height 472
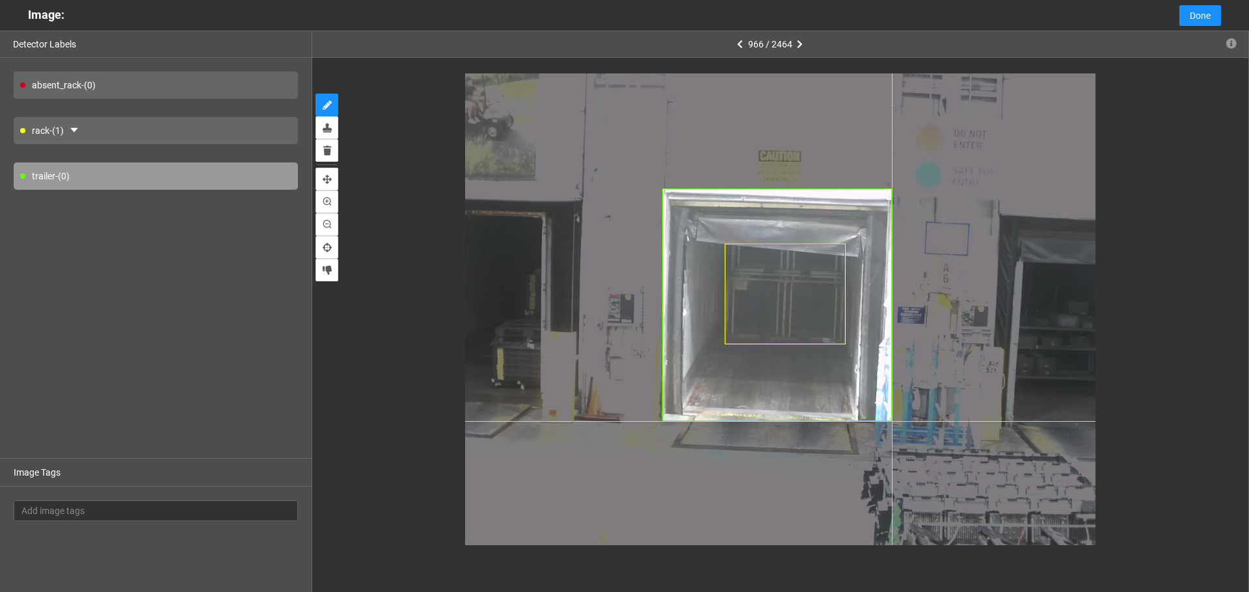
click at [892, 421] on div at bounding box center [780, 309] width 630 height 472
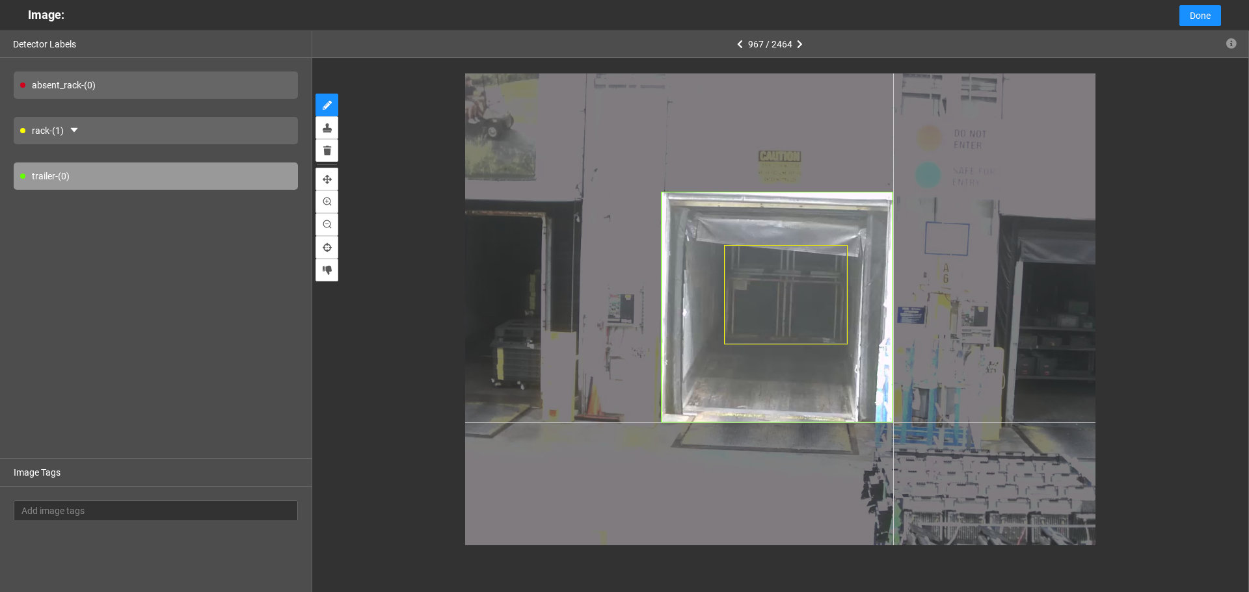
click at [893, 423] on div at bounding box center [780, 309] width 630 height 472
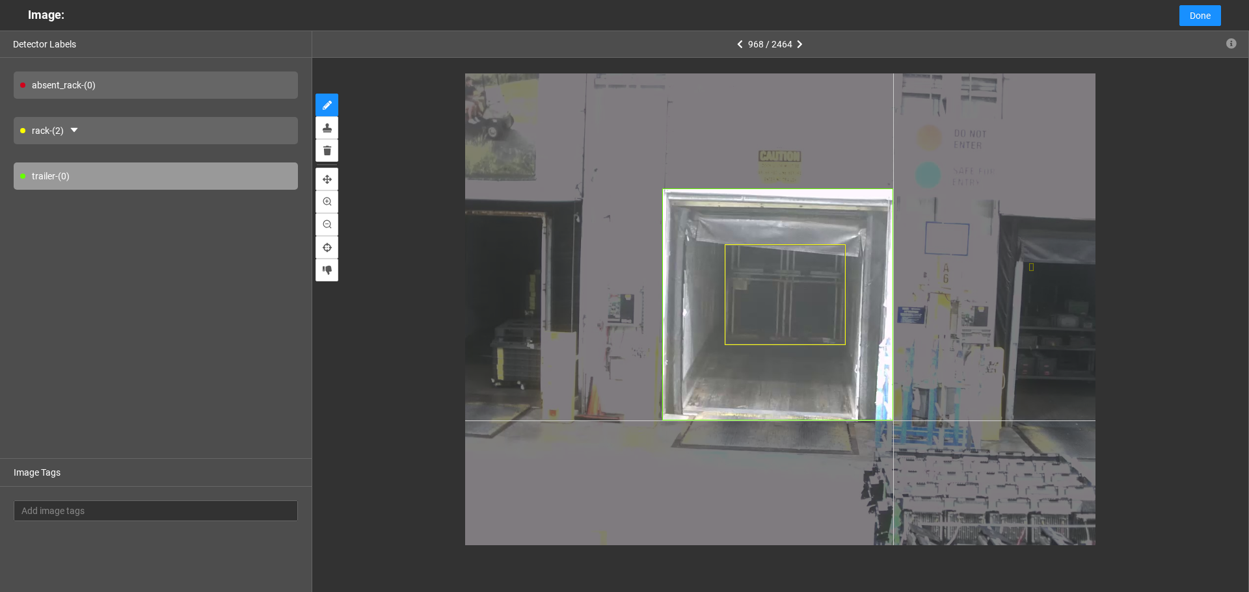
click at [893, 421] on div at bounding box center [780, 309] width 630 height 472
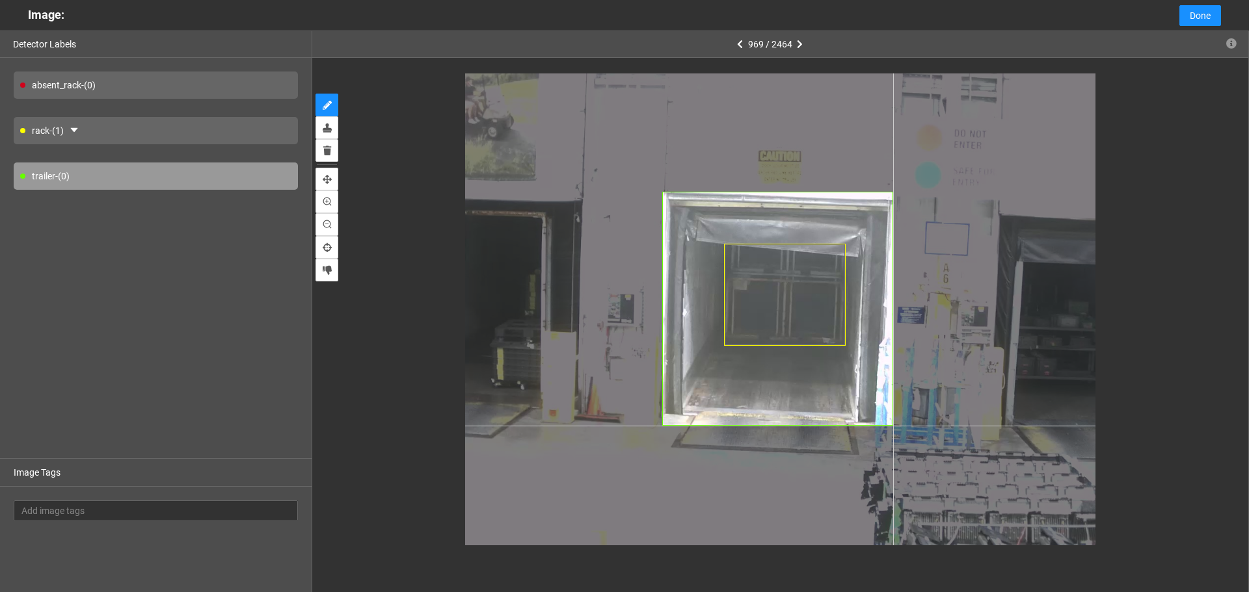
click at [893, 426] on div at bounding box center [780, 309] width 630 height 472
click at [895, 425] on div at bounding box center [780, 309] width 630 height 472
click at [893, 427] on div at bounding box center [780, 309] width 630 height 472
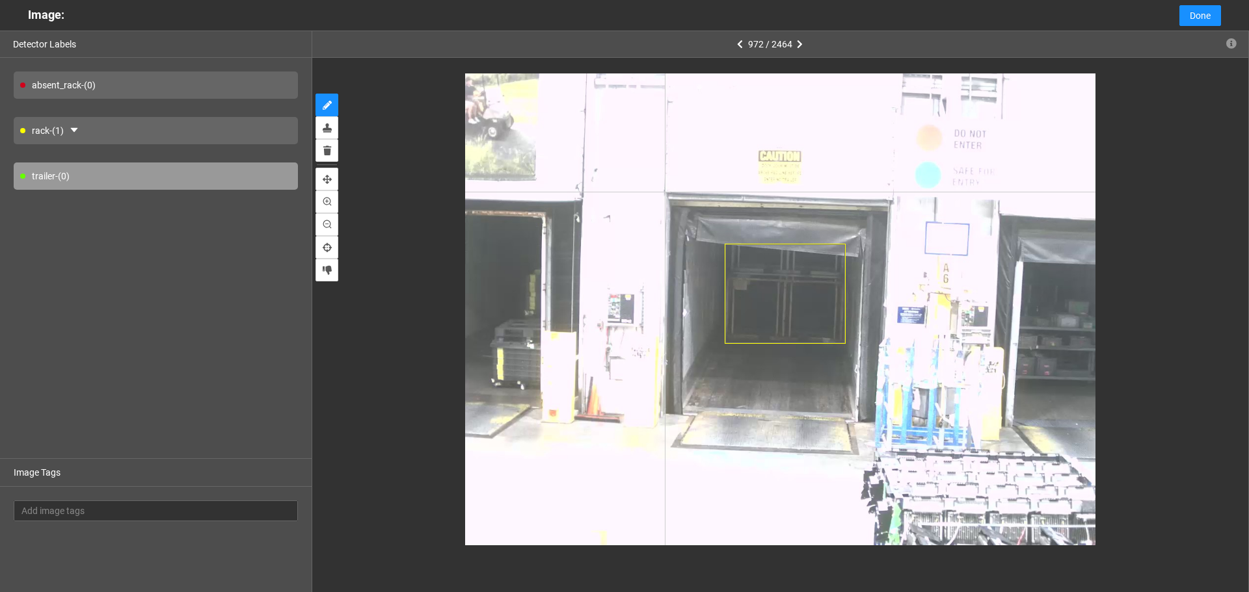
click at [665, 192] on div at bounding box center [780, 309] width 630 height 472
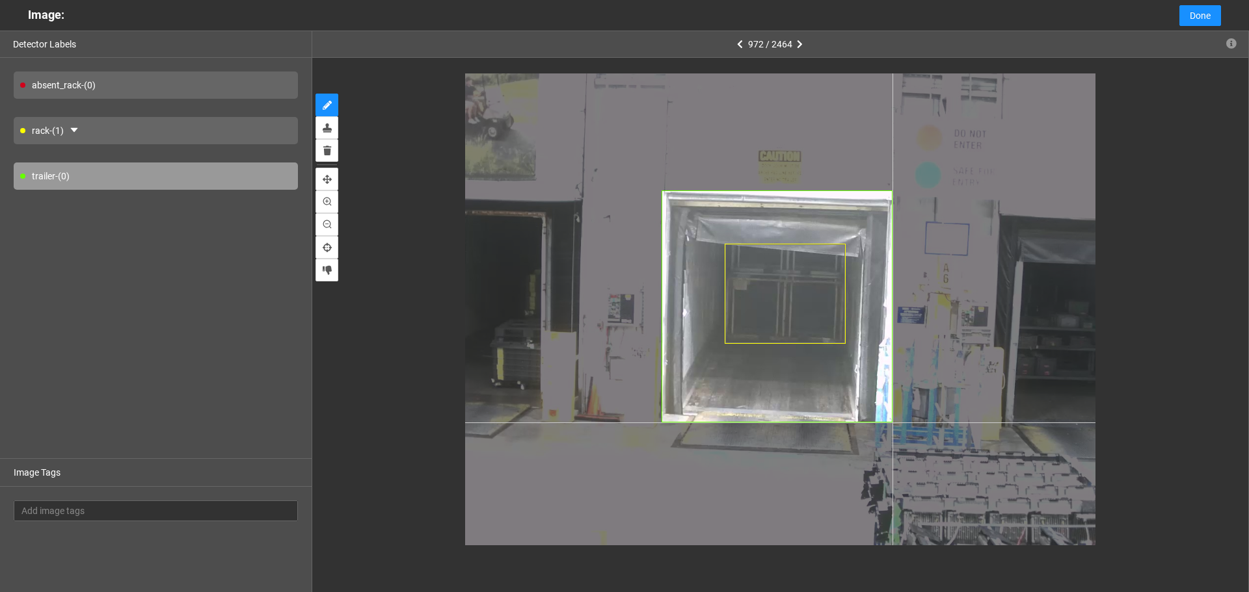
click at [892, 422] on div at bounding box center [780, 309] width 630 height 472
click at [892, 423] on div at bounding box center [780, 309] width 630 height 472
click at [894, 424] on div at bounding box center [780, 309] width 630 height 472
click at [893, 423] on div at bounding box center [780, 309] width 630 height 472
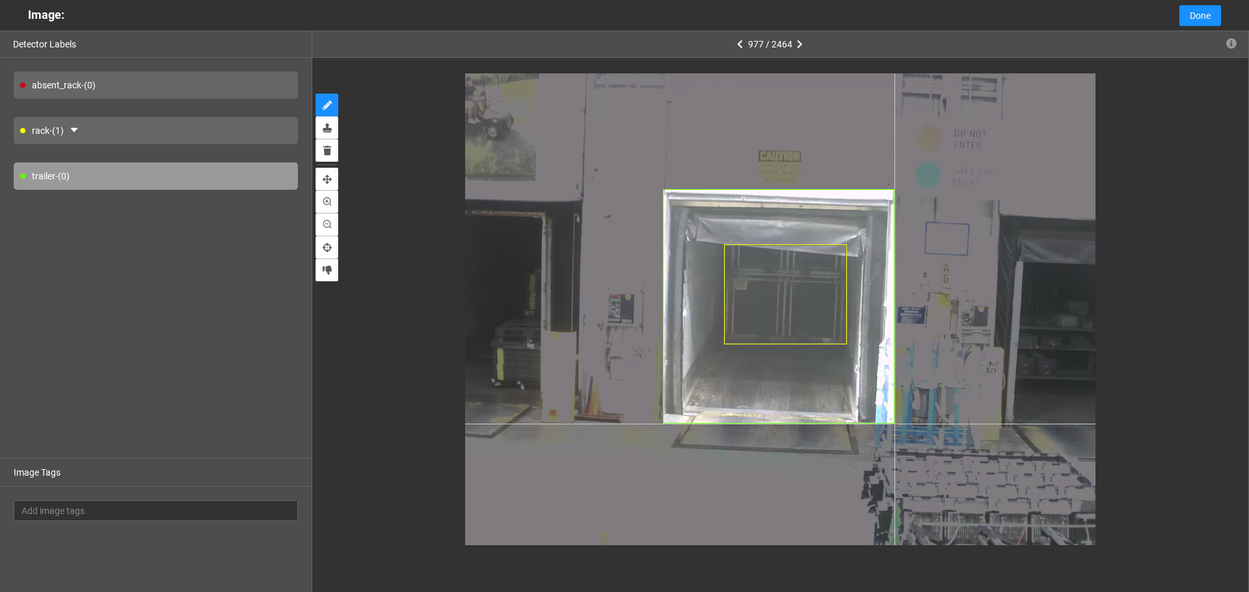
click at [894, 424] on div at bounding box center [780, 309] width 630 height 472
click at [894, 425] on div at bounding box center [780, 309] width 630 height 472
click at [894, 424] on div at bounding box center [780, 309] width 630 height 472
click at [891, 425] on div at bounding box center [780, 309] width 630 height 472
click at [894, 425] on div at bounding box center [780, 309] width 630 height 472
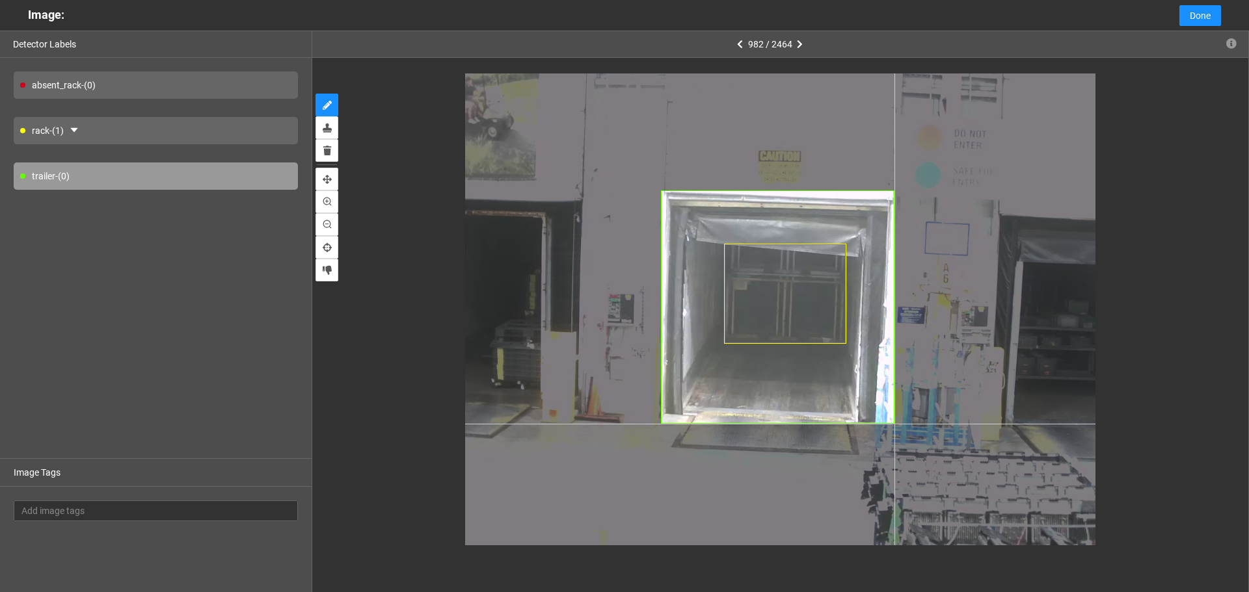
click at [894, 424] on div at bounding box center [780, 309] width 630 height 472
click at [892, 421] on div at bounding box center [780, 309] width 630 height 472
click at [893, 424] on div at bounding box center [780, 309] width 630 height 472
click at [891, 421] on div at bounding box center [780, 309] width 630 height 472
click at [892, 424] on div at bounding box center [780, 309] width 630 height 472
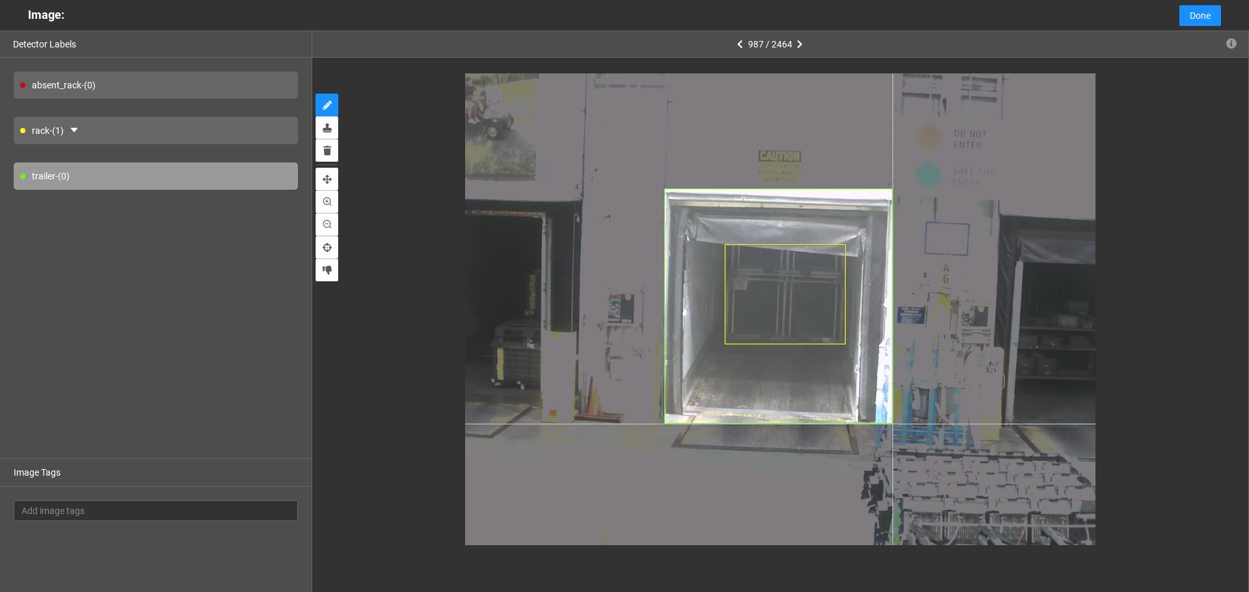
click at [892, 424] on div at bounding box center [780, 309] width 630 height 472
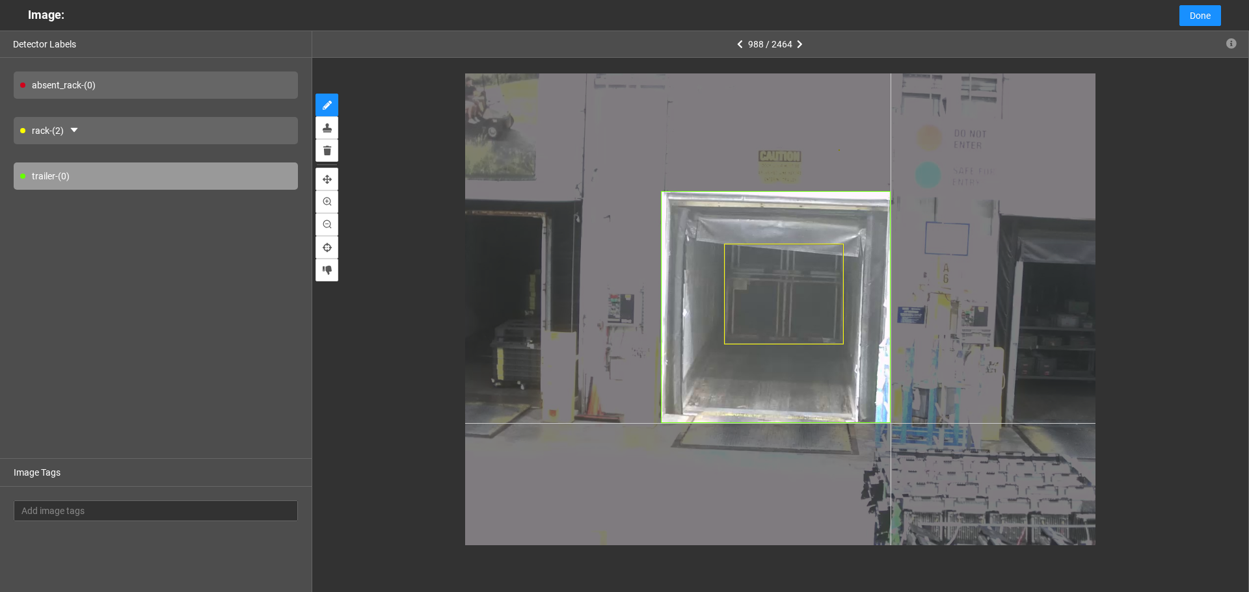
click at [890, 423] on div at bounding box center [780, 309] width 630 height 472
click at [893, 424] on div at bounding box center [780, 309] width 630 height 472
click at [891, 423] on div at bounding box center [780, 309] width 630 height 472
click at [892, 423] on div at bounding box center [780, 309] width 630 height 472
click at [894, 423] on div at bounding box center [780, 309] width 630 height 472
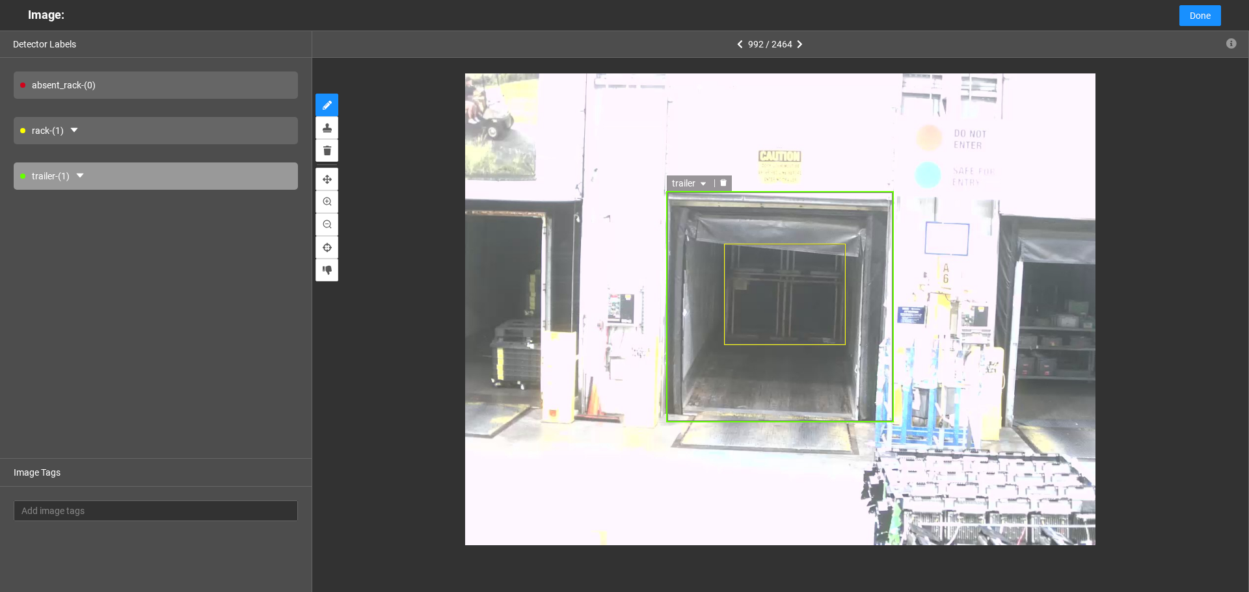
click at [736, 380] on div "trailer" at bounding box center [780, 307] width 228 height 232
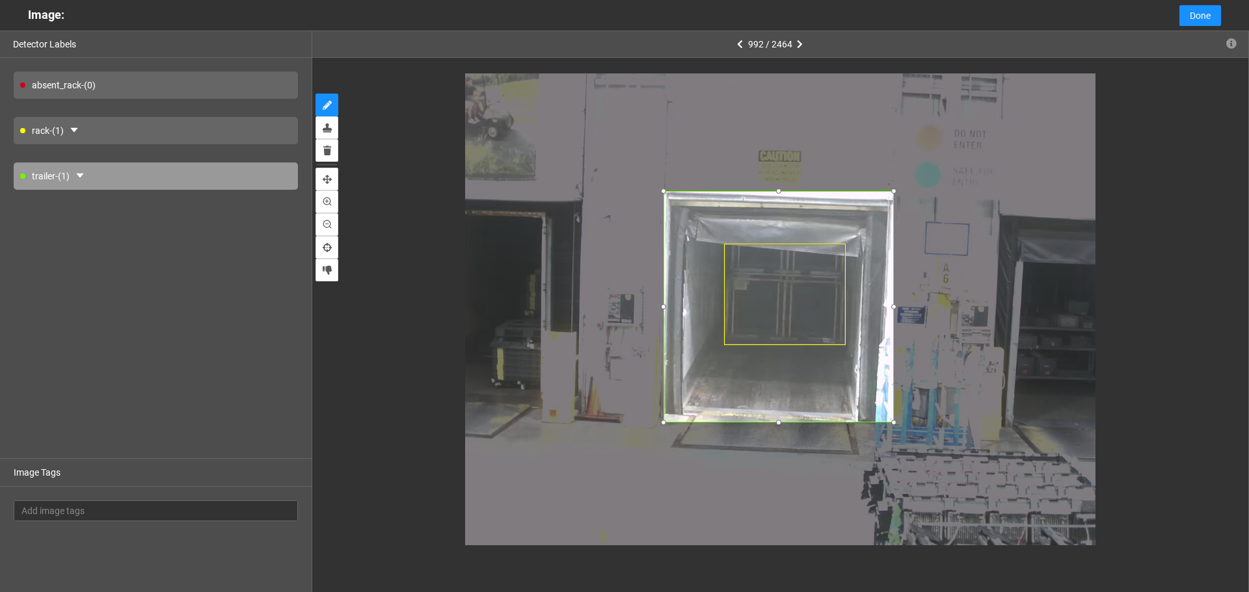
click at [663, 309] on div at bounding box center [663, 306] width 13 height 13
click at [892, 422] on div at bounding box center [780, 309] width 630 height 472
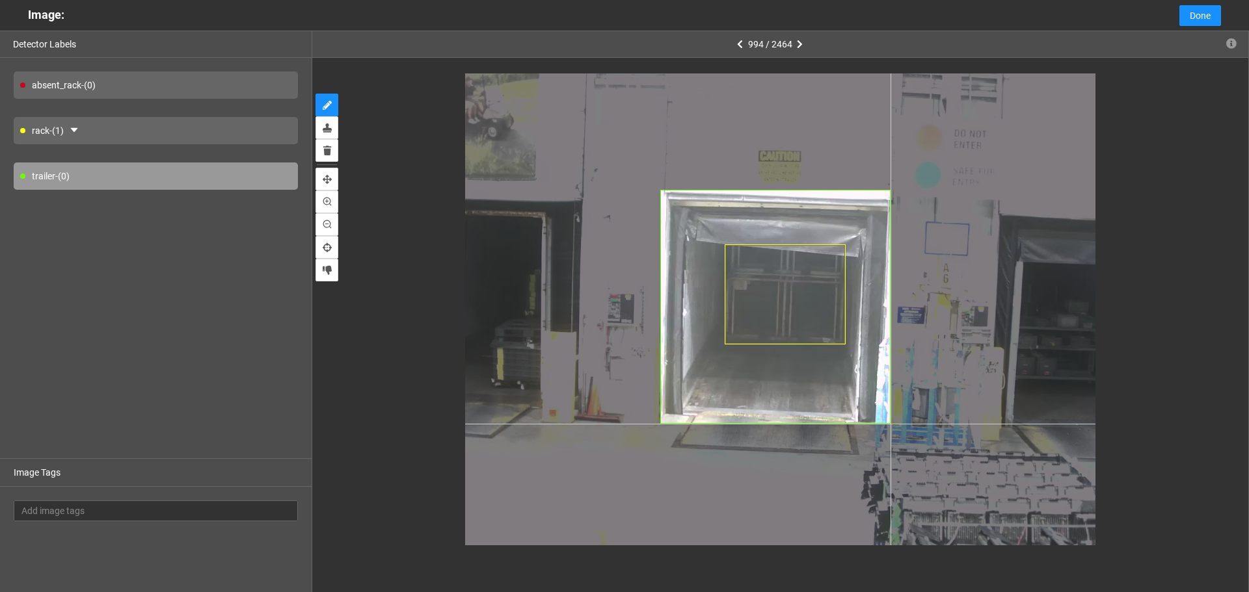
click at [892, 424] on div at bounding box center [780, 309] width 630 height 472
click at [894, 423] on div at bounding box center [780, 309] width 630 height 472
click at [892, 423] on div at bounding box center [780, 309] width 630 height 472
click at [892, 422] on div at bounding box center [780, 309] width 630 height 472
click at [891, 423] on div at bounding box center [780, 309] width 630 height 472
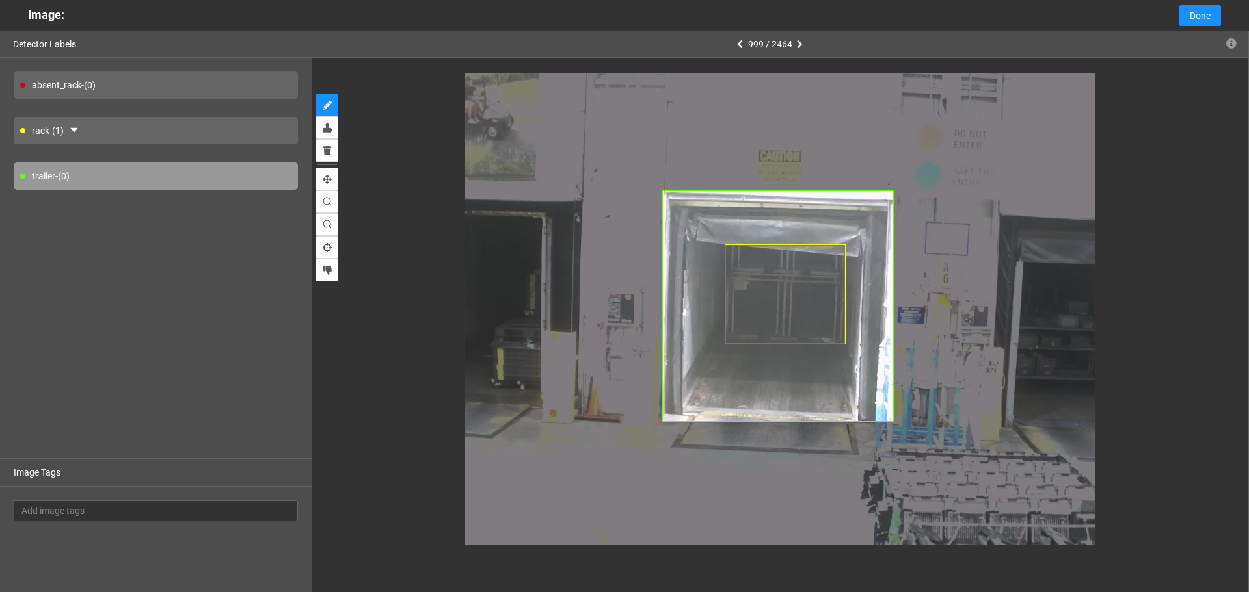
click at [894, 422] on div at bounding box center [780, 309] width 630 height 472
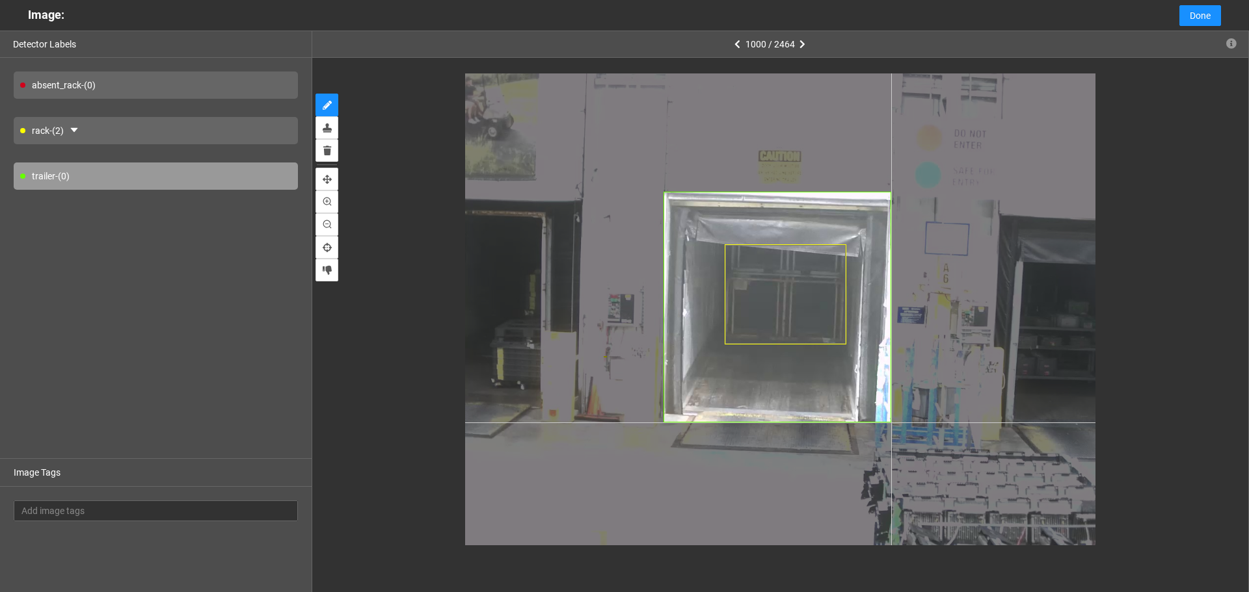
click at [891, 423] on div at bounding box center [780, 309] width 630 height 472
click at [892, 425] on div at bounding box center [780, 309] width 630 height 472
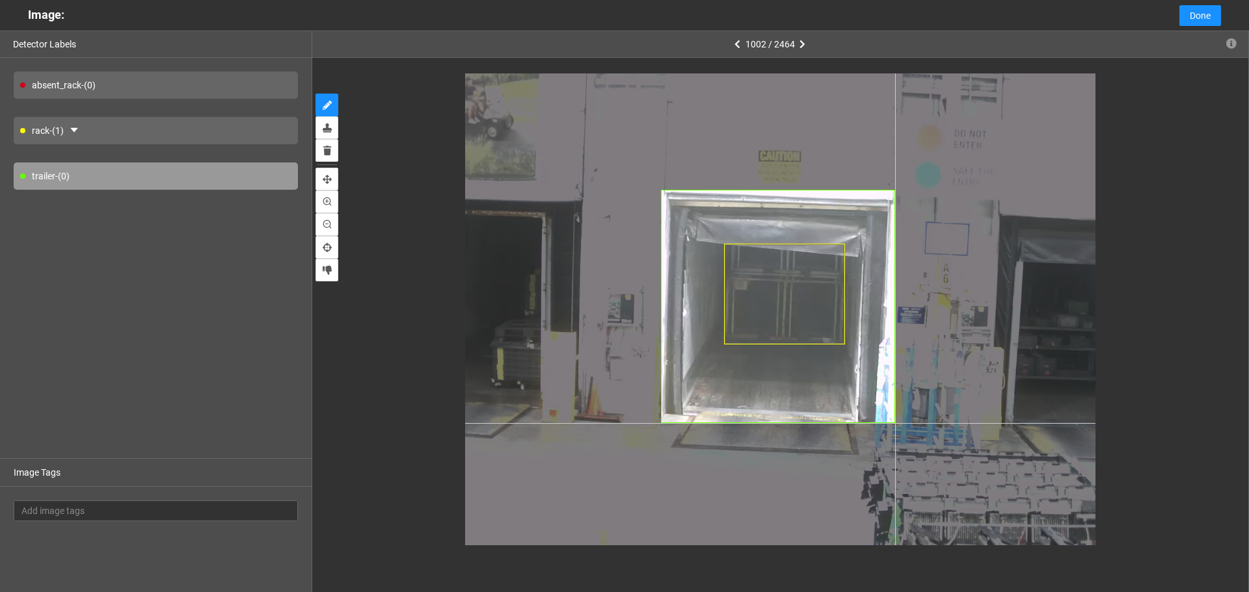
click at [895, 423] on div at bounding box center [780, 309] width 630 height 472
click at [892, 423] on div at bounding box center [780, 309] width 630 height 472
click at [892, 422] on div at bounding box center [780, 309] width 630 height 472
click at [893, 423] on div at bounding box center [780, 309] width 630 height 472
click at [892, 425] on div at bounding box center [780, 309] width 630 height 472
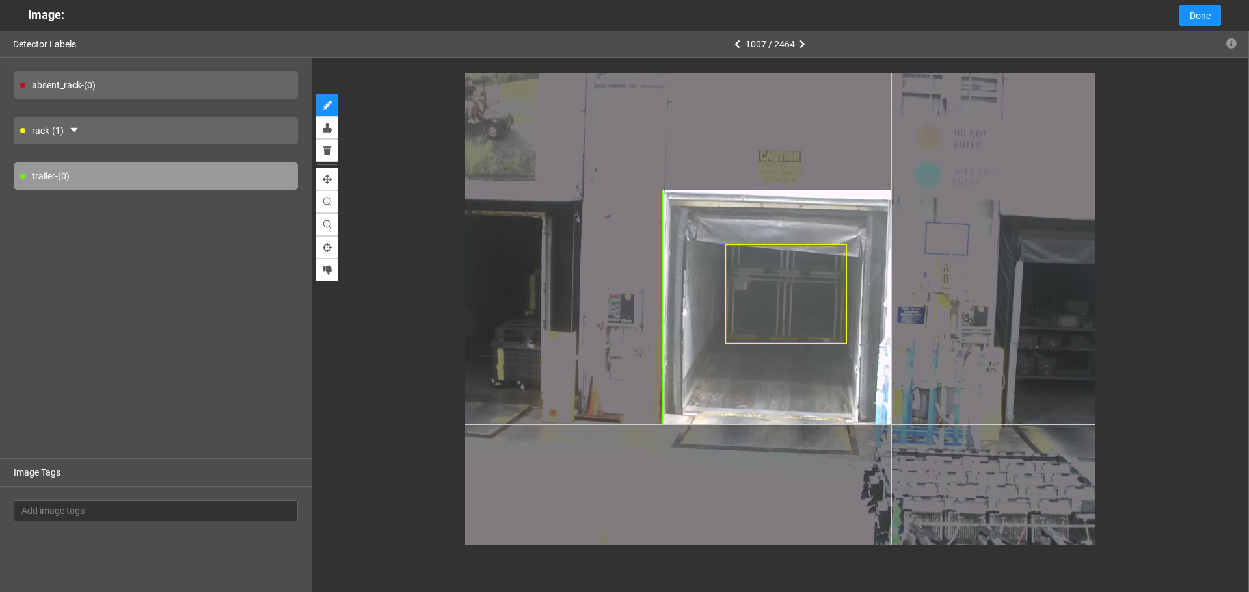
click at [891, 425] on div at bounding box center [780, 309] width 630 height 472
click at [892, 424] on div at bounding box center [780, 309] width 630 height 472
click at [891, 423] on div at bounding box center [780, 309] width 630 height 472
click at [892, 425] on div at bounding box center [780, 309] width 630 height 472
click at [892, 424] on div at bounding box center [780, 309] width 630 height 472
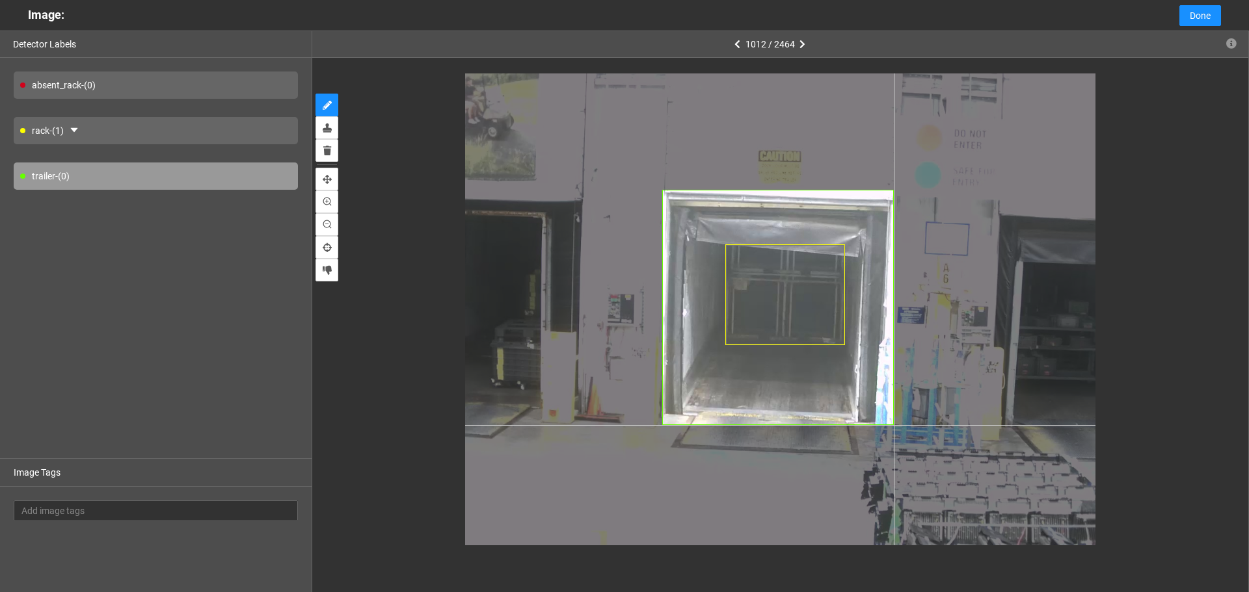
click at [894, 425] on div at bounding box center [780, 309] width 630 height 472
click at [892, 424] on div at bounding box center [780, 309] width 630 height 472
click at [894, 423] on div at bounding box center [780, 309] width 630 height 472
click at [894, 425] on div at bounding box center [780, 309] width 630 height 472
click at [894, 423] on div at bounding box center [780, 309] width 630 height 472
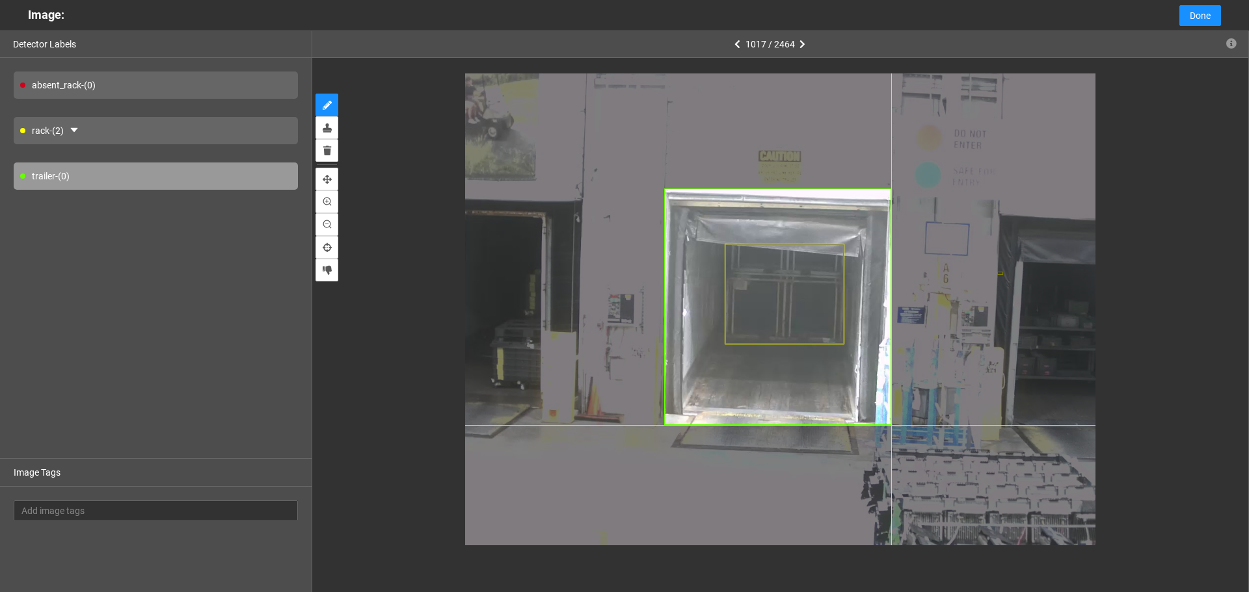
click at [891, 425] on div at bounding box center [780, 309] width 630 height 472
click at [892, 424] on div at bounding box center [780, 309] width 630 height 472
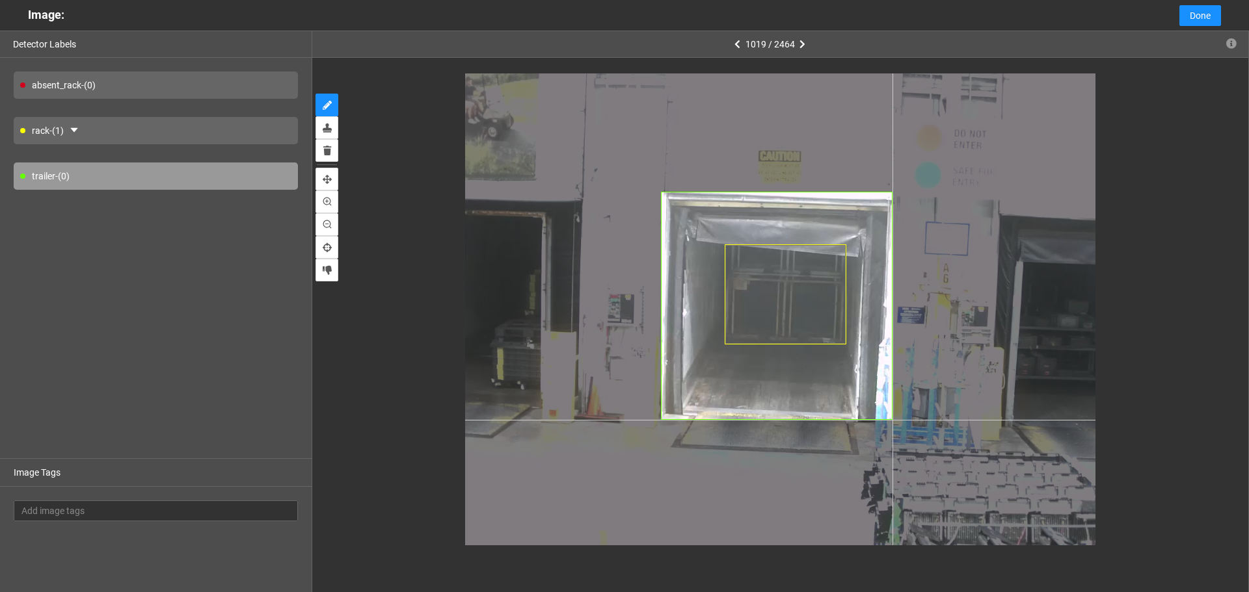
click at [892, 420] on div at bounding box center [780, 309] width 630 height 472
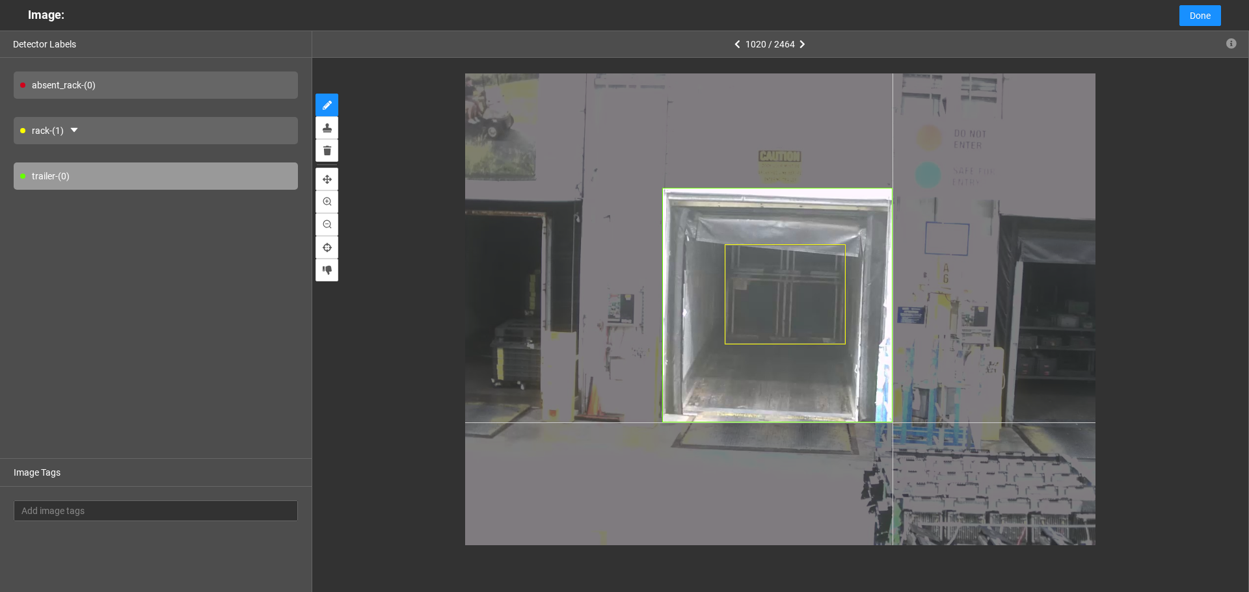
click at [892, 423] on div at bounding box center [780, 309] width 630 height 472
click at [891, 423] on div at bounding box center [780, 309] width 630 height 472
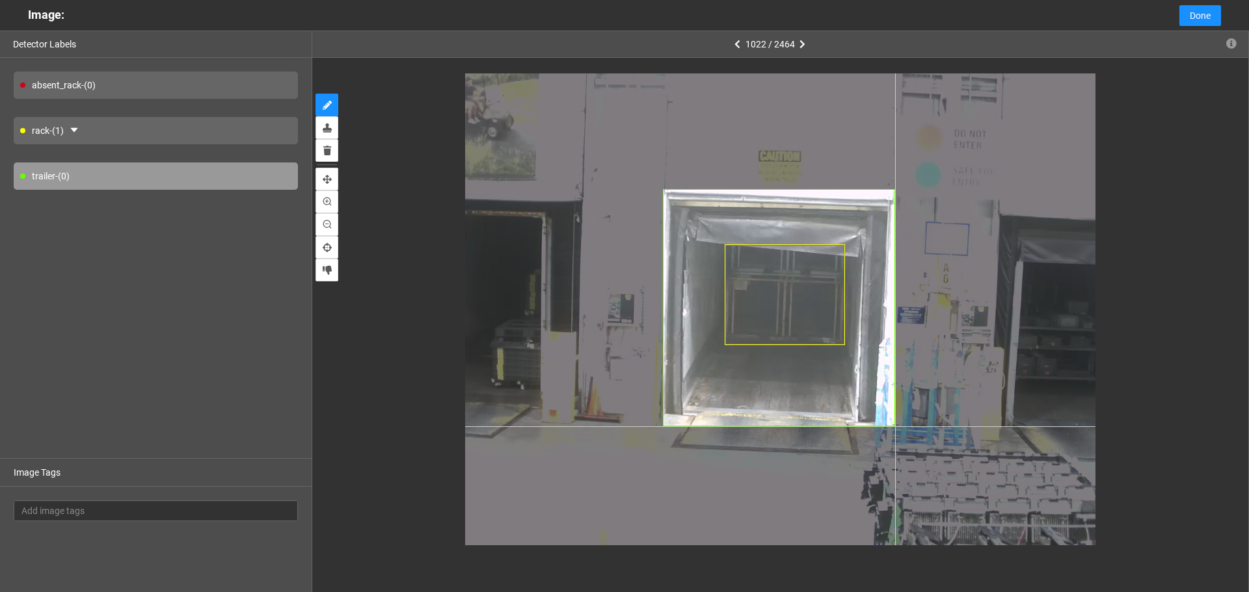
click at [895, 427] on div at bounding box center [780, 309] width 630 height 472
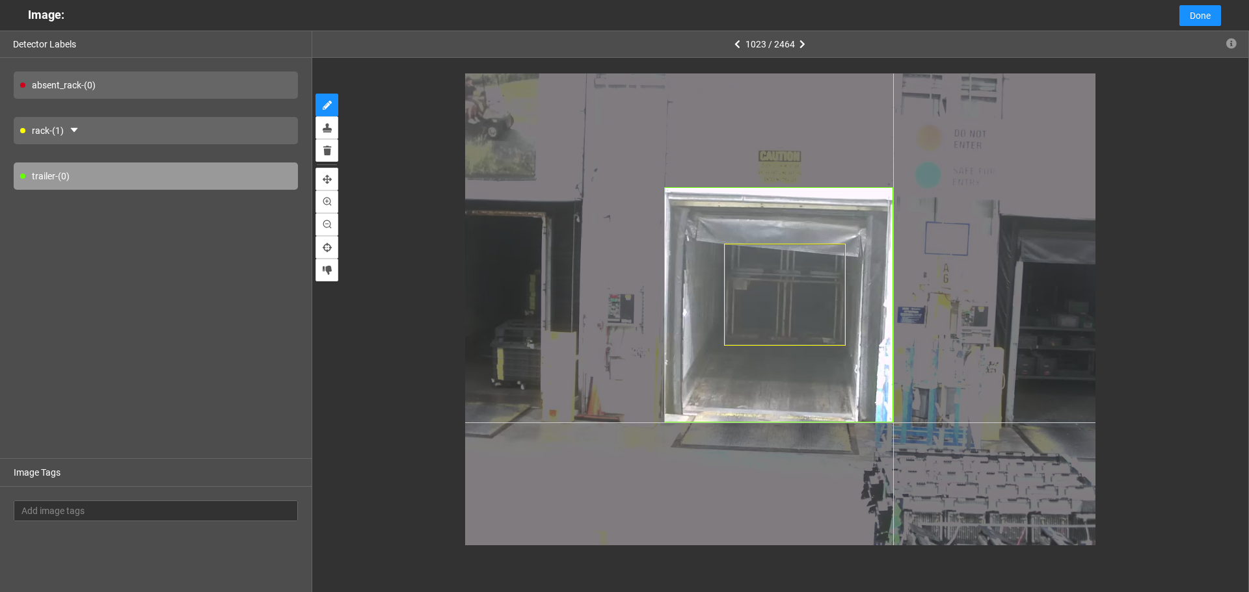
click at [893, 423] on div at bounding box center [780, 309] width 630 height 472
click at [893, 425] on div at bounding box center [780, 309] width 630 height 472
click at [894, 423] on div at bounding box center [780, 309] width 630 height 472
click at [892, 424] on div at bounding box center [780, 309] width 630 height 472
click at [893, 421] on div at bounding box center [780, 309] width 630 height 472
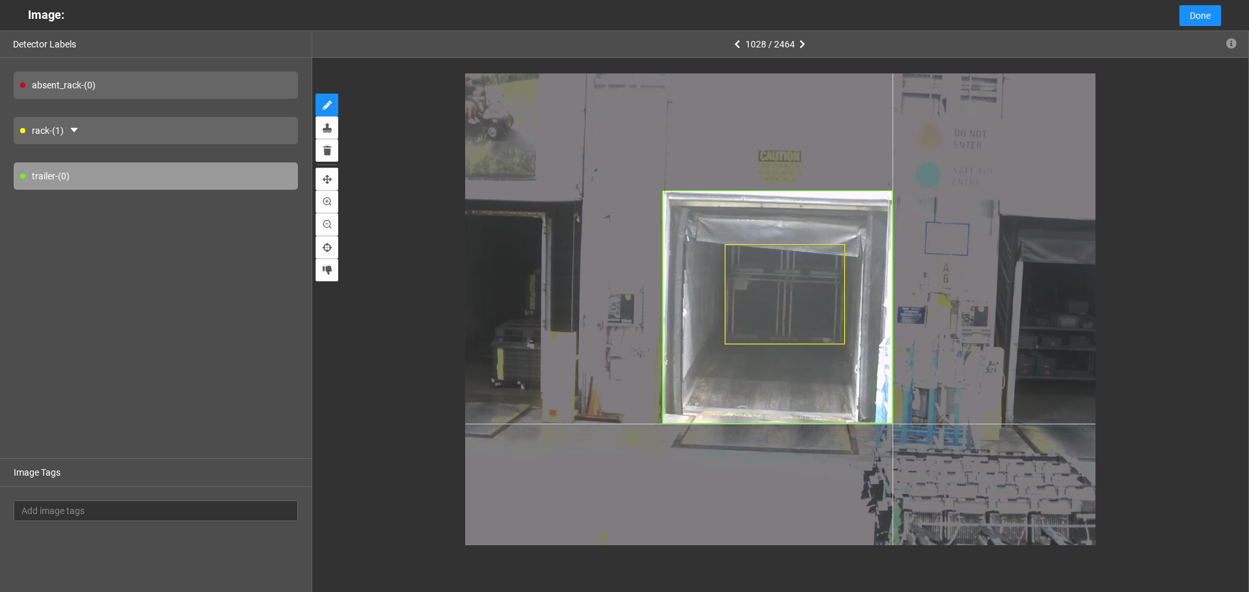
click at [892, 424] on div at bounding box center [780, 309] width 630 height 472
click at [893, 424] on div at bounding box center [780, 309] width 630 height 472
click at [893, 425] on div at bounding box center [780, 309] width 630 height 472
click at [892, 425] on div at bounding box center [780, 309] width 630 height 472
click at [892, 423] on div at bounding box center [780, 309] width 630 height 472
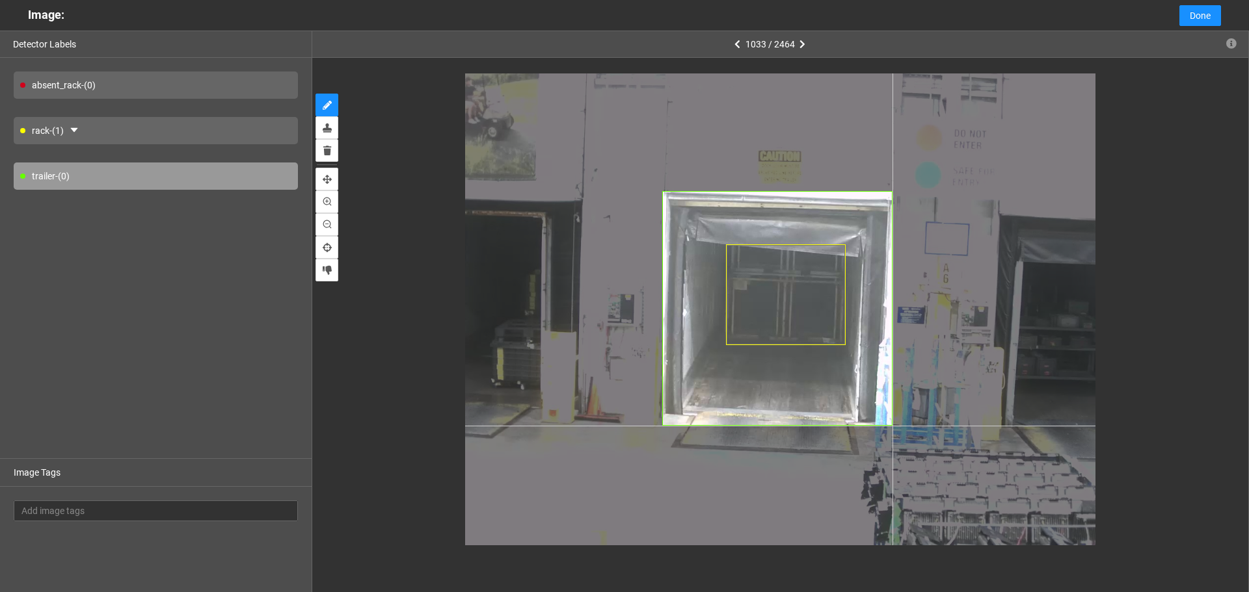
click at [892, 426] on div at bounding box center [780, 309] width 630 height 472
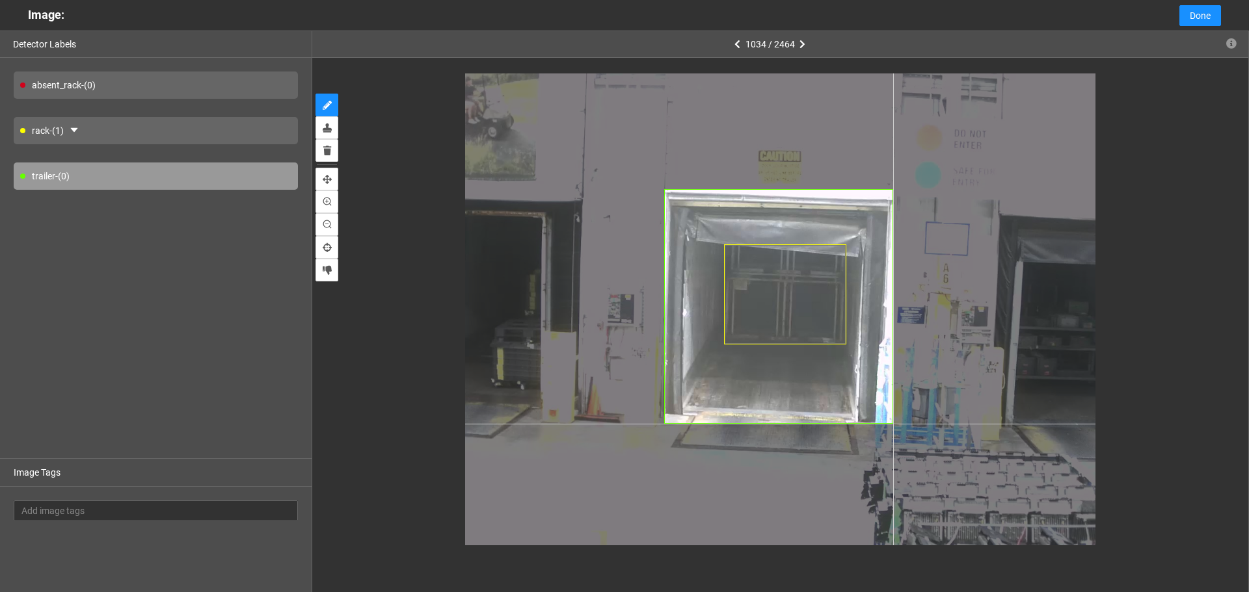
click at [893, 424] on div at bounding box center [780, 309] width 630 height 472
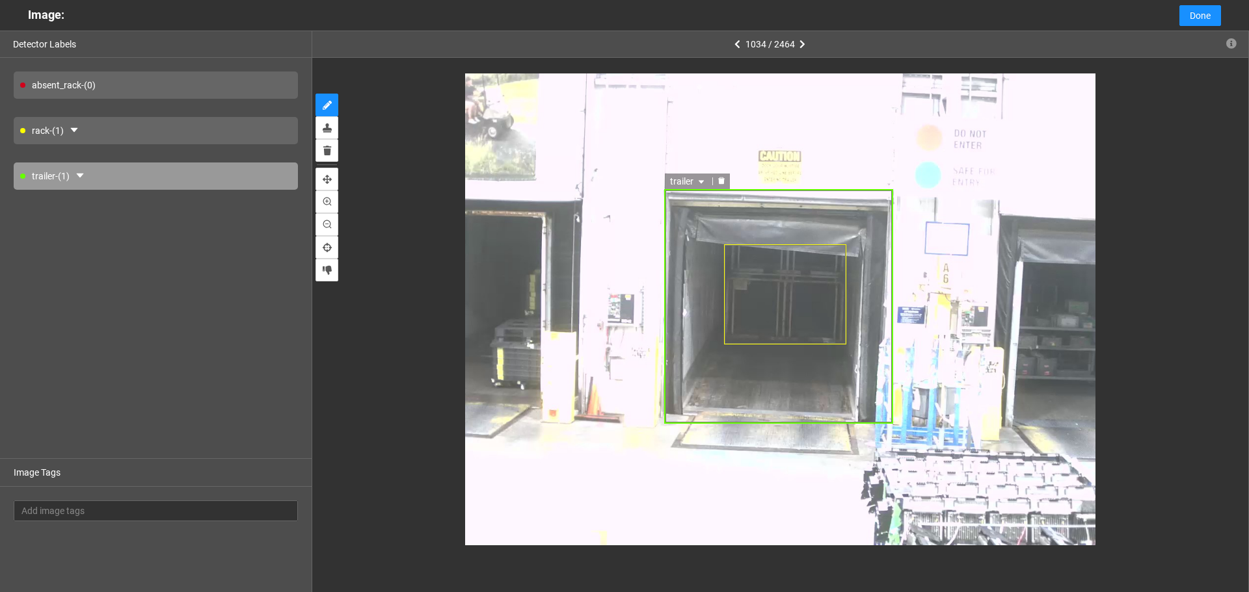
click at [675, 343] on div "trailer" at bounding box center [778, 306] width 229 height 235
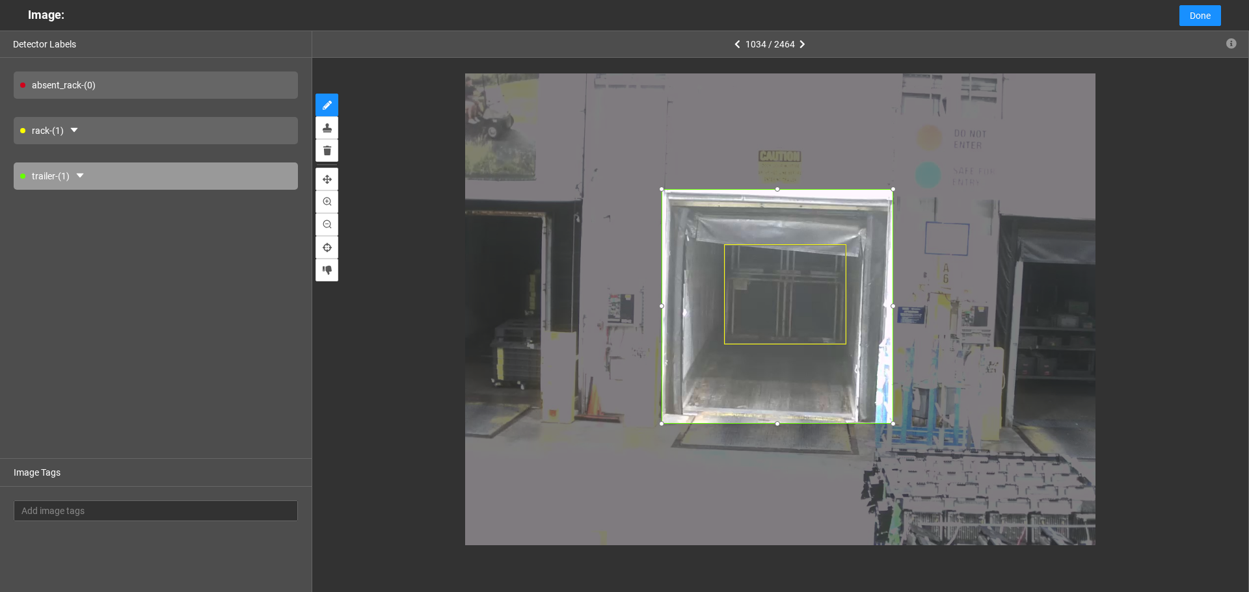
click at [661, 306] on div at bounding box center [661, 306] width 13 height 13
click at [893, 423] on div at bounding box center [780, 309] width 630 height 472
click at [894, 423] on div at bounding box center [780, 309] width 630 height 472
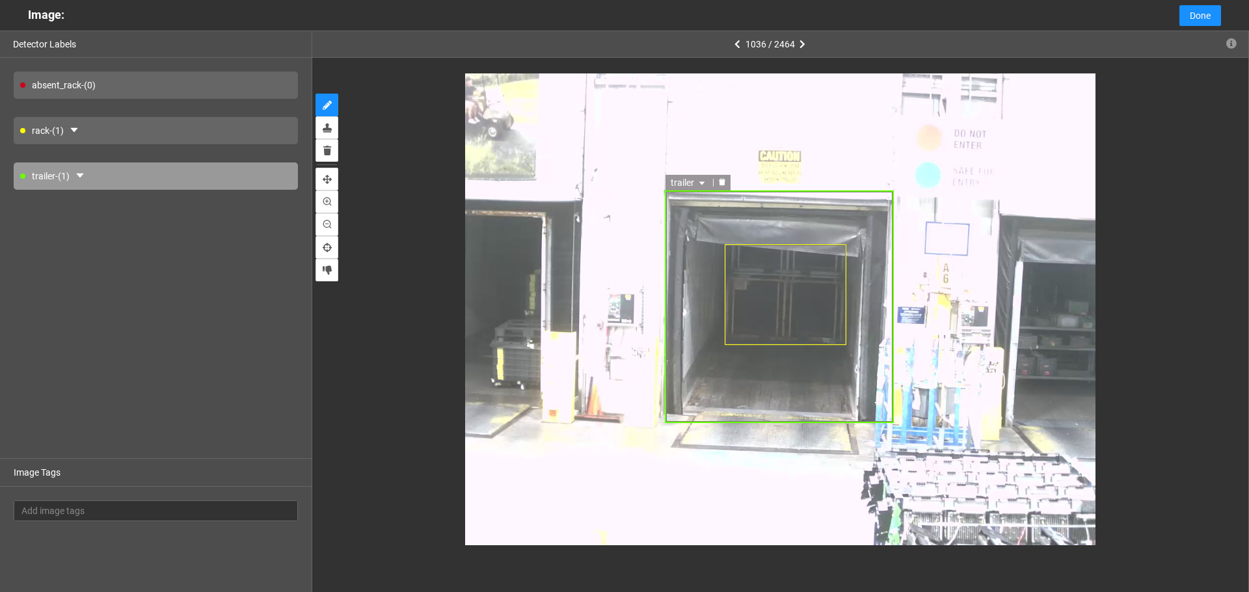
click at [714, 354] on div "trailer" at bounding box center [779, 307] width 229 height 233
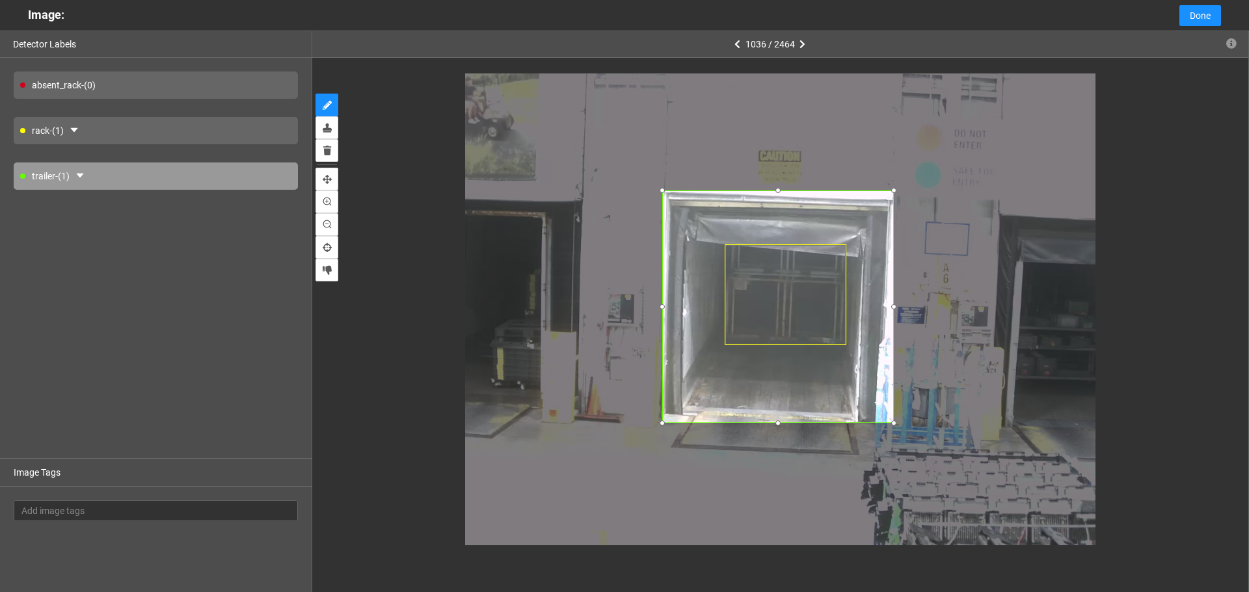
click at [661, 305] on div at bounding box center [662, 306] width 13 height 13
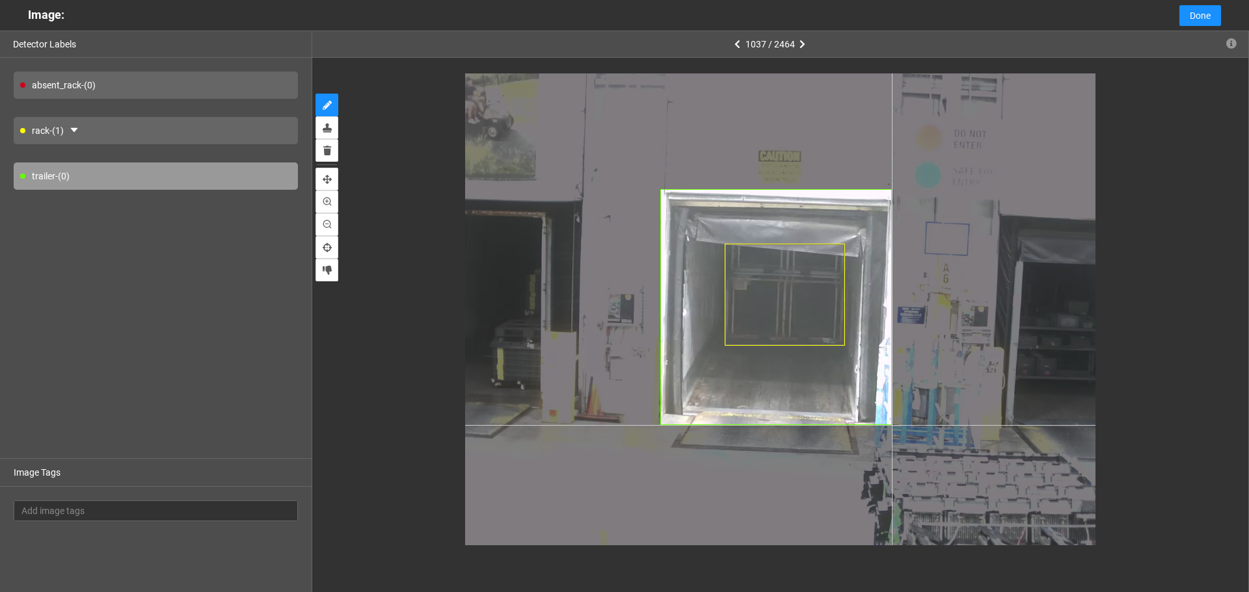
click at [892, 425] on div at bounding box center [780, 309] width 630 height 472
click at [891, 425] on div at bounding box center [780, 309] width 630 height 472
click at [892, 424] on div at bounding box center [780, 309] width 630 height 472
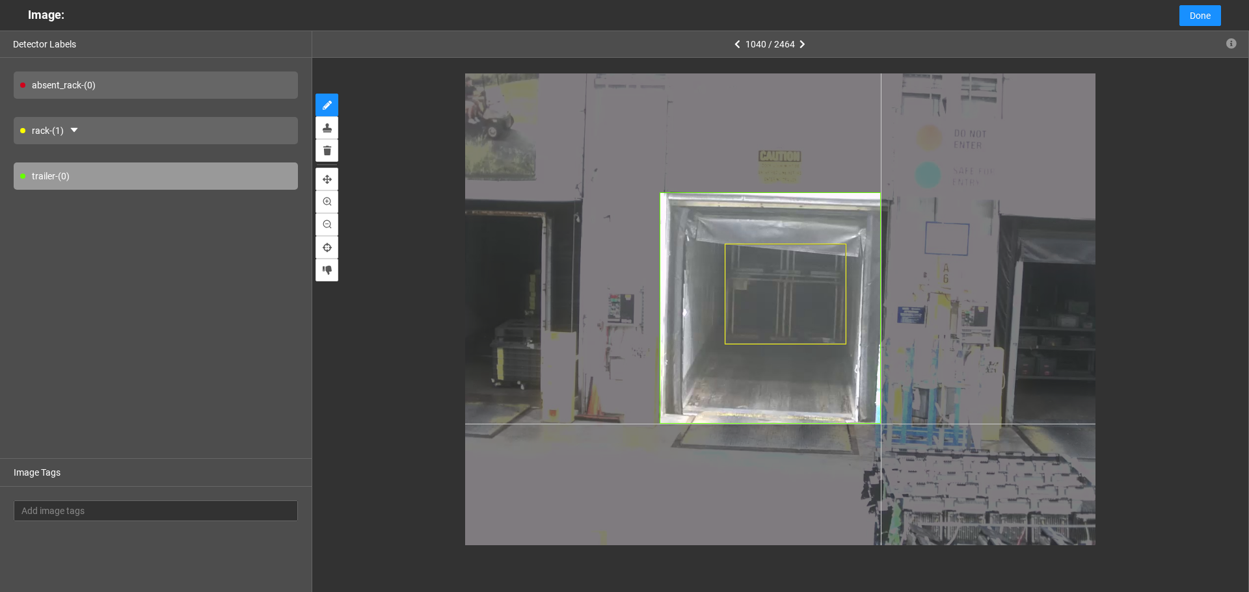
click at [891, 423] on div at bounding box center [780, 309] width 630 height 472
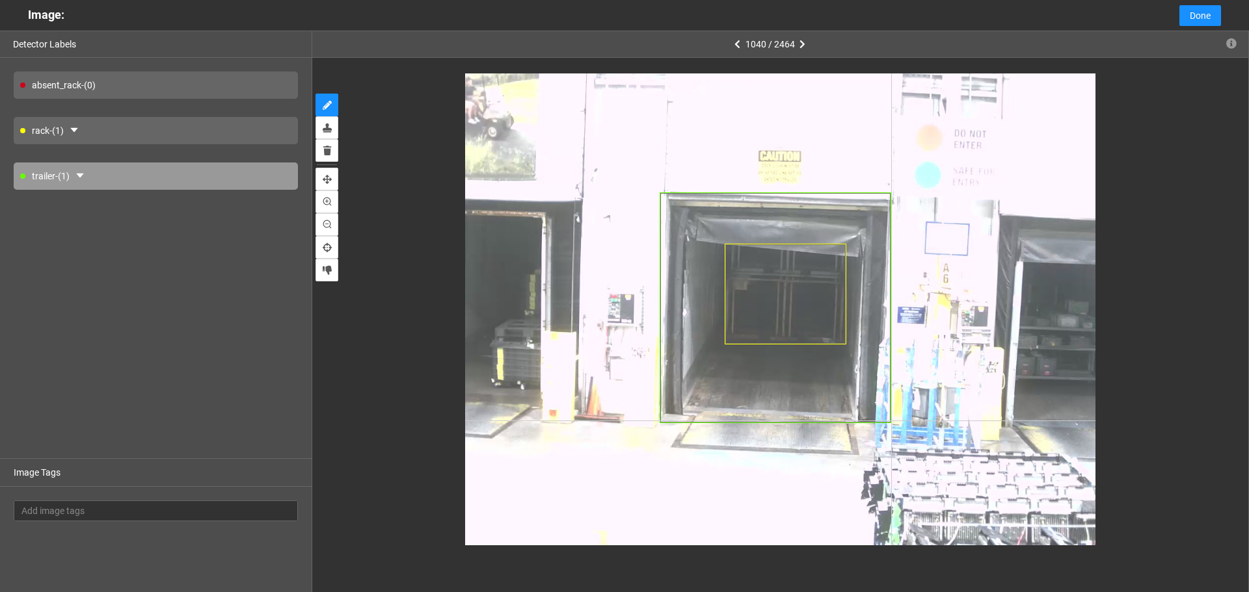
click at [891, 421] on div at bounding box center [780, 309] width 630 height 472
click at [1195, 16] on span "Done" at bounding box center [1199, 15] width 21 height 14
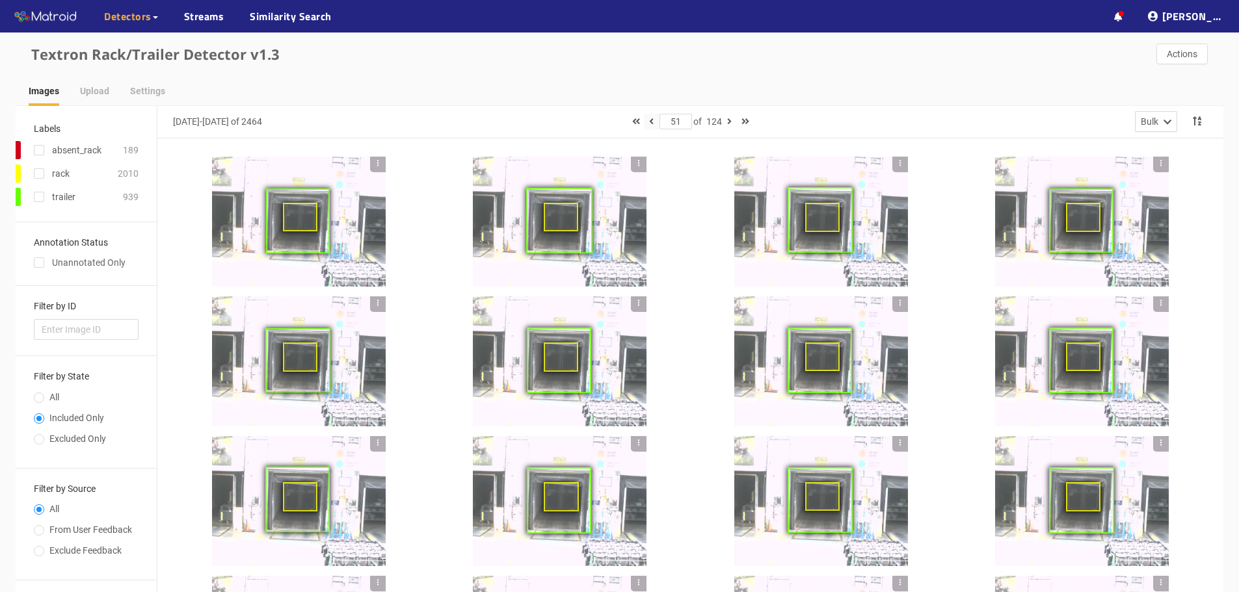
click at [649, 122] on icon "button" at bounding box center [651, 121] width 5 height 9
click at [370, 195] on div at bounding box center [378, 222] width 16 height 130
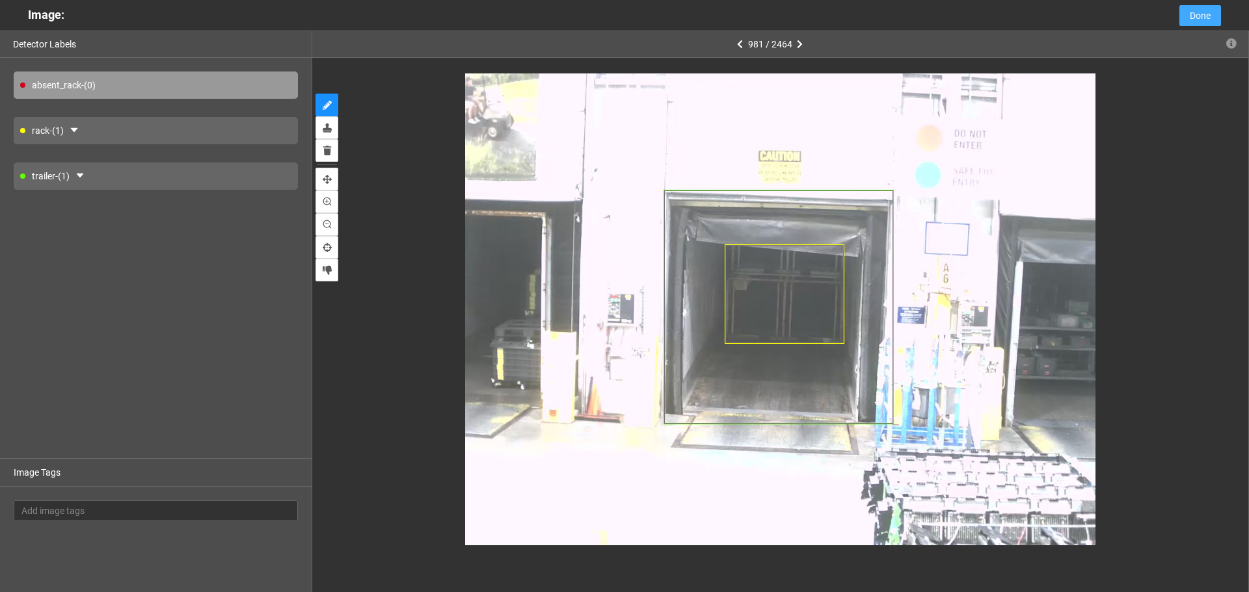
click at [1206, 12] on span "Done" at bounding box center [1199, 15] width 21 height 14
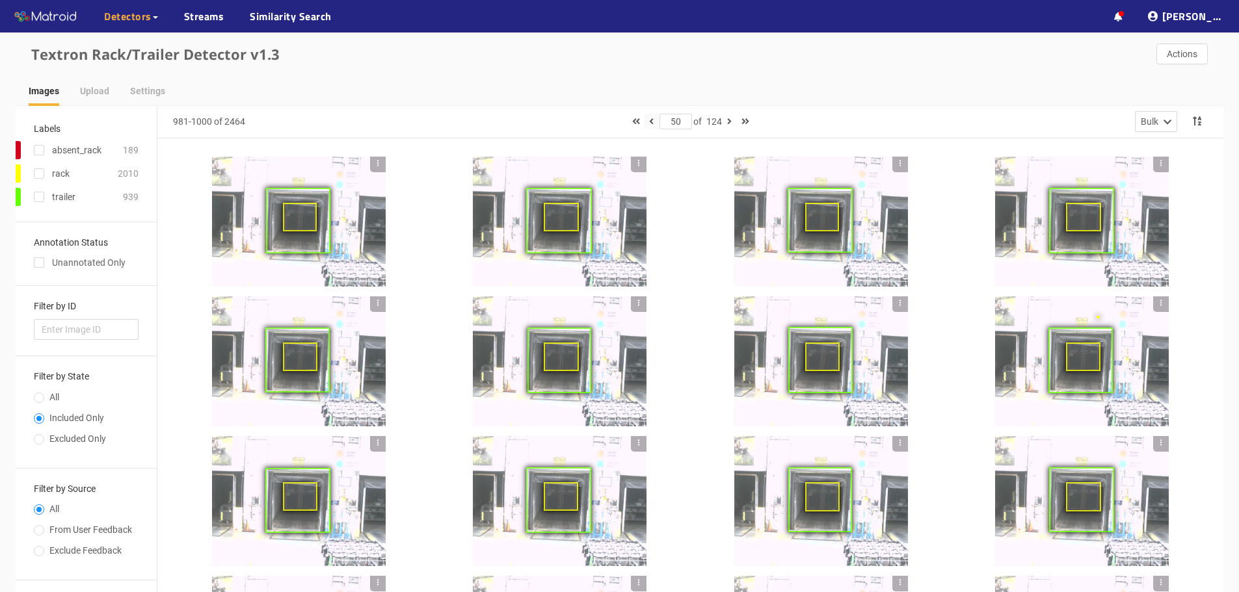
click at [649, 120] on icon "button" at bounding box center [651, 121] width 5 height 9
click at [336, 209] on div at bounding box center [299, 222] width 174 height 130
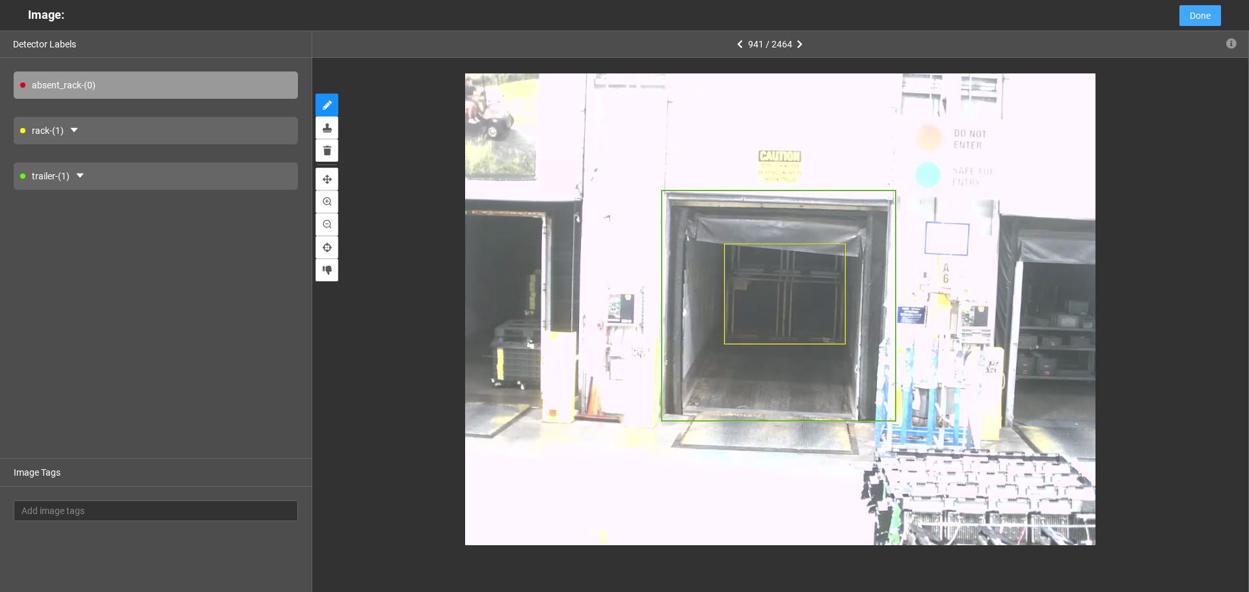
click at [1191, 11] on span "Done" at bounding box center [1199, 15] width 21 height 14
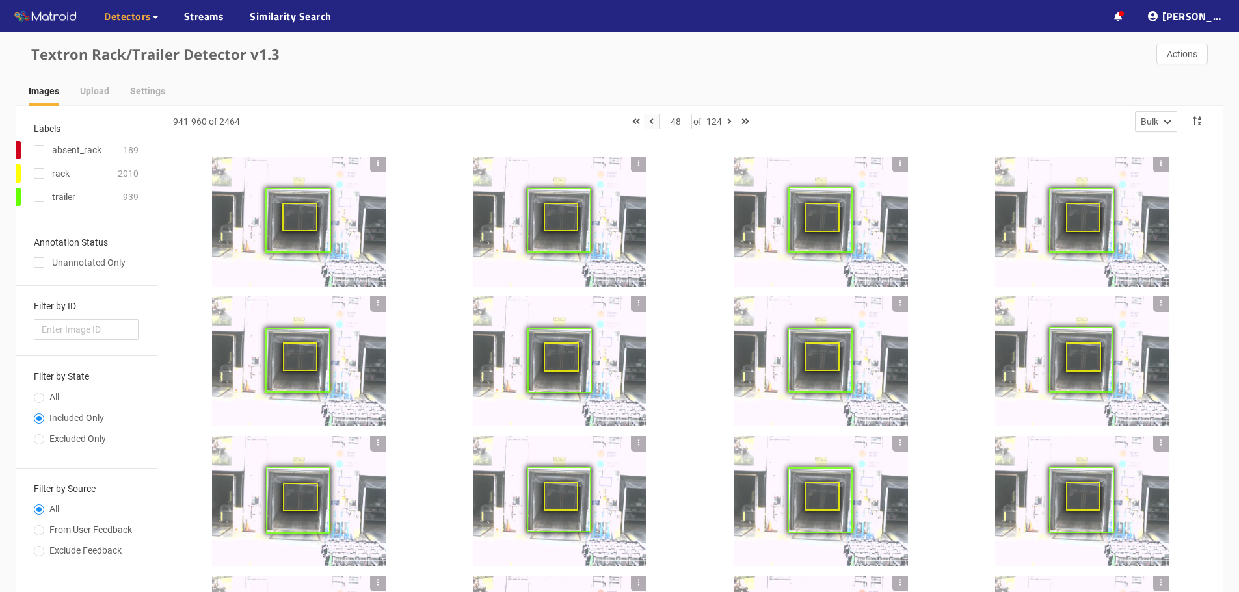
click at [649, 122] on icon "button" at bounding box center [651, 121] width 5 height 9
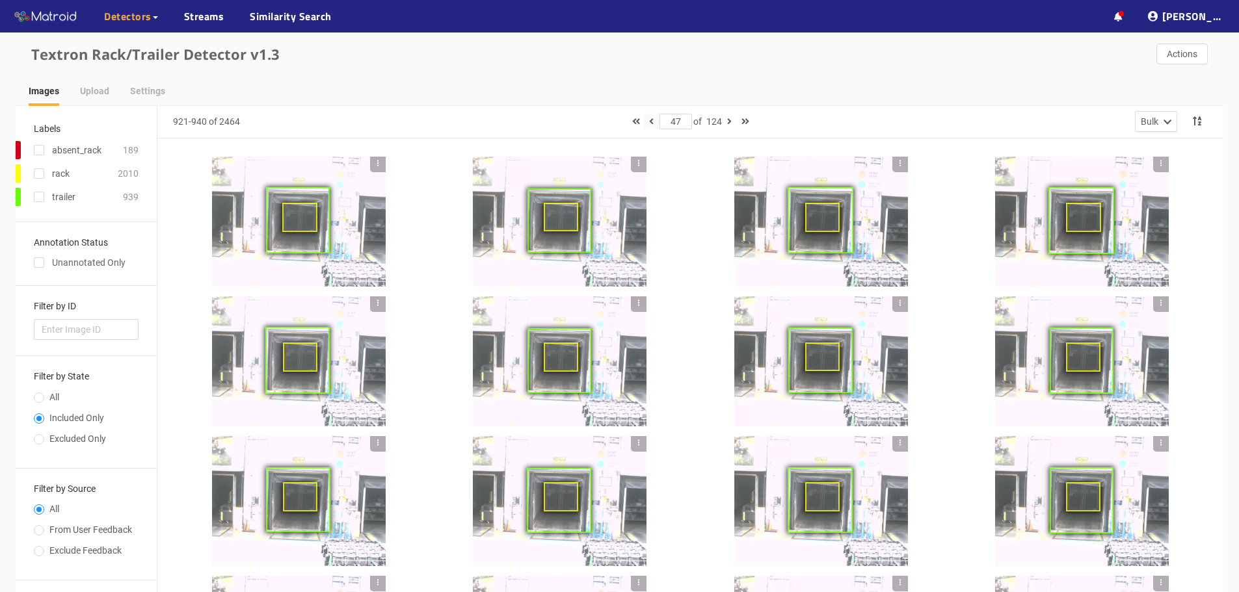
click at [649, 122] on icon "button" at bounding box center [651, 121] width 5 height 9
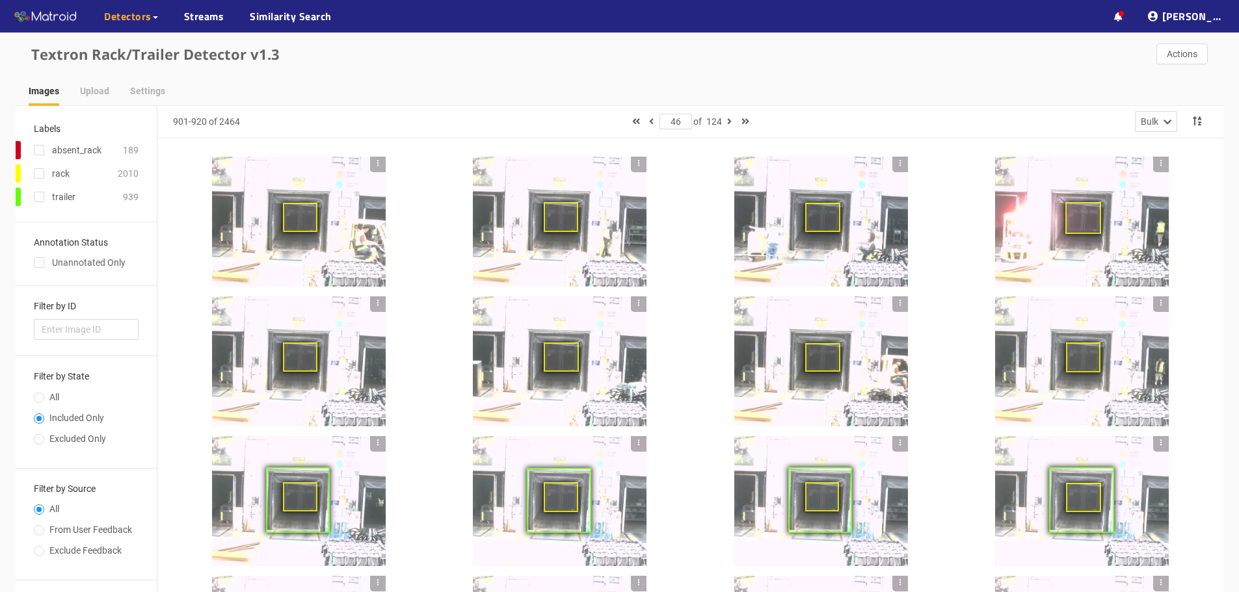
click at [266, 253] on div at bounding box center [299, 222] width 174 height 130
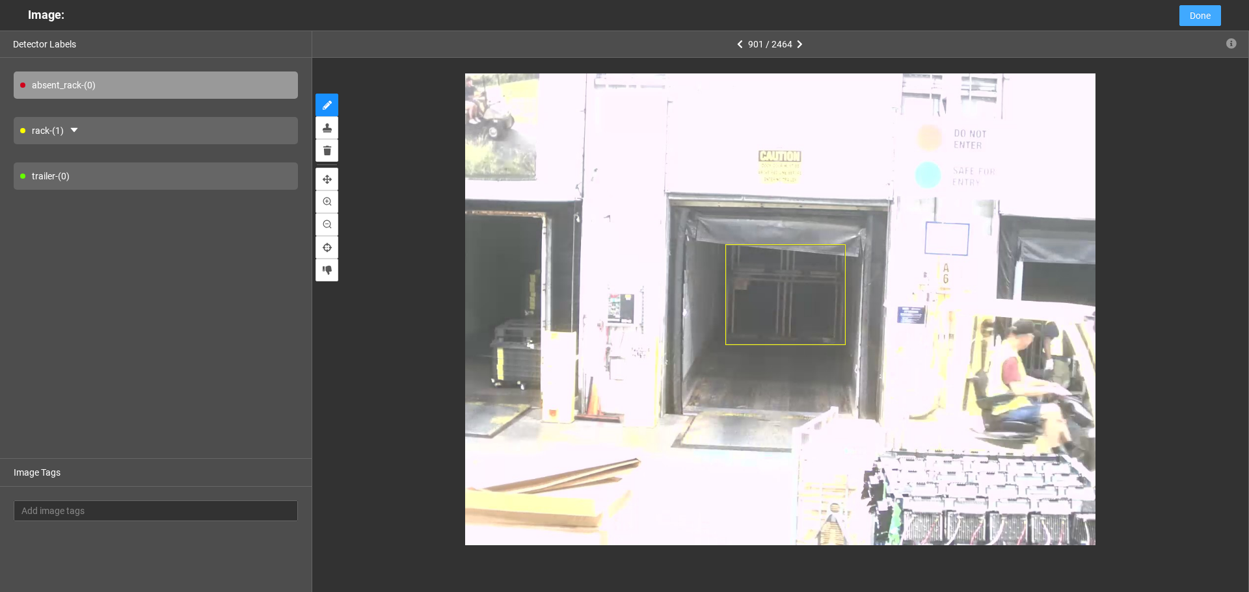
drag, startPoint x: 1185, startPoint y: 6, endPoint x: 1173, endPoint y: 14, distance: 14.1
click at [1185, 7] on button "Done" at bounding box center [1200, 15] width 42 height 21
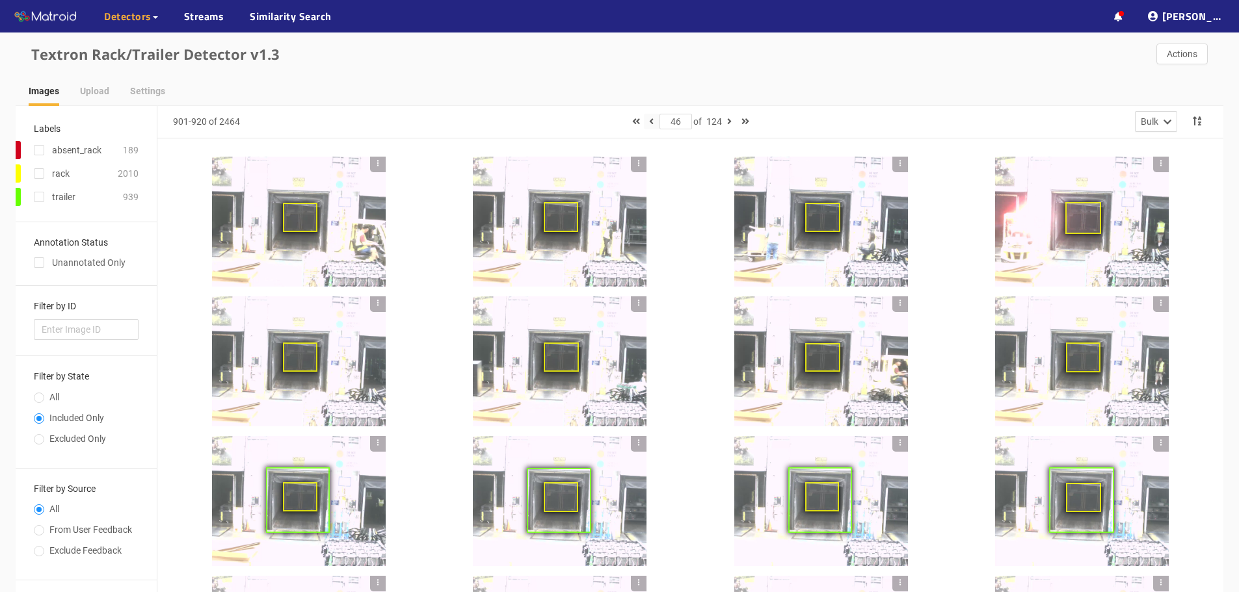
click at [651, 124] on icon "button" at bounding box center [651, 121] width 5 height 9
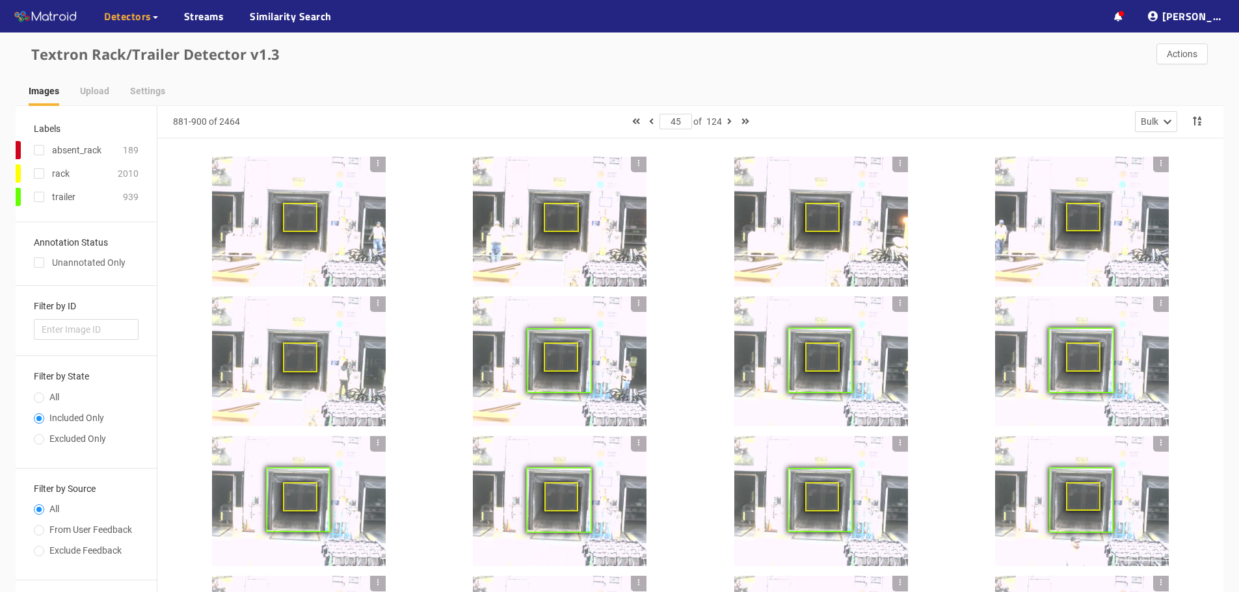
click at [342, 232] on div at bounding box center [299, 222] width 174 height 130
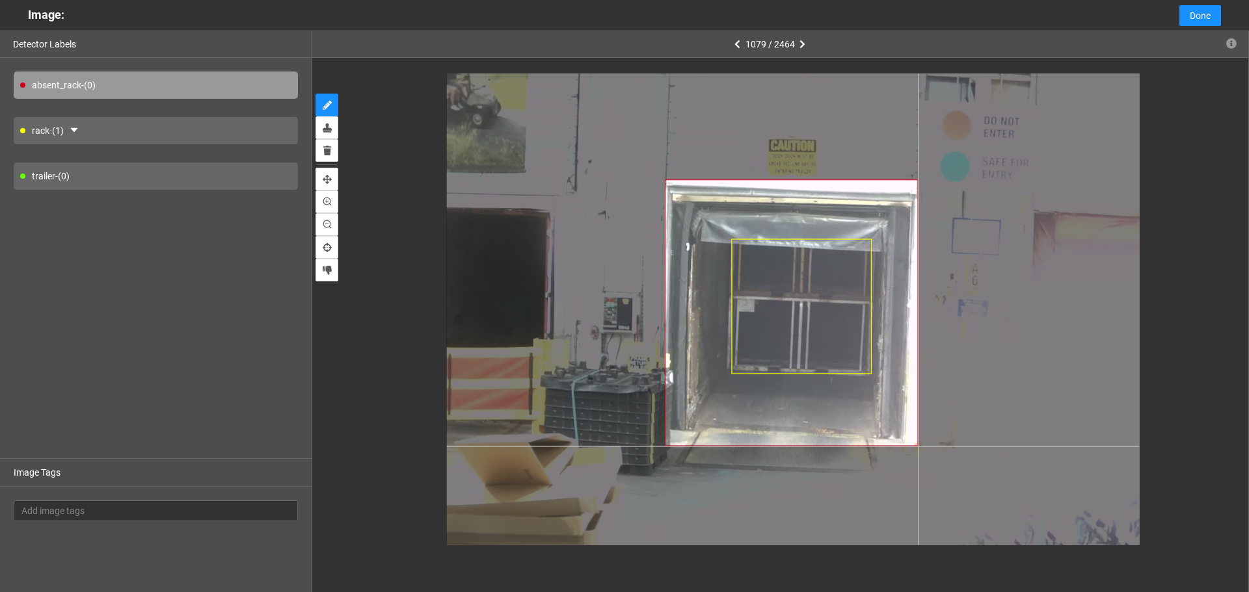
click at [918, 447] on div at bounding box center [793, 315] width 693 height 520
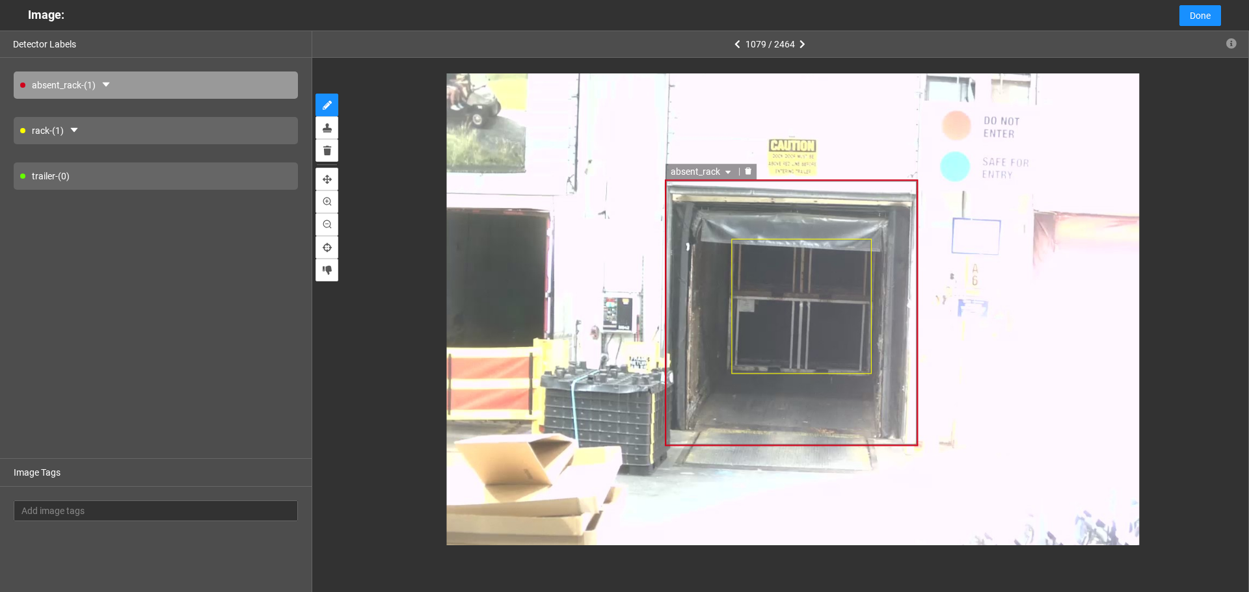
click at [685, 168] on span "absent_rack" at bounding box center [701, 172] width 63 height 14
click at [693, 227] on div "trailer" at bounding box center [701, 234] width 56 height 14
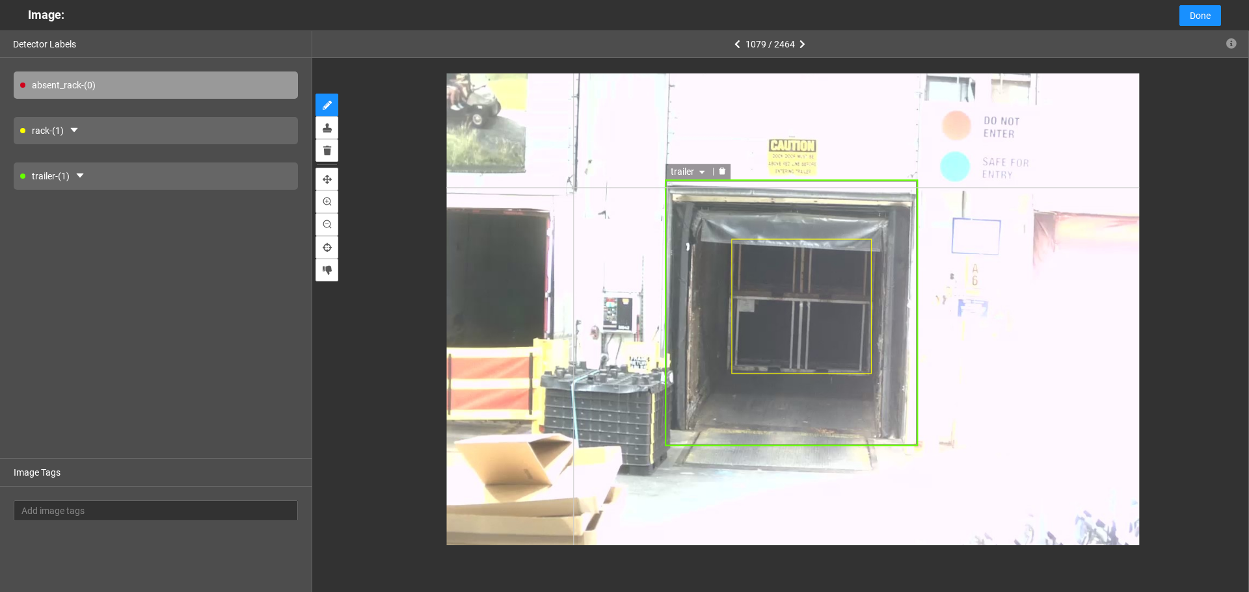
click at [574, 187] on div "trailer trailer rack trailer absent_rack rack trailer" at bounding box center [793, 315] width 693 height 520
click at [166, 176] on div "trailer - (1)" at bounding box center [156, 176] width 284 height 27
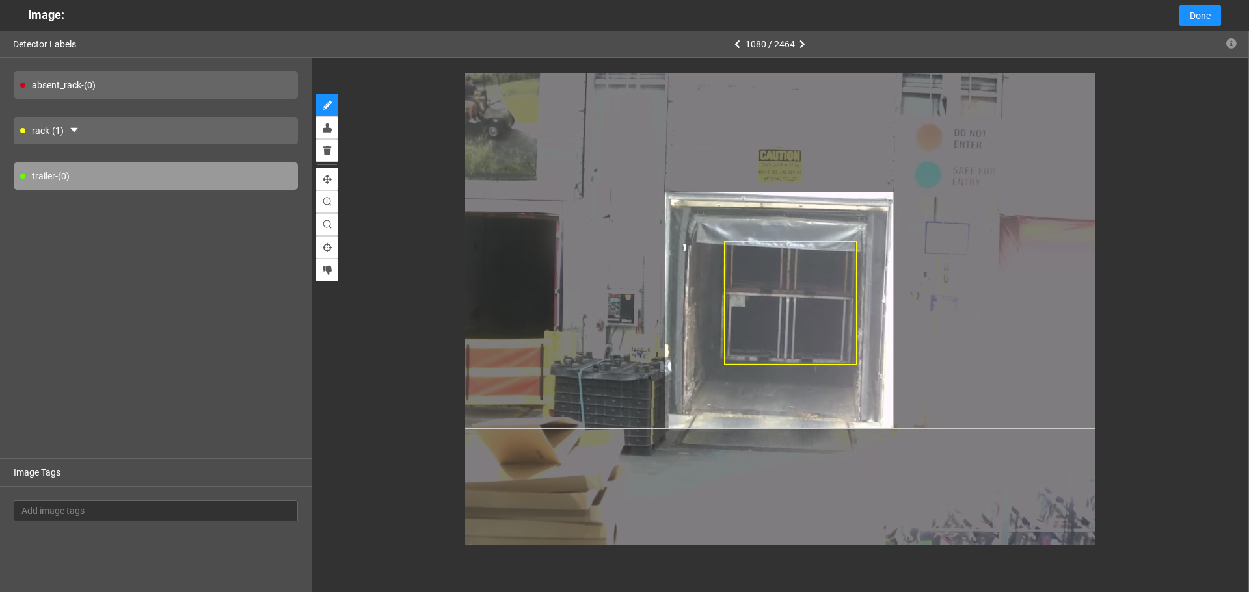
click at [894, 428] on div at bounding box center [780, 309] width 630 height 472
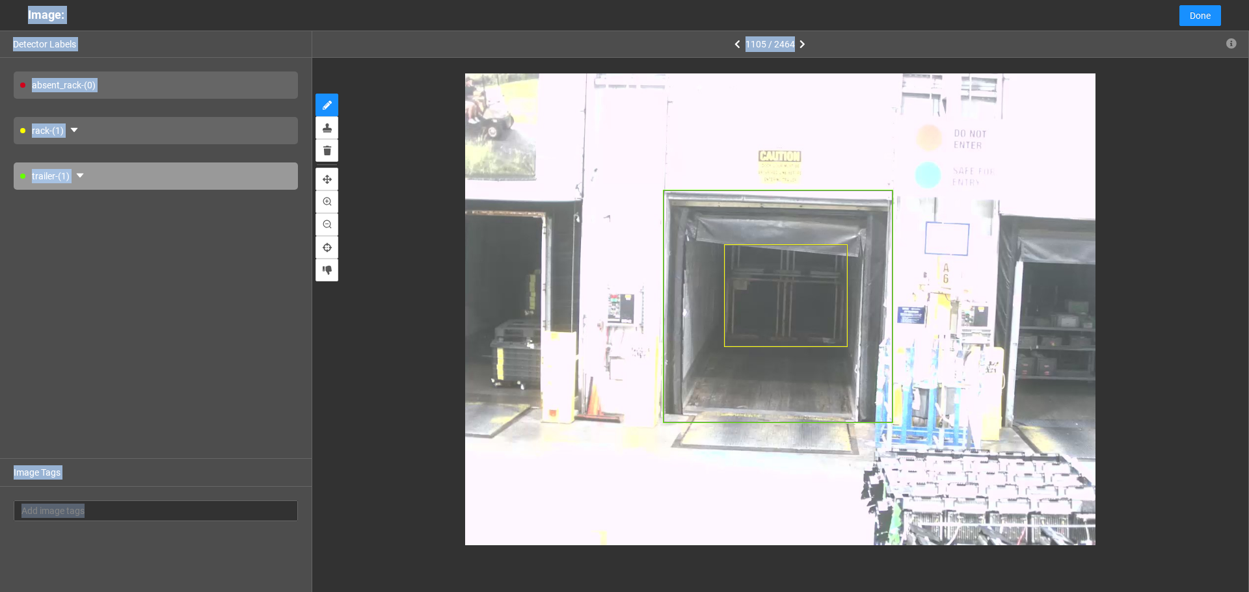
click at [893, 40] on div "1105 / 2464" at bounding box center [780, 44] width 936 height 27
click at [845, 44] on div "1105 / 2464" at bounding box center [780, 44] width 936 height 27
click at [419, 105] on div at bounding box center [780, 309] width 880 height 472
click at [479, 147] on div at bounding box center [780, 309] width 630 height 472
click at [72, 246] on div "absent_rack - (0) rack - (1) trailer - (1)" at bounding box center [156, 258] width 312 height 401
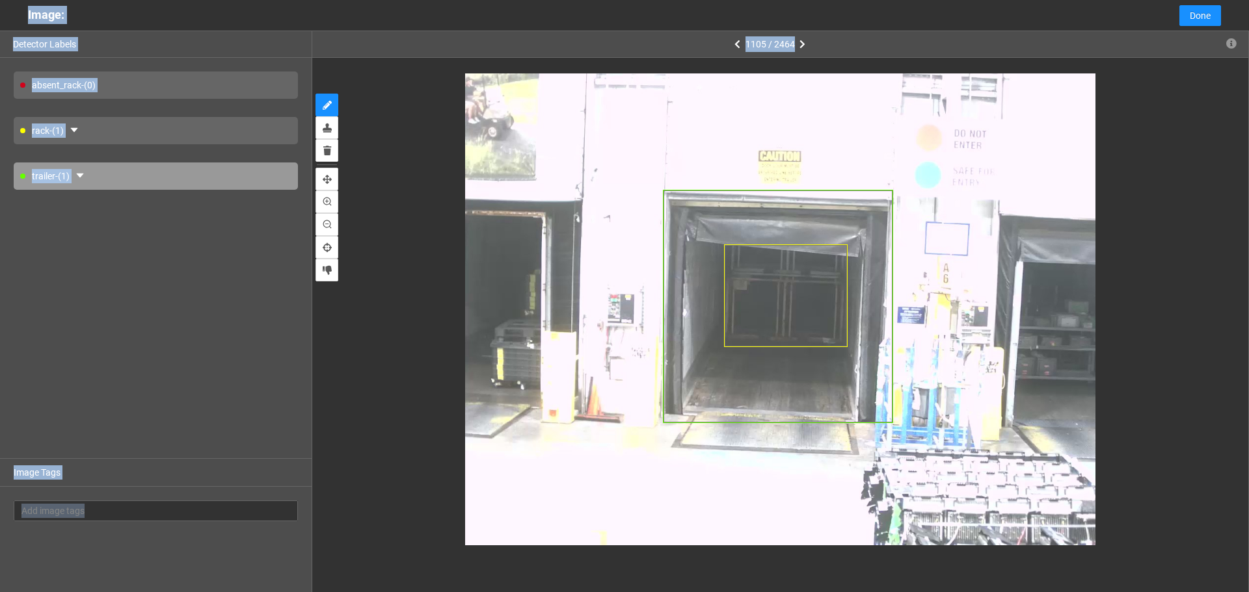
click at [91, 230] on div "absent_rack - (0) rack - (1) trailer - (1)" at bounding box center [156, 258] width 312 height 401
click at [171, 64] on div "absent_rack - (0) rack - (1) trailer - (1)" at bounding box center [156, 258] width 312 height 401
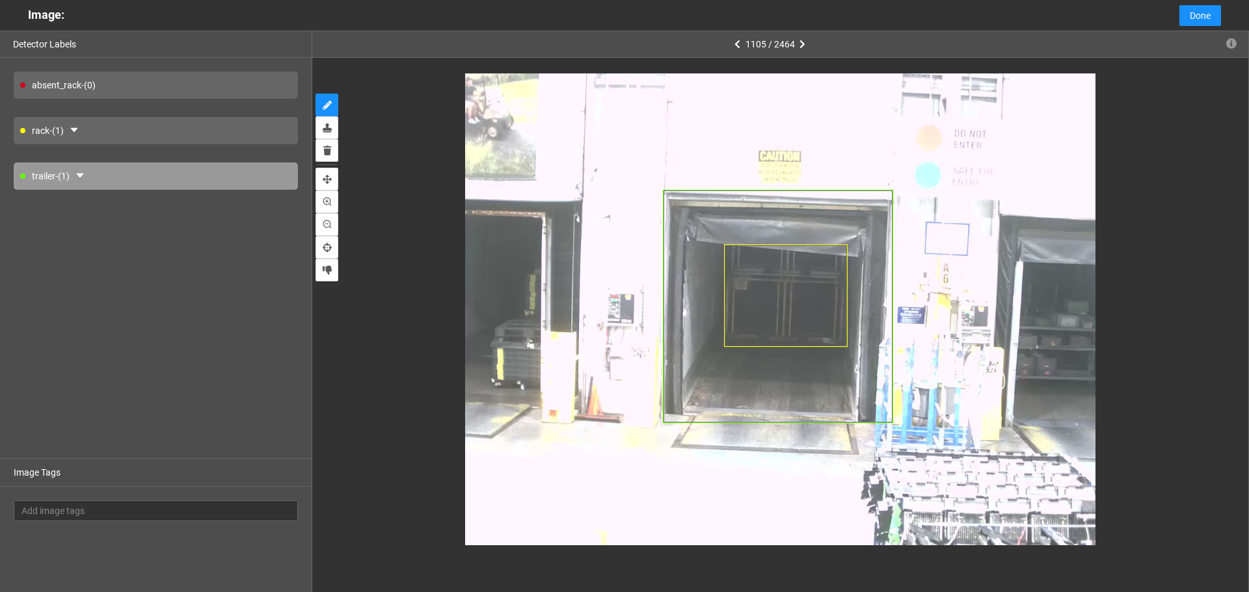
click at [171, 64] on div "absent_rack - (0) rack - (1) trailer - (1)" at bounding box center [156, 258] width 312 height 401
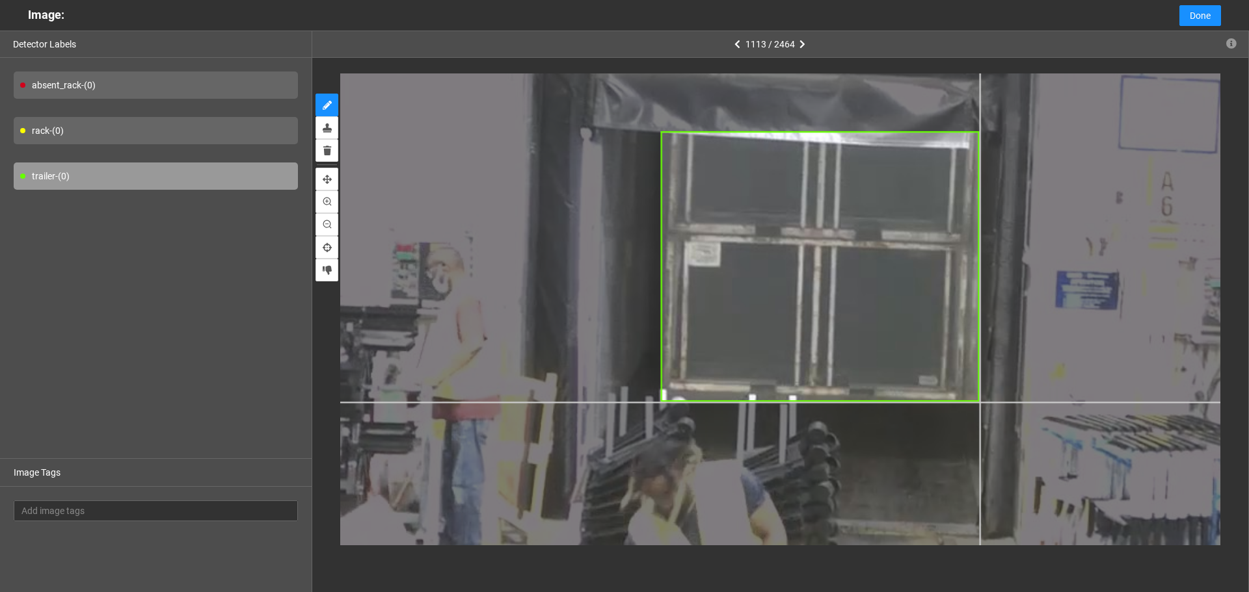
click at [979, 403] on div at bounding box center [786, 278] width 1448 height 1087
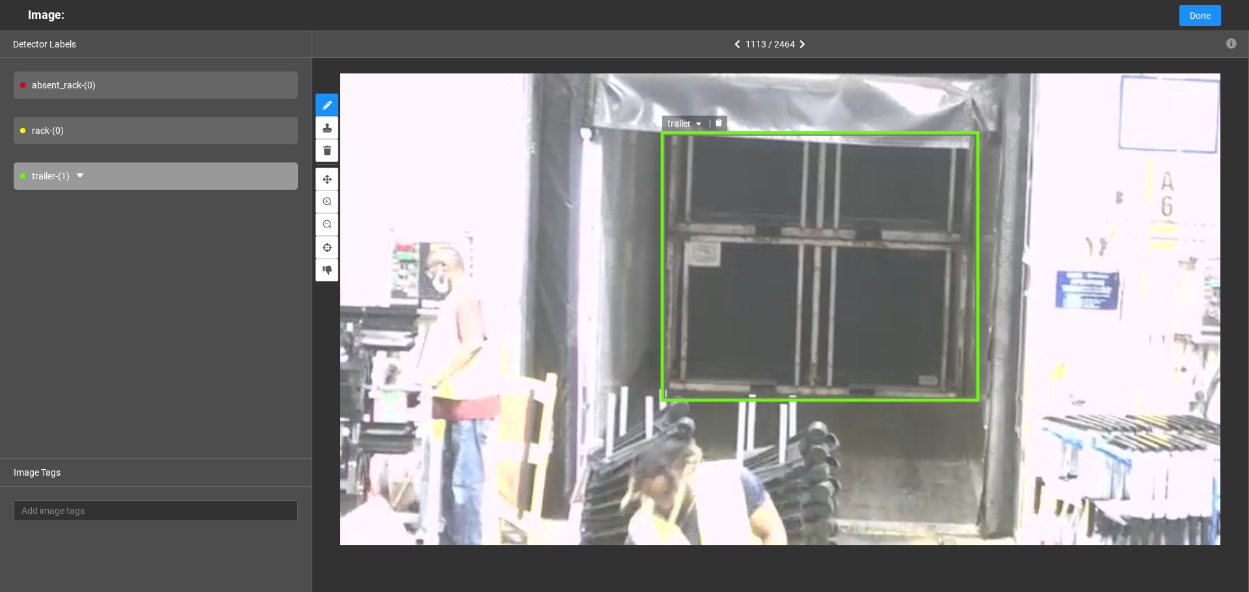
click at [695, 117] on span "trailer" at bounding box center [685, 123] width 37 height 14
click at [691, 161] on div "rack" at bounding box center [693, 165] width 49 height 14
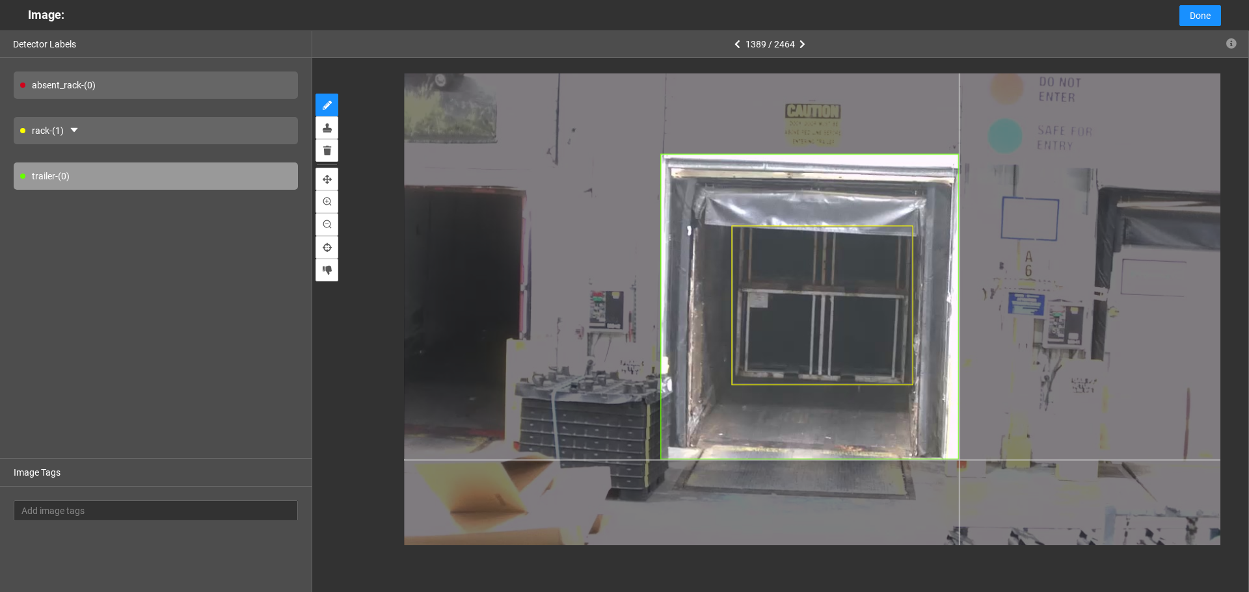
click at [959, 460] on div at bounding box center [813, 311] width 819 height 614
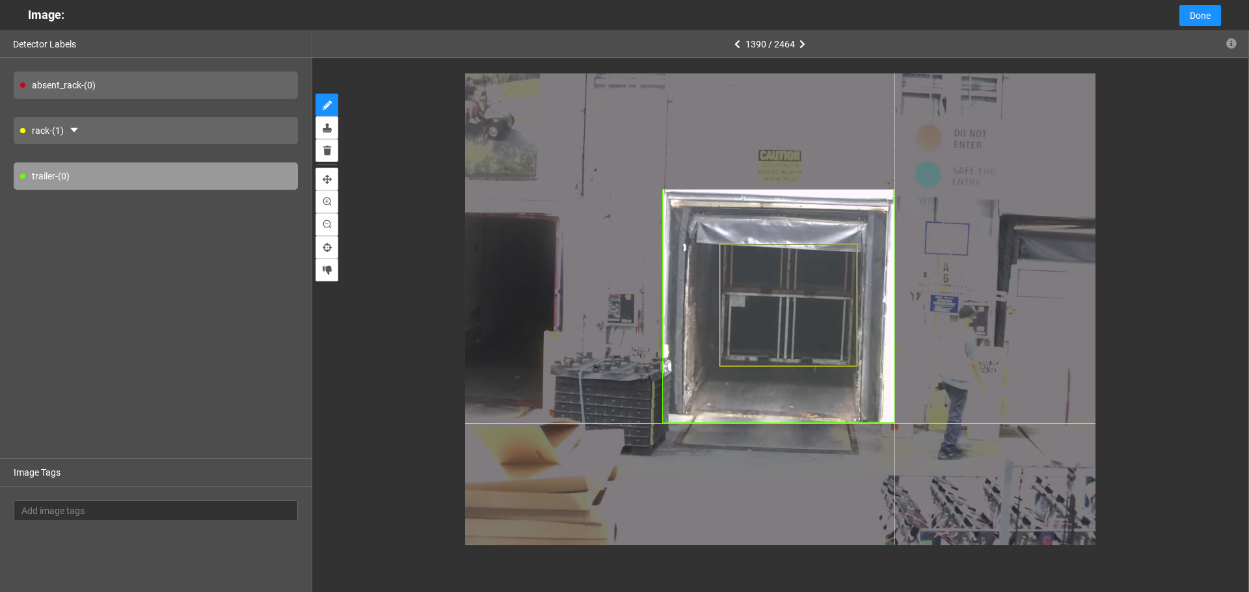
click at [894, 423] on div at bounding box center [780, 309] width 630 height 472
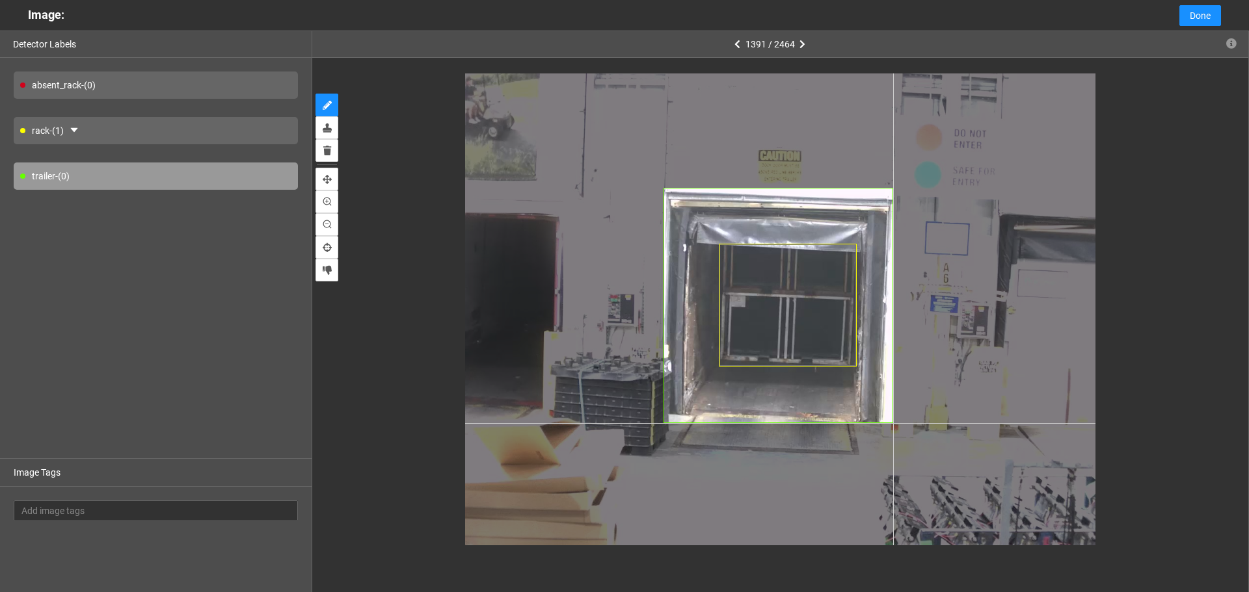
click at [893, 423] on div at bounding box center [780, 309] width 630 height 472
click at [894, 424] on div at bounding box center [780, 309] width 630 height 472
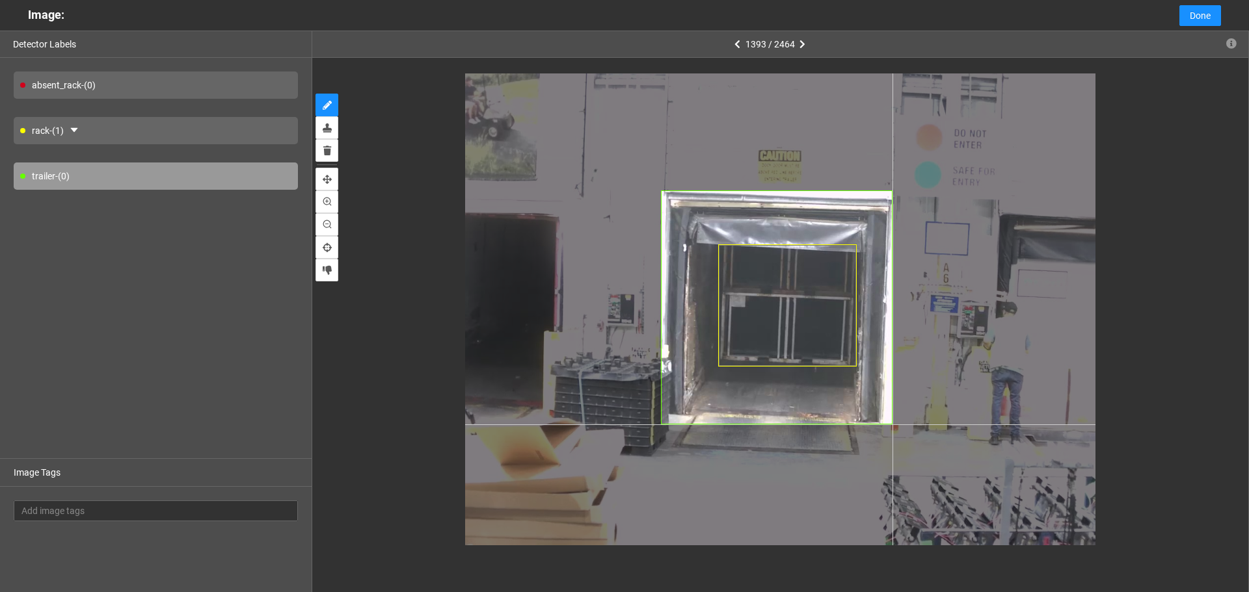
click at [892, 425] on div at bounding box center [780, 309] width 630 height 472
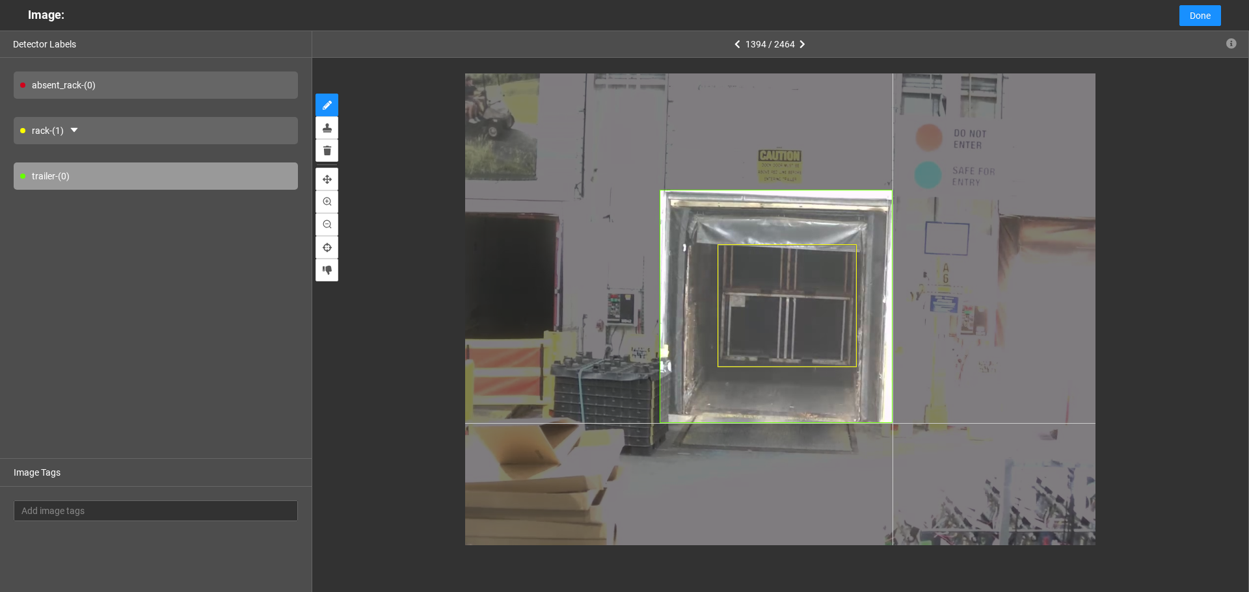
click at [892, 423] on div at bounding box center [780, 309] width 630 height 472
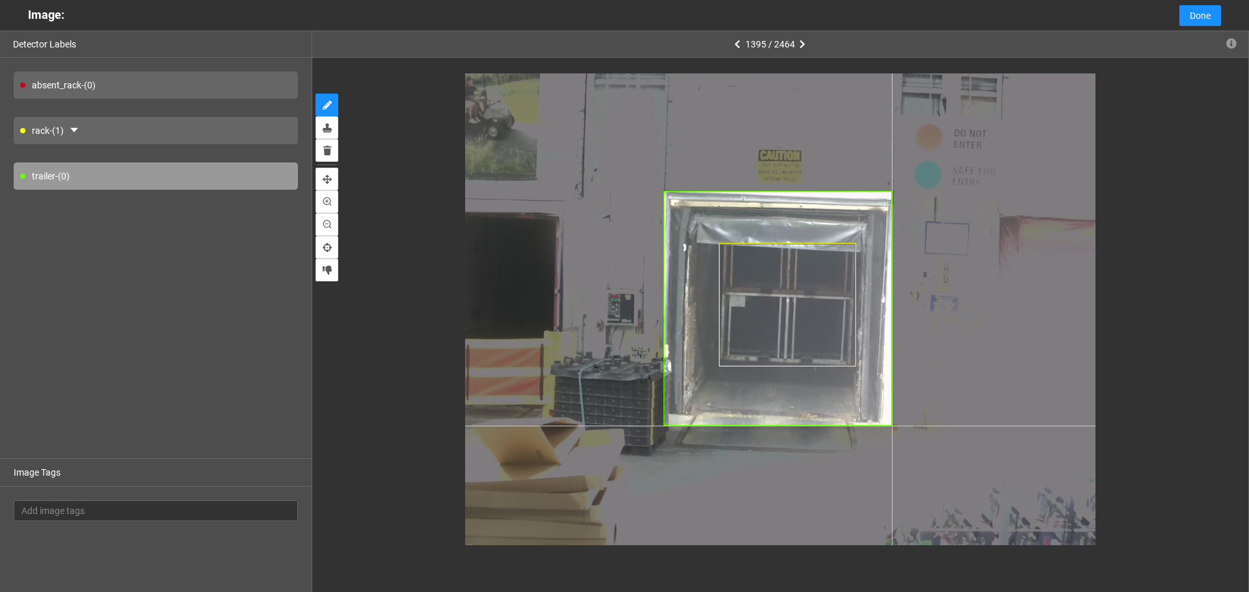
click at [892, 426] on div at bounding box center [780, 309] width 630 height 472
click at [893, 425] on div at bounding box center [780, 309] width 630 height 472
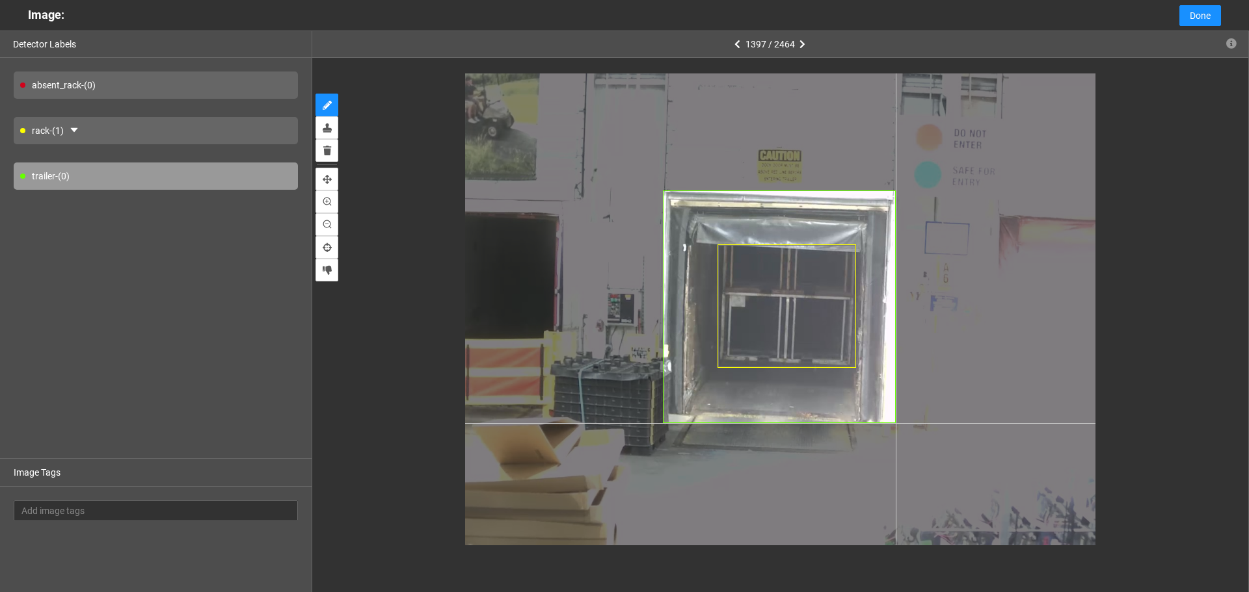
click at [895, 423] on div at bounding box center [780, 309] width 630 height 472
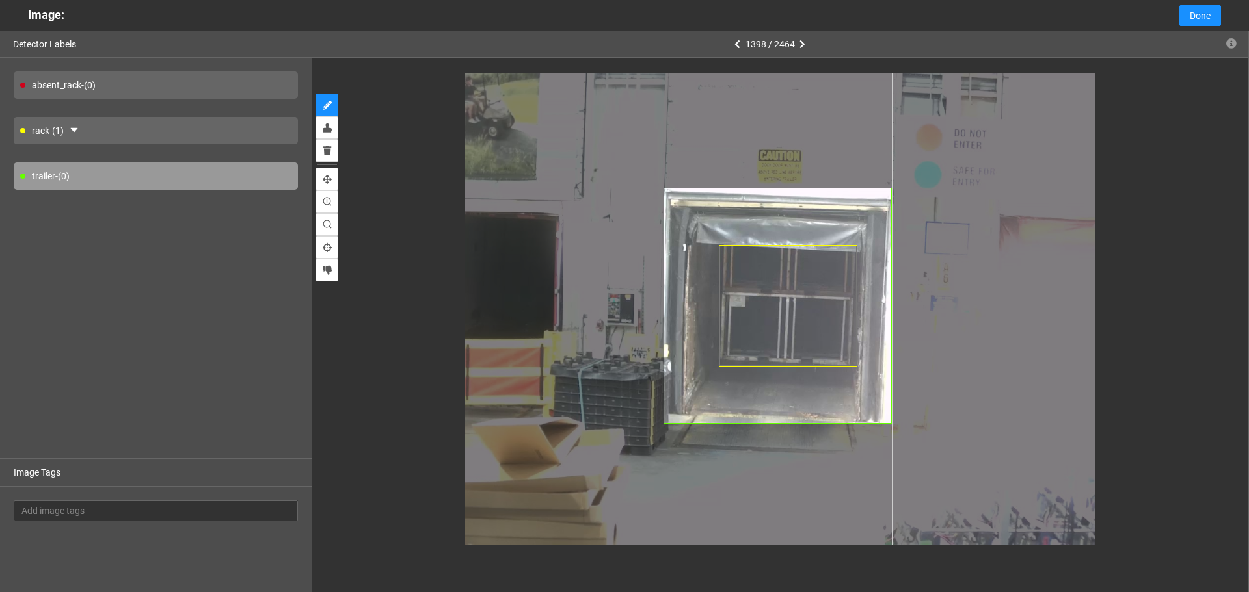
click at [892, 424] on div at bounding box center [780, 309] width 630 height 472
click at [894, 425] on div at bounding box center [780, 309] width 630 height 472
click at [893, 423] on div at bounding box center [780, 309] width 630 height 472
click at [893, 426] on div at bounding box center [780, 309] width 630 height 472
click at [892, 425] on div at bounding box center [780, 309] width 630 height 472
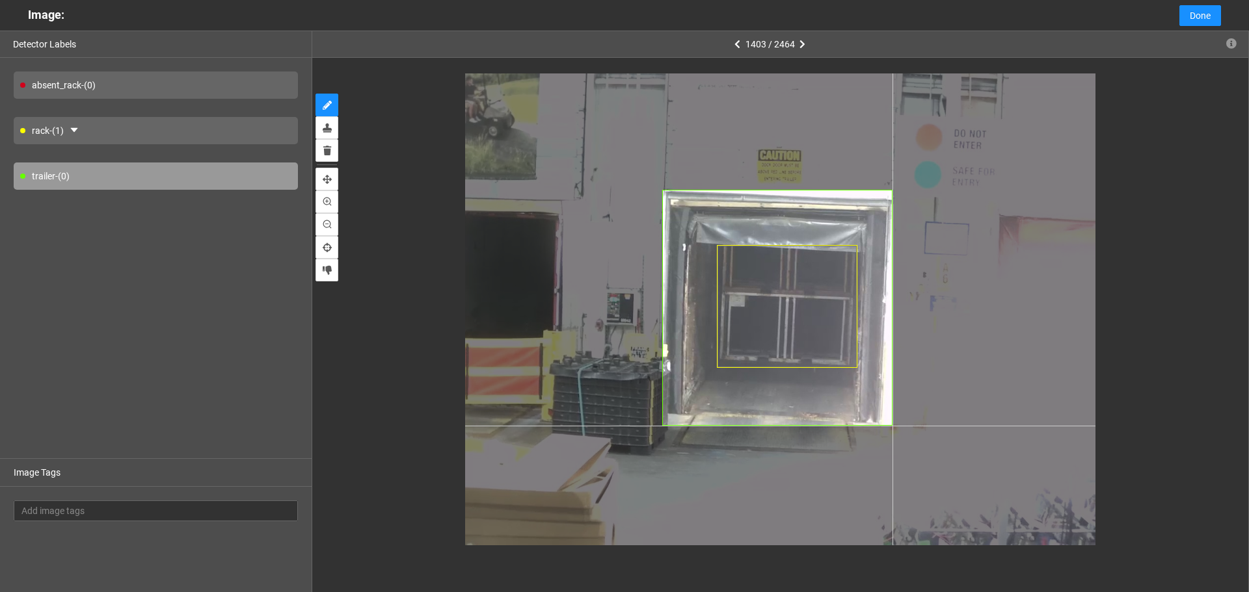
click at [892, 426] on div at bounding box center [780, 309] width 630 height 472
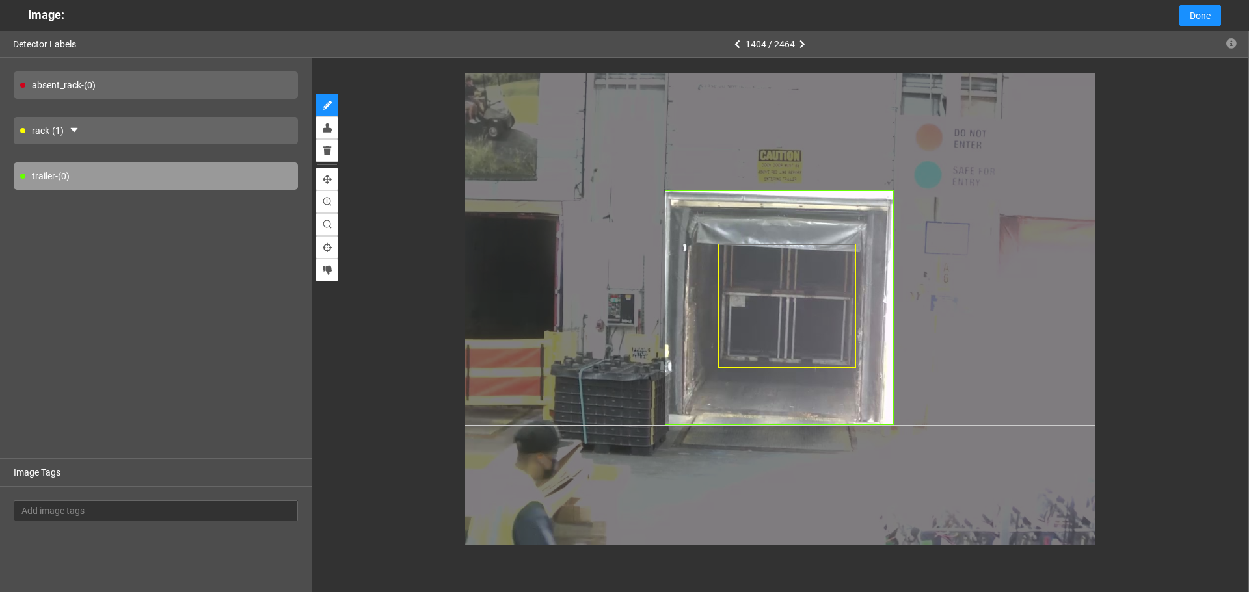
click at [894, 425] on div at bounding box center [780, 309] width 630 height 472
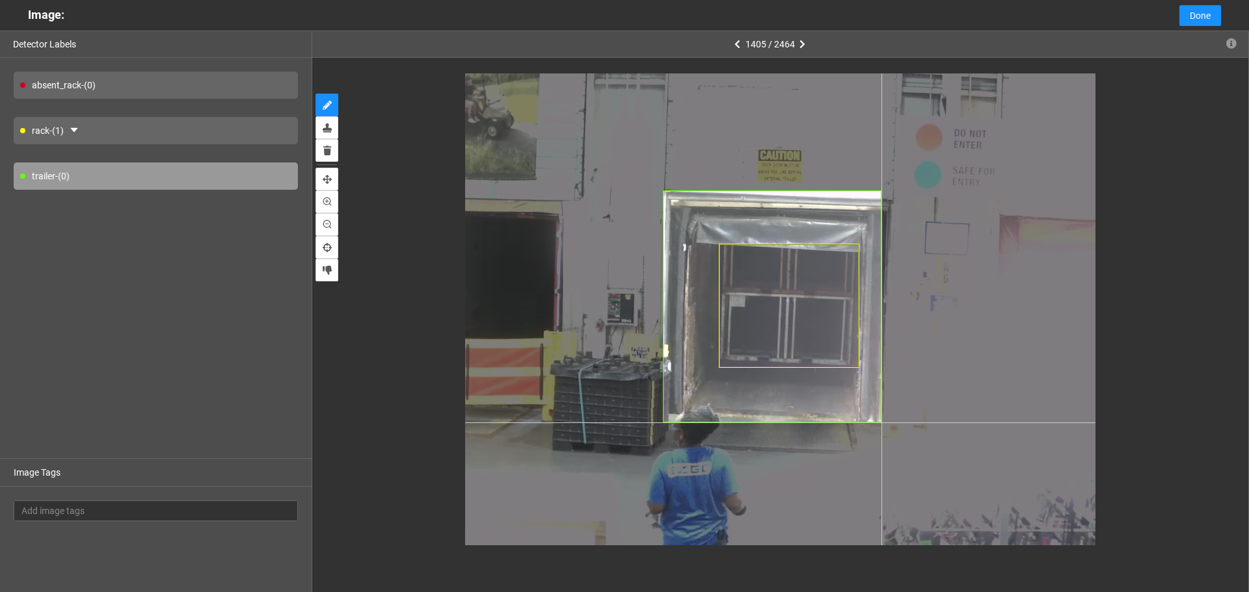
click at [881, 423] on div at bounding box center [780, 309] width 630 height 472
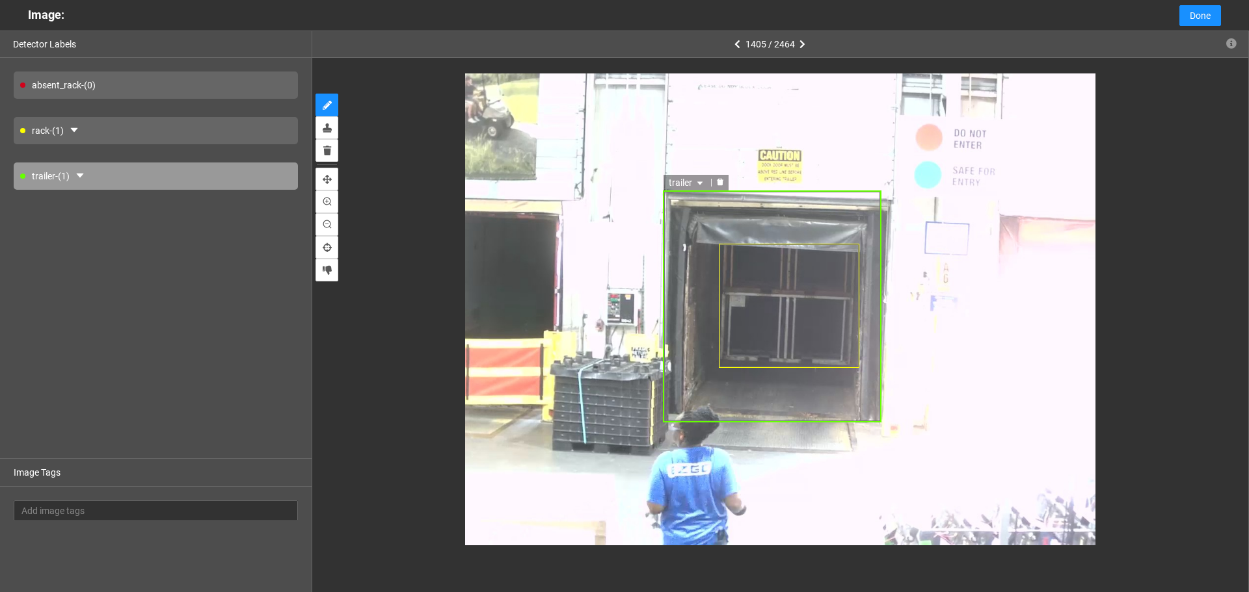
click at [719, 182] on icon "delete" at bounding box center [720, 182] width 7 height 7
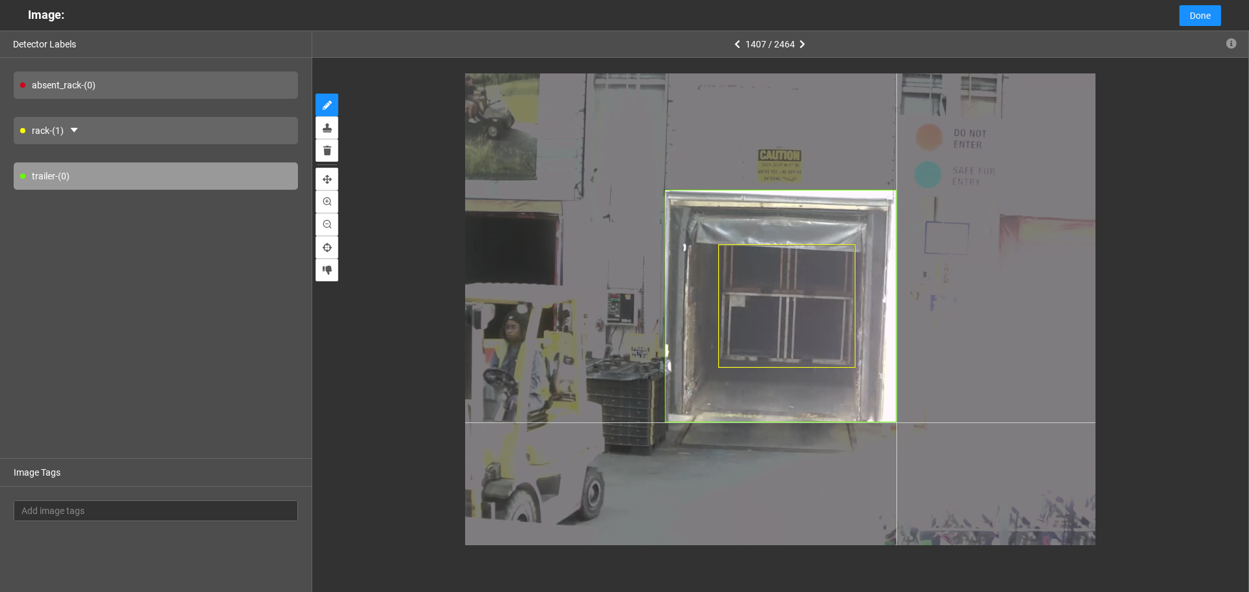
click at [896, 423] on div at bounding box center [780, 309] width 630 height 472
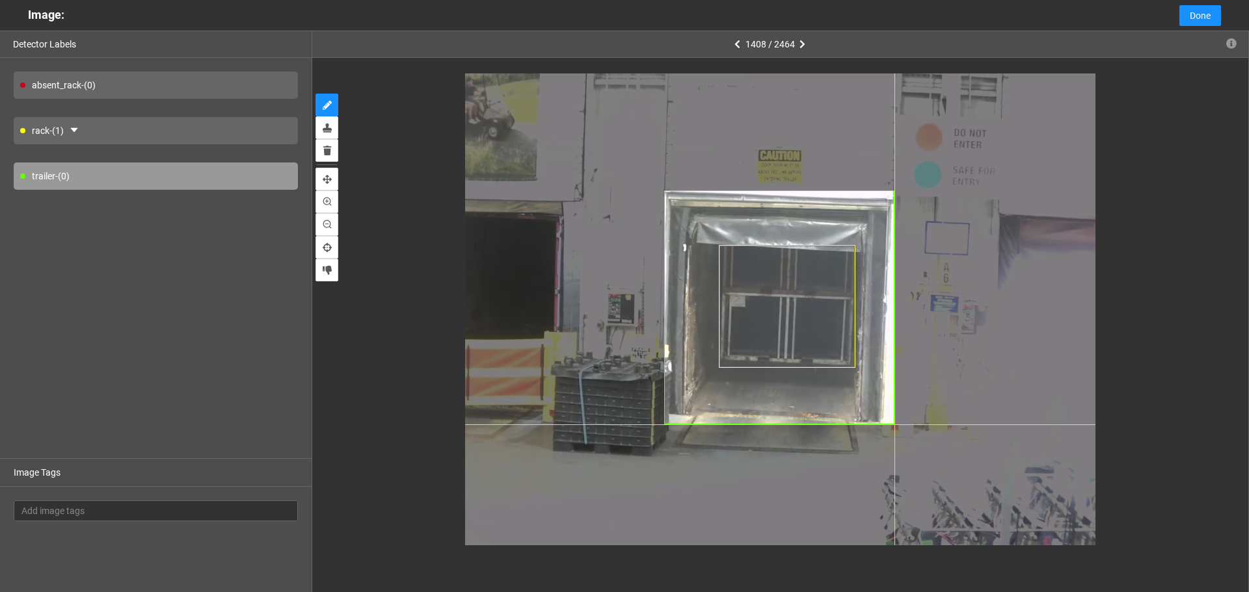
click at [894, 425] on div at bounding box center [780, 309] width 630 height 472
click at [892, 424] on div at bounding box center [780, 309] width 630 height 472
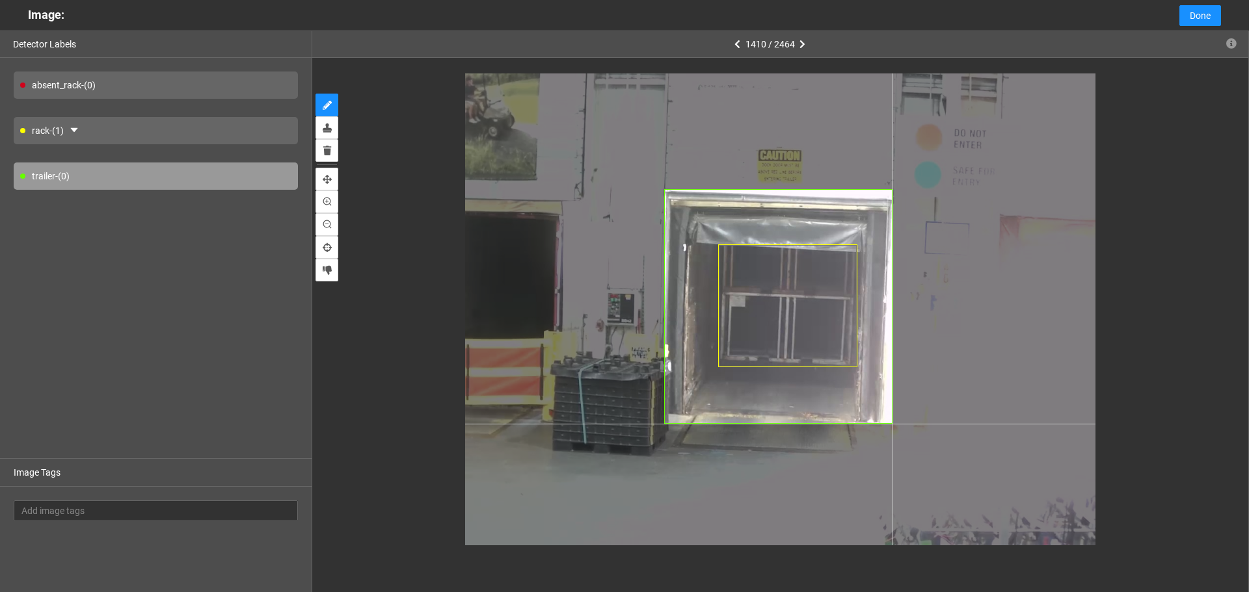
click at [892, 424] on div at bounding box center [780, 309] width 630 height 472
click at [893, 424] on div at bounding box center [780, 309] width 630 height 472
click at [895, 425] on div at bounding box center [780, 309] width 630 height 472
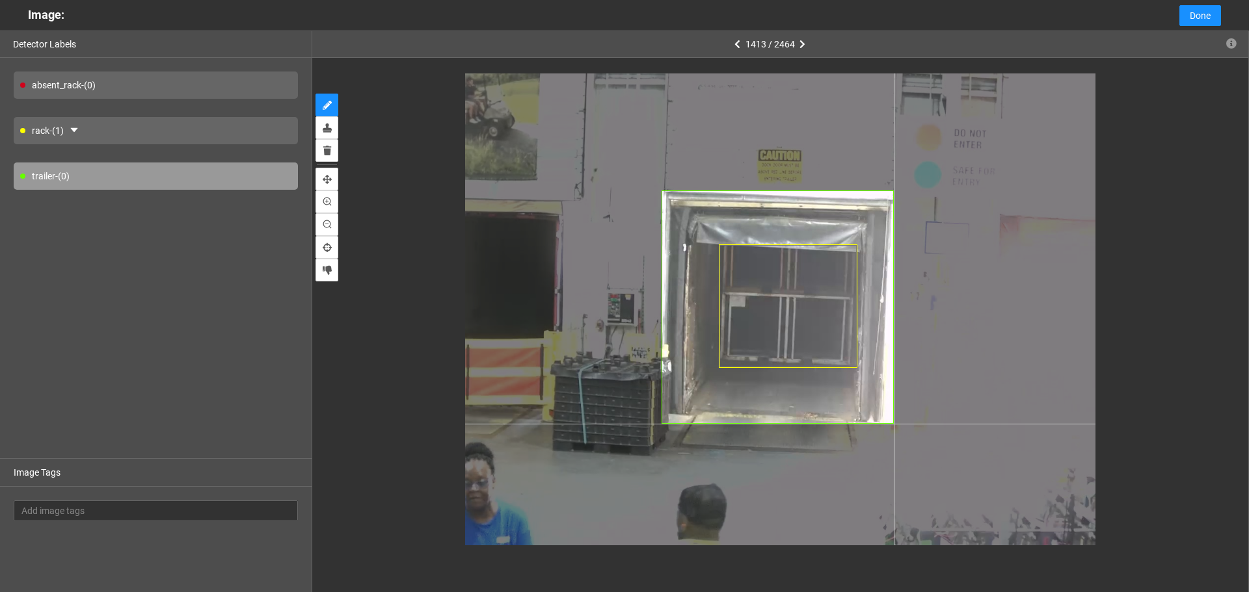
click at [894, 424] on div at bounding box center [780, 309] width 630 height 472
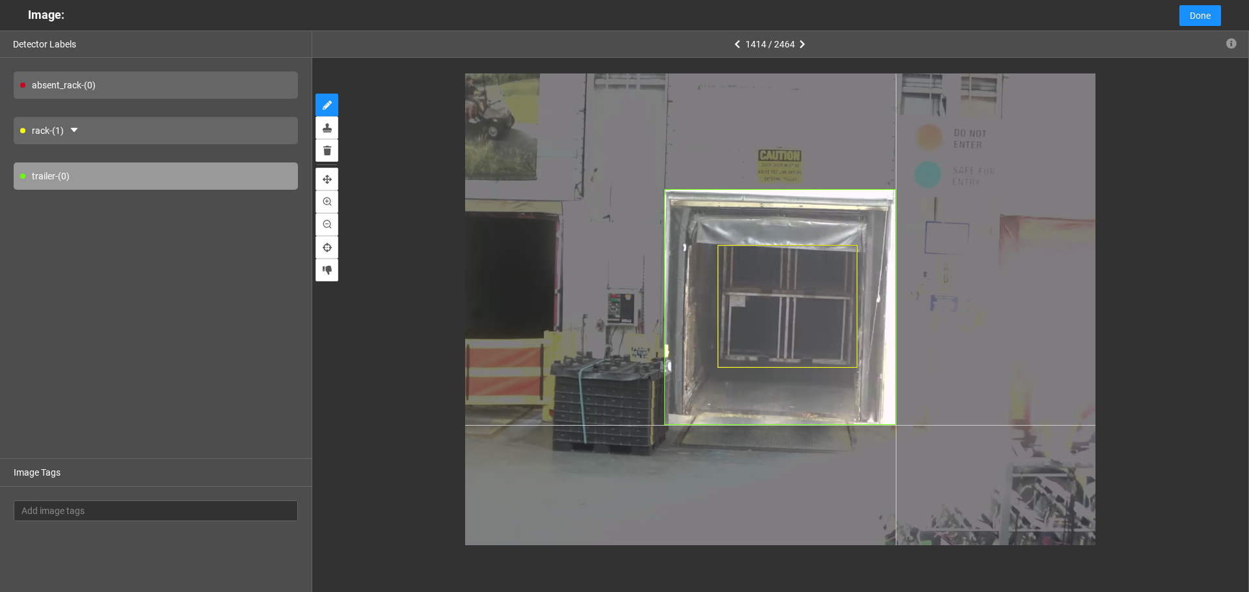
click at [895, 425] on div at bounding box center [780, 309] width 630 height 472
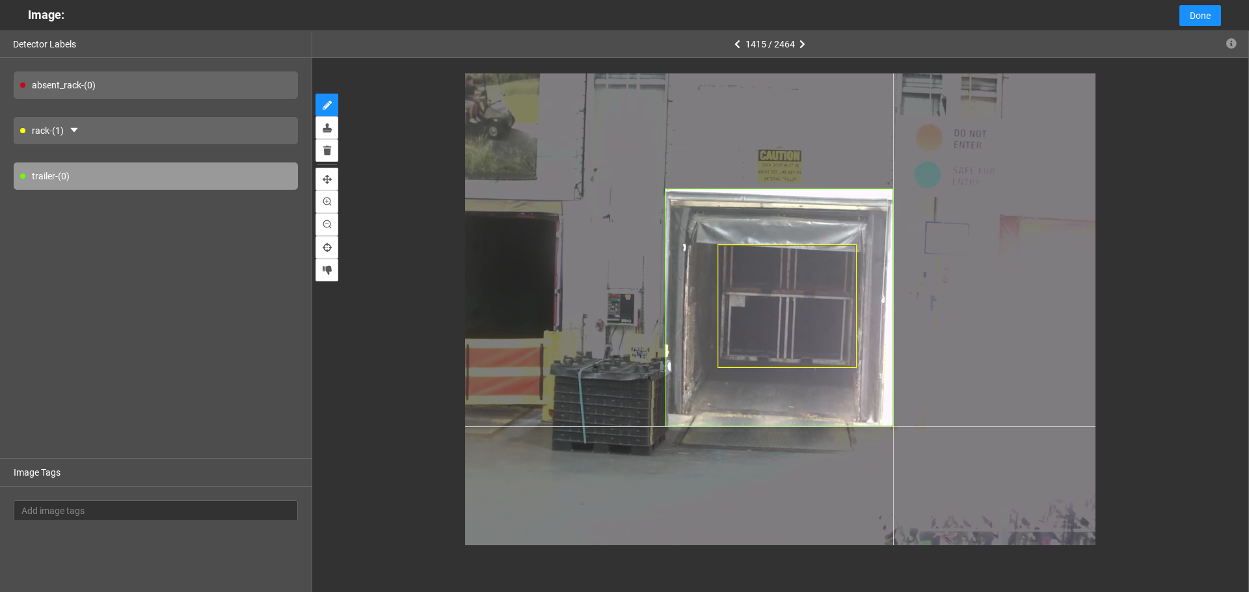
click at [893, 427] on div at bounding box center [780, 309] width 630 height 472
click at [892, 427] on div at bounding box center [780, 309] width 630 height 472
click at [894, 426] on div at bounding box center [780, 309] width 630 height 472
click at [894, 427] on div at bounding box center [780, 309] width 630 height 472
click at [892, 428] on div at bounding box center [780, 309] width 630 height 472
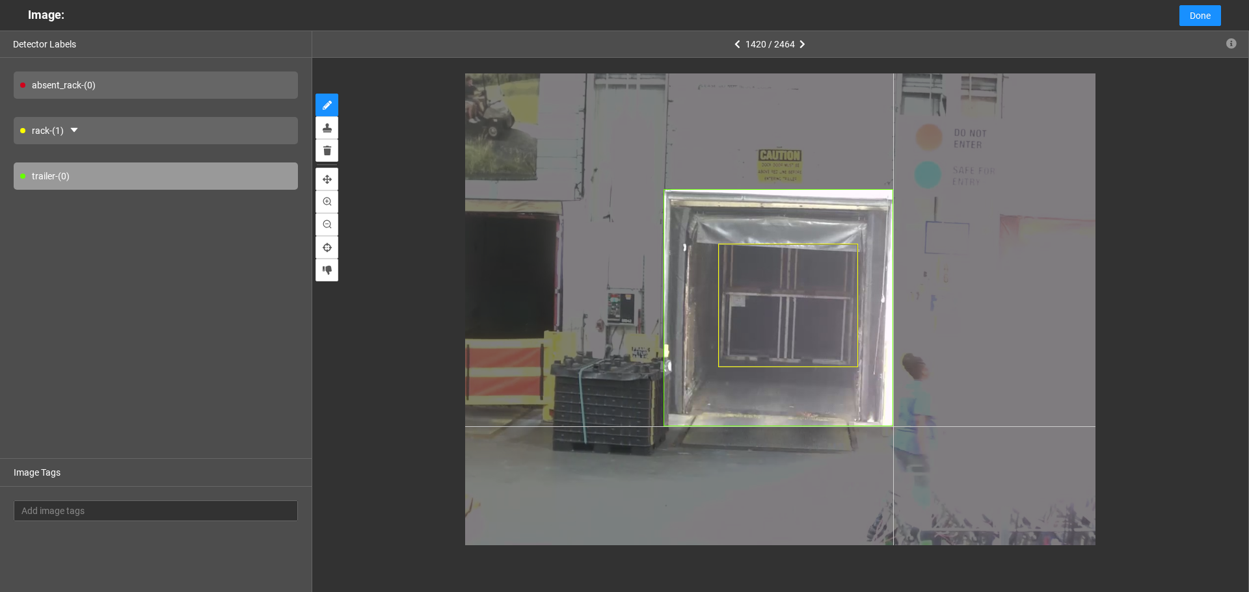
click at [893, 427] on div at bounding box center [780, 309] width 630 height 472
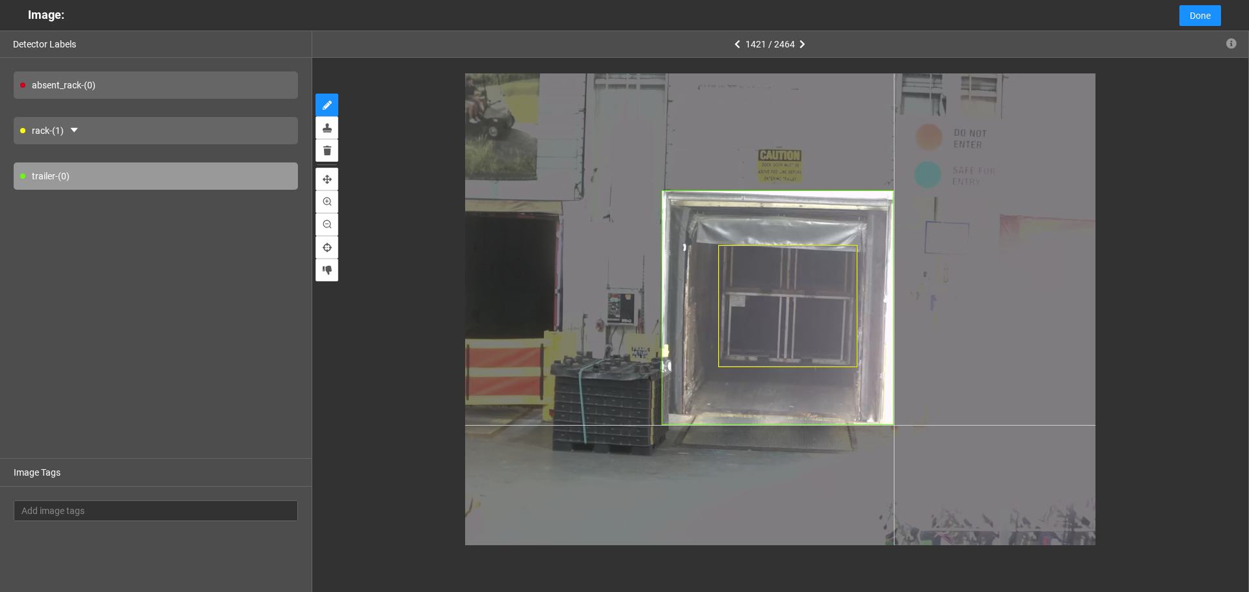
click at [894, 425] on div at bounding box center [780, 309] width 630 height 472
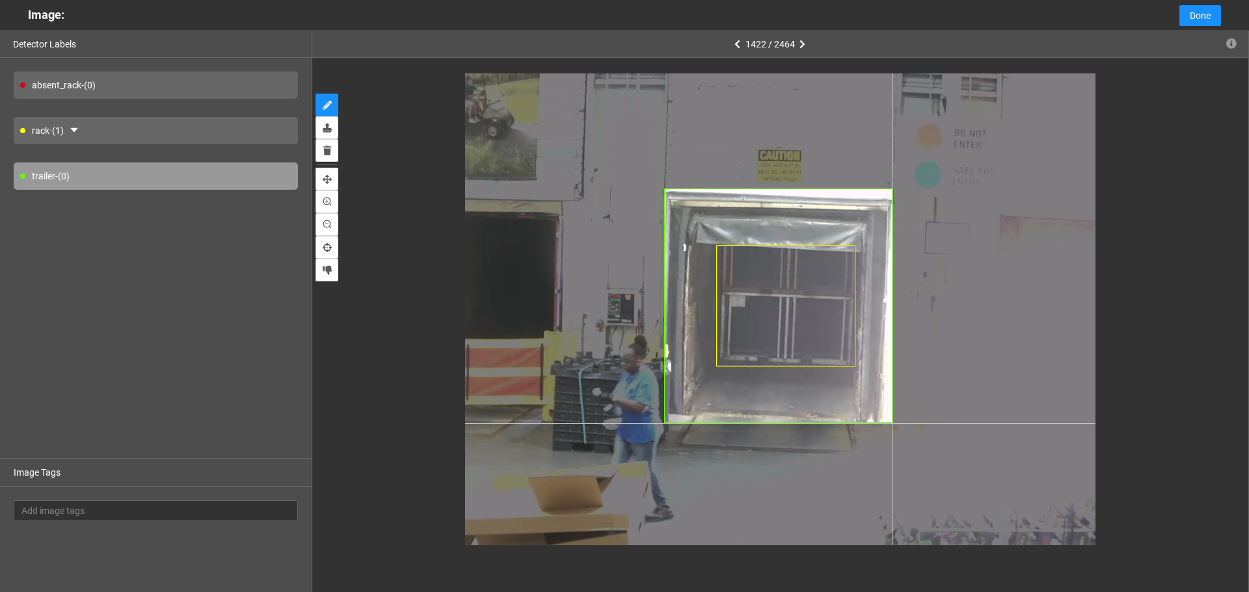
click at [892, 423] on div at bounding box center [780, 309] width 630 height 472
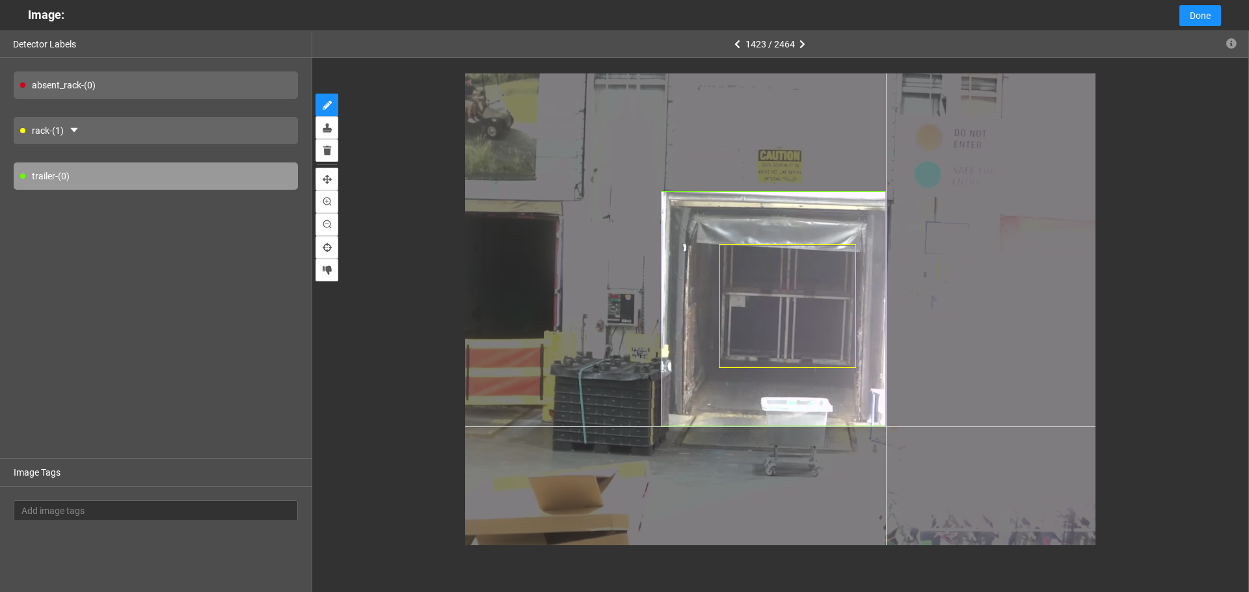
click at [886, 427] on div at bounding box center [780, 309] width 630 height 472
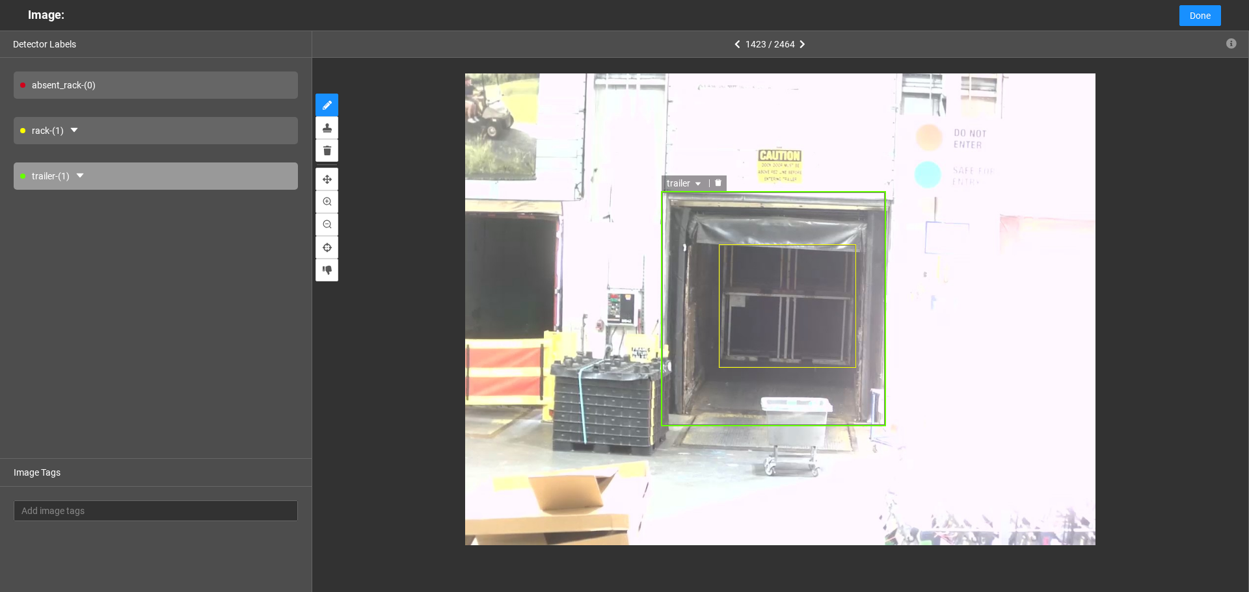
click at [724, 183] on div at bounding box center [717, 184] width 17 height 12
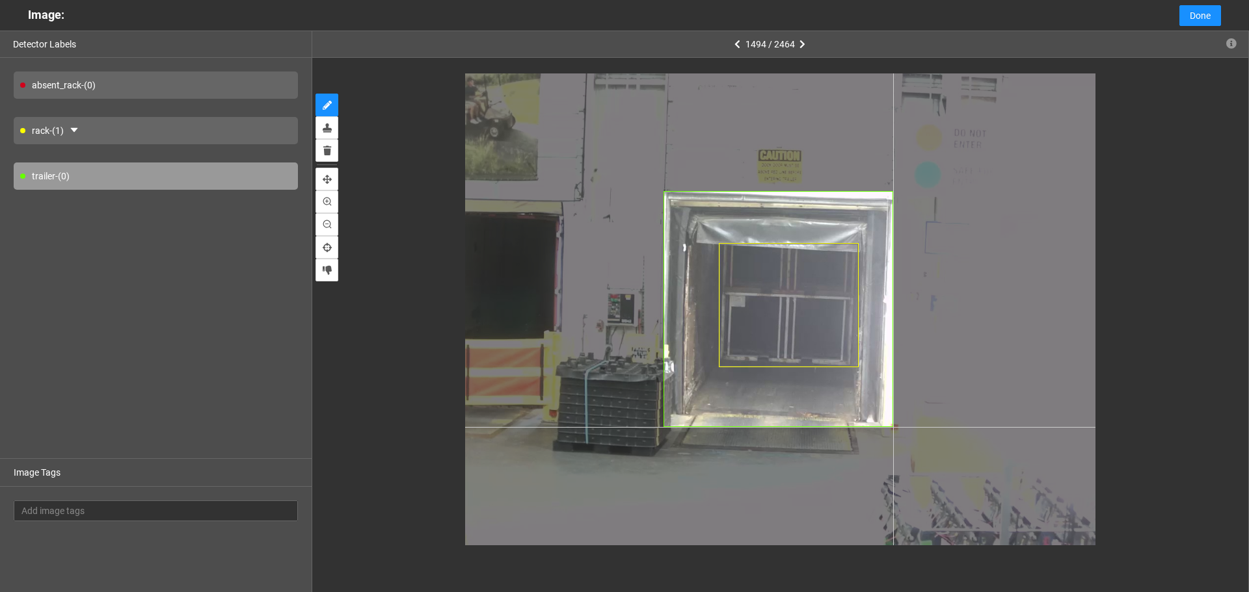
click at [893, 427] on div at bounding box center [780, 309] width 630 height 472
click at [891, 425] on div at bounding box center [780, 309] width 630 height 472
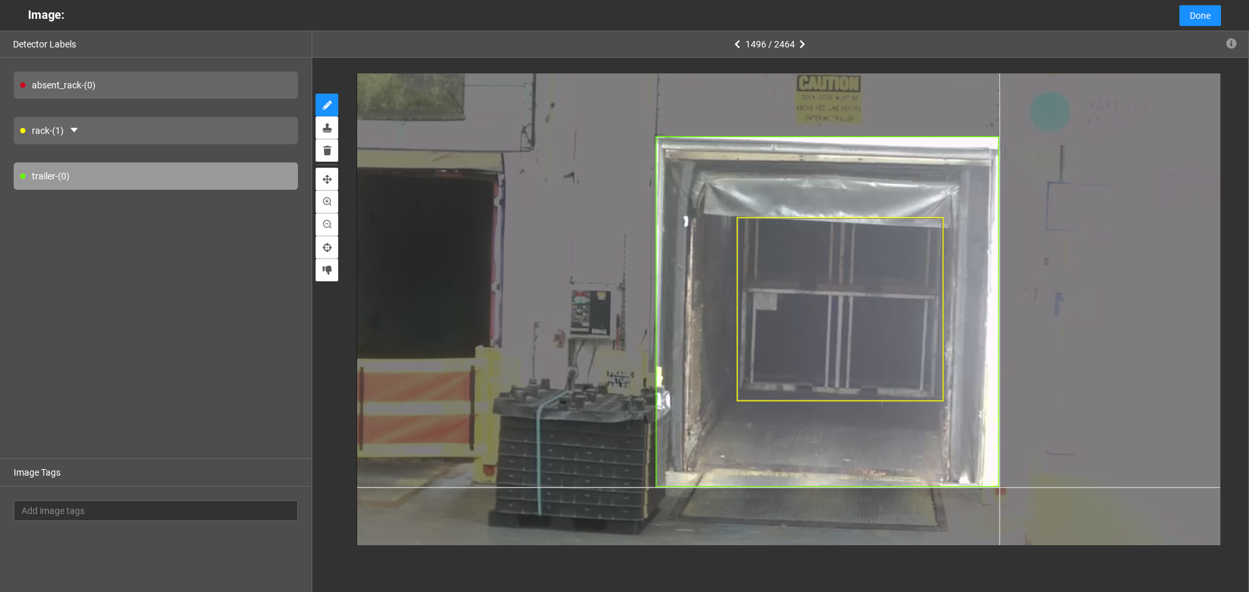
click at [1000, 487] on div at bounding box center [829, 314] width 945 height 709
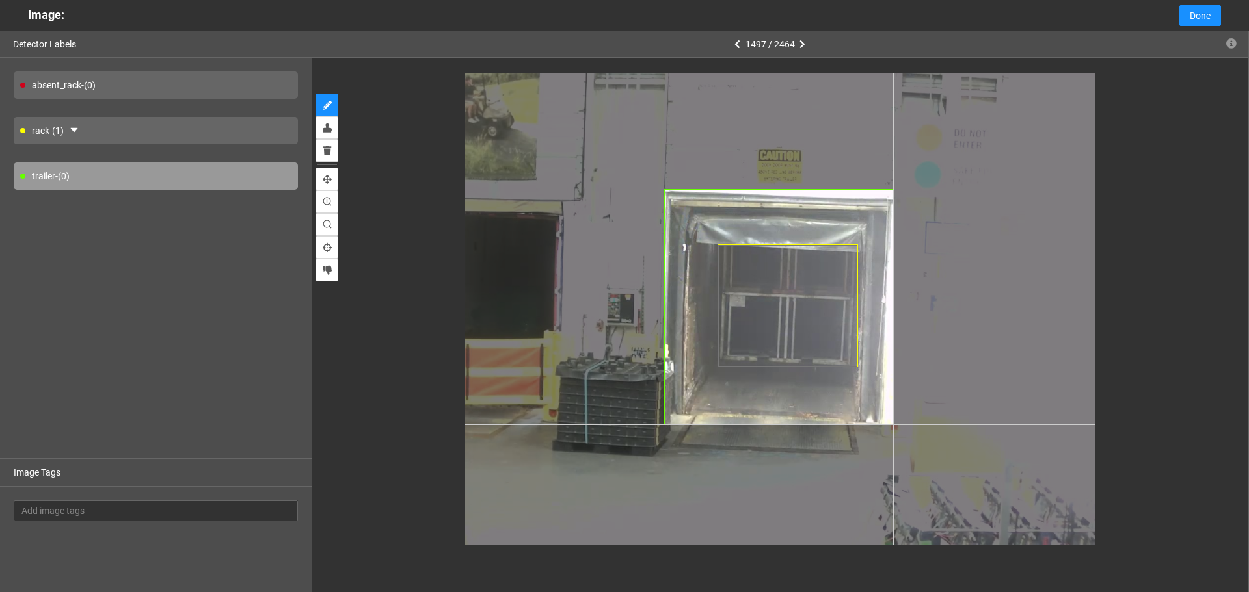
click at [893, 425] on div at bounding box center [780, 309] width 630 height 472
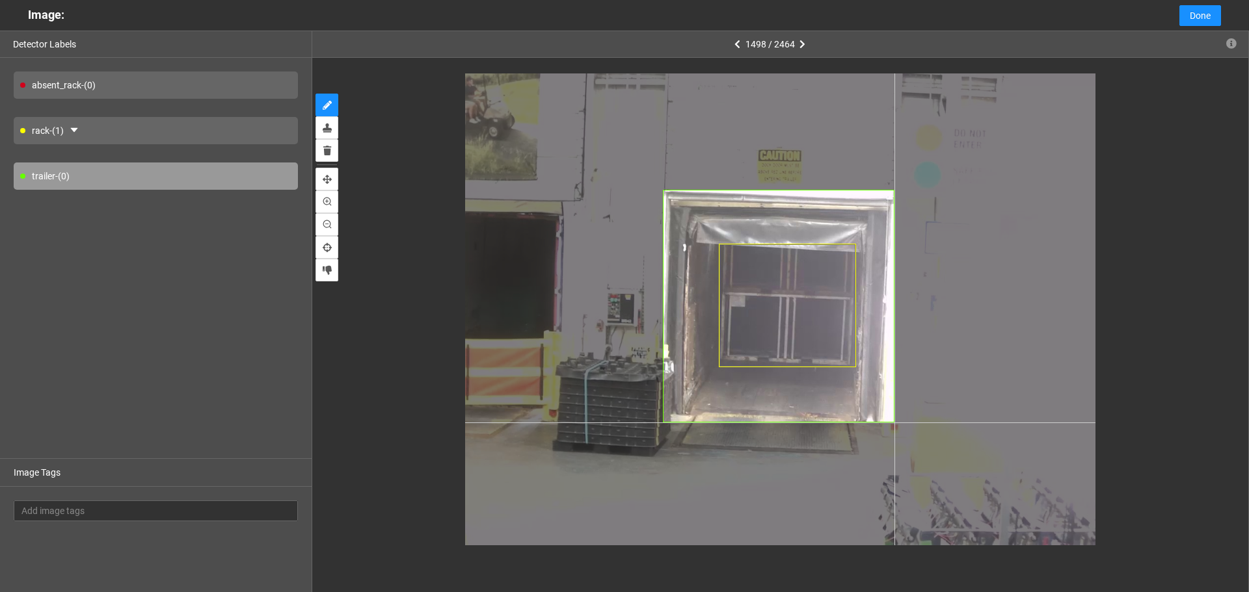
click at [894, 423] on div at bounding box center [780, 309] width 630 height 472
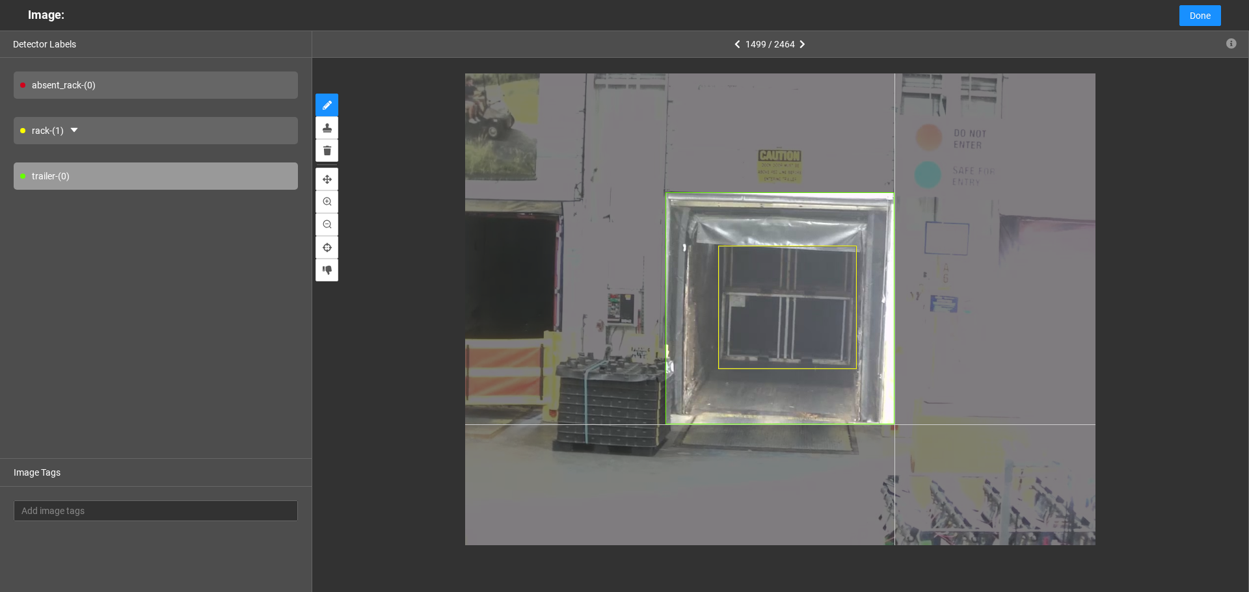
click at [894, 425] on div at bounding box center [780, 309] width 630 height 472
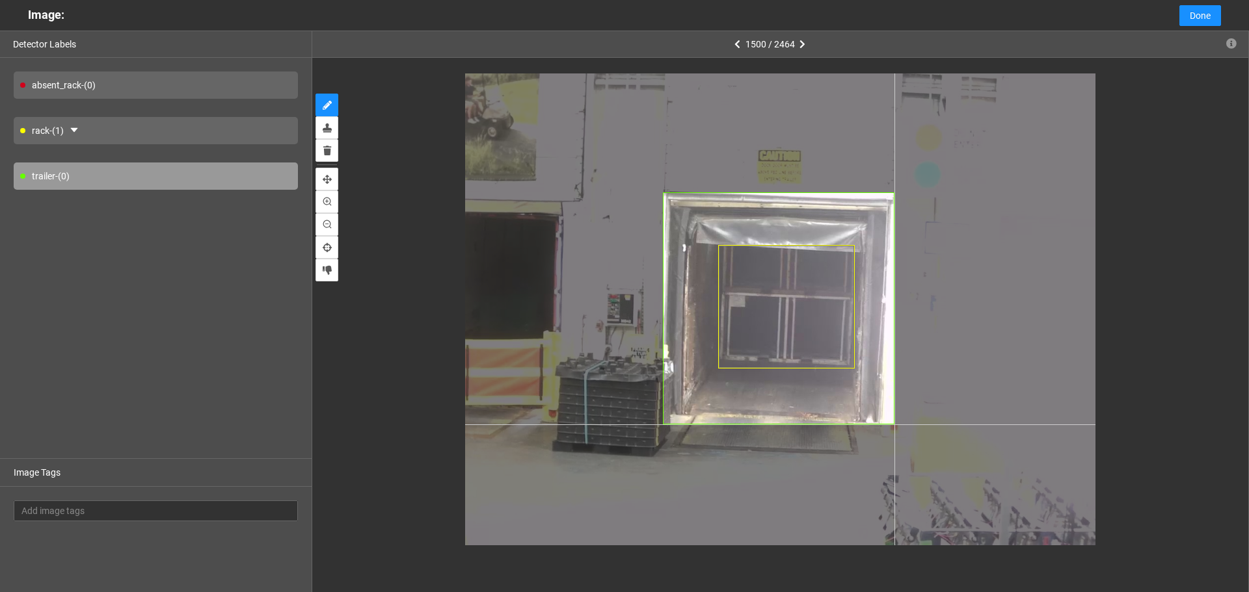
click at [894, 425] on div at bounding box center [780, 309] width 630 height 472
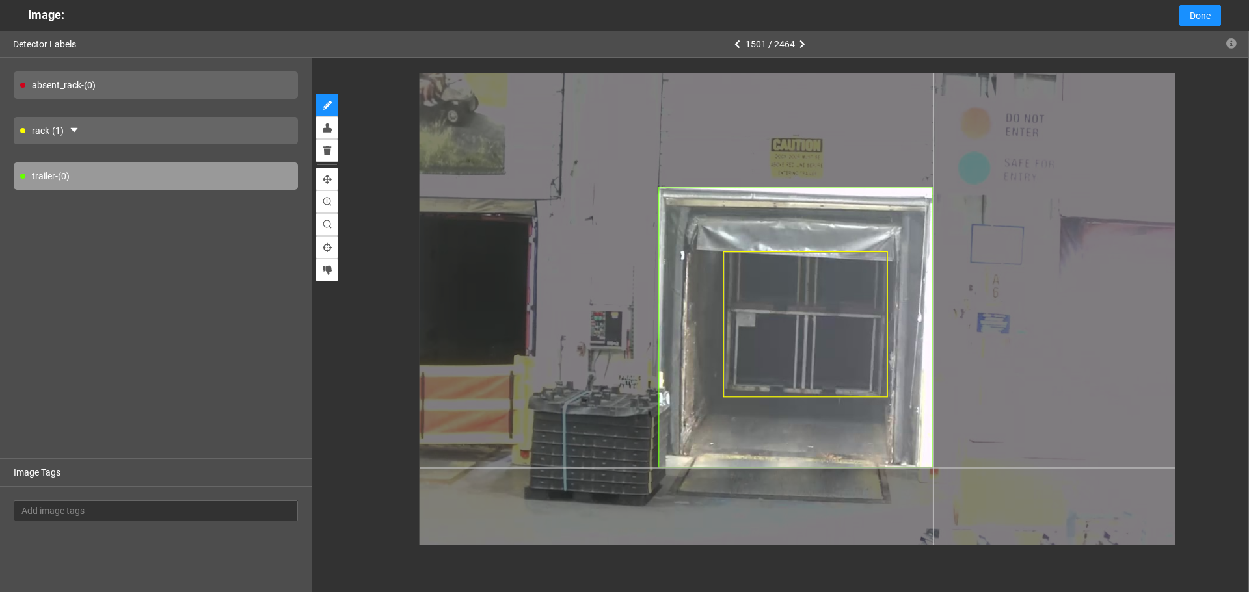
click at [933, 468] on div at bounding box center [797, 329] width 756 height 567
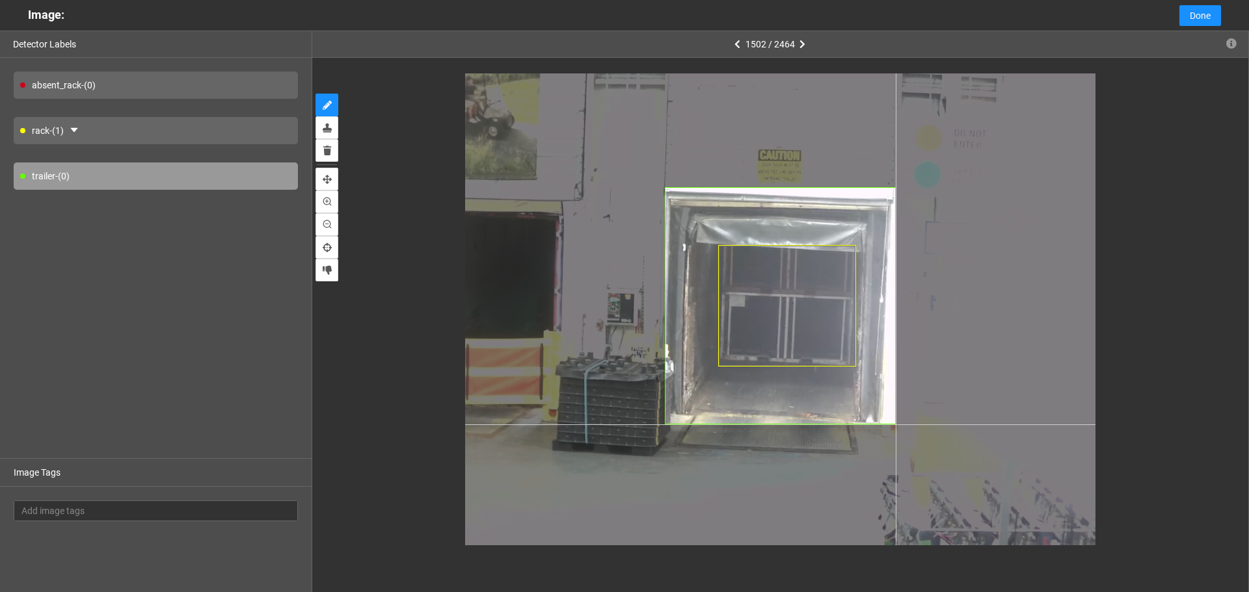
click at [895, 425] on div at bounding box center [780, 309] width 630 height 472
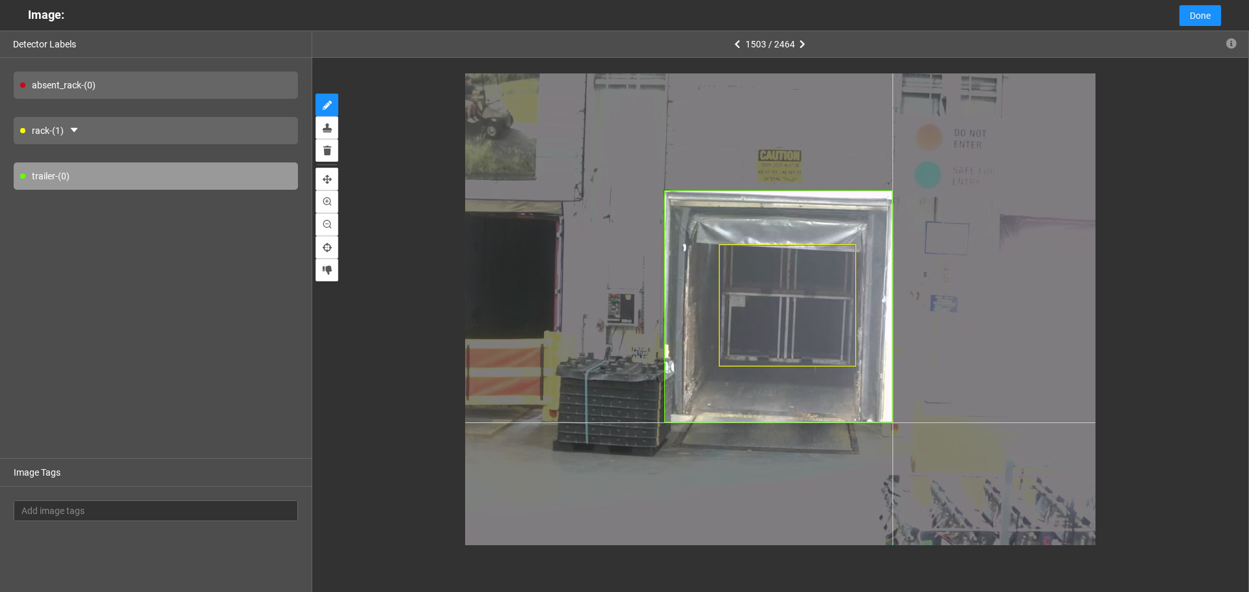
click at [892, 423] on div at bounding box center [780, 309] width 630 height 472
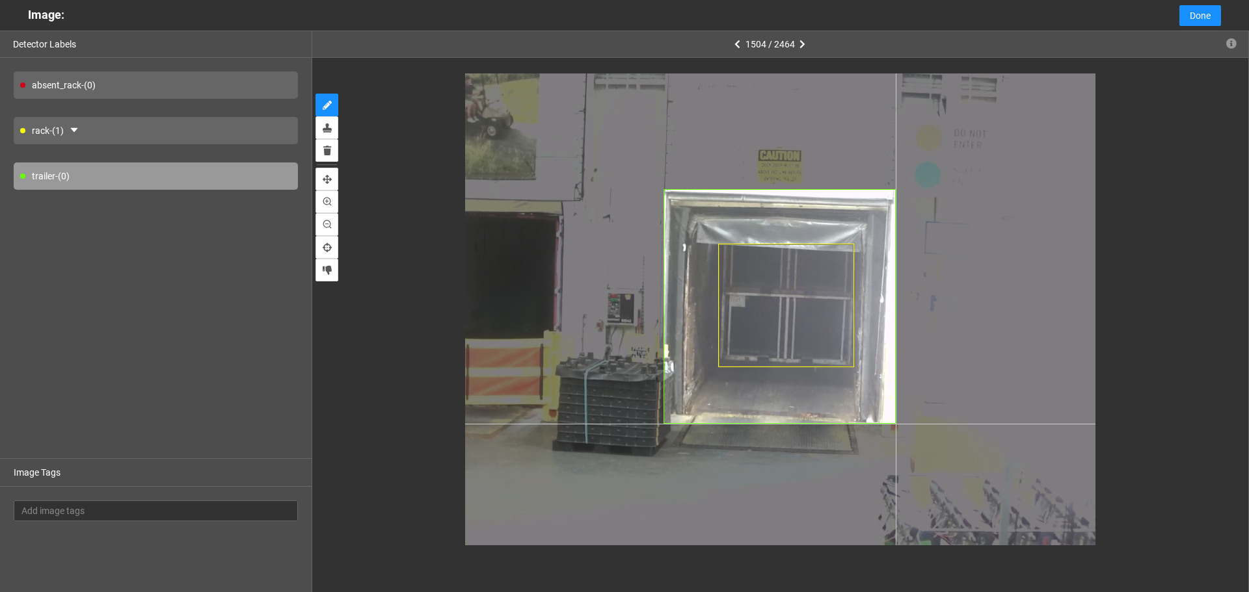
click at [895, 424] on div at bounding box center [780, 309] width 630 height 472
click at [896, 425] on div at bounding box center [780, 309] width 630 height 472
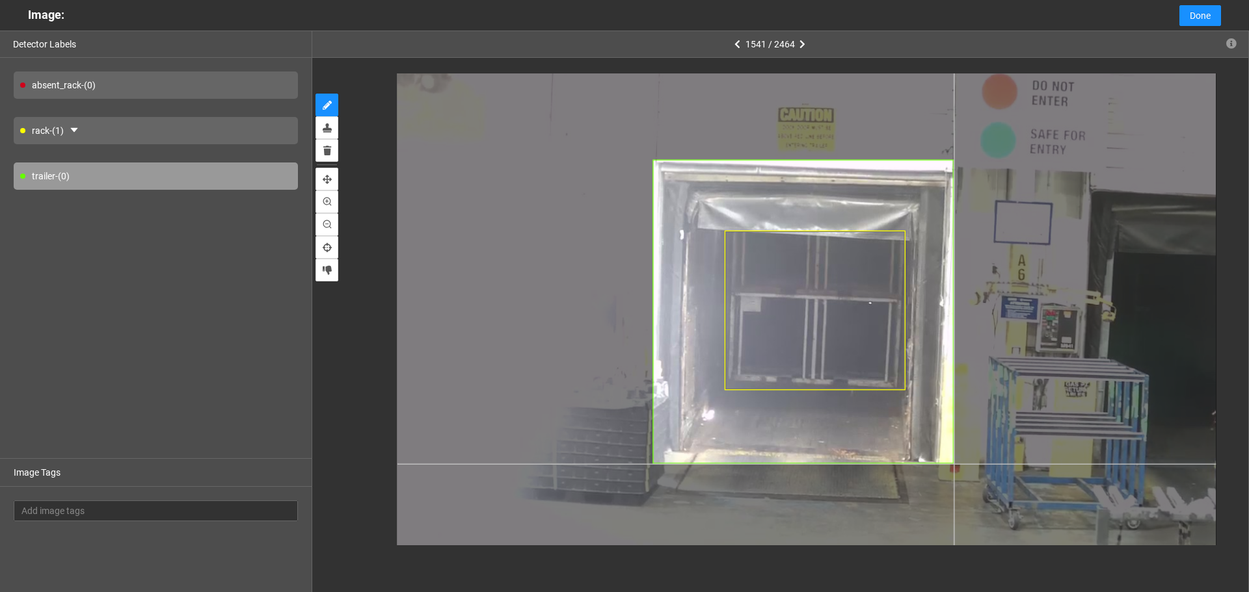
click at [953, 464] on div at bounding box center [806, 315] width 819 height 614
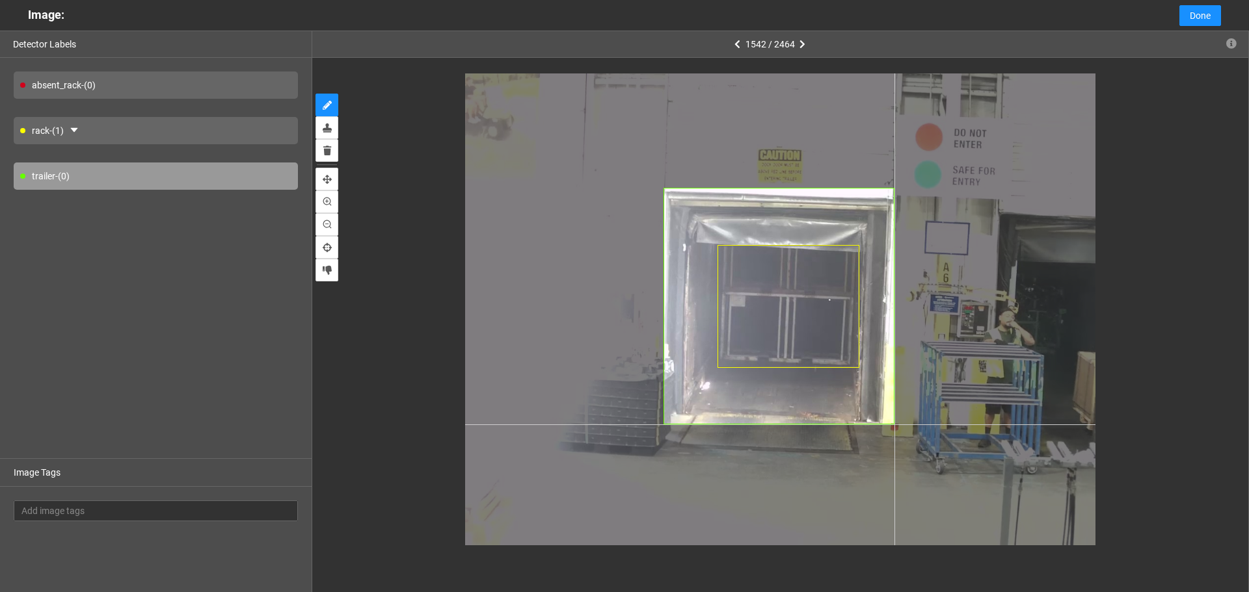
click at [894, 425] on div at bounding box center [780, 309] width 630 height 472
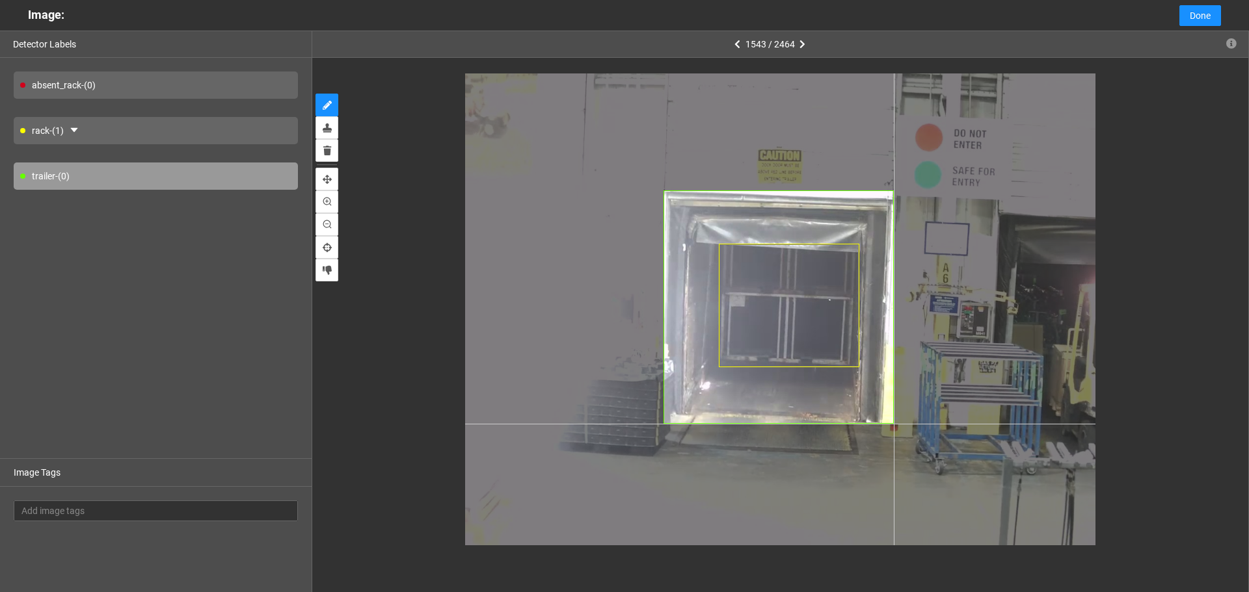
click at [894, 424] on div at bounding box center [780, 309] width 630 height 472
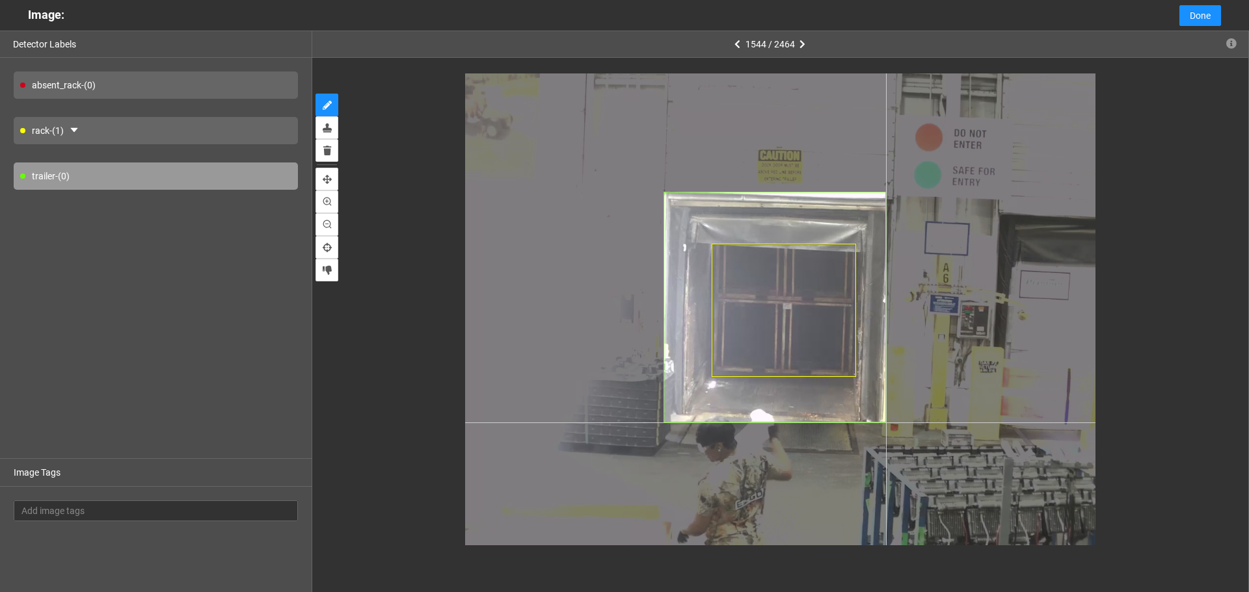
click at [886, 423] on div at bounding box center [780, 309] width 630 height 472
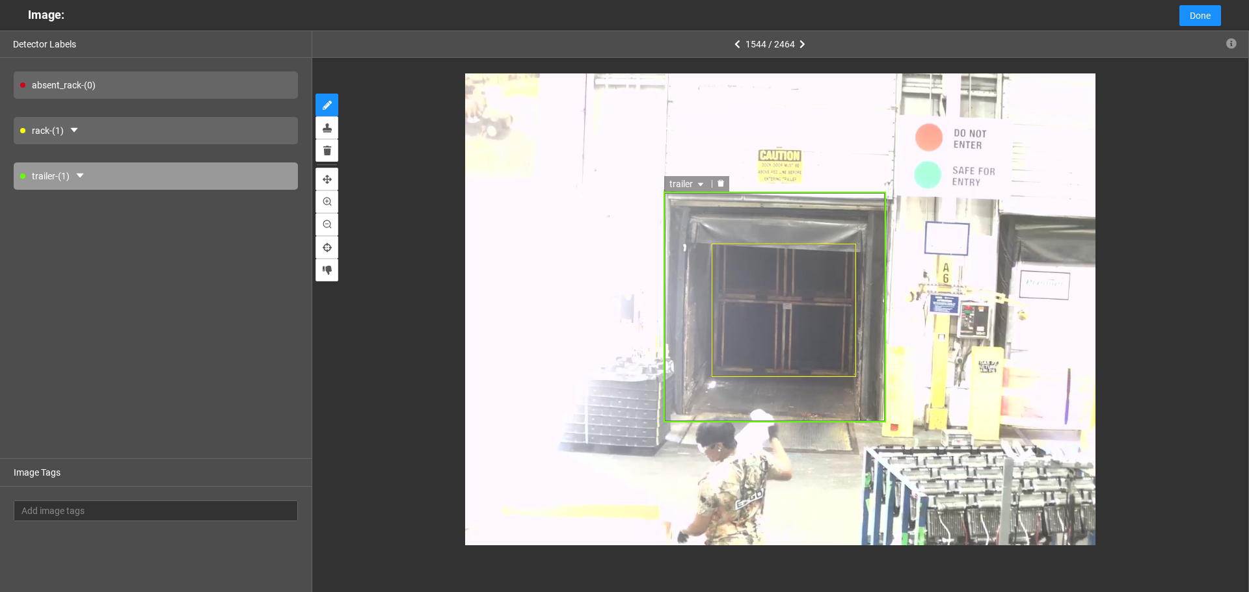
click at [718, 183] on icon "delete" at bounding box center [720, 183] width 7 height 7
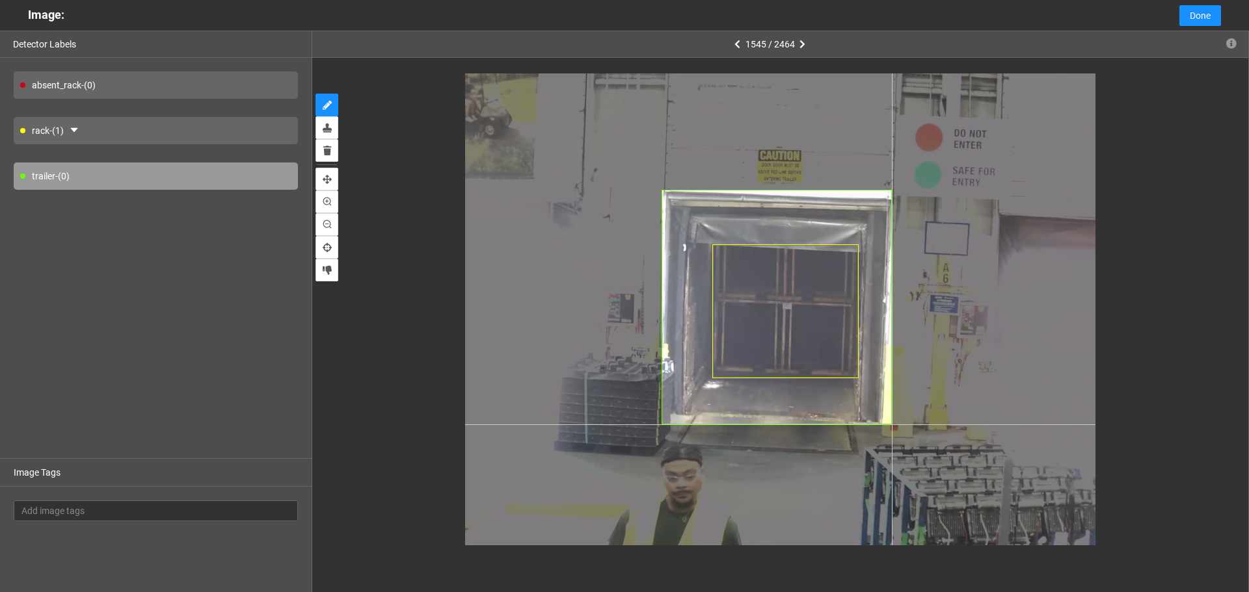
click at [892, 425] on div at bounding box center [780, 309] width 630 height 472
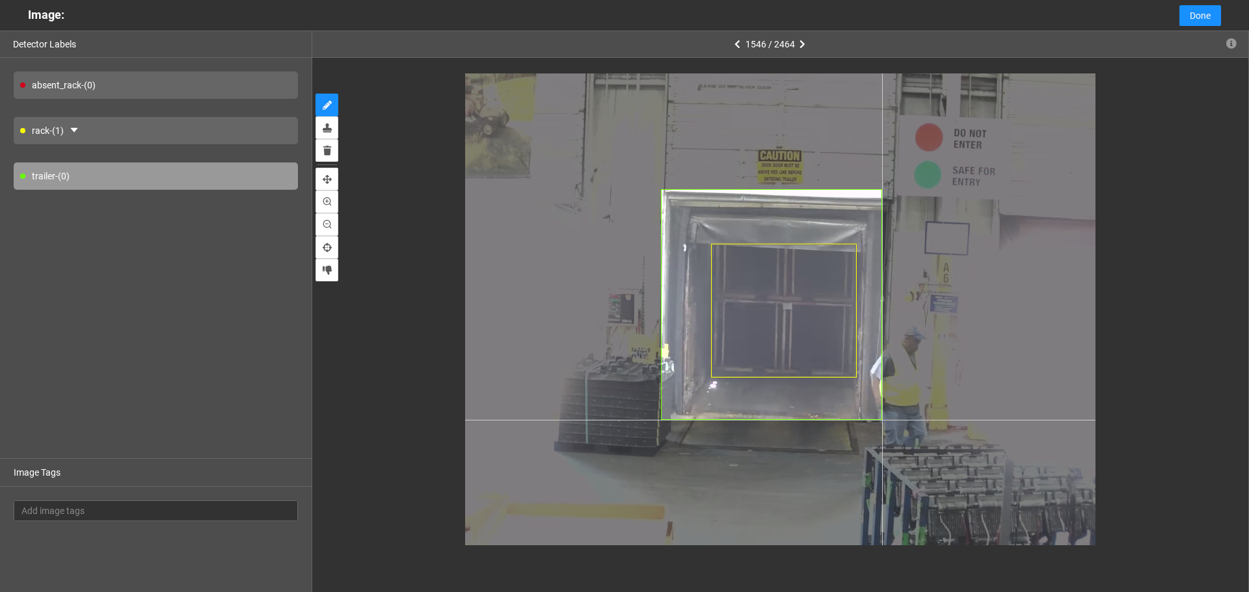
click at [882, 420] on div at bounding box center [780, 309] width 630 height 472
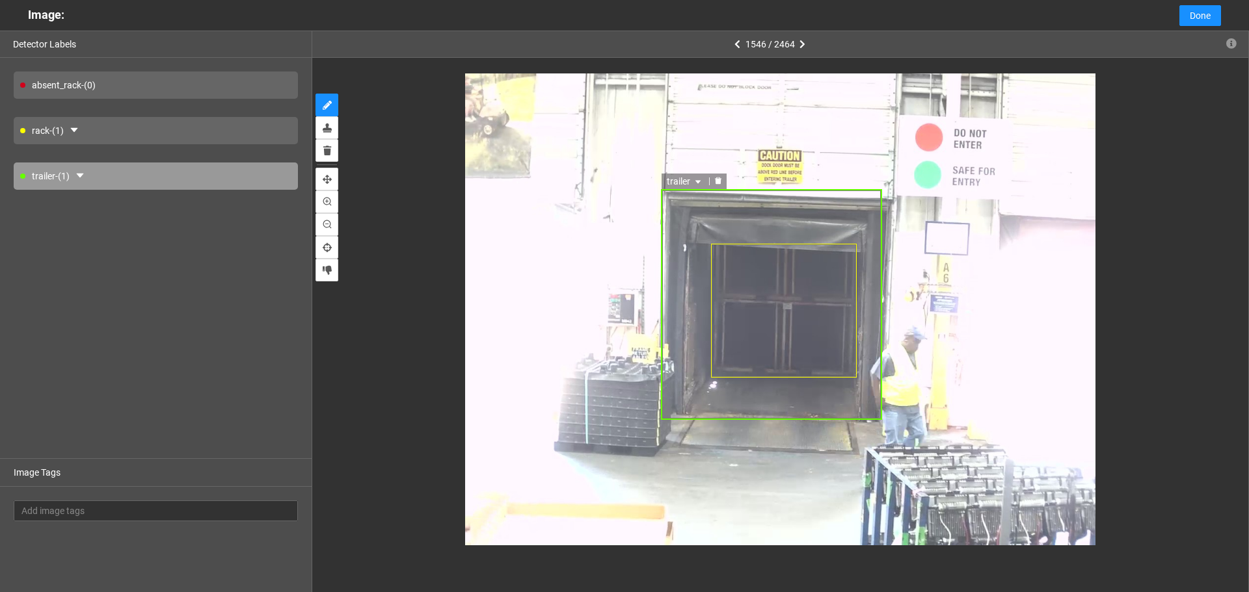
click at [721, 181] on icon "delete" at bounding box center [718, 181] width 8 height 8
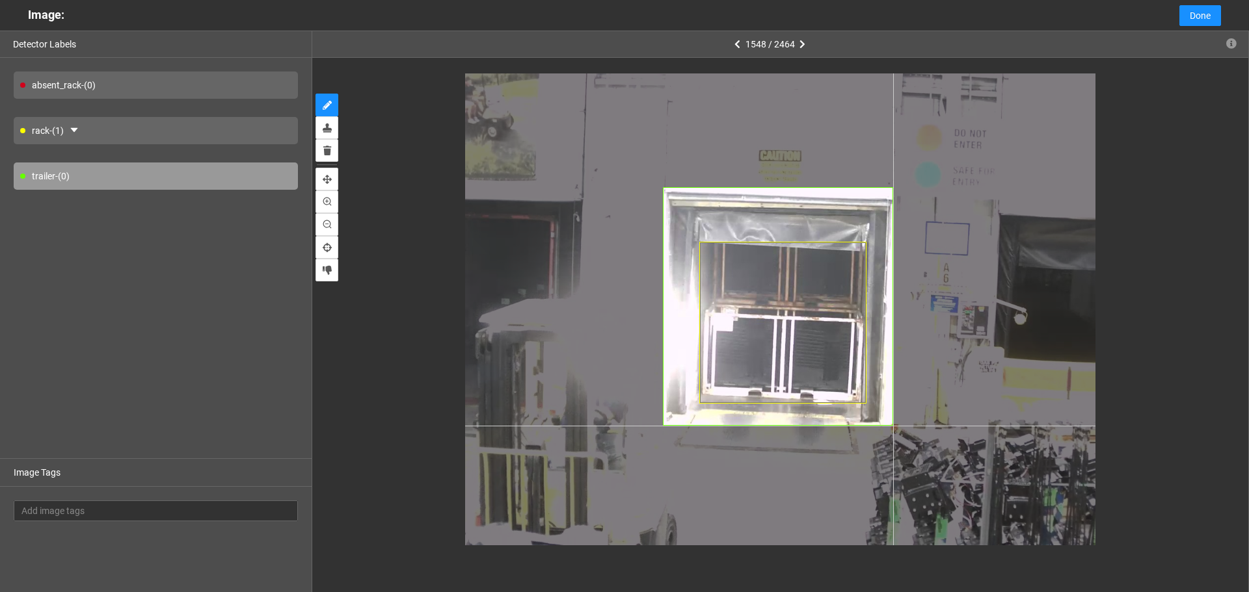
click at [893, 426] on div at bounding box center [780, 309] width 630 height 472
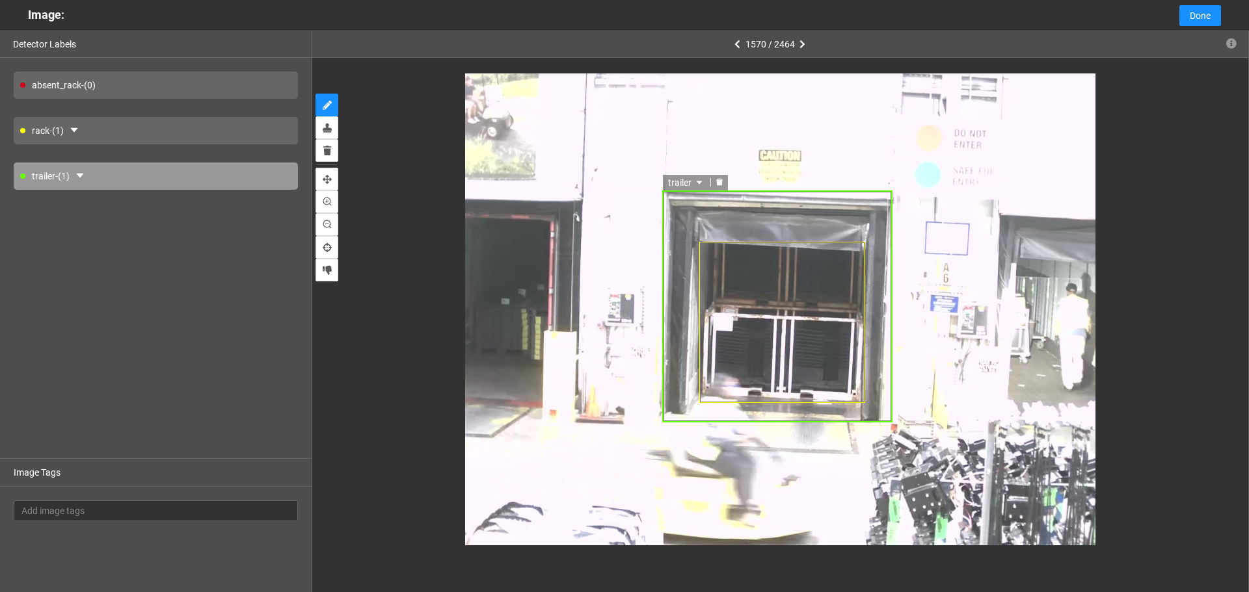
click at [717, 183] on icon "delete" at bounding box center [719, 181] width 7 height 7
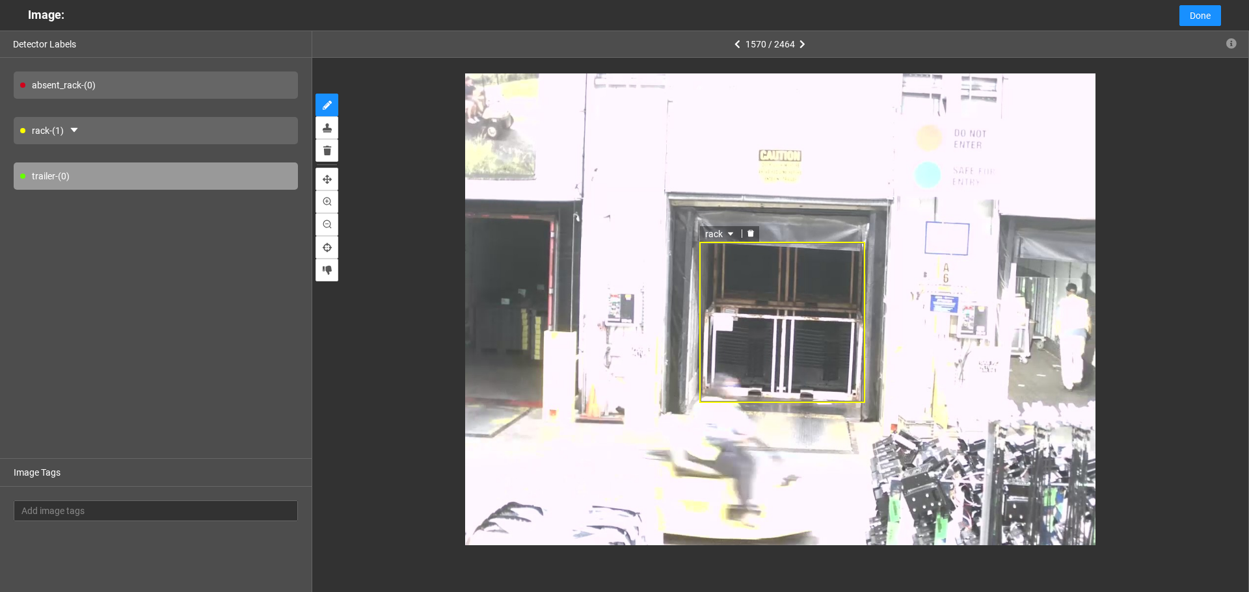
click at [750, 235] on icon "delete" at bounding box center [750, 233] width 7 height 7
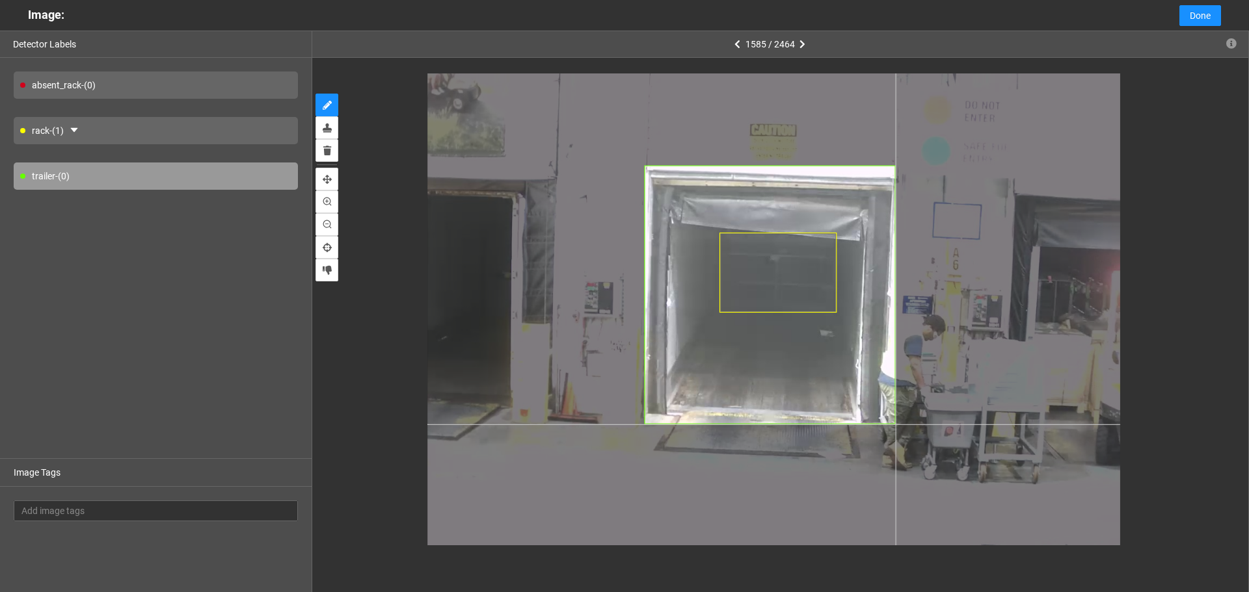
click at [895, 425] on div at bounding box center [773, 300] width 693 height 520
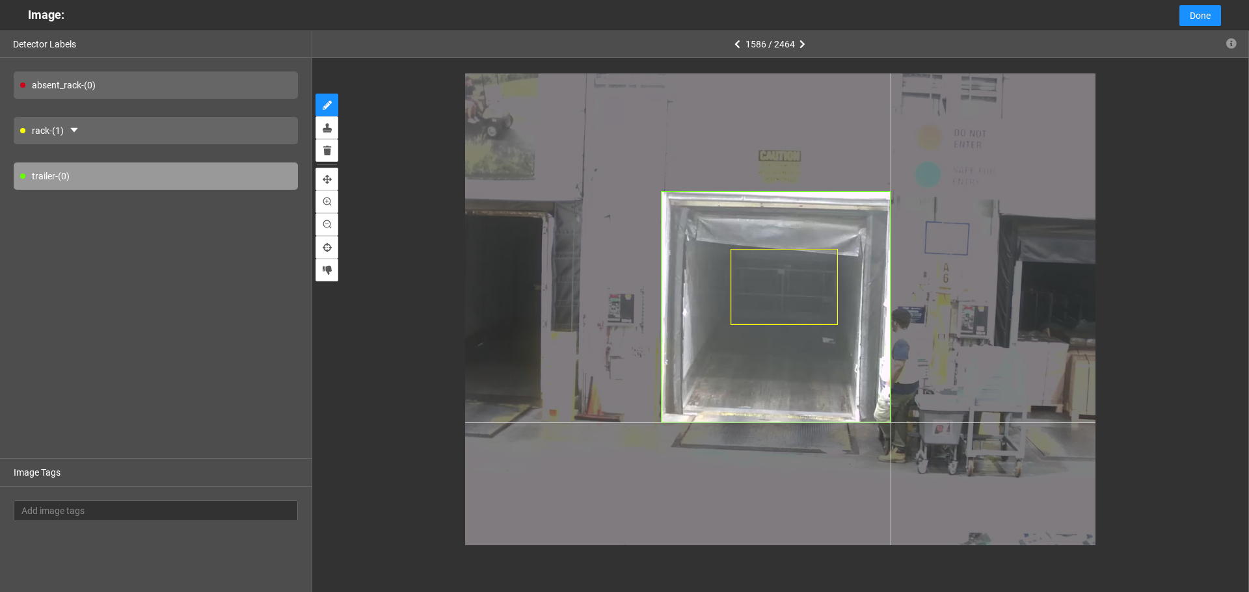
click at [890, 423] on div at bounding box center [780, 309] width 630 height 472
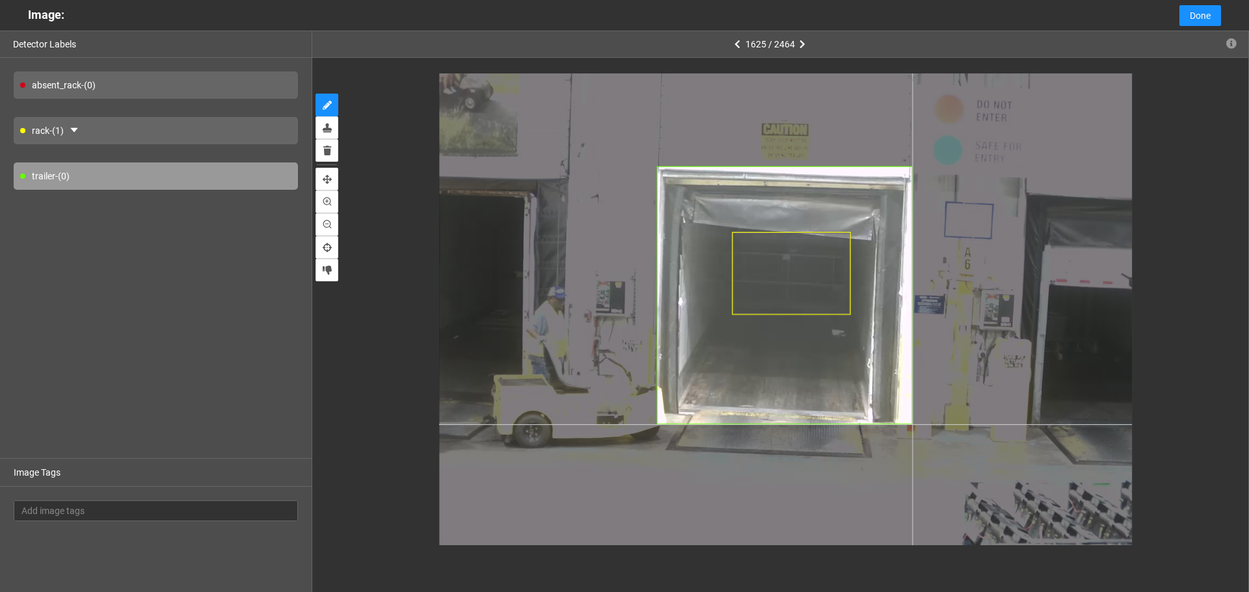
click at [912, 425] on div at bounding box center [786, 299] width 693 height 520
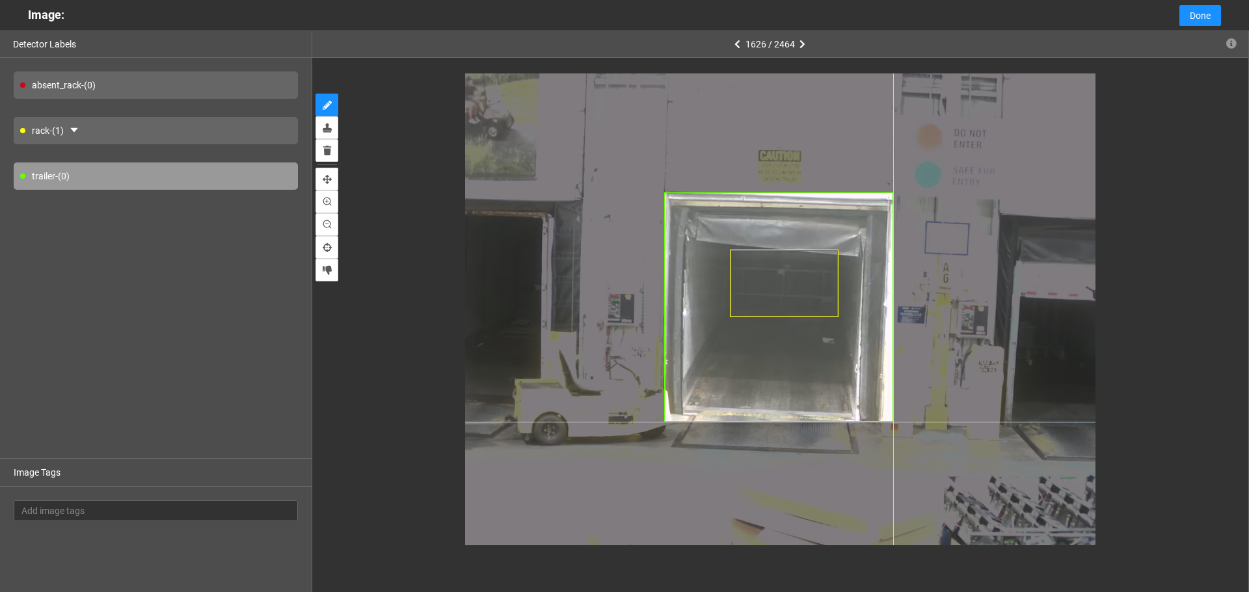
click at [893, 422] on div at bounding box center [780, 309] width 630 height 472
click at [891, 421] on div at bounding box center [780, 309] width 630 height 472
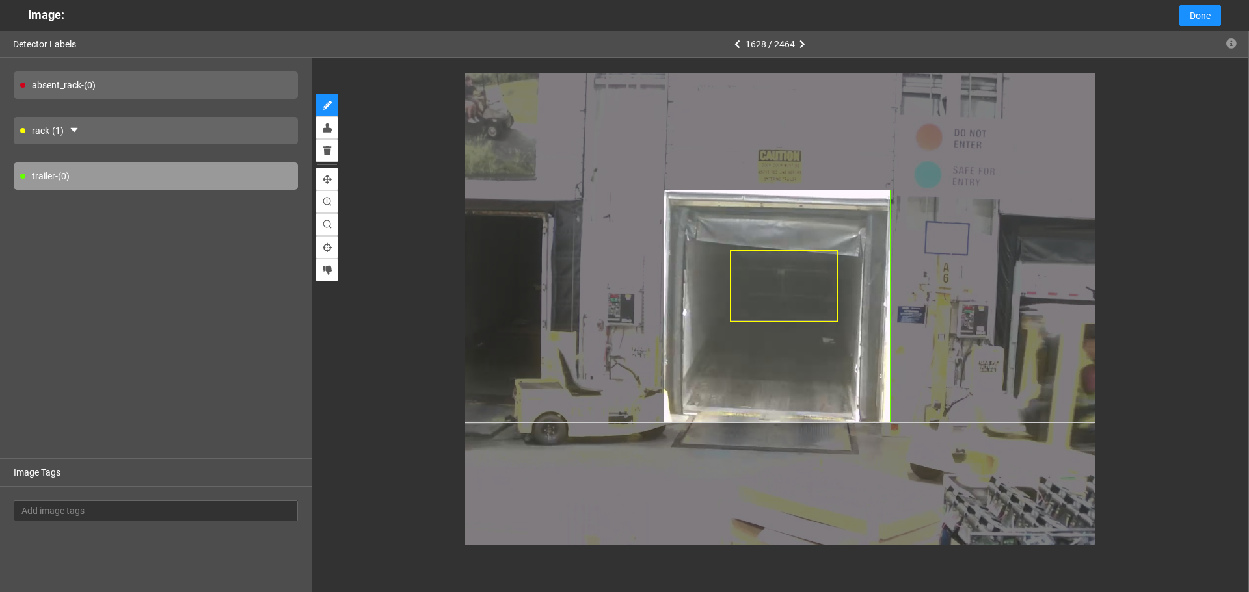
click at [890, 423] on div at bounding box center [780, 309] width 630 height 472
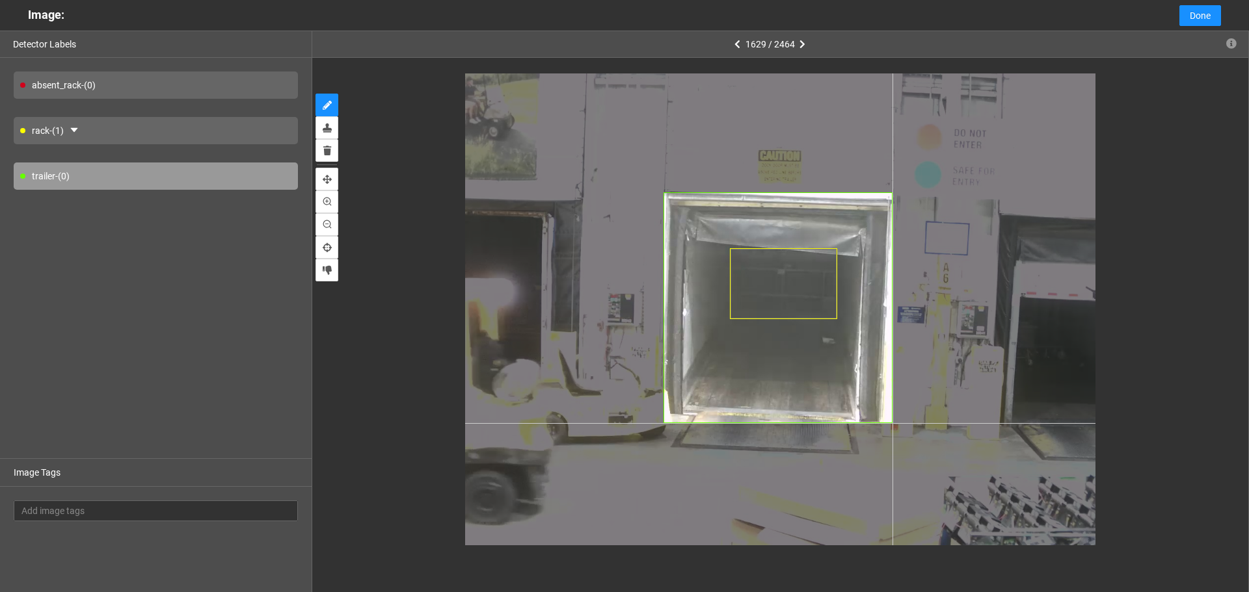
click at [892, 423] on div at bounding box center [780, 309] width 630 height 472
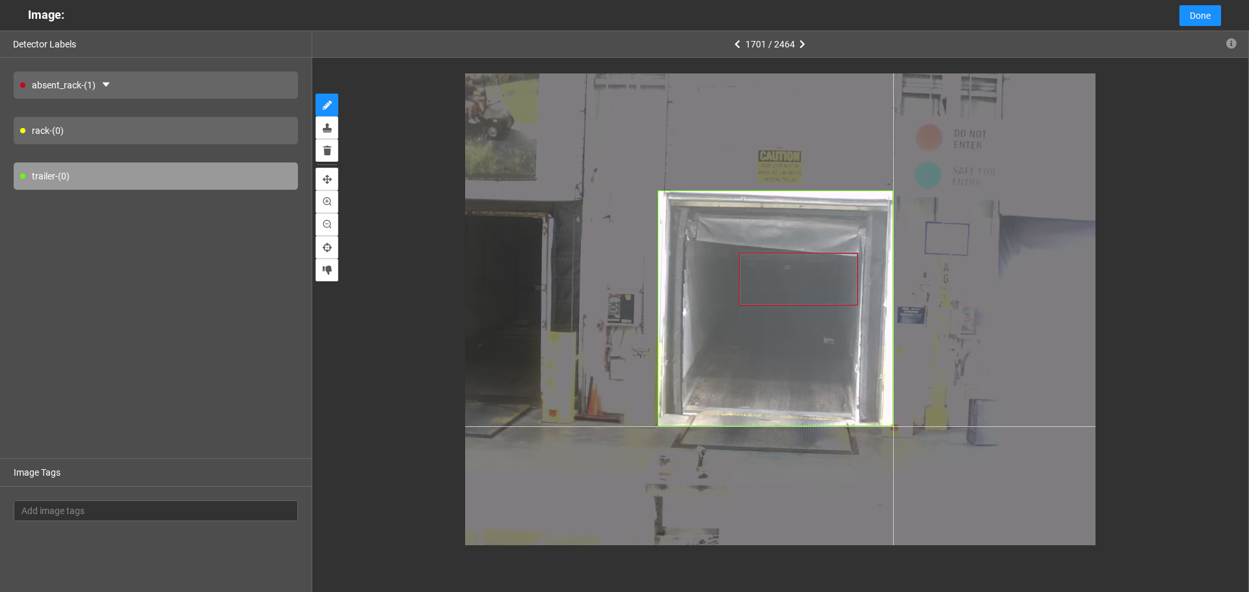
click at [893, 427] on div at bounding box center [780, 309] width 630 height 472
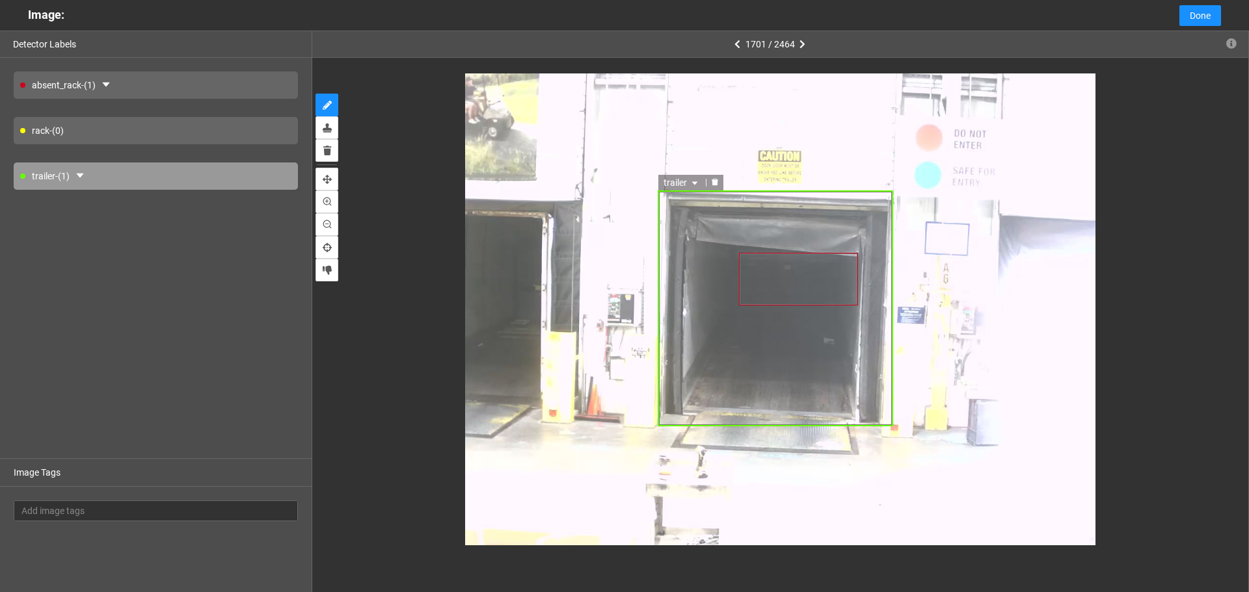
click at [685, 219] on div "trailer" at bounding box center [774, 309] width 235 height 236
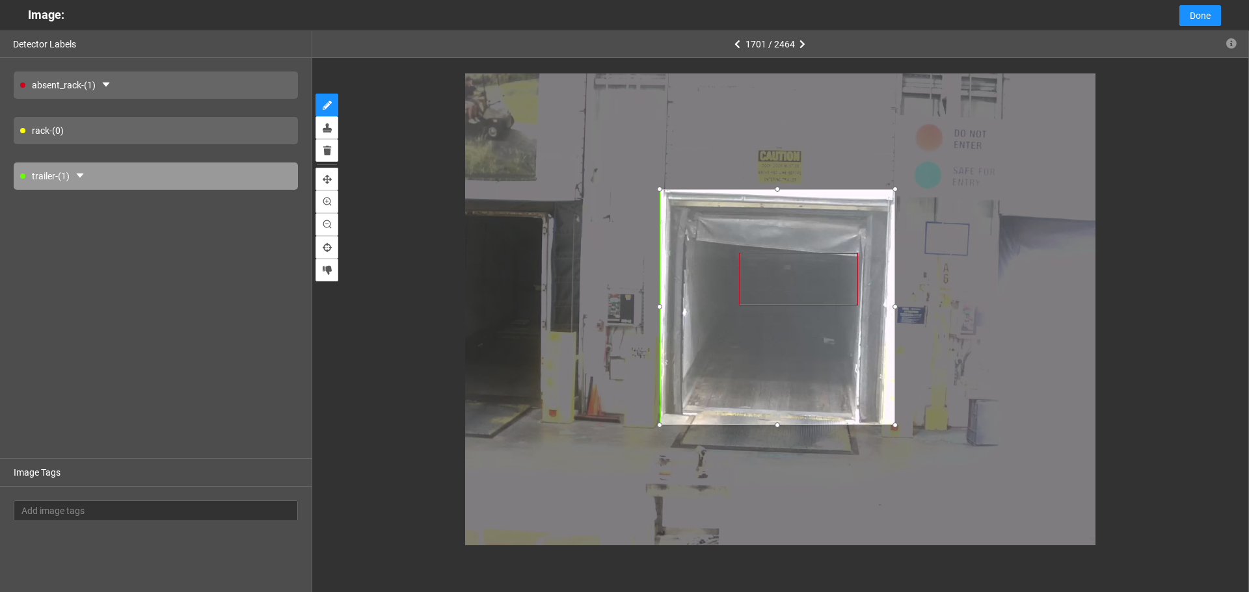
click at [687, 218] on div at bounding box center [776, 307] width 235 height 236
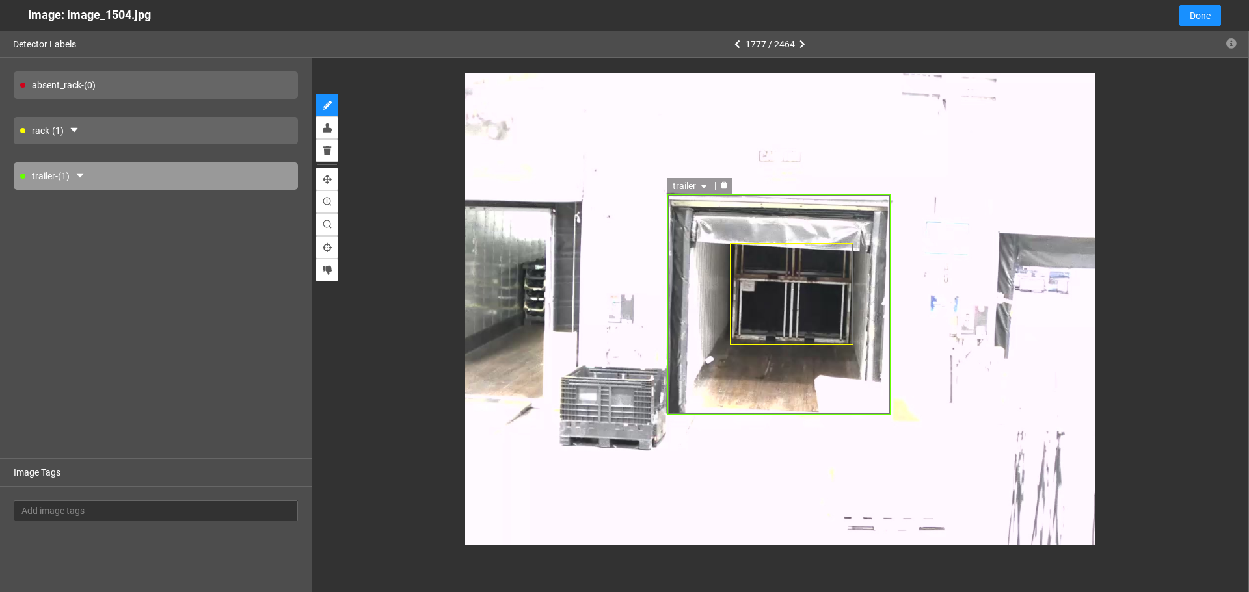
click at [725, 187] on icon "delete" at bounding box center [724, 185] width 7 height 7
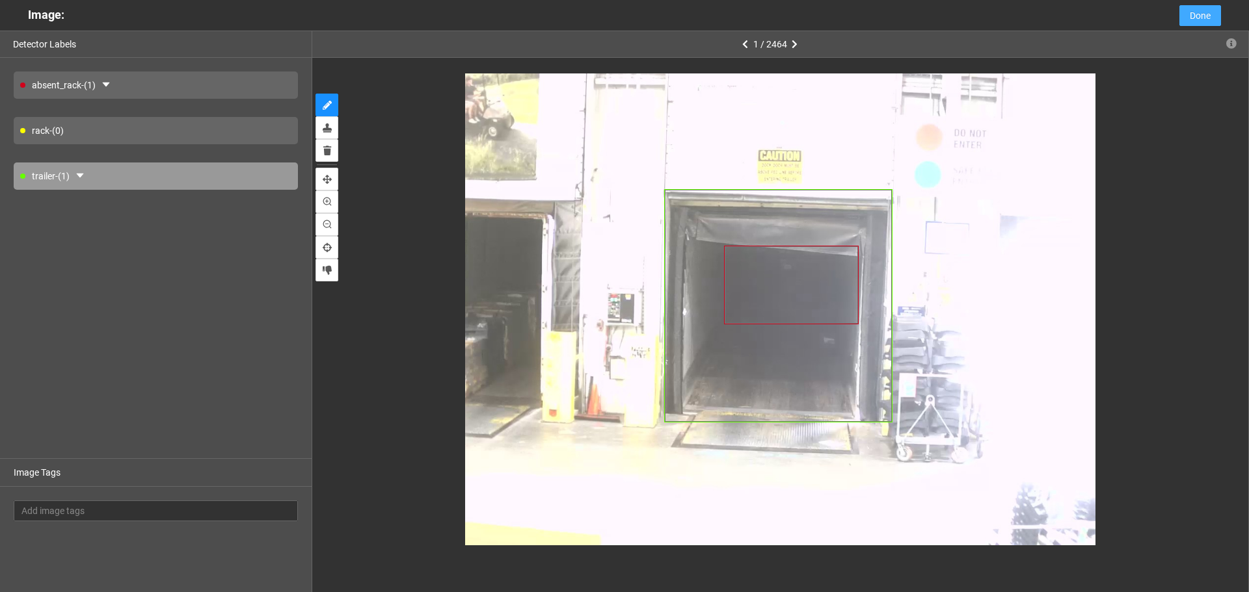
click at [1193, 17] on span "Done" at bounding box center [1199, 15] width 21 height 14
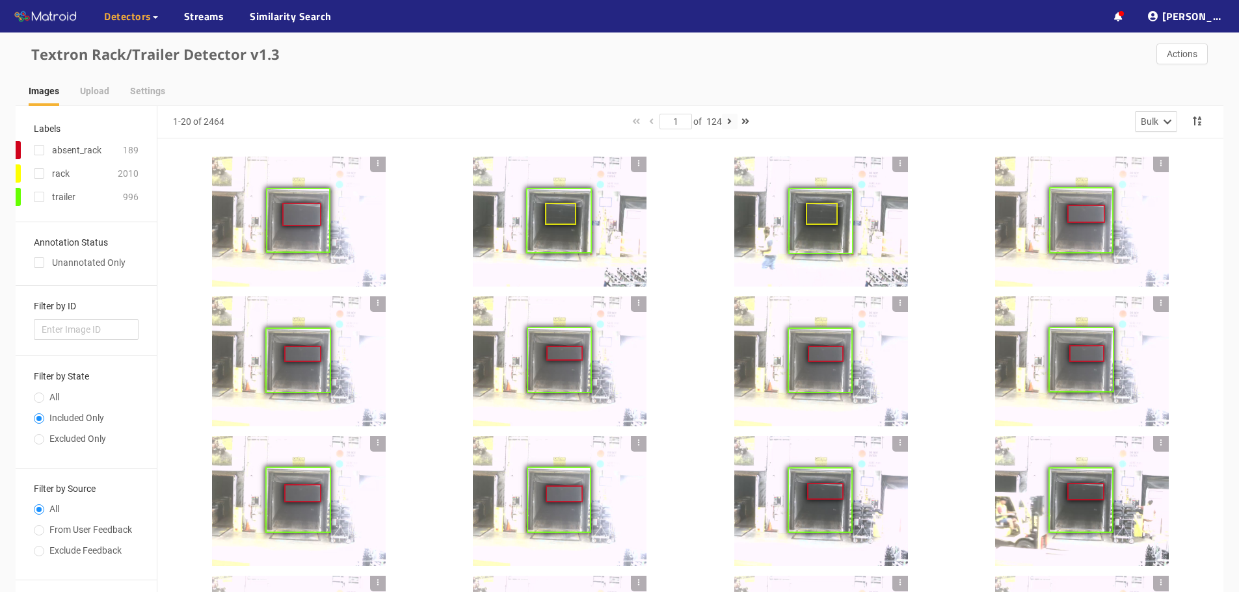
click at [731, 122] on icon "button" at bounding box center [729, 121] width 5 height 9
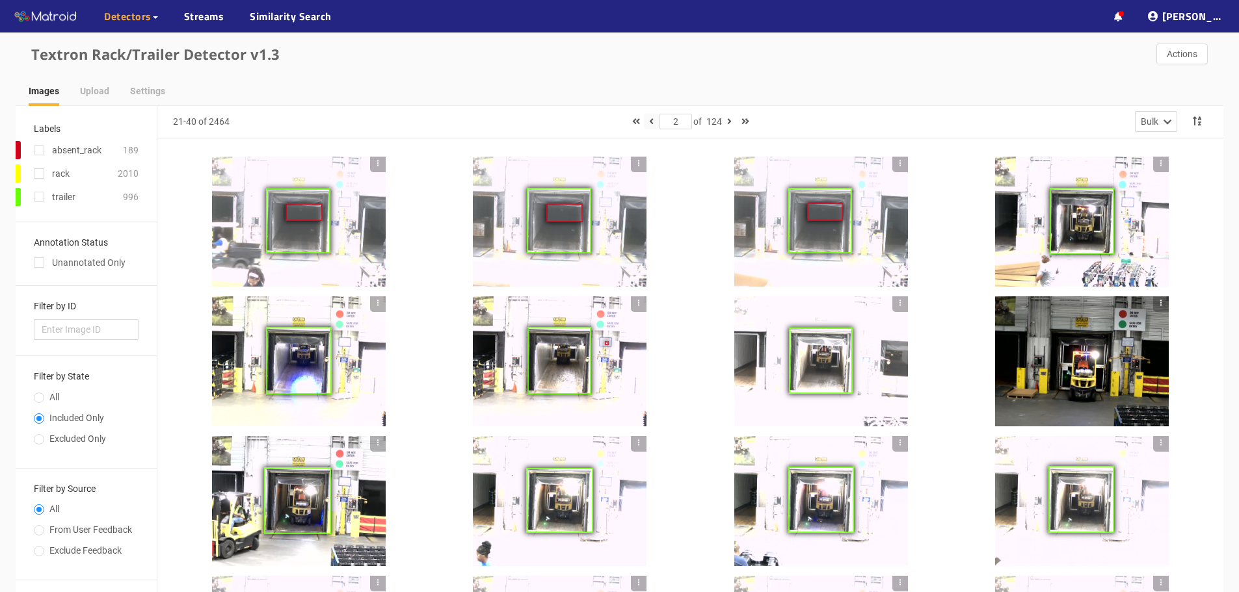
click at [654, 125] on button "button" at bounding box center [652, 122] width 16 height 16
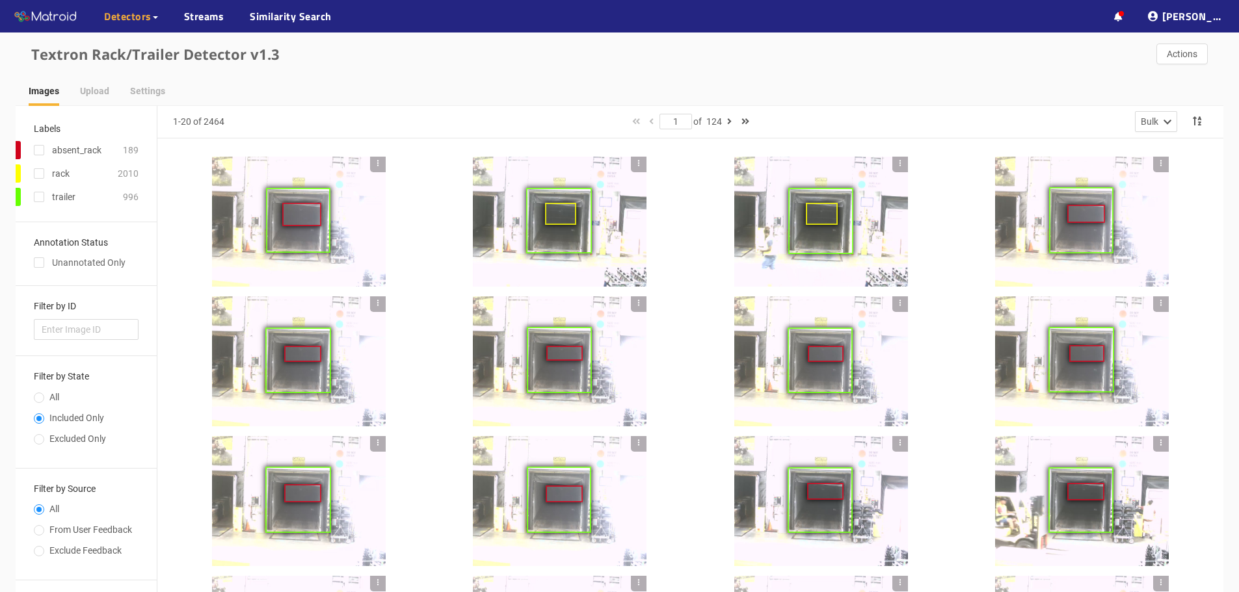
click at [354, 192] on div at bounding box center [299, 222] width 174 height 130
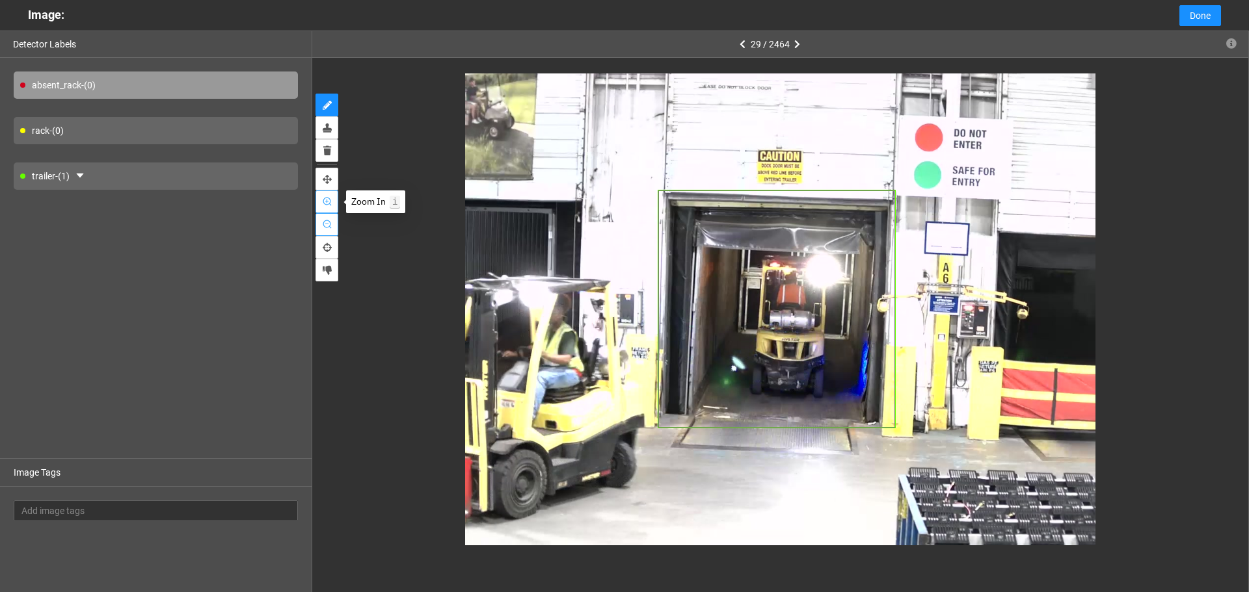
drag, startPoint x: 328, startPoint y: 204, endPoint x: 334, endPoint y: 236, distance: 32.3
click at [334, 233] on div at bounding box center [326, 187] width 29 height 194
click at [96, 88] on div "absent_rack - (0)" at bounding box center [156, 85] width 284 height 27
click at [103, 137] on div "rack - (0)" at bounding box center [156, 130] width 284 height 27
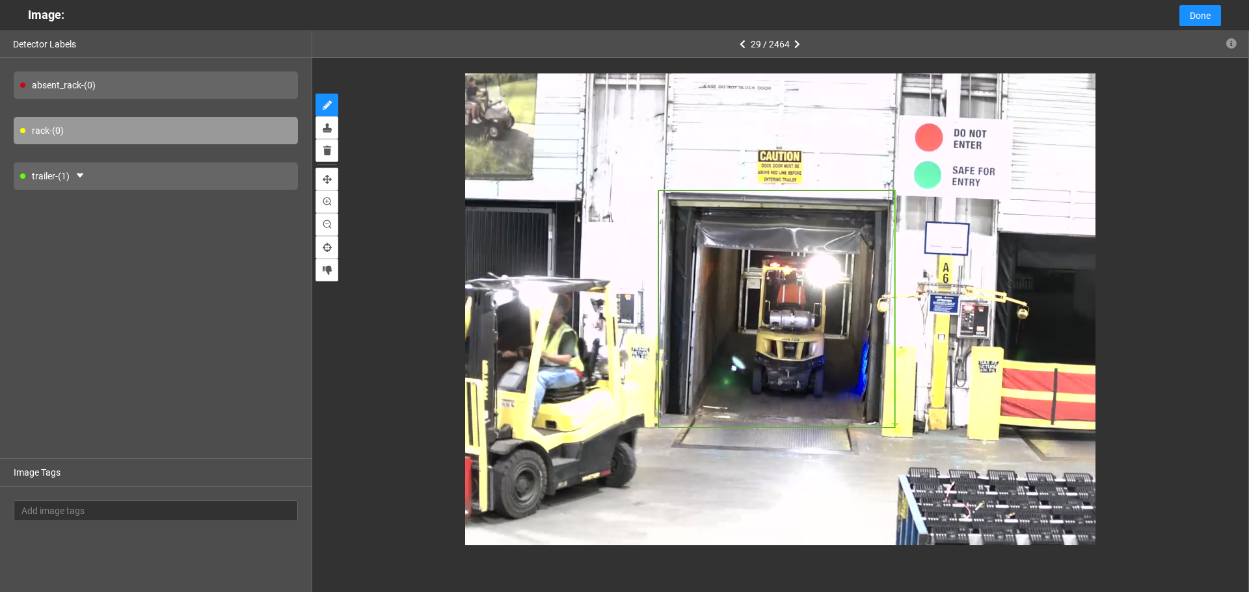
click at [111, 178] on div "trailer - (1)" at bounding box center [156, 176] width 284 height 27
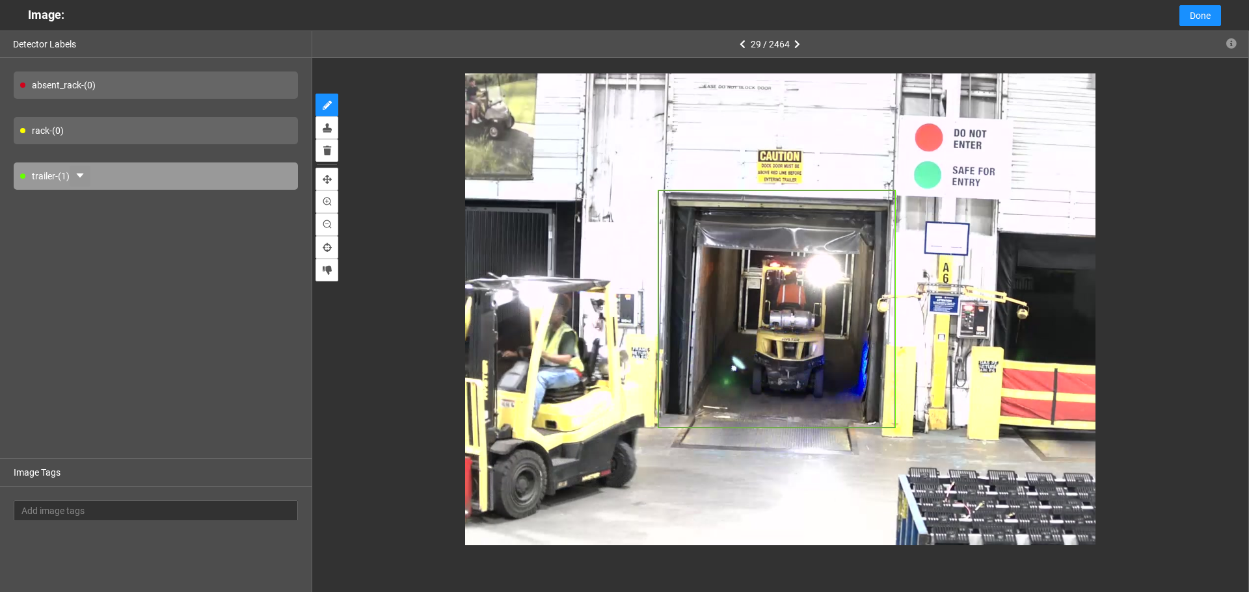
click at [85, 177] on icon "caret-down" at bounding box center [80, 175] width 10 height 10
click at [85, 176] on icon "caret-up" at bounding box center [80, 175] width 10 height 10
click at [131, 267] on div "absent_rack - (0) rack - (0) trailer - (1)" at bounding box center [156, 258] width 312 height 401
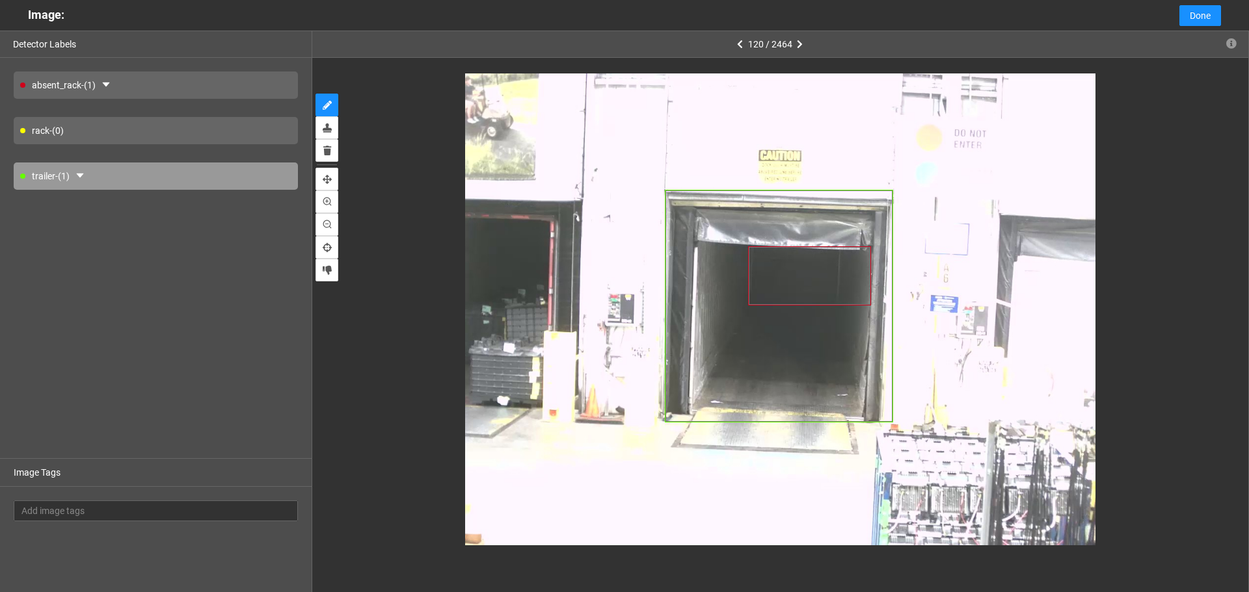
type input "7"
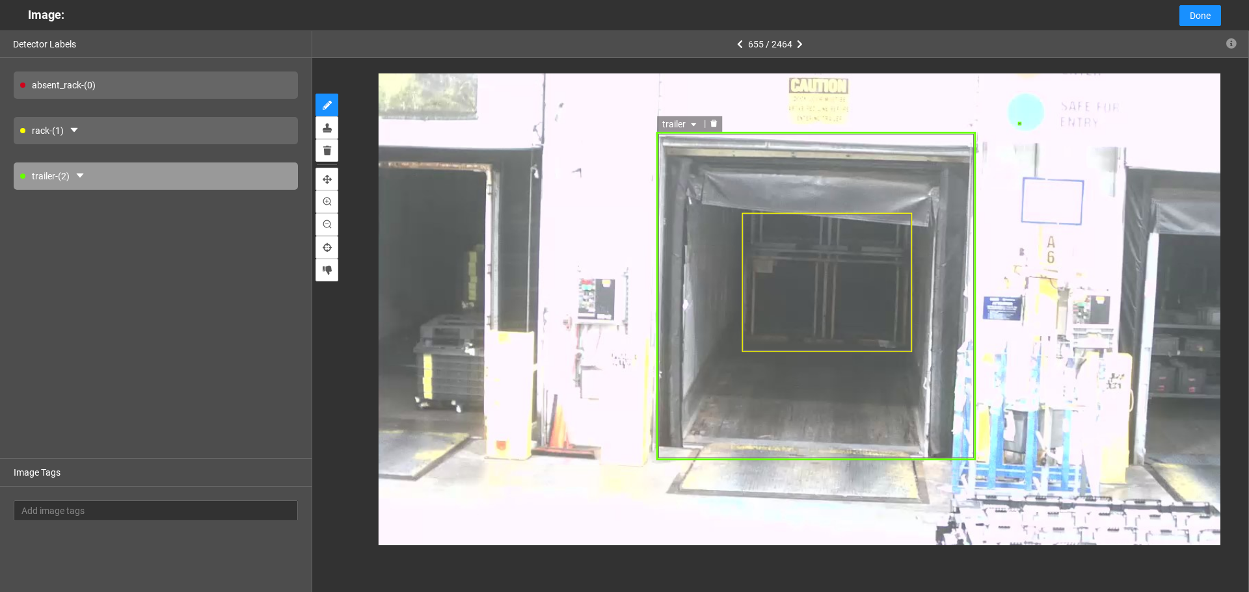
click at [729, 213] on div "trailer" at bounding box center [817, 296] width 320 height 329
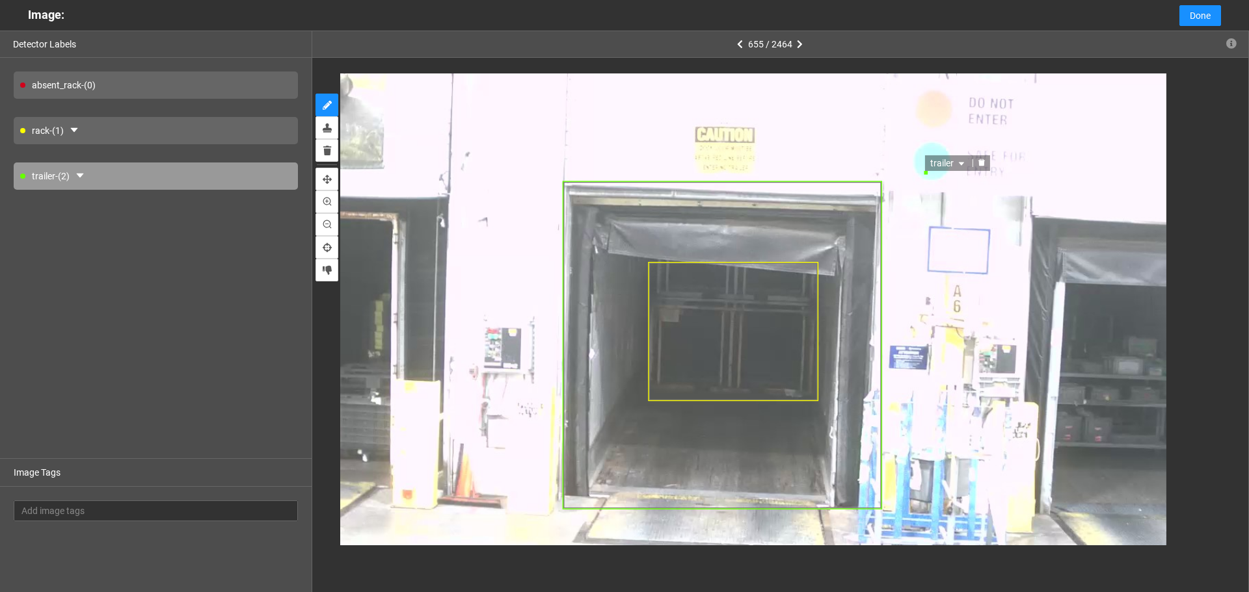
click at [983, 162] on icon "delete" at bounding box center [981, 162] width 7 height 7
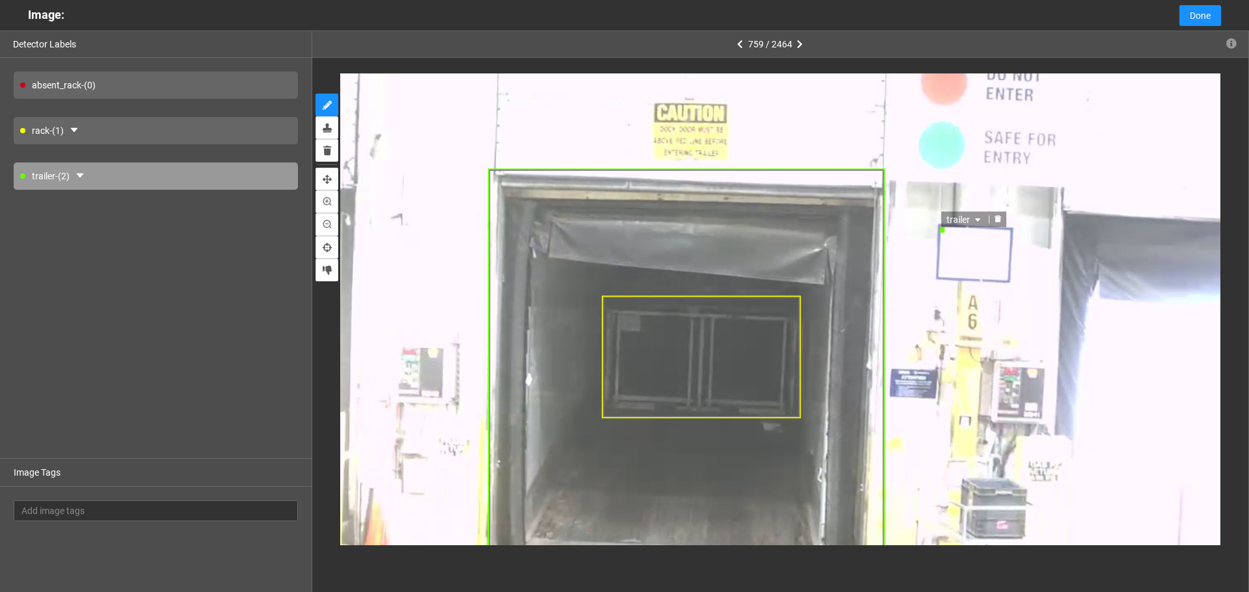
click at [1000, 217] on icon "delete" at bounding box center [998, 219] width 8 height 8
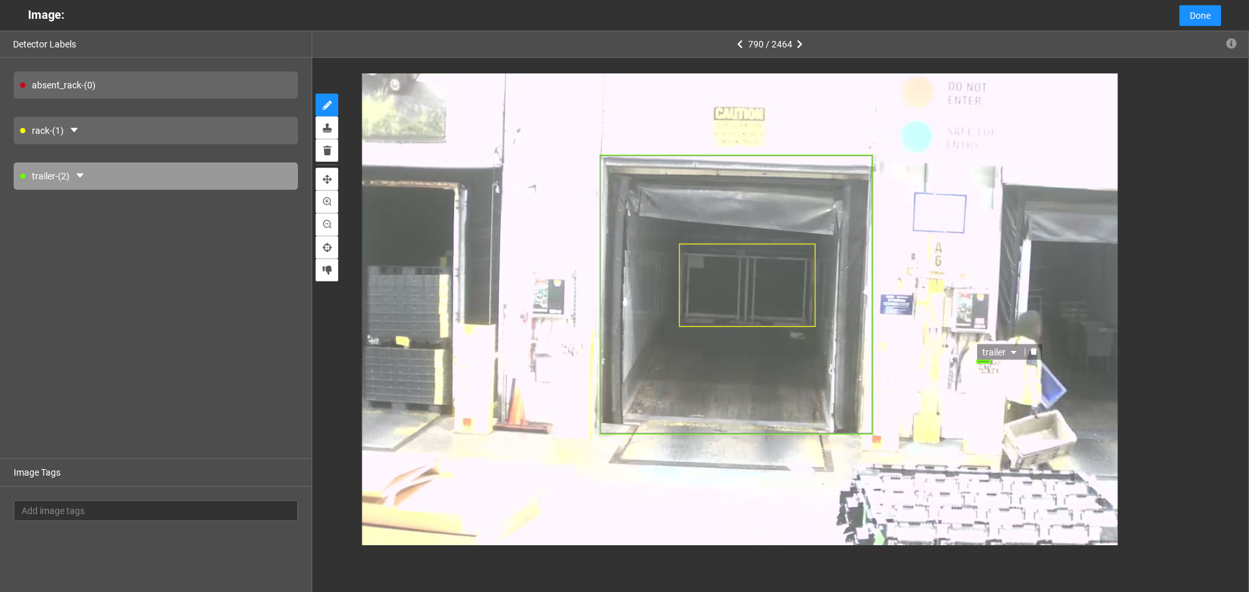
click at [1025, 353] on div at bounding box center [1033, 352] width 17 height 12
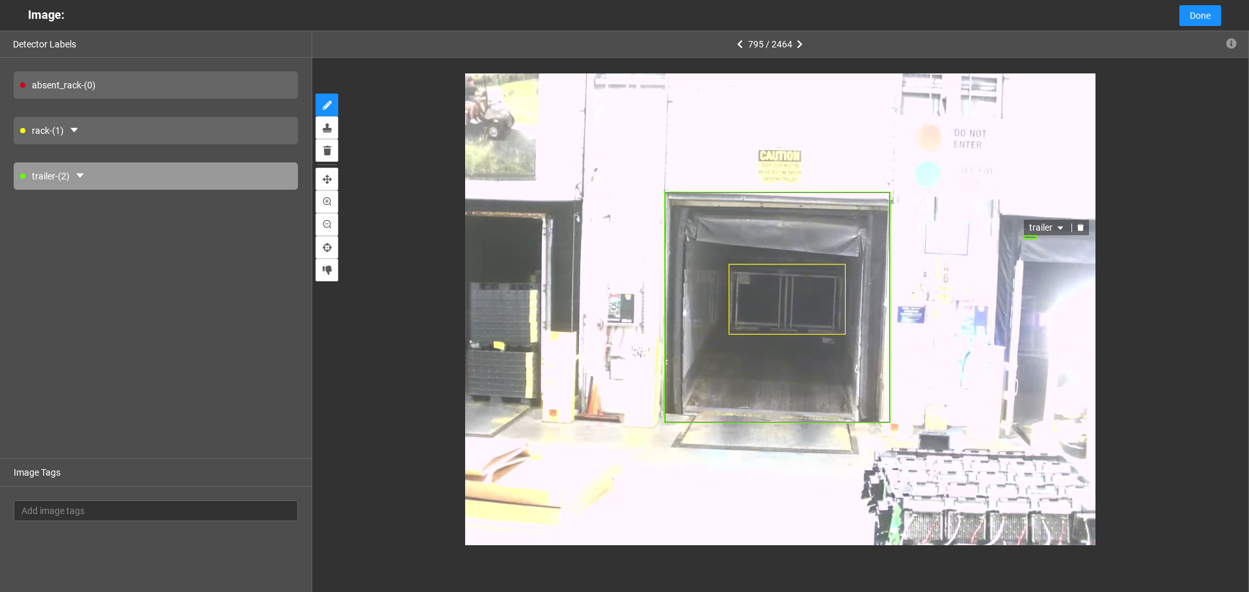
click at [1076, 228] on icon "delete" at bounding box center [1080, 228] width 8 height 8
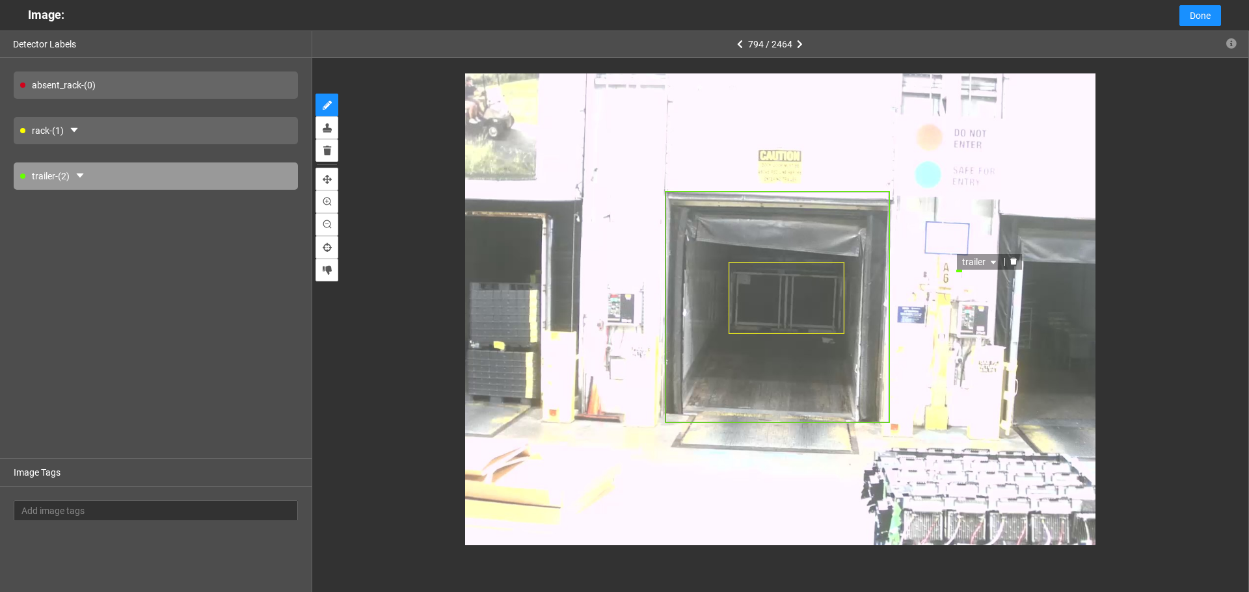
click at [1013, 258] on icon "delete" at bounding box center [1013, 262] width 8 height 8
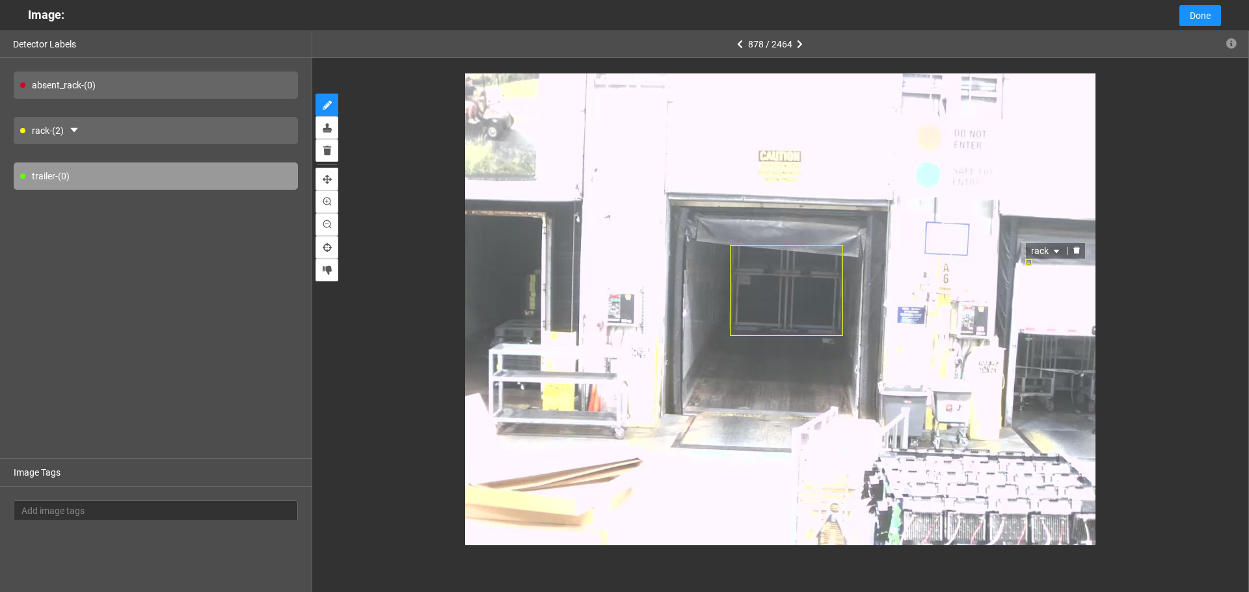
click at [1076, 247] on icon "delete" at bounding box center [1076, 250] width 8 height 8
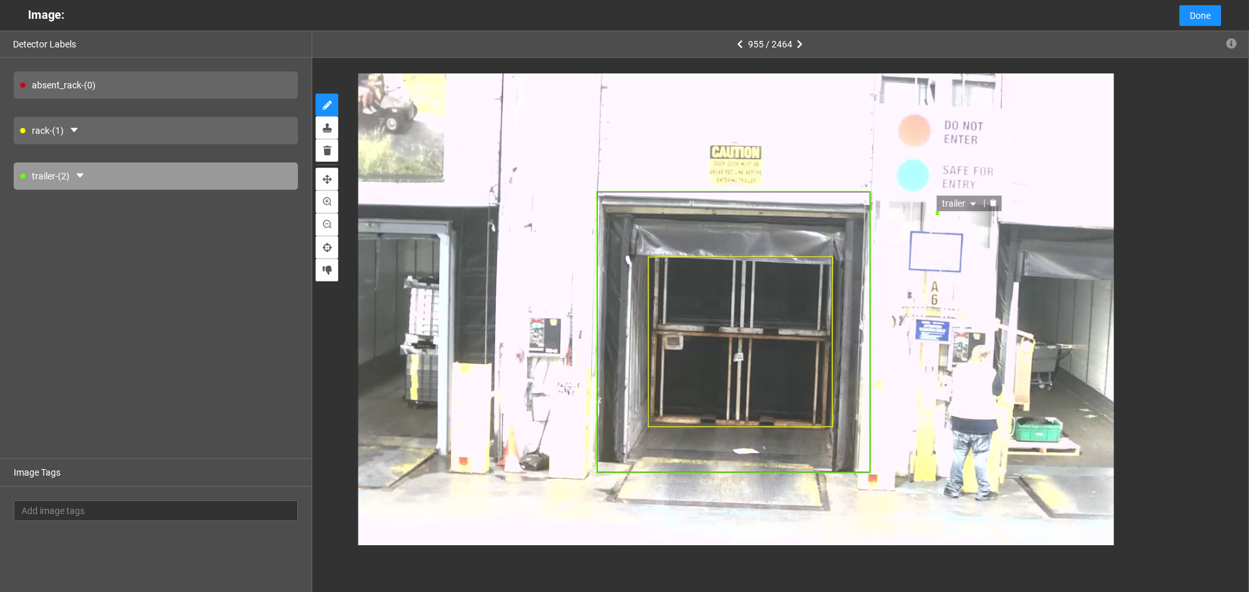
click at [994, 198] on div at bounding box center [993, 204] width 17 height 12
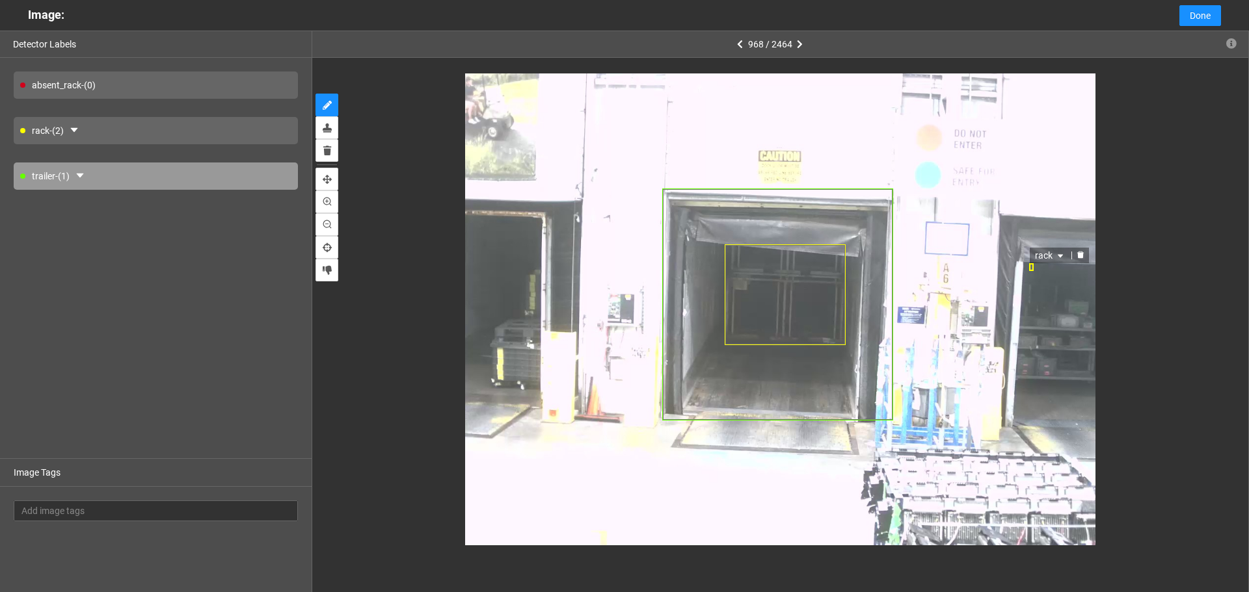
click at [1076, 254] on icon "delete" at bounding box center [1080, 255] width 8 height 8
type input "50"
click at [85, 130] on button "button" at bounding box center [74, 130] width 21 height 21
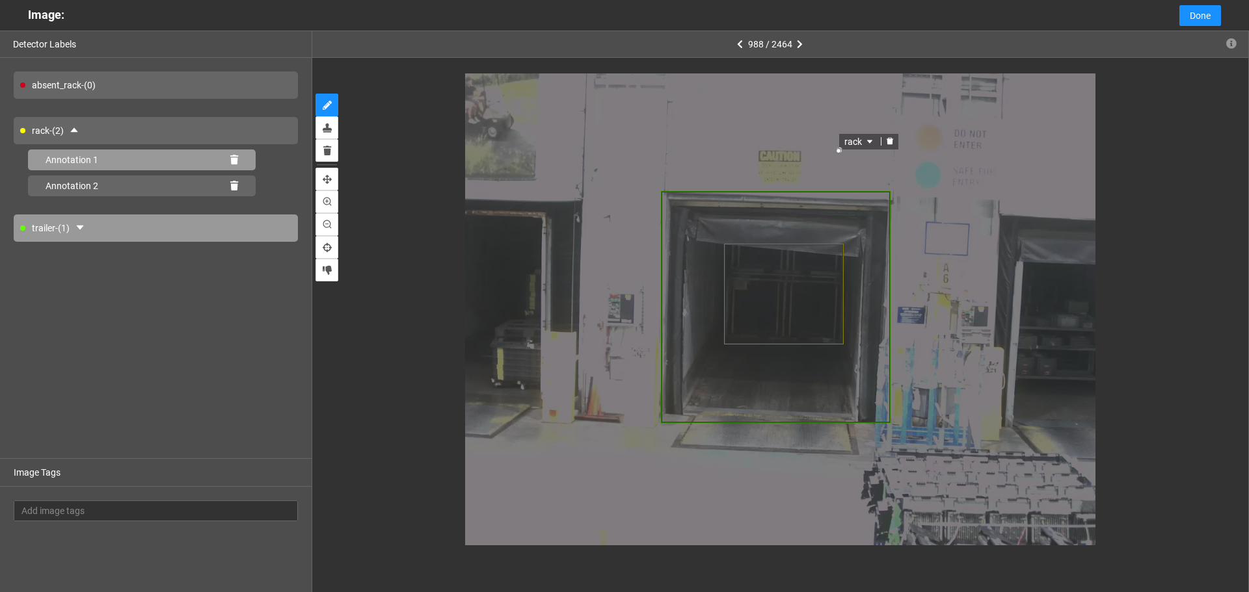
click at [237, 158] on icon at bounding box center [234, 159] width 8 height 9
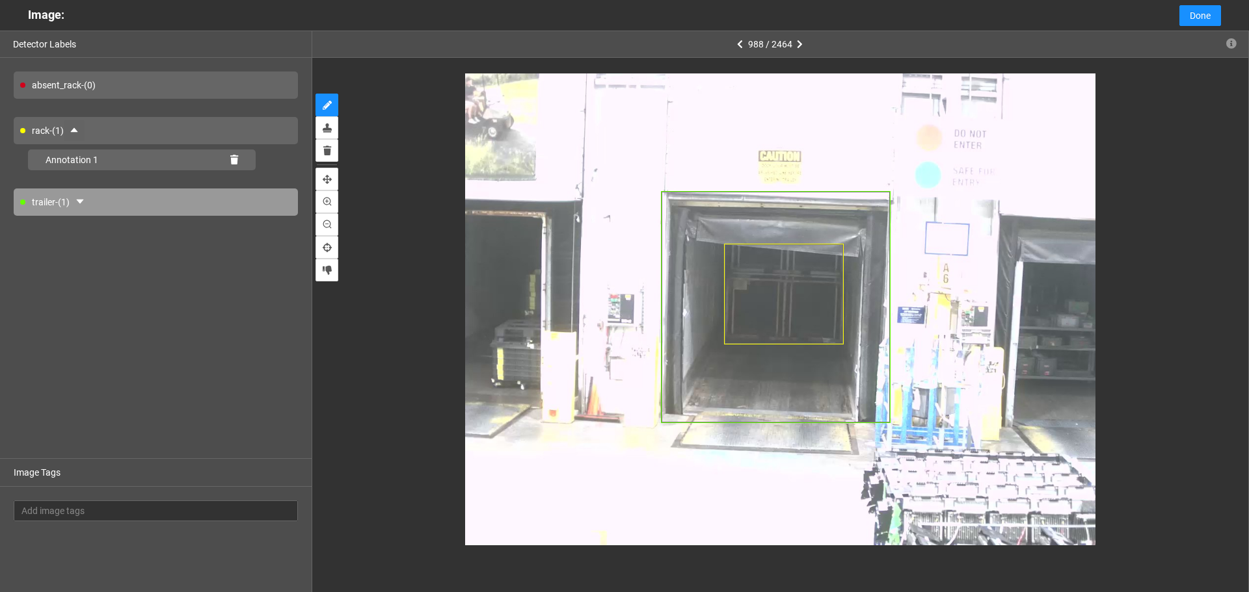
click at [75, 127] on icon "caret-up" at bounding box center [74, 130] width 10 height 10
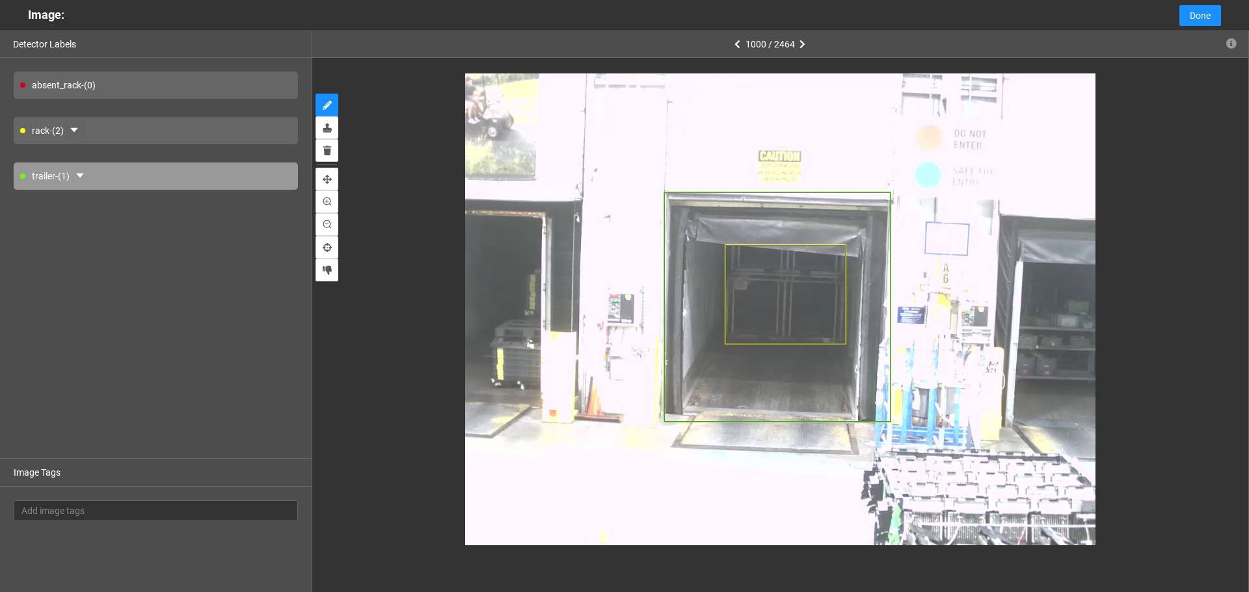
click at [77, 132] on icon "caret-down" at bounding box center [73, 130] width 7 height 5
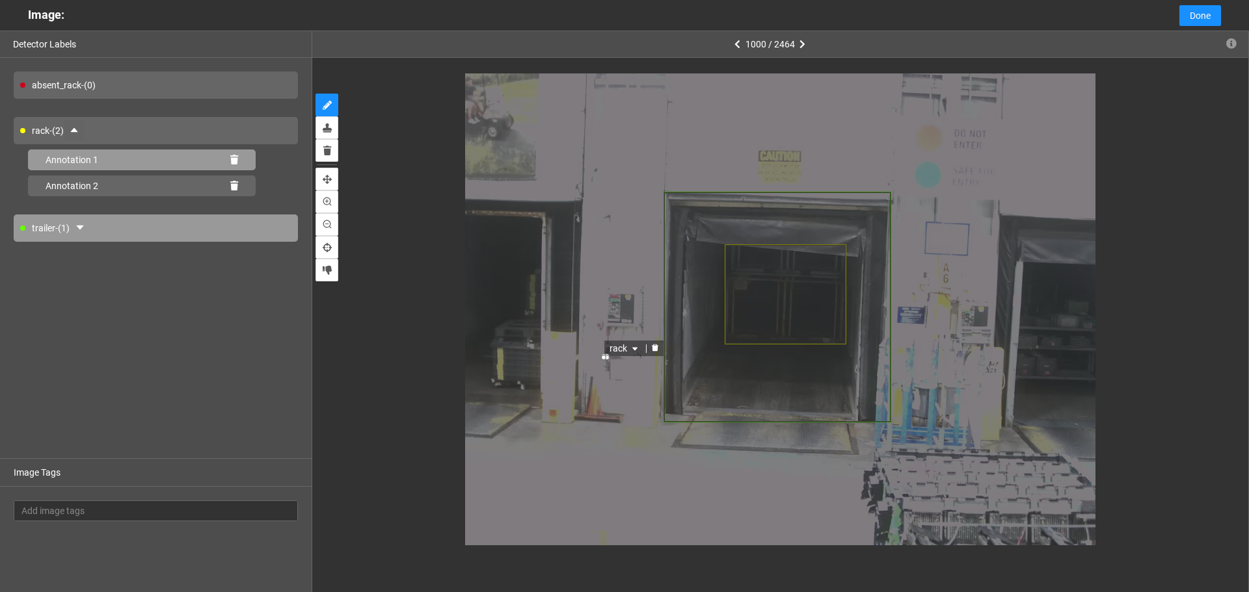
click at [232, 158] on icon at bounding box center [234, 159] width 8 height 9
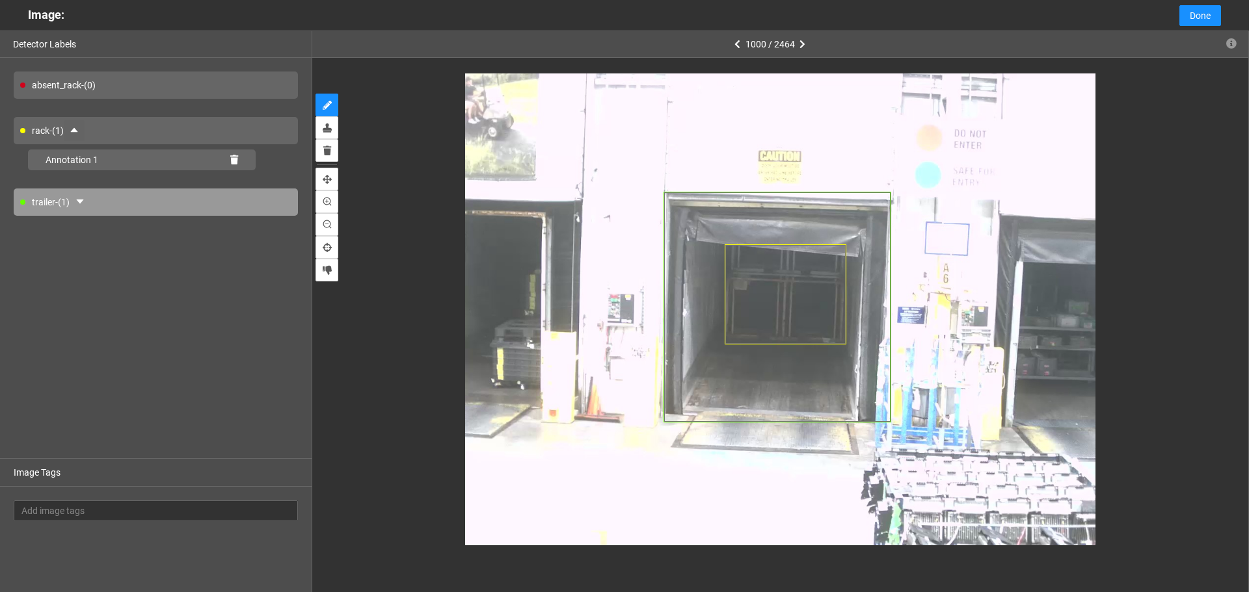
click at [220, 132] on div "rack - (1)" at bounding box center [156, 130] width 284 height 27
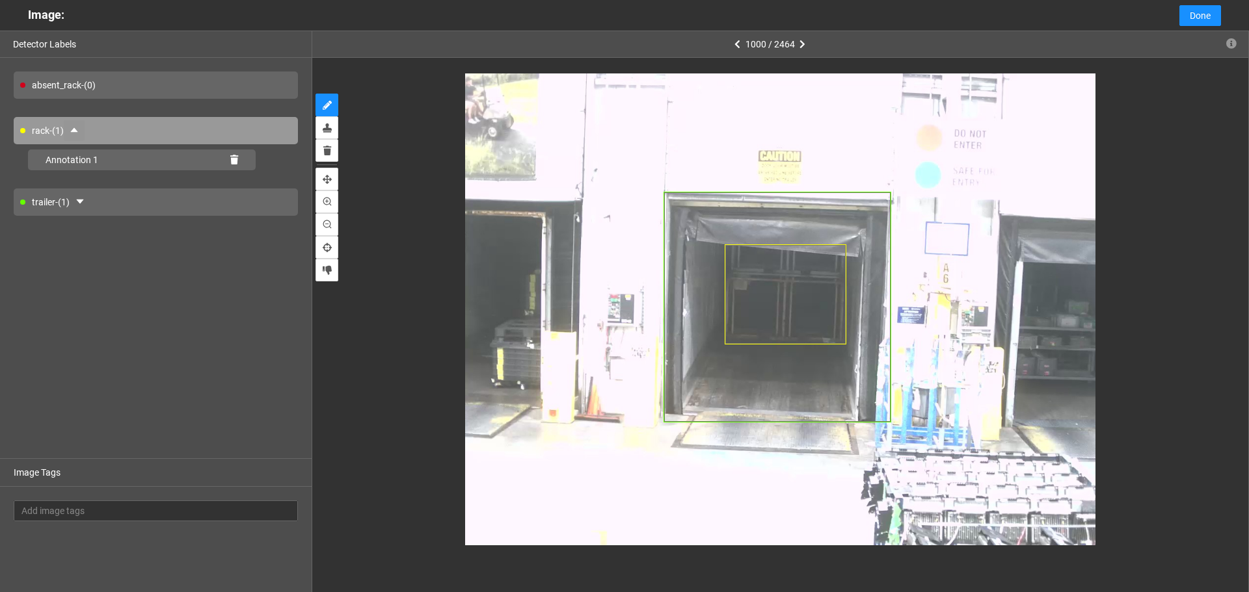
click at [79, 130] on icon "caret-up" at bounding box center [74, 130] width 10 height 10
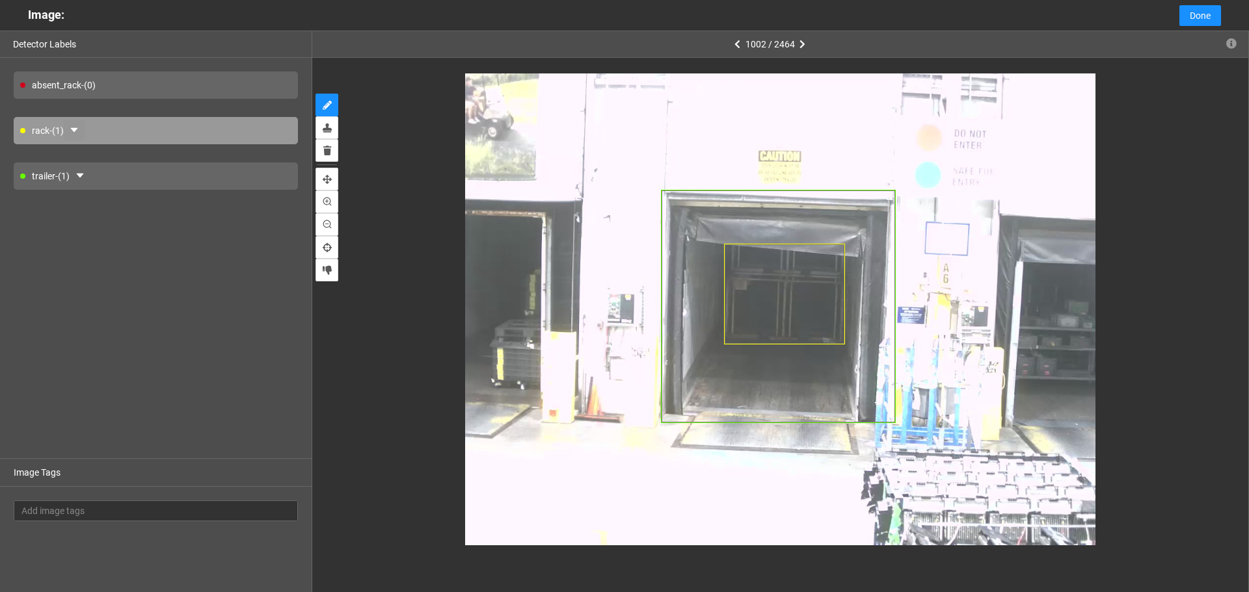
click at [207, 249] on div "absent_rack - (0) rack - (1) trailer - (1)" at bounding box center [156, 258] width 312 height 401
click at [385, 246] on div at bounding box center [780, 309] width 880 height 472
click at [134, 79] on div "absent_rack - (0)" at bounding box center [156, 85] width 284 height 27
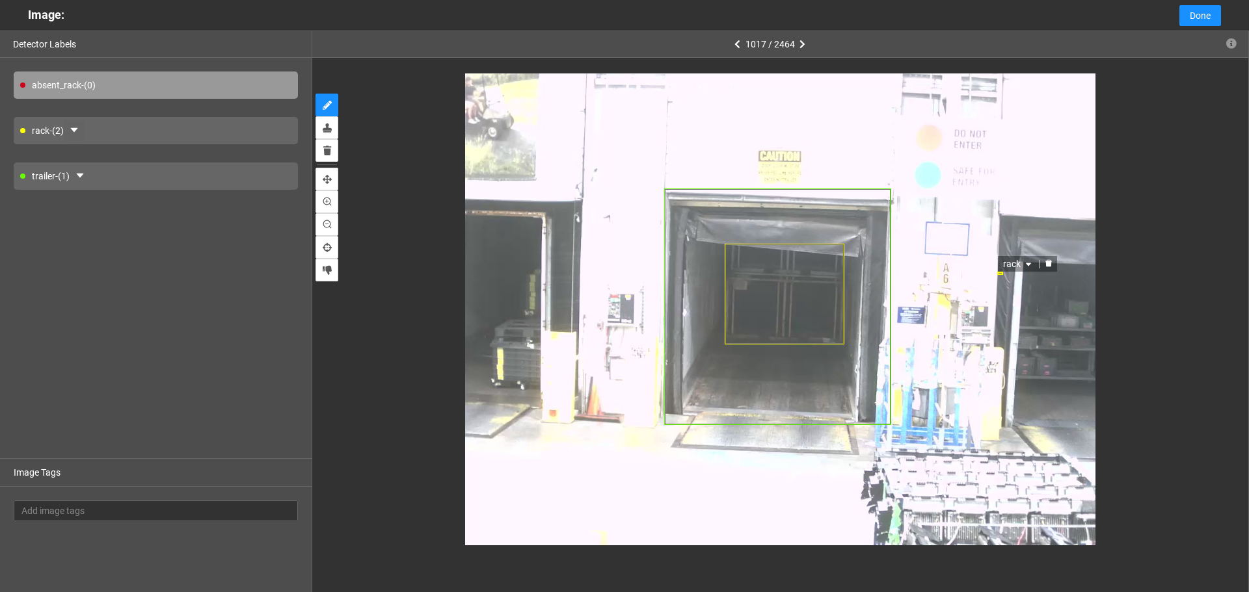
click at [1047, 261] on icon "delete" at bounding box center [1048, 263] width 8 height 8
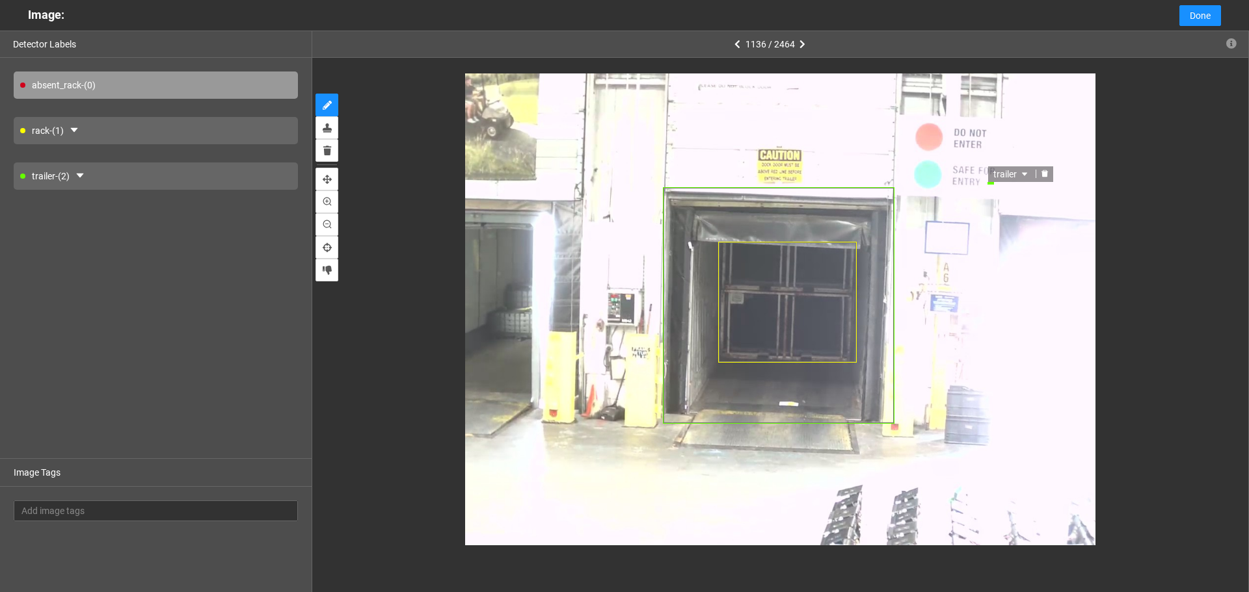
click at [1041, 170] on icon "delete" at bounding box center [1045, 174] width 8 height 8
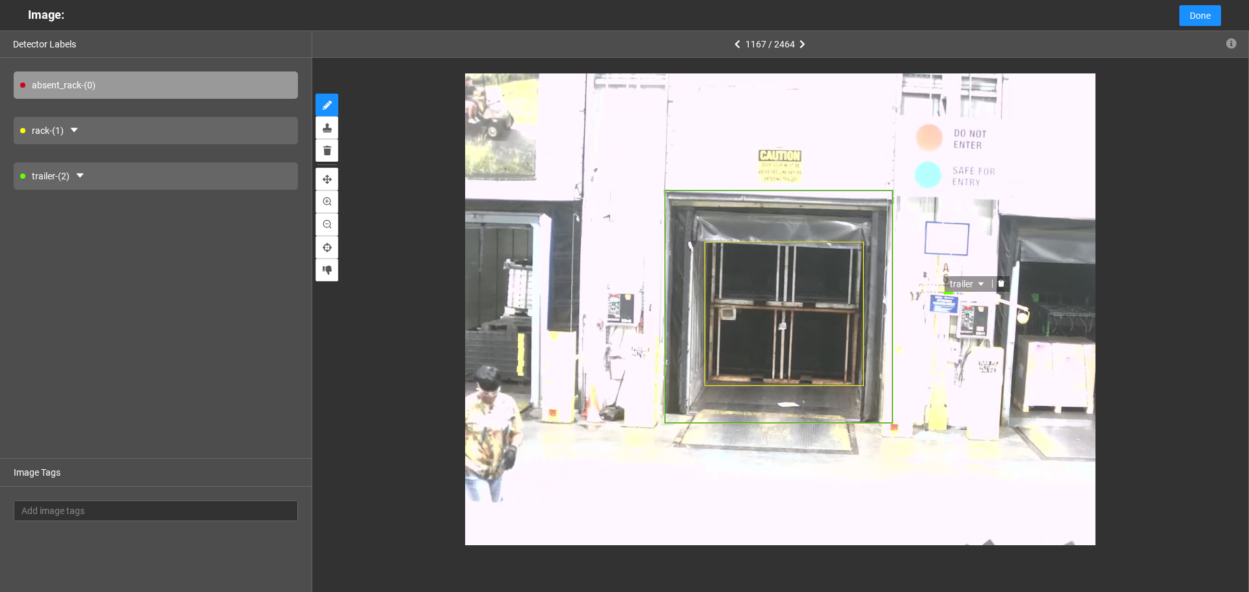
click at [996, 282] on div at bounding box center [1000, 284] width 17 height 12
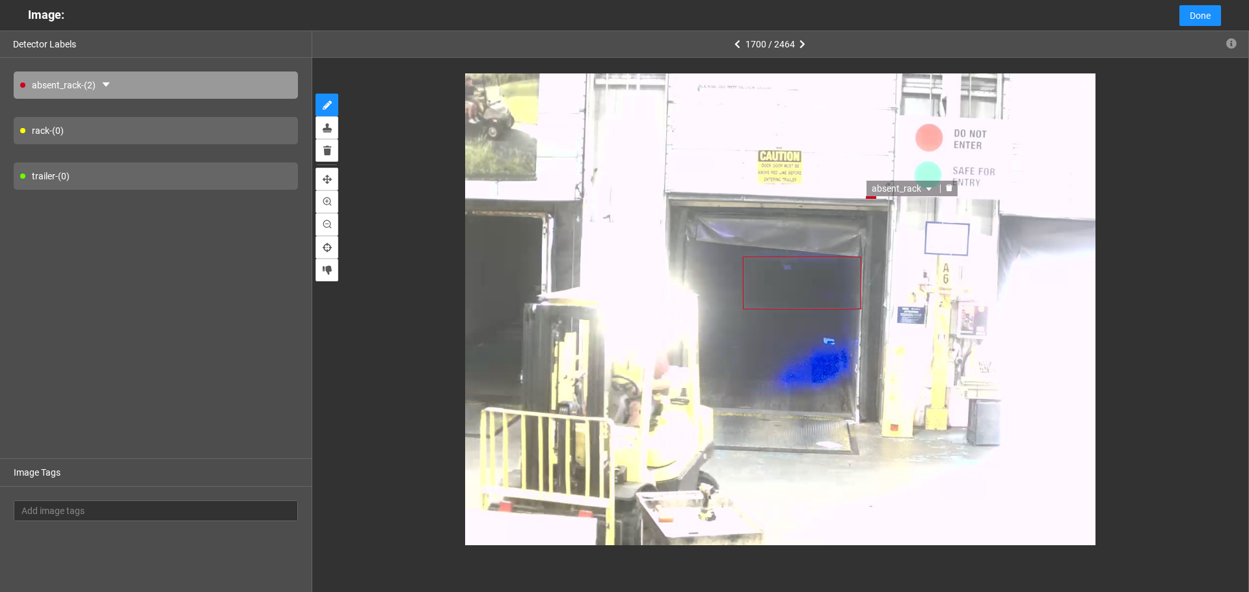
click at [947, 189] on icon "delete" at bounding box center [949, 188] width 7 height 7
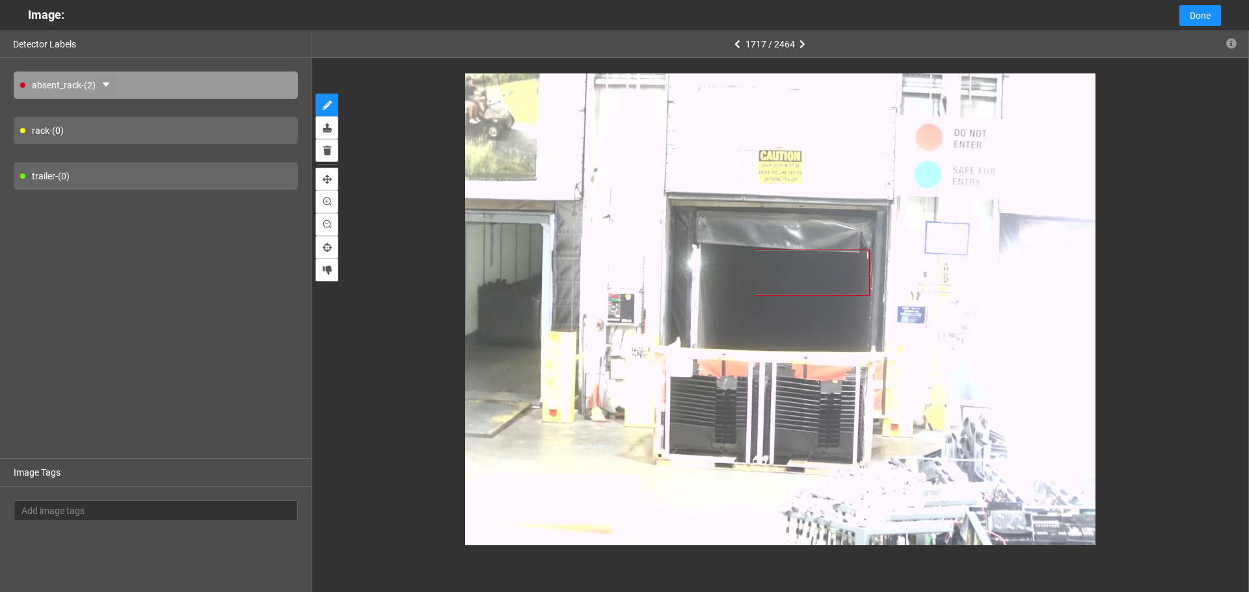
click at [107, 86] on icon "caret-down" at bounding box center [106, 84] width 10 height 10
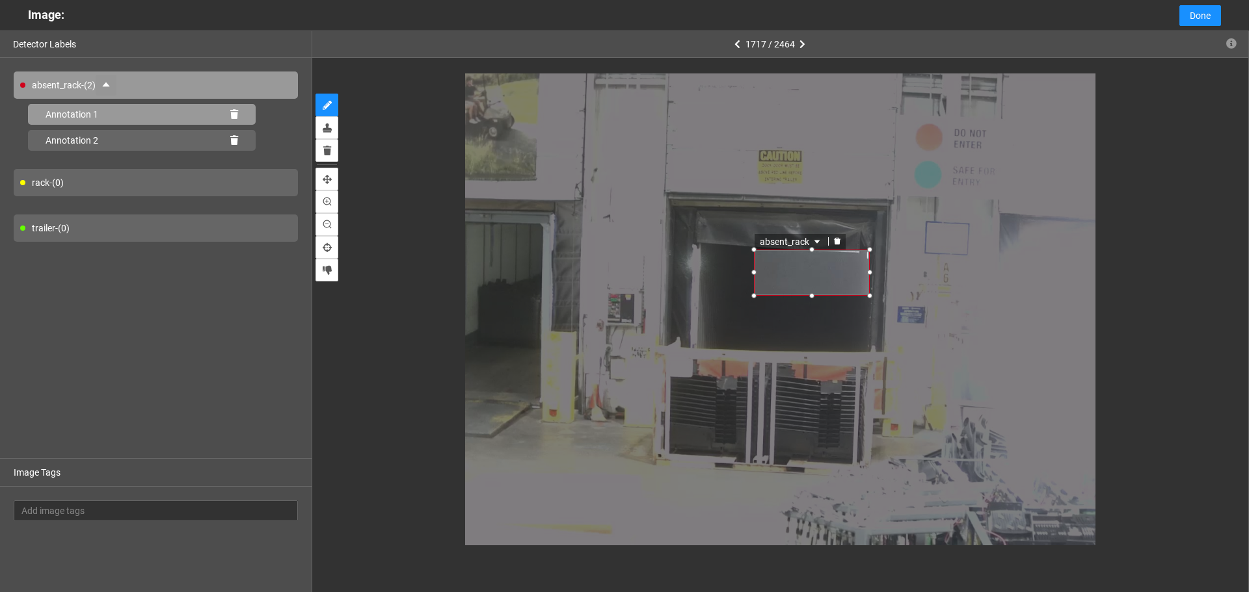
click at [234, 116] on icon at bounding box center [234, 114] width 8 height 9
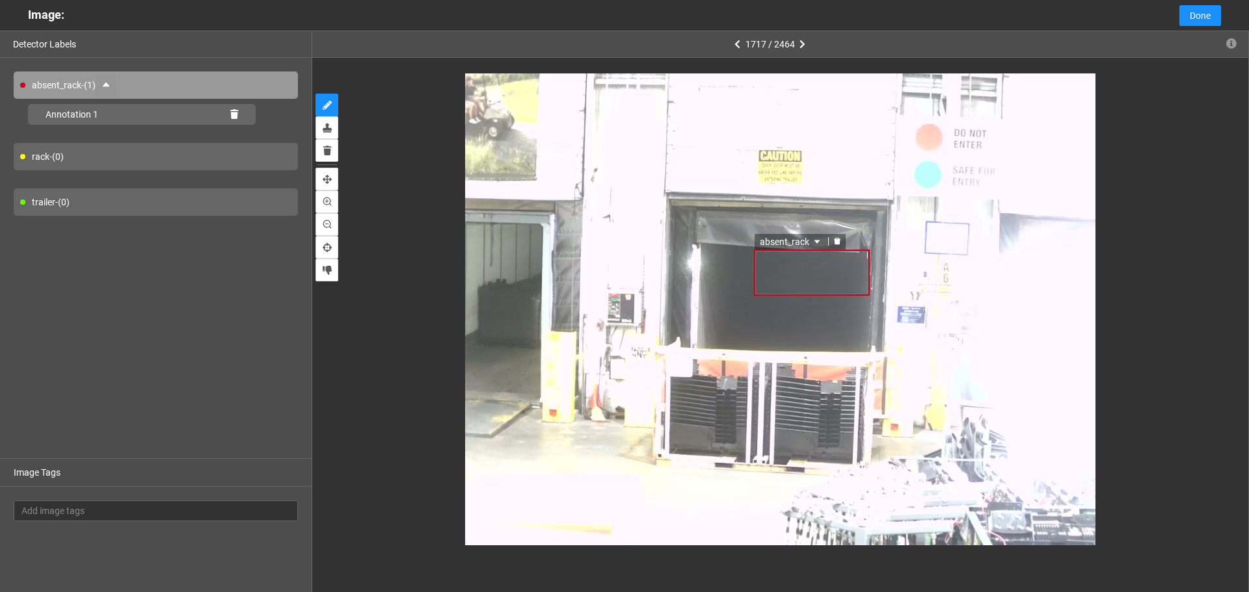
click at [778, 267] on div "absent_rack" at bounding box center [812, 273] width 116 height 46
click at [116, 83] on button "button" at bounding box center [106, 85] width 21 height 21
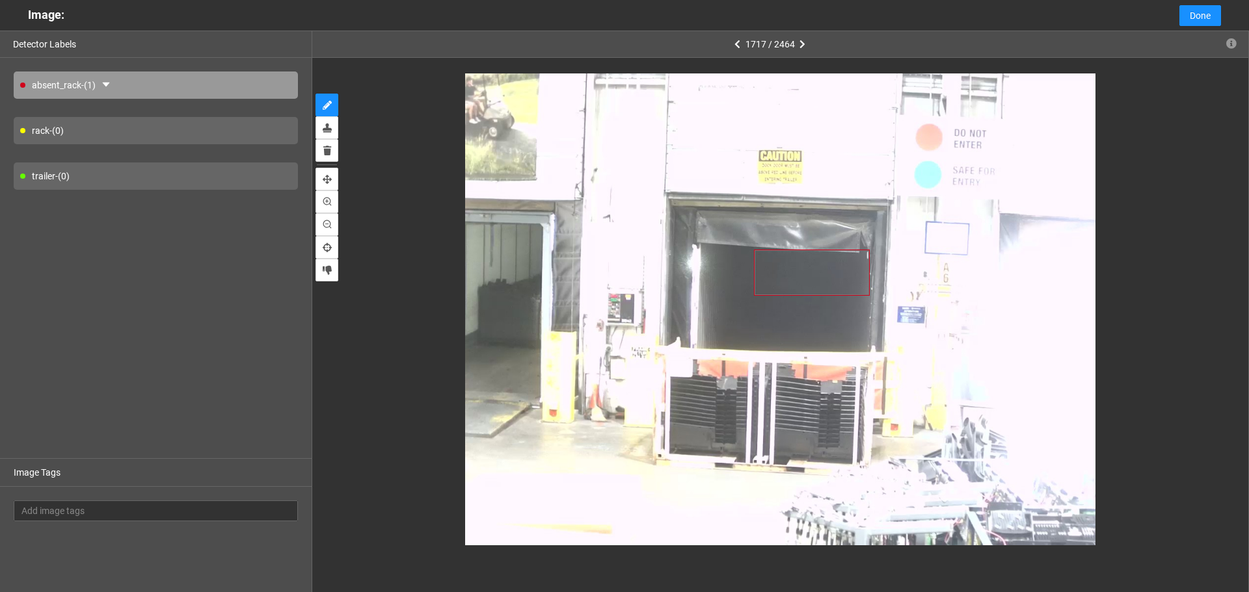
click at [394, 183] on div at bounding box center [780, 309] width 880 height 472
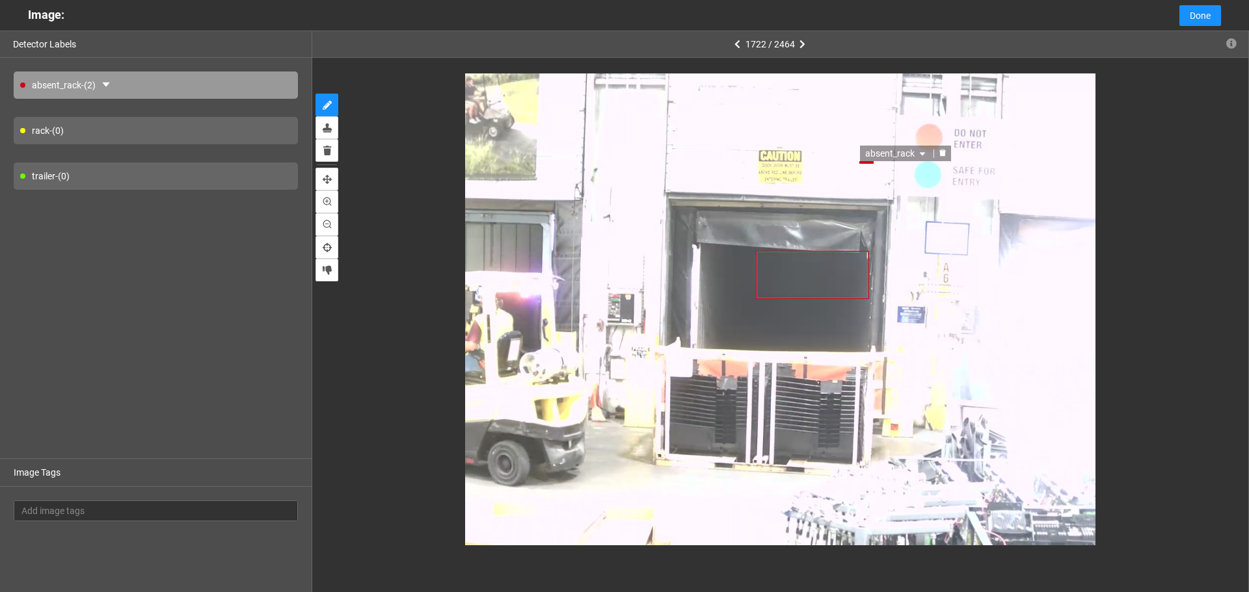
click at [945, 150] on div at bounding box center [942, 154] width 17 height 12
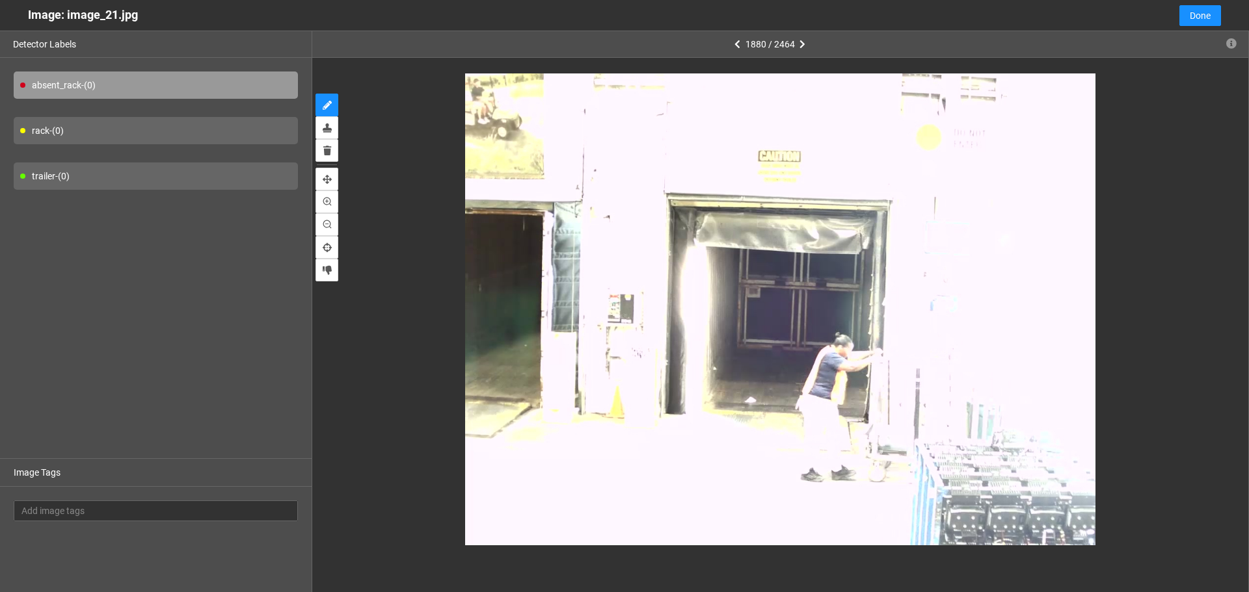
type input "95"
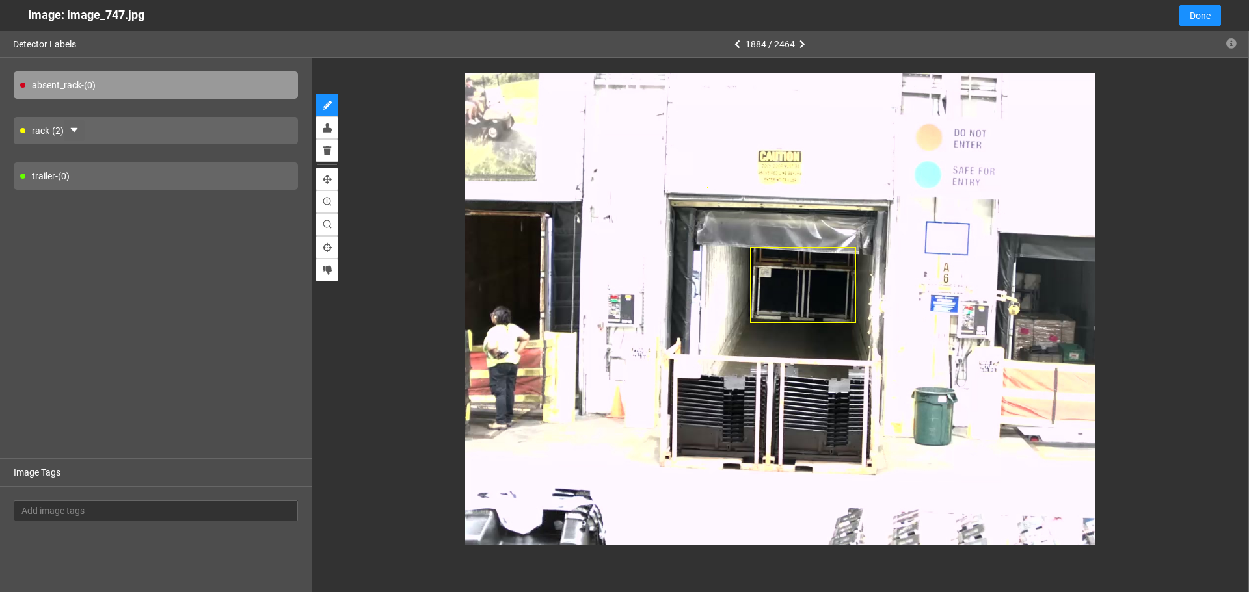
click at [83, 131] on button "button" at bounding box center [74, 130] width 21 height 21
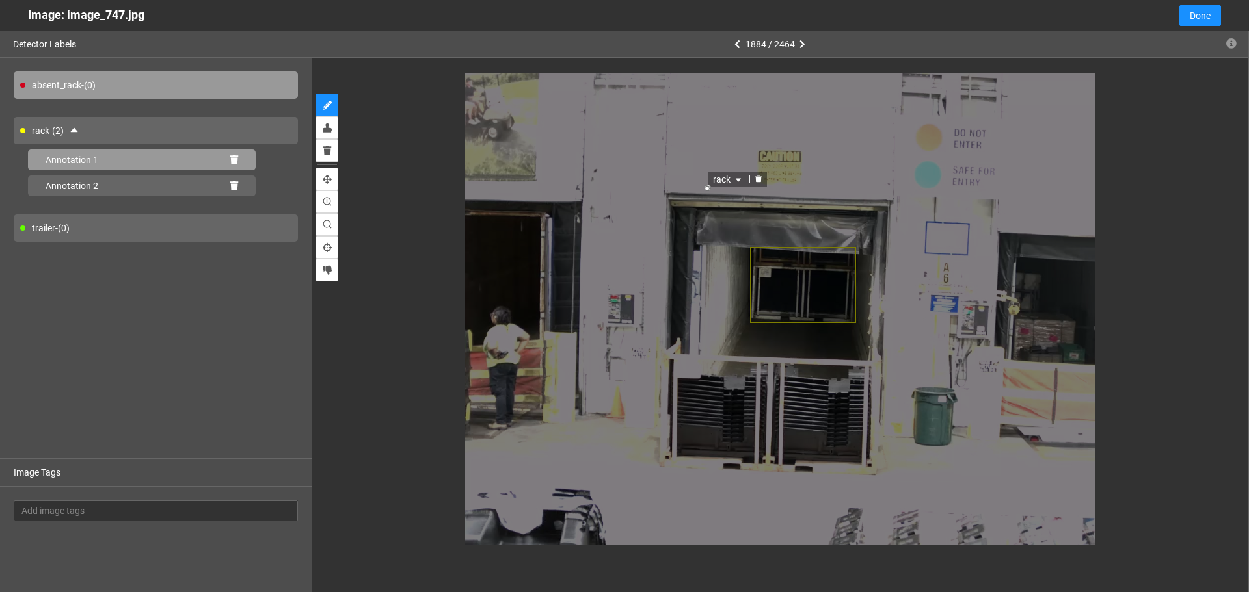
click at [233, 163] on icon at bounding box center [234, 159] width 8 height 9
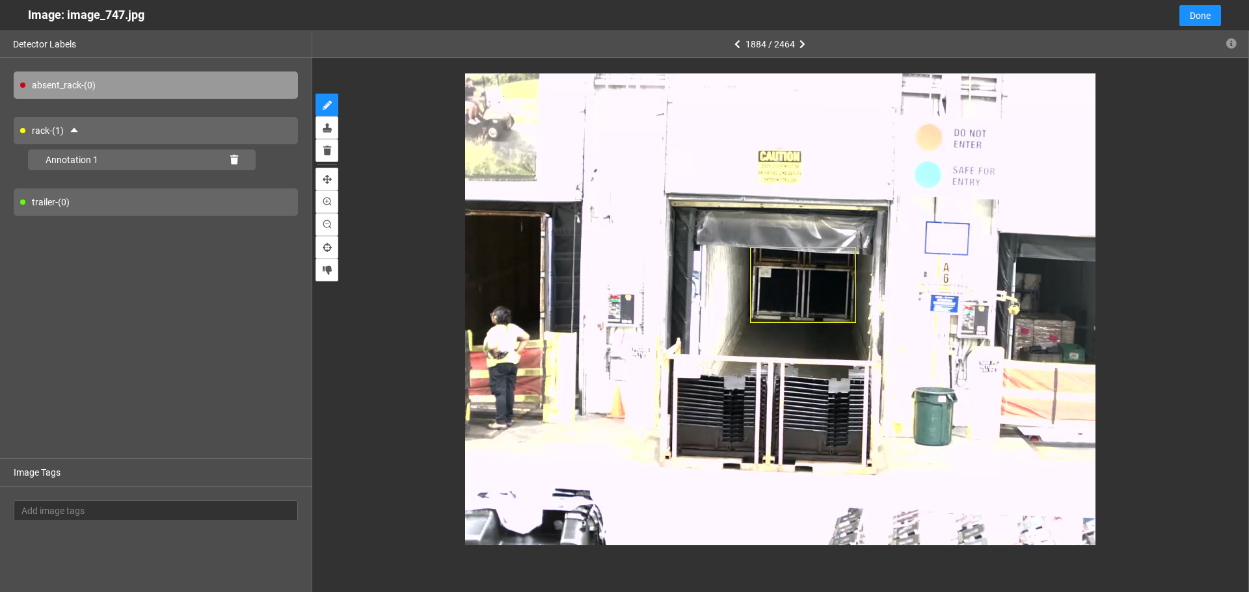
click at [129, 117] on div "rack - (1)" at bounding box center [156, 130] width 284 height 27
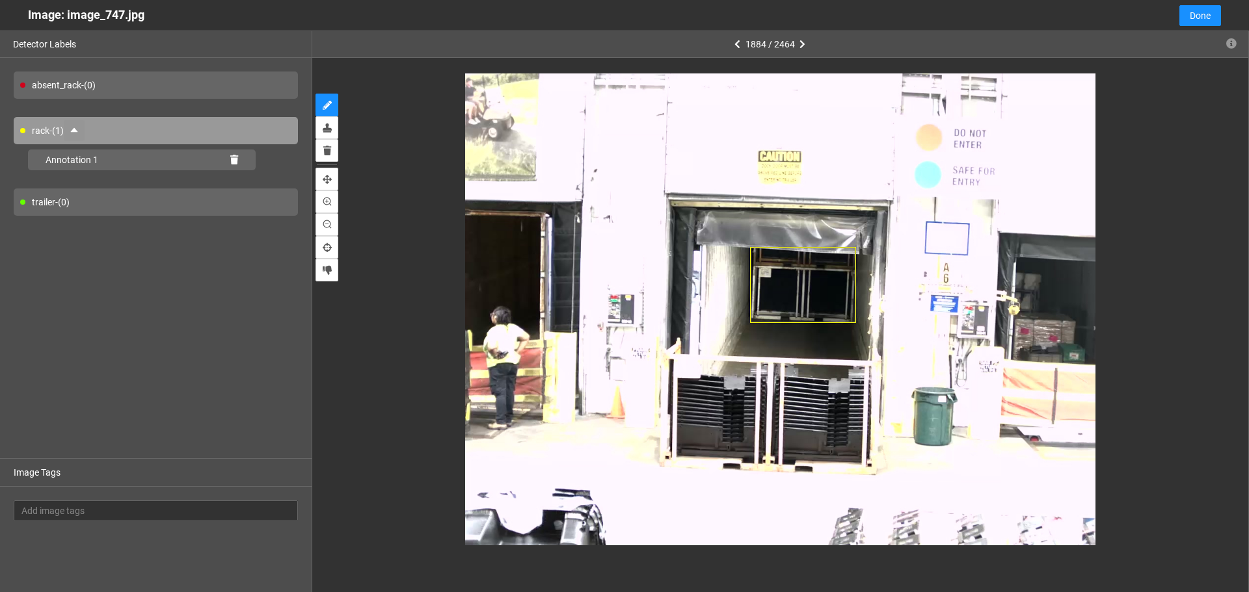
click at [84, 126] on button "button" at bounding box center [74, 130] width 21 height 21
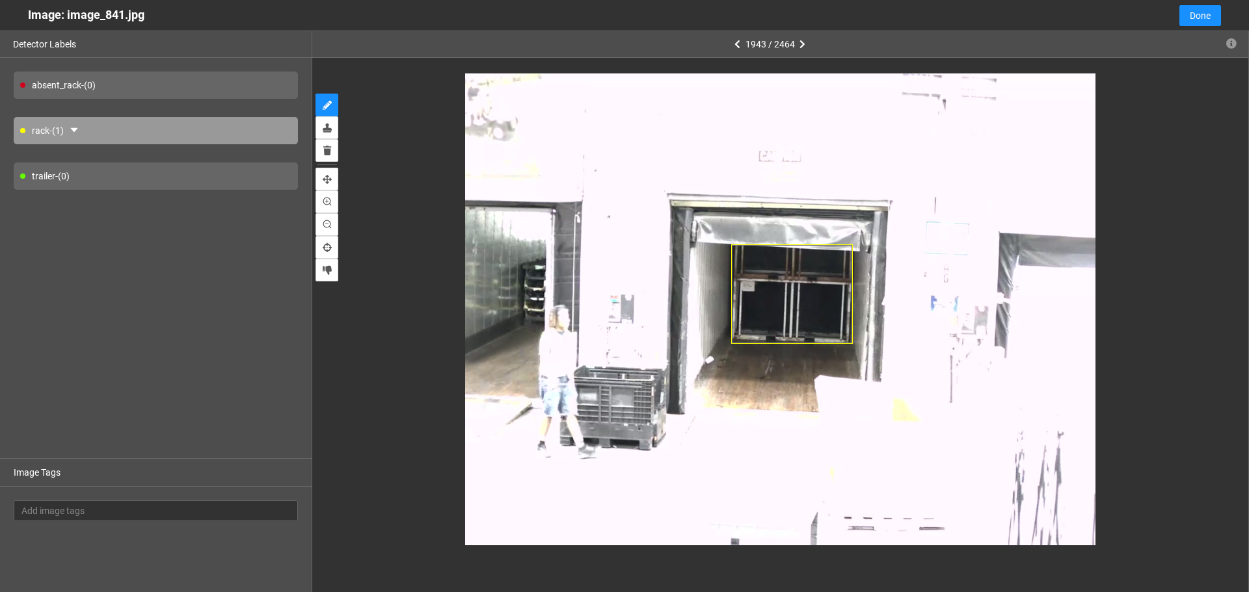
click at [272, 91] on div "absent_rack - (0)" at bounding box center [156, 85] width 284 height 27
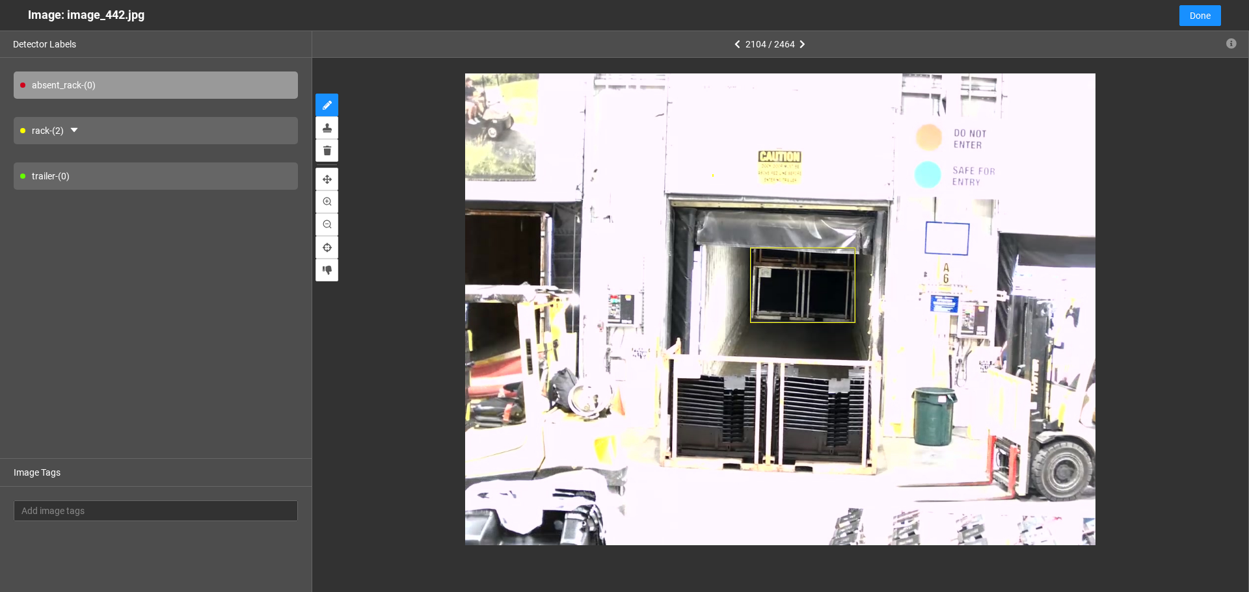
click at [116, 131] on div "rack - (2)" at bounding box center [156, 130] width 284 height 27
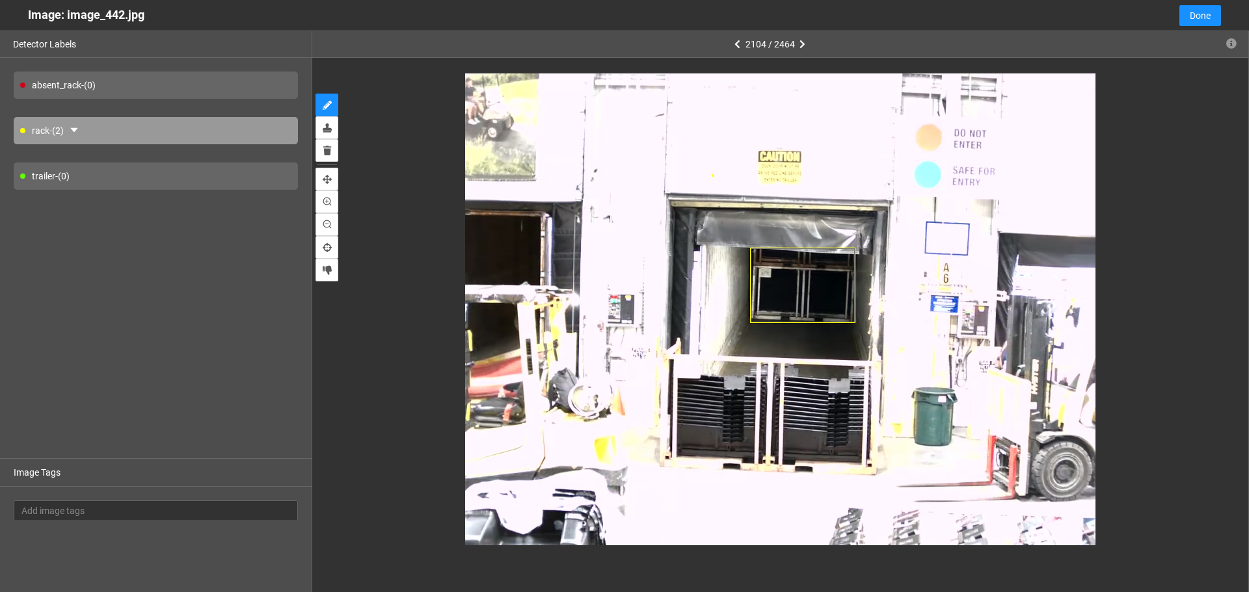
click at [88, 133] on div "rack - (2)" at bounding box center [156, 130] width 284 height 27
click at [77, 129] on icon "caret-down" at bounding box center [73, 130] width 7 height 5
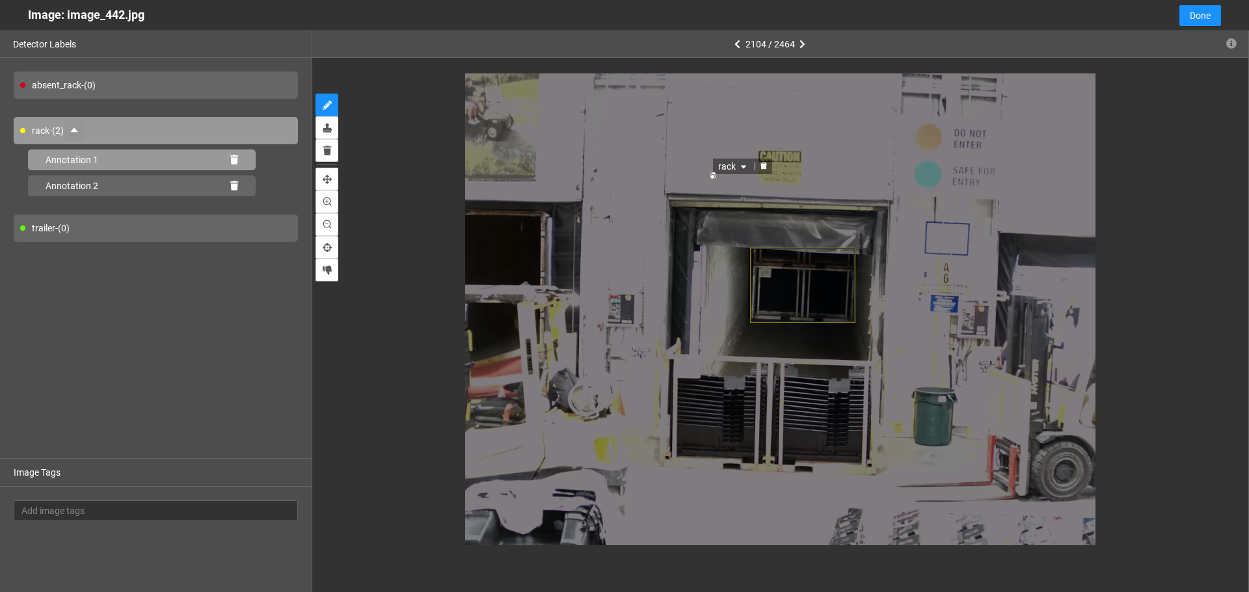
click at [232, 160] on icon at bounding box center [234, 159] width 8 height 9
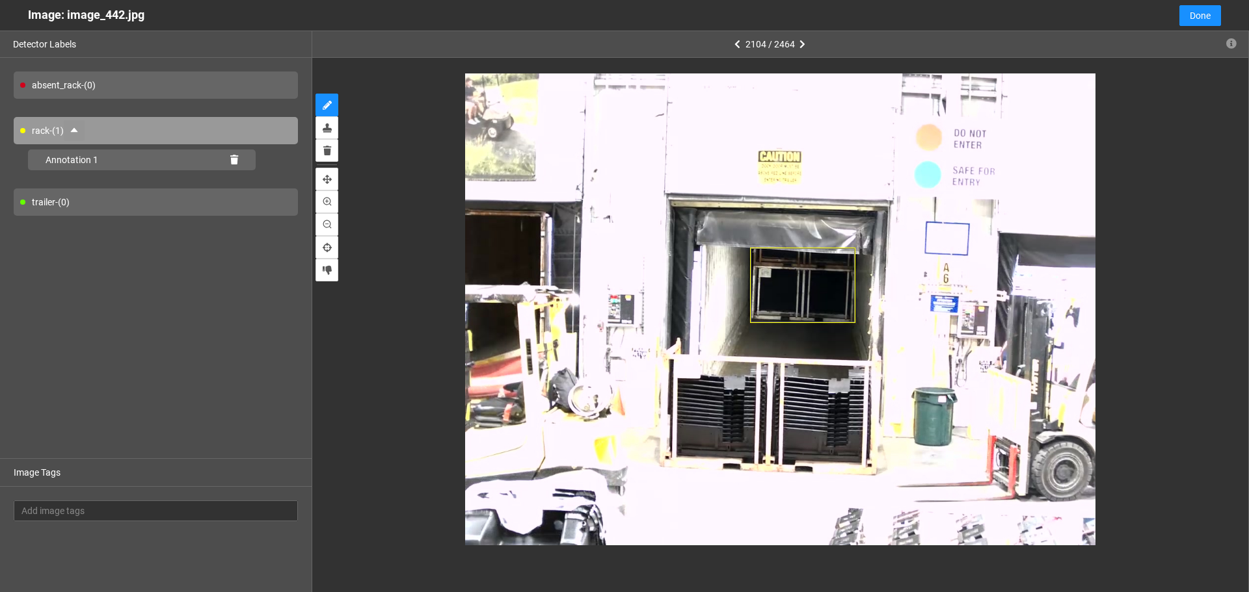
click at [90, 127] on div "rack - (1)" at bounding box center [156, 130] width 284 height 27
click at [79, 128] on icon "caret-up" at bounding box center [74, 130] width 10 height 10
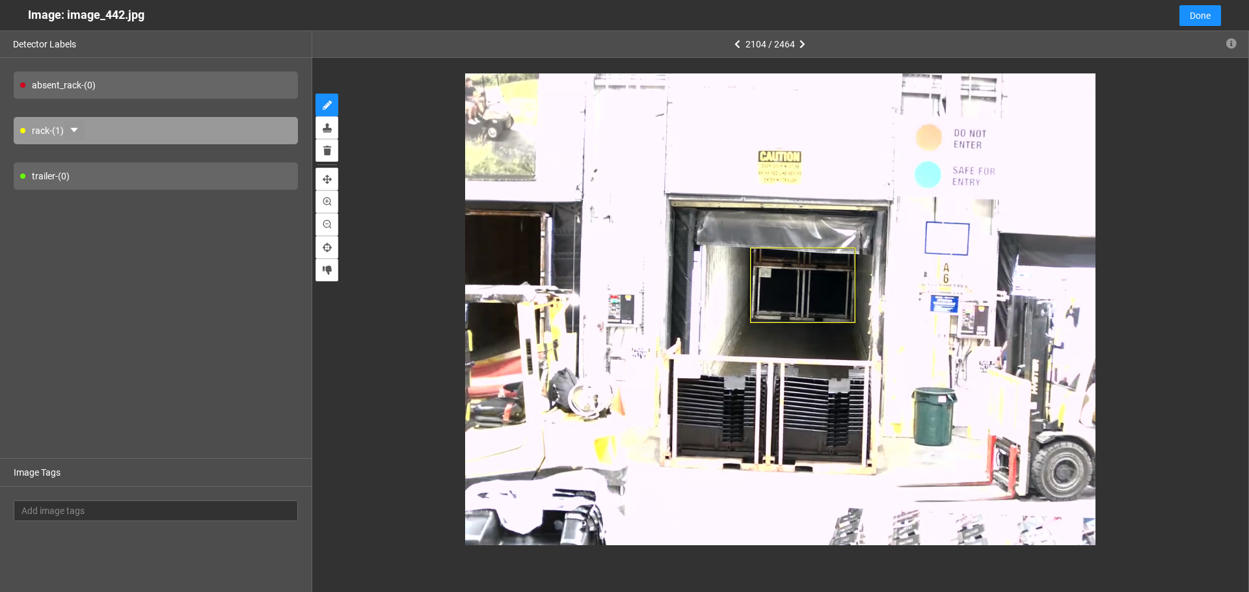
click at [213, 246] on div "absent_rack - (0) rack - (1) trailer - (0)" at bounding box center [156, 258] width 312 height 401
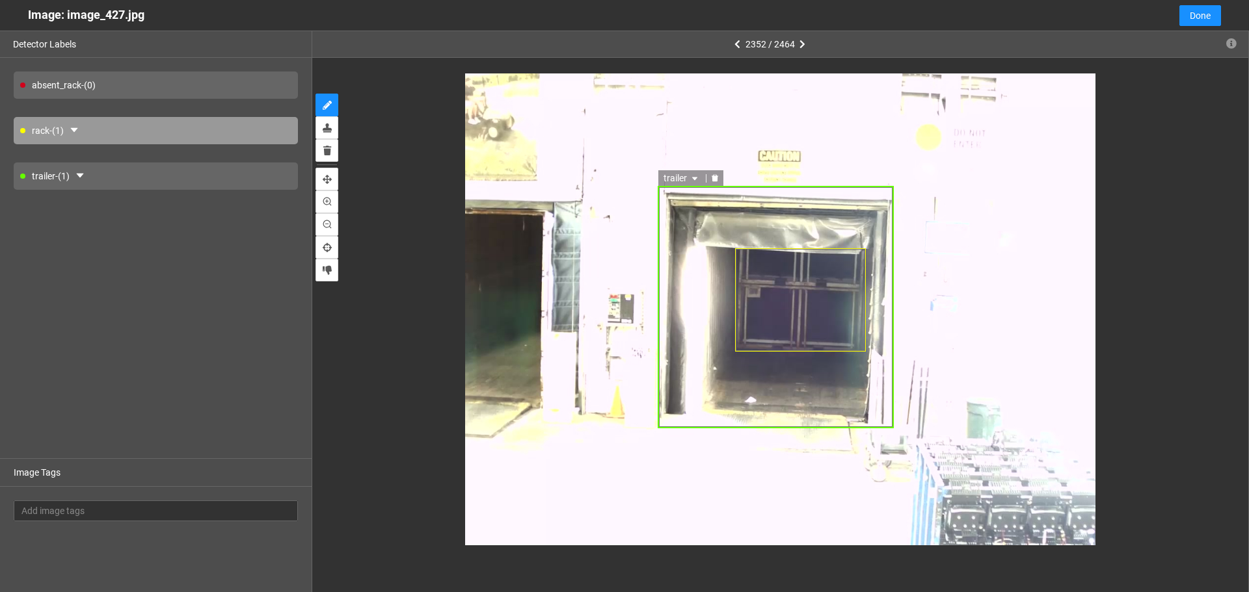
click at [713, 174] on div at bounding box center [714, 178] width 17 height 12
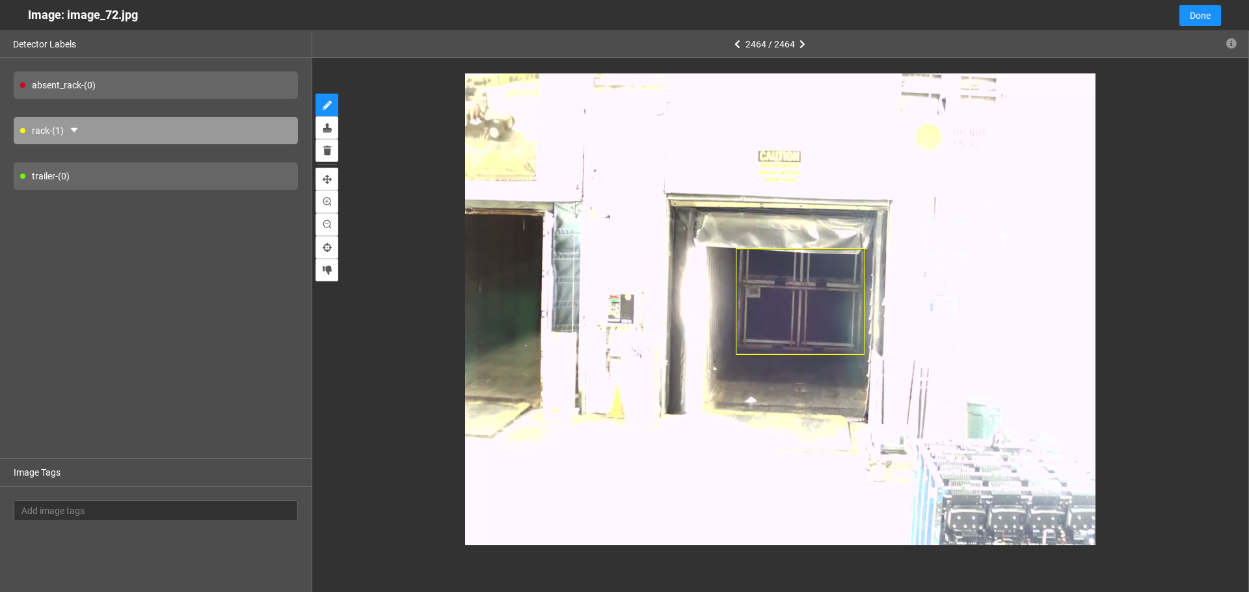
type input "1"
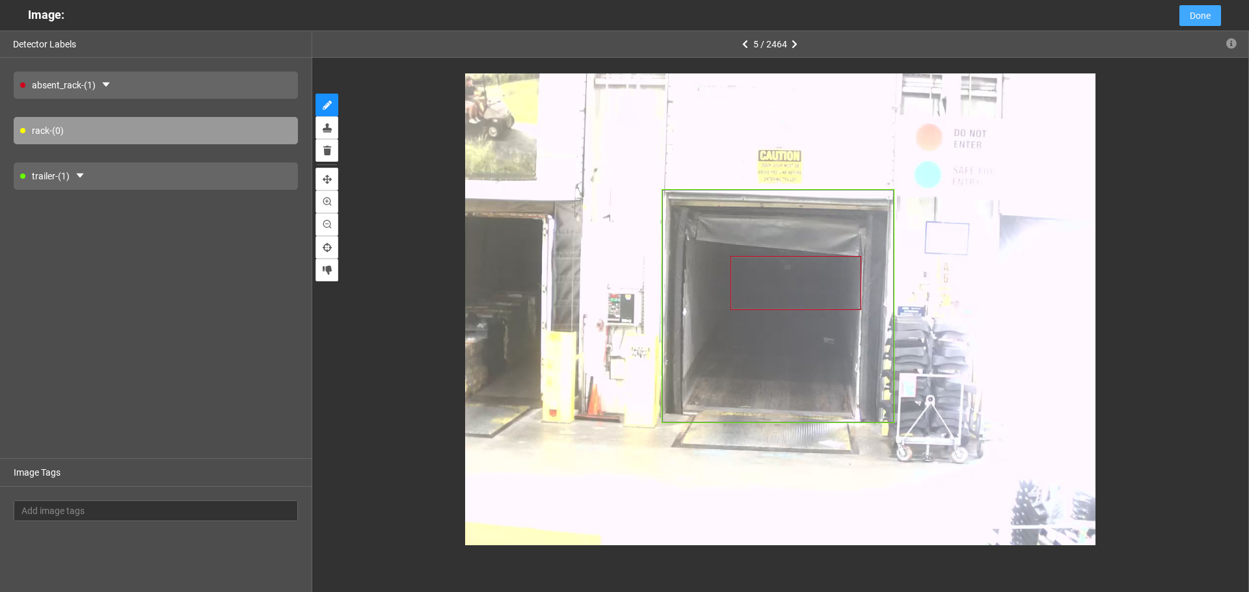
click at [1205, 10] on span "Done" at bounding box center [1199, 15] width 21 height 14
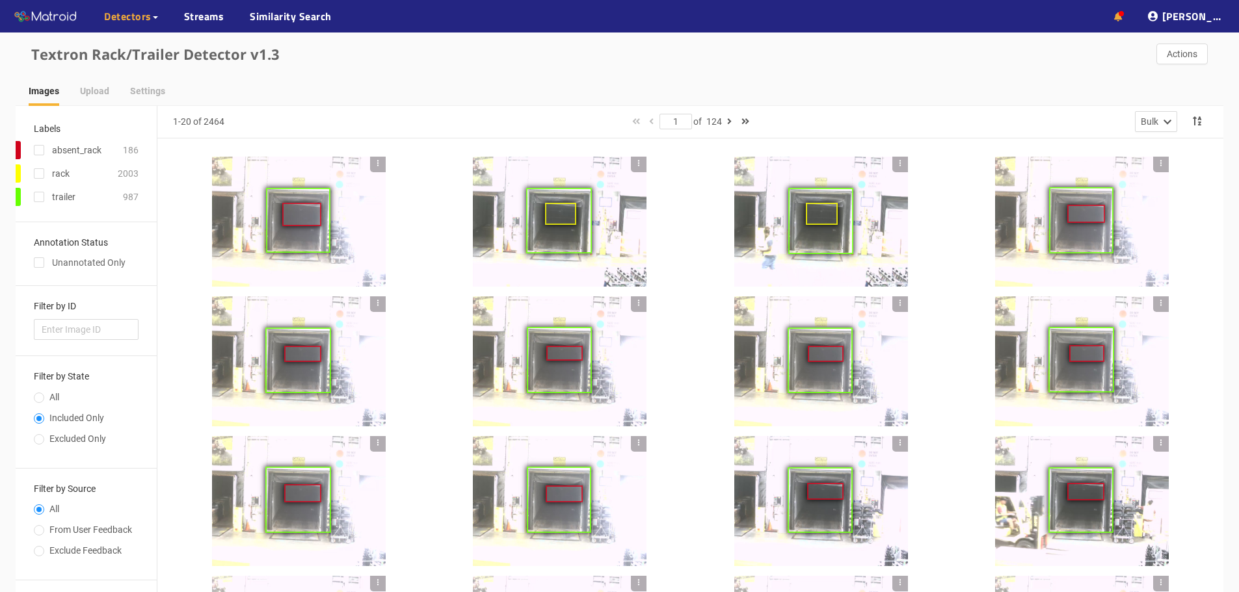
click at [1122, 16] on icon at bounding box center [1118, 16] width 8 height 9
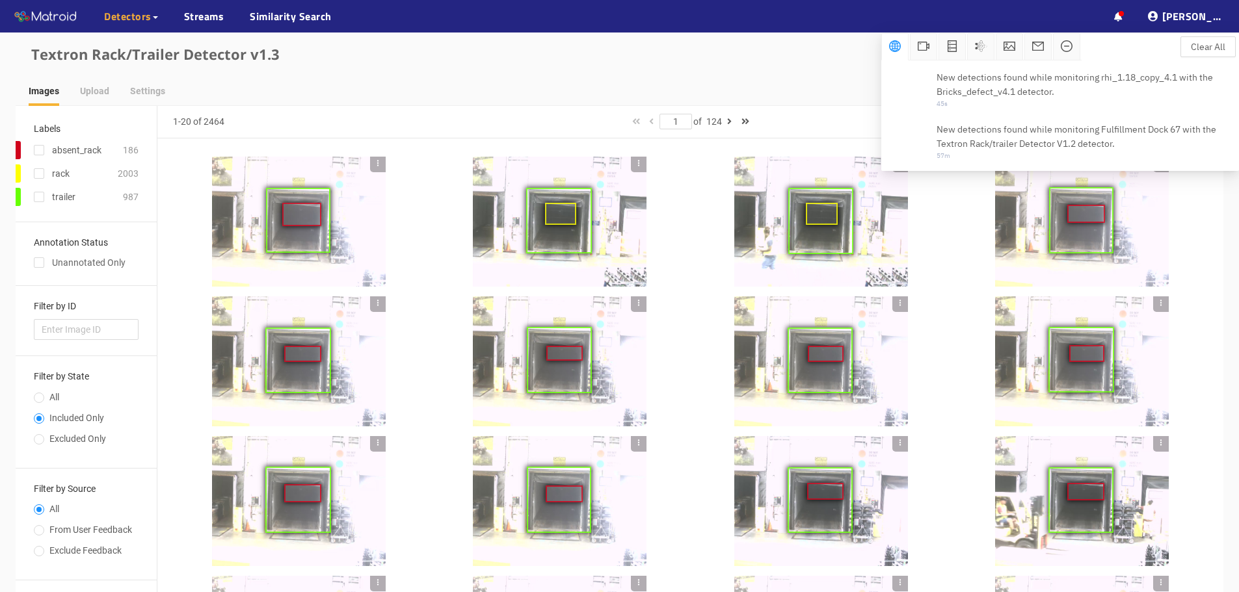
click at [842, 20] on div "··· Detectors ··· Streams ··· Similarity Search ··· ··· ··· Shafi I. ···" at bounding box center [619, 16] width 1239 height 33
